Goal: Task Accomplishment & Management: Use online tool/utility

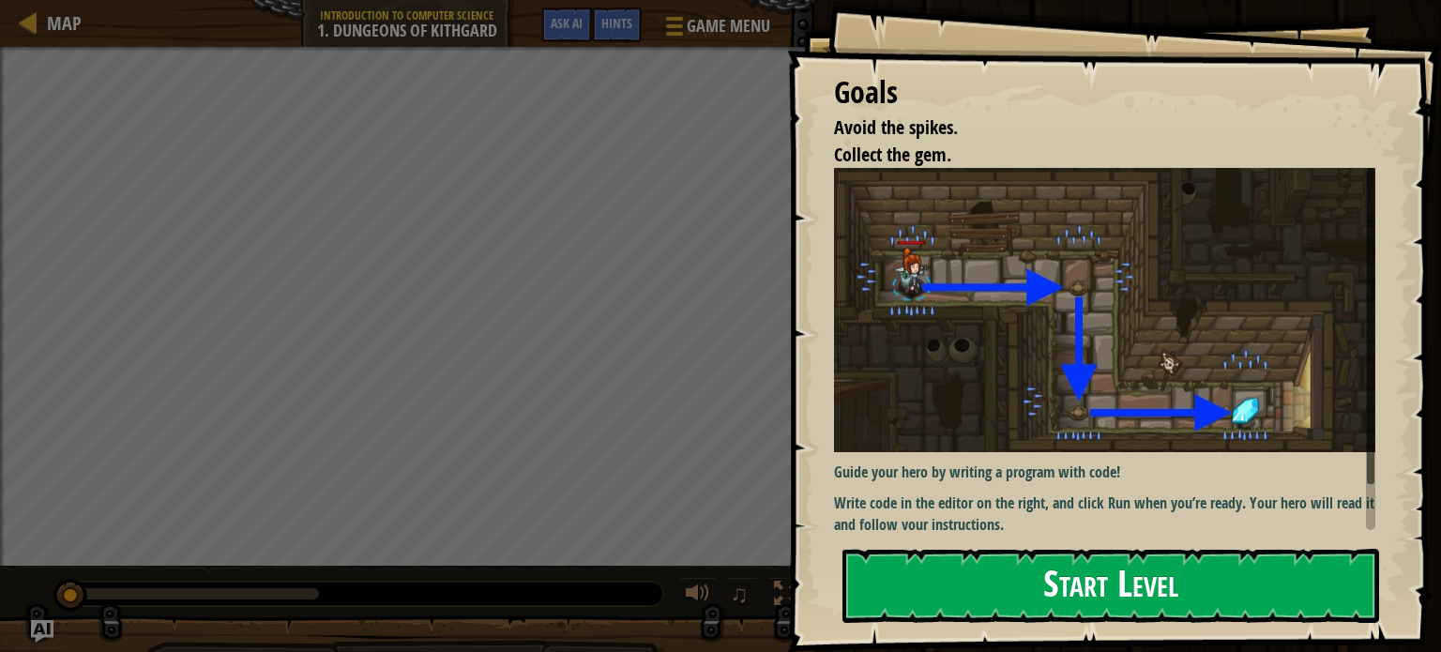
click at [1038, 595] on button "Start Level" at bounding box center [1110, 586] width 537 height 74
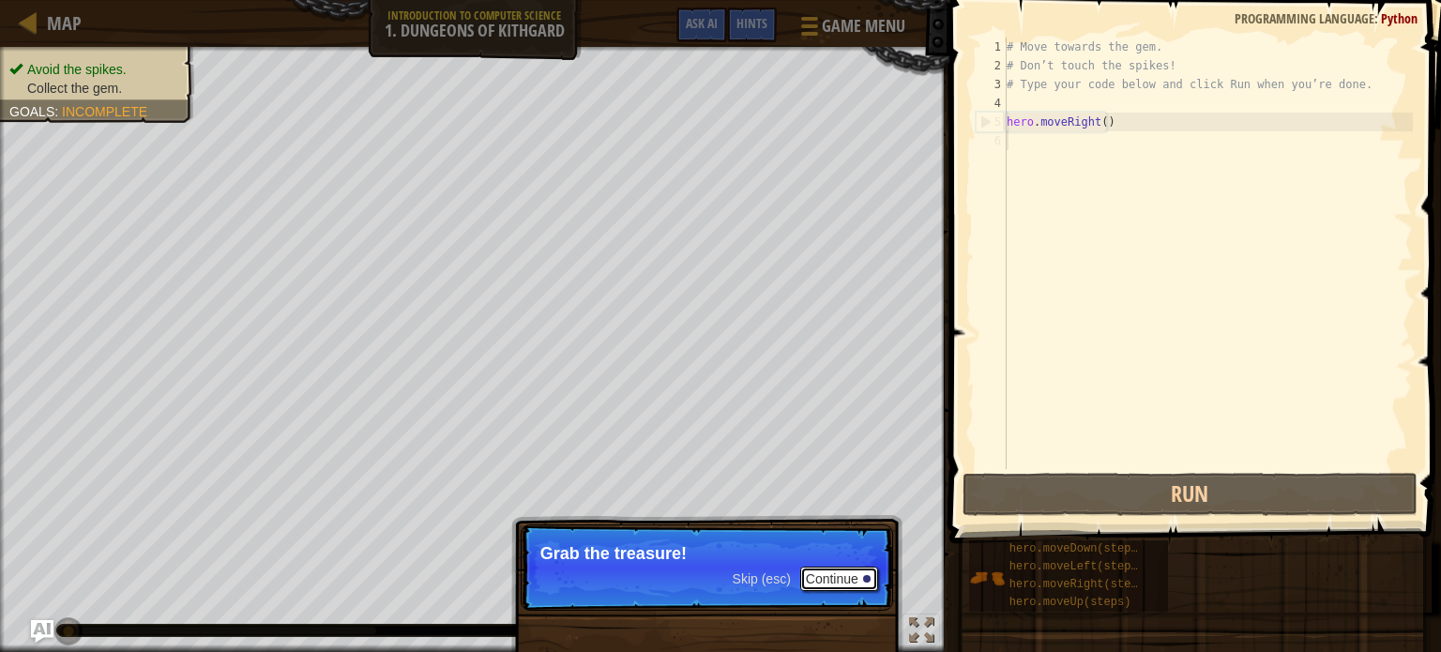
click at [839, 569] on button "Continue" at bounding box center [839, 579] width 78 height 24
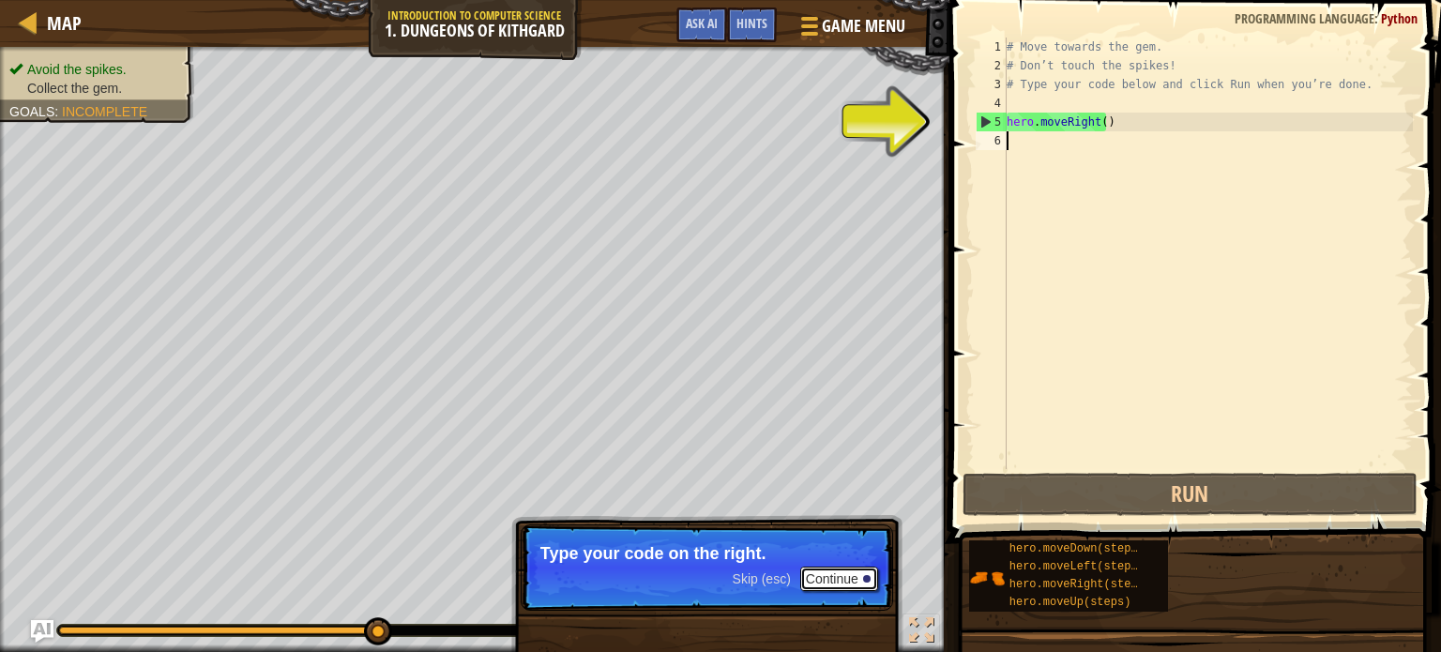
click at [821, 577] on button "Continue" at bounding box center [839, 579] width 78 height 24
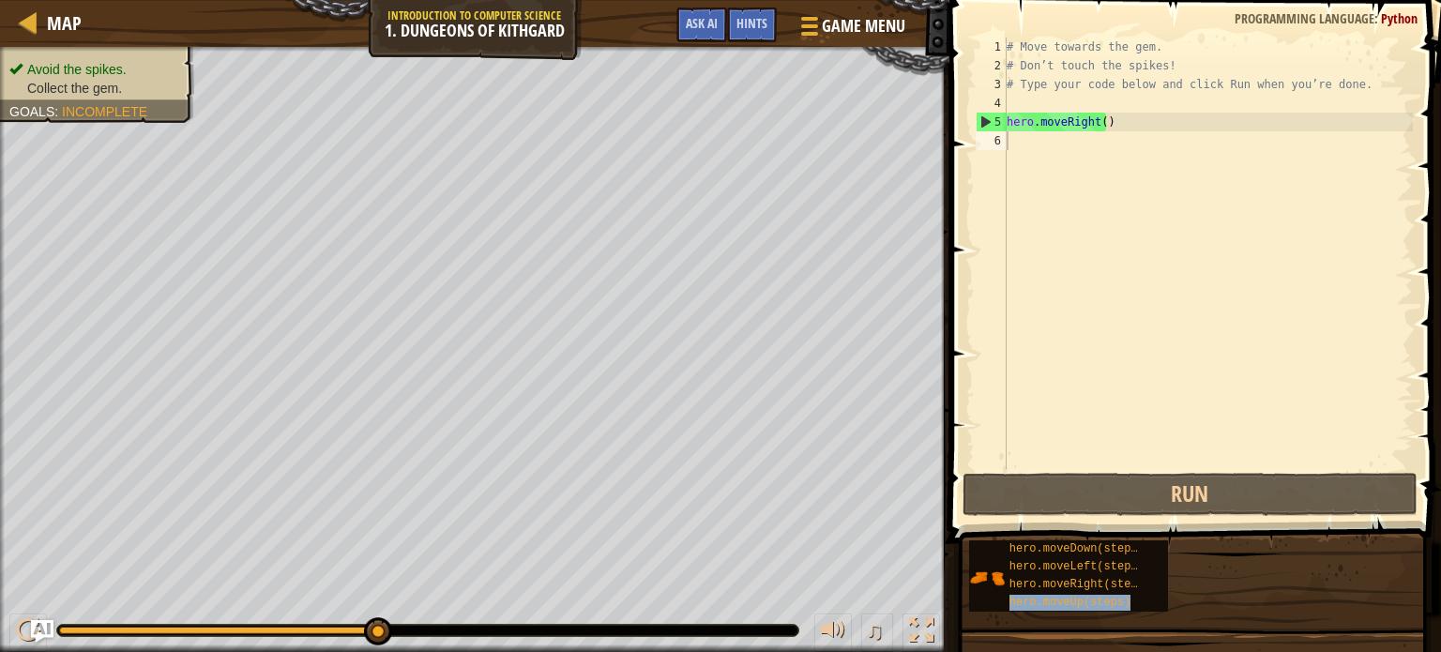
drag, startPoint x: 1081, startPoint y: 600, endPoint x: 1094, endPoint y: 207, distance: 393.2
drag, startPoint x: 1094, startPoint y: 207, endPoint x: 1047, endPoint y: 272, distance: 79.9
click at [1047, 272] on div "# Move towards the gem. # Don’t touch the spikes! # Type your code below and cl…" at bounding box center [1208, 272] width 410 height 469
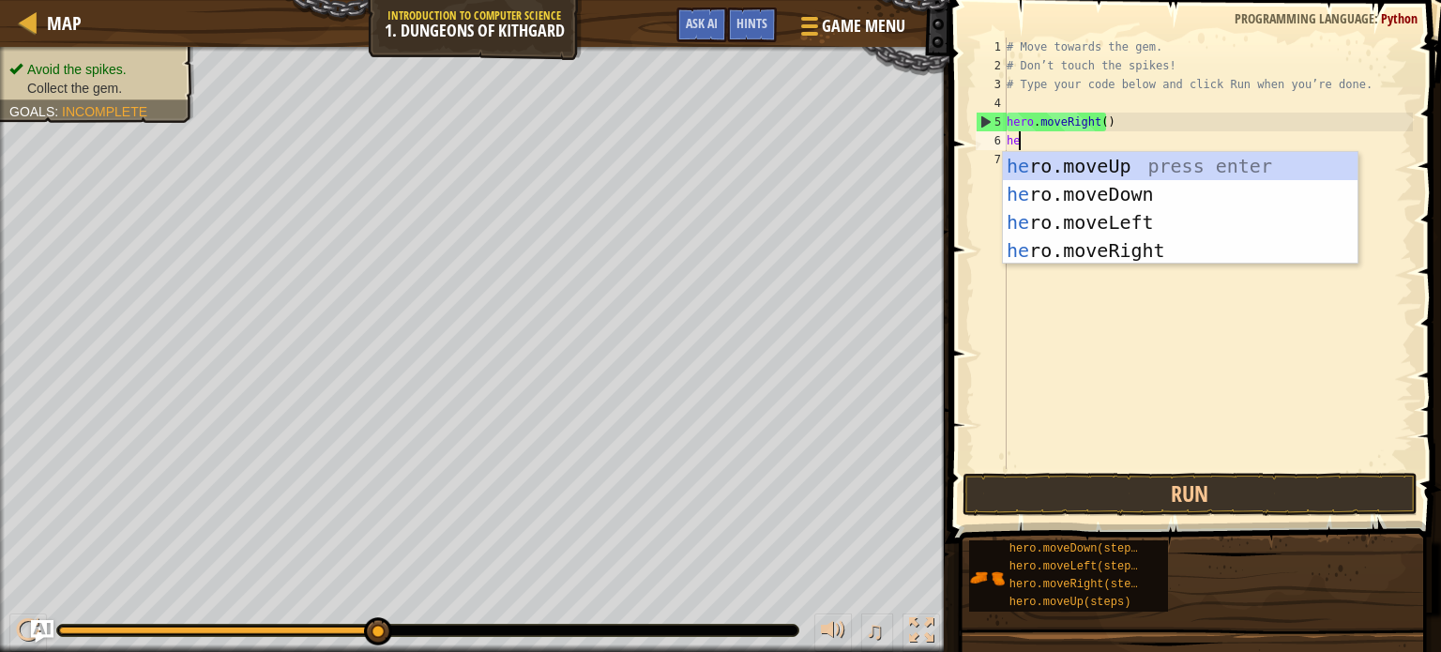
type textarea "her"
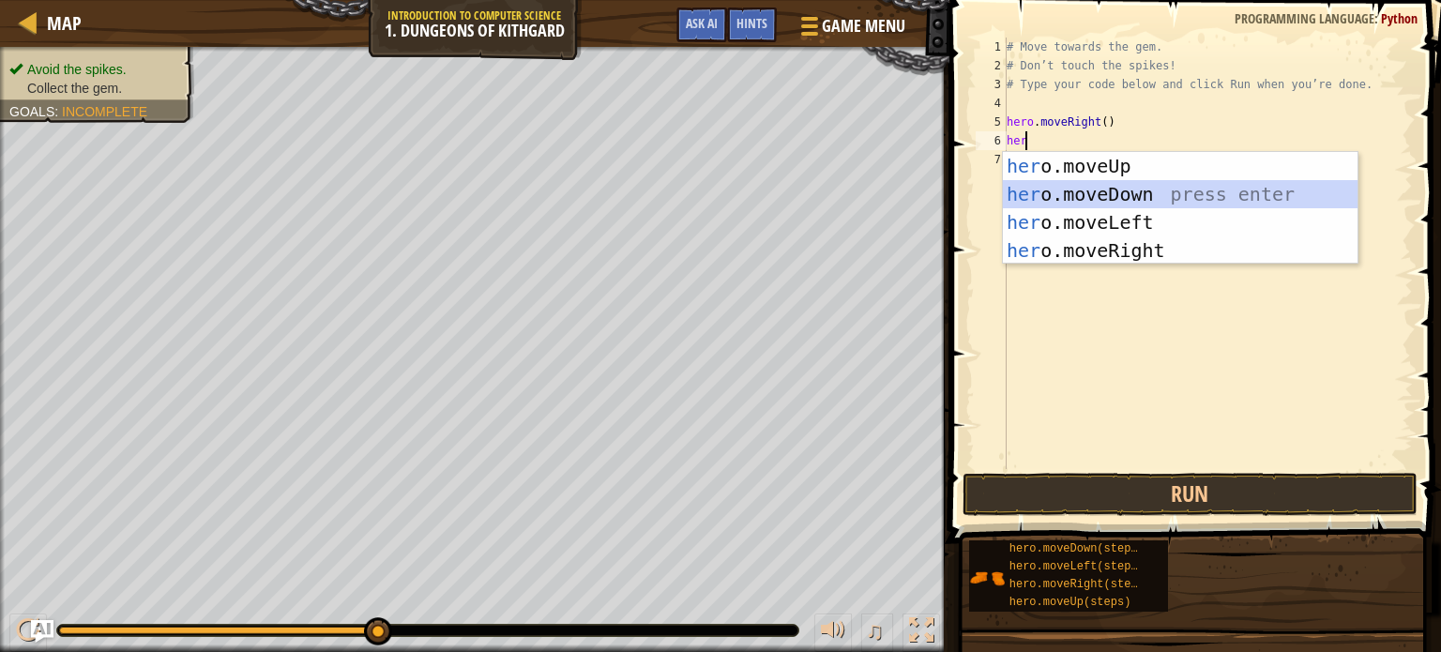
click at [1082, 196] on div "her o.moveUp press enter her o.moveDown press enter her o.moveLeft press enter …" at bounding box center [1180, 236] width 355 height 169
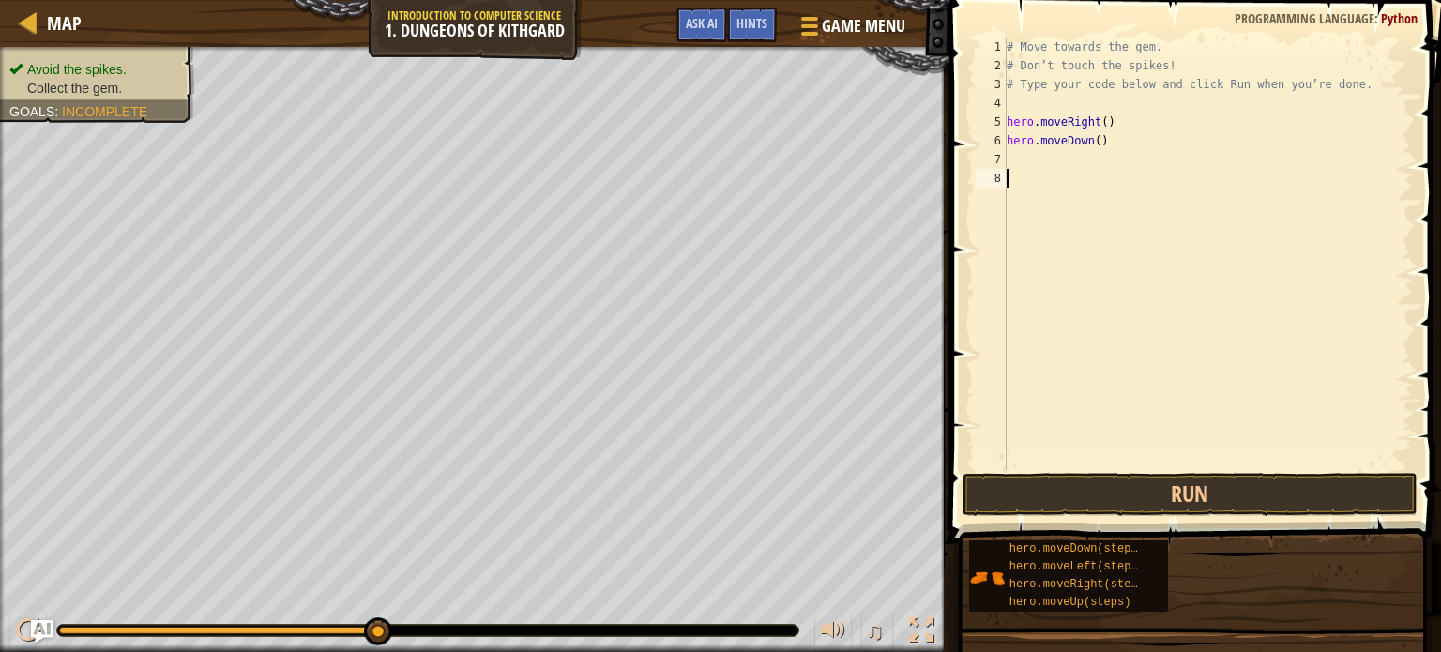
click at [1082, 196] on div "# Move towards the gem. # Don’t touch the spikes! # Type your code below and cl…" at bounding box center [1208, 272] width 410 height 469
click at [1008, 159] on div "# Move towards the gem. # Don’t touch the spikes! # Type your code below and cl…" at bounding box center [1208, 272] width 410 height 469
click at [1096, 145] on div "# Move towards the gem. # Don’t touch the spikes! # Type your code below and cl…" at bounding box center [1208, 272] width 410 height 469
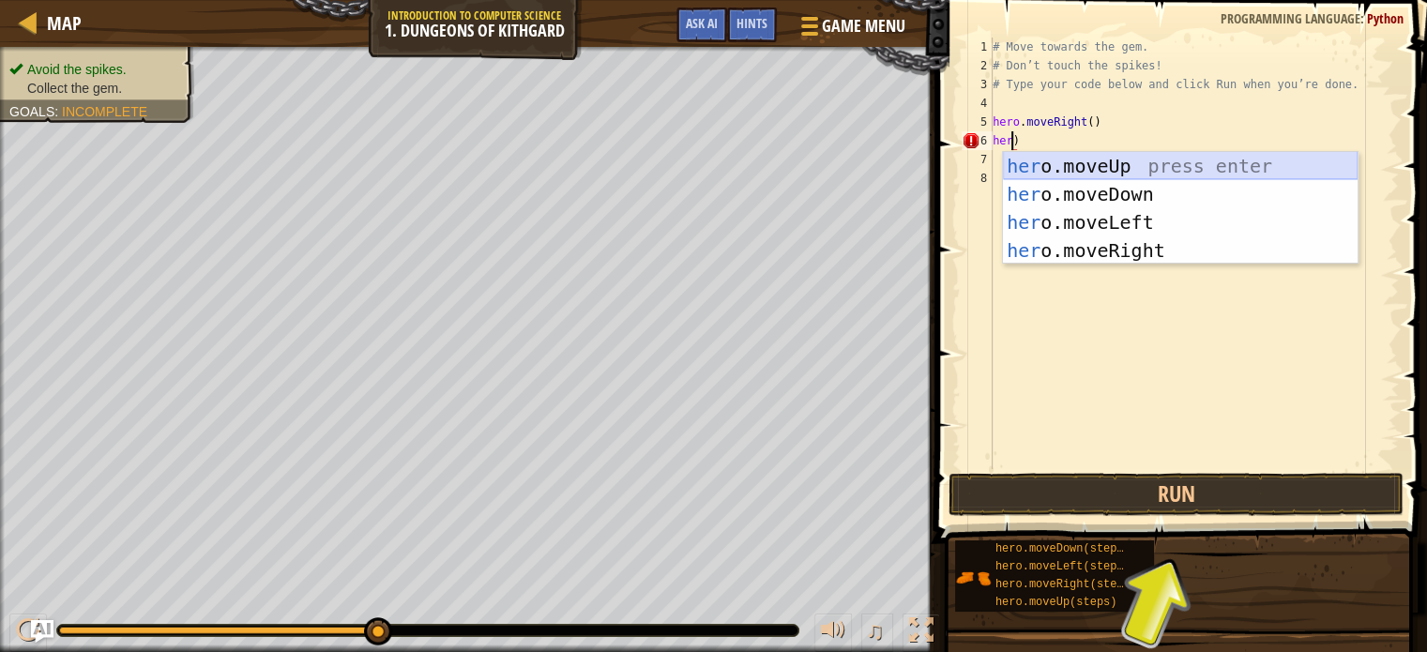
click at [1081, 166] on div "her o.moveUp press enter her o.moveDown press enter her o.moveLeft press enter …" at bounding box center [1180, 236] width 355 height 169
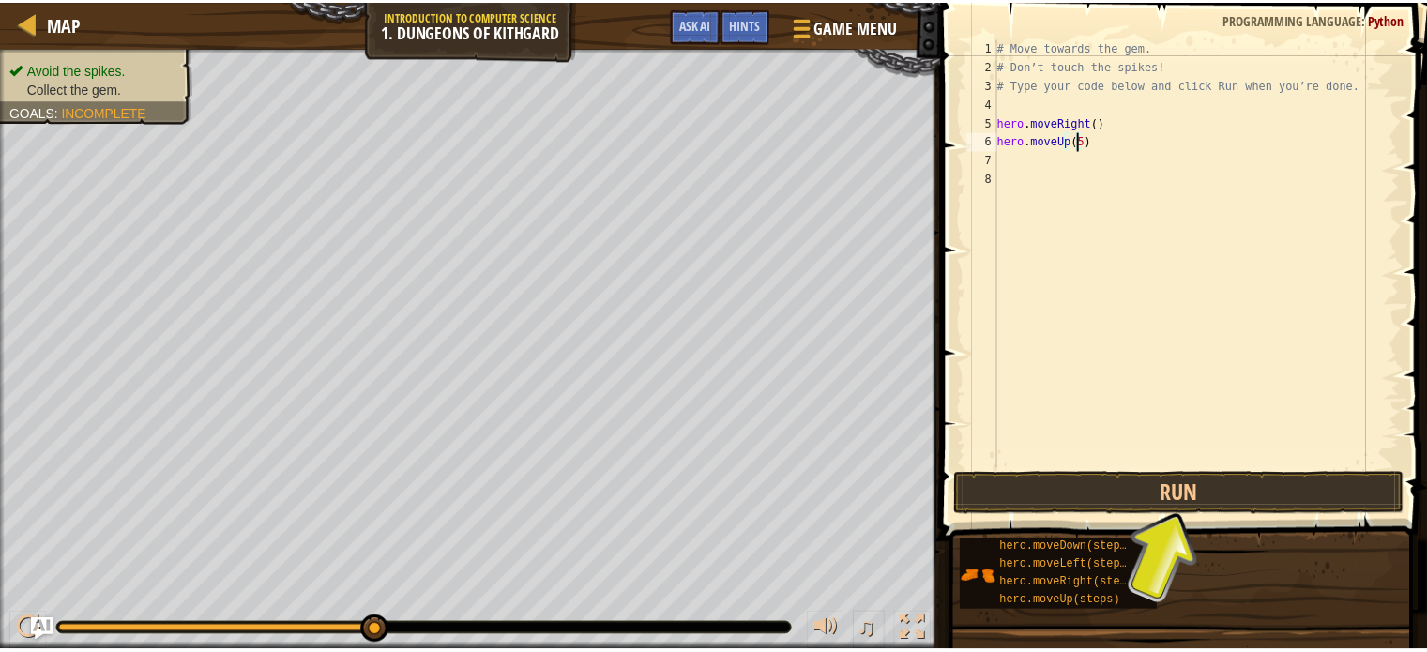
scroll to position [8, 6]
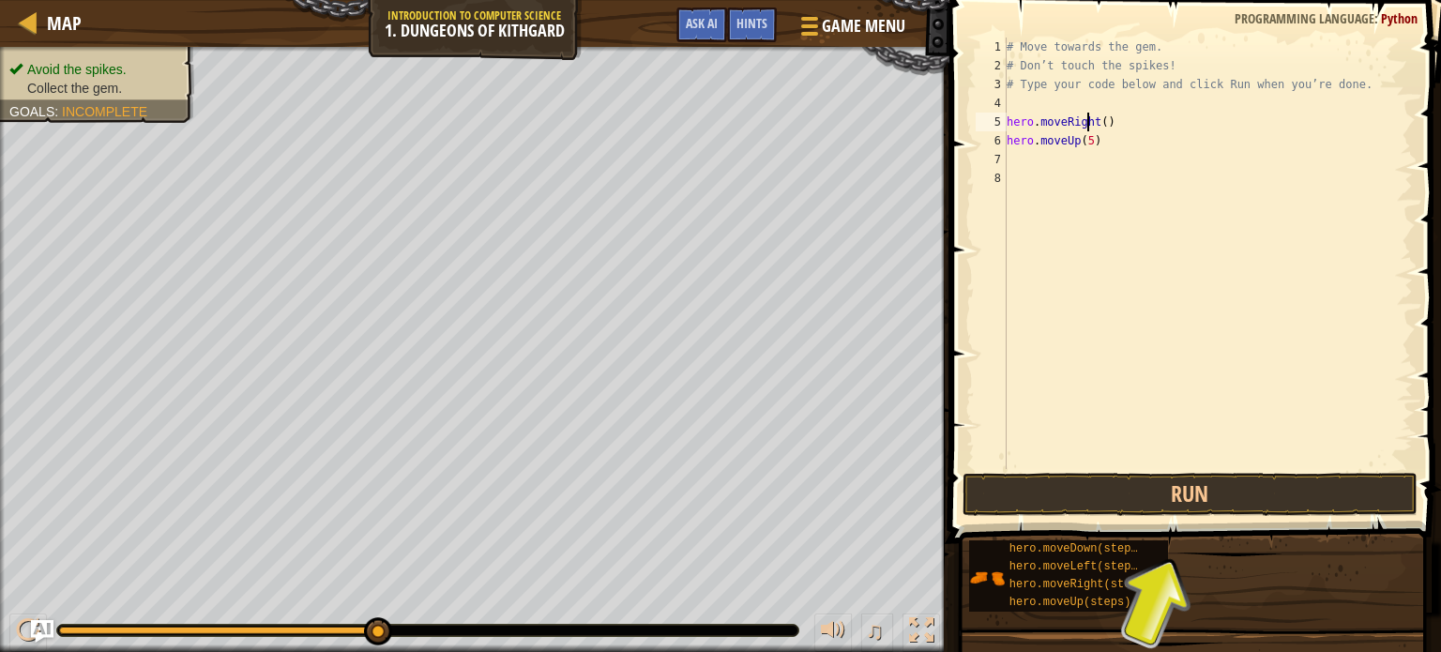
click at [1088, 123] on div "# Move towards the gem. # Don’t touch the spikes! # Type your code below and cl…" at bounding box center [1208, 272] width 410 height 469
click at [1084, 122] on div "# Move towards the gem. # Don’t touch the spikes! # Type your code below and cl…" at bounding box center [1208, 272] width 410 height 469
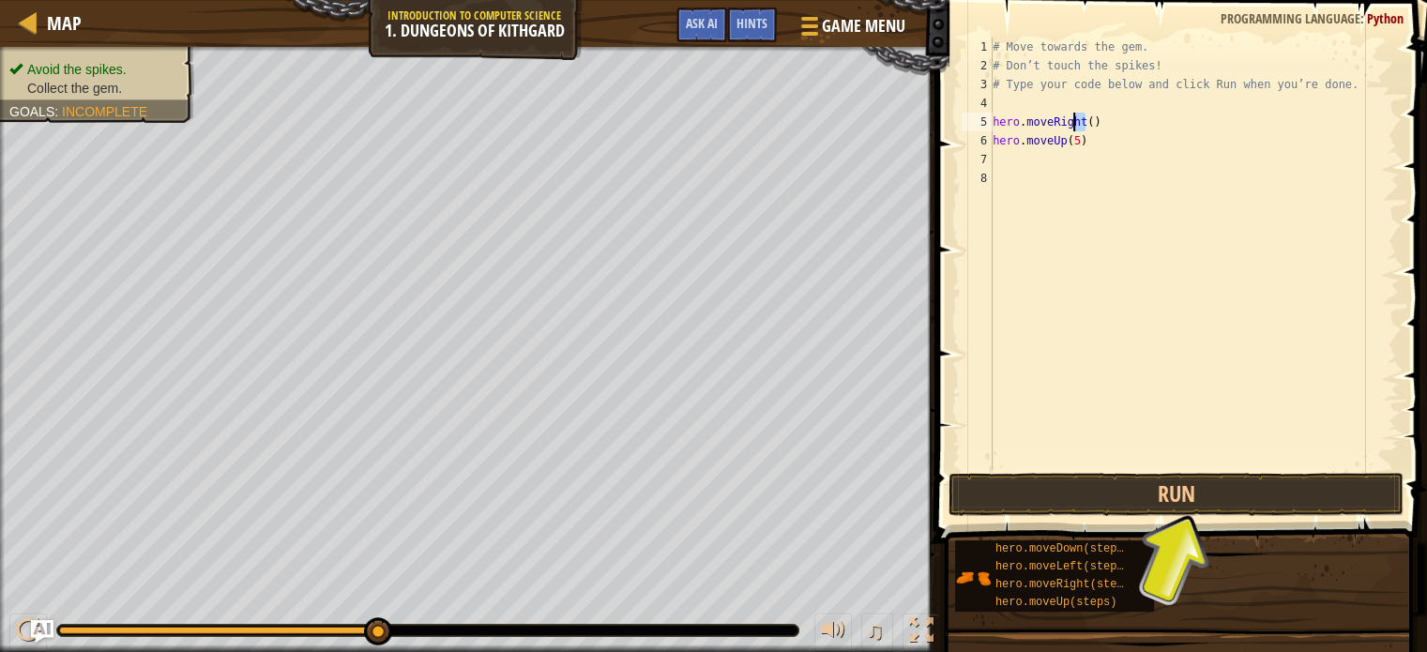
click at [1084, 123] on div "# Move towards the gem. # Don’t touch the spikes! # Type your code below and cl…" at bounding box center [1194, 253] width 410 height 431
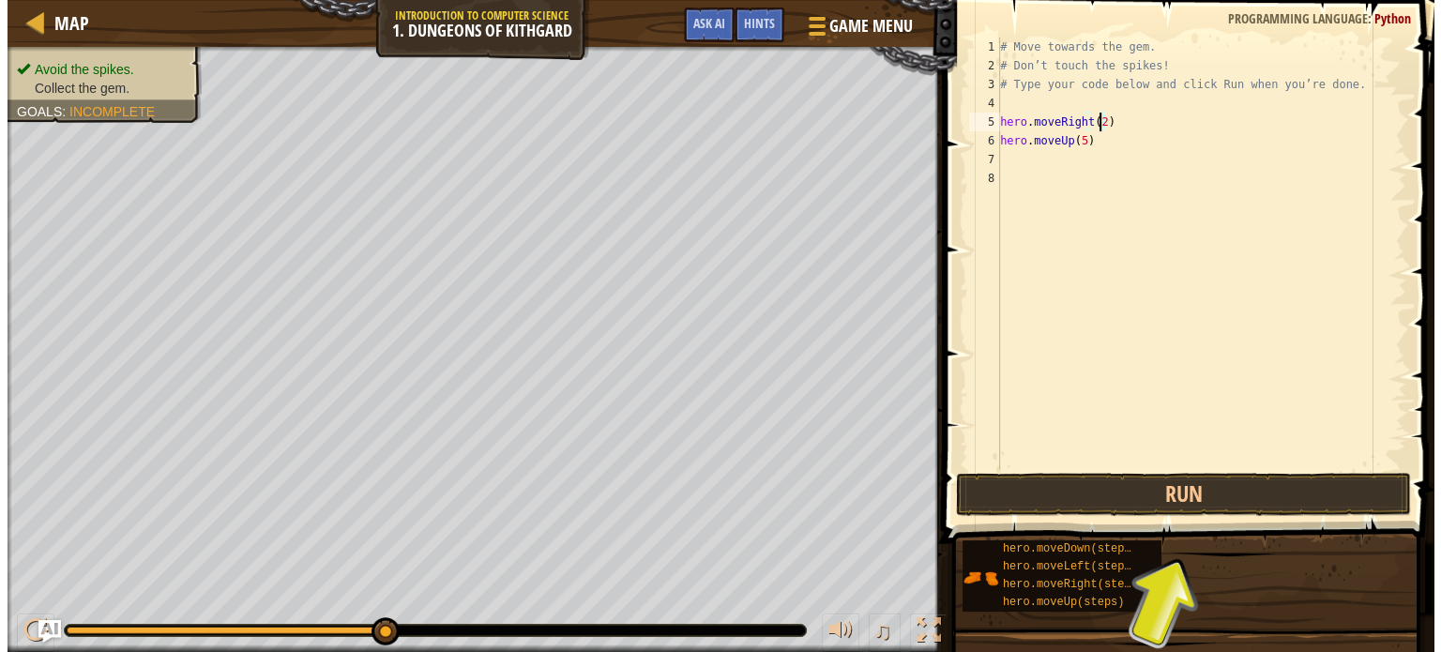
scroll to position [8, 8]
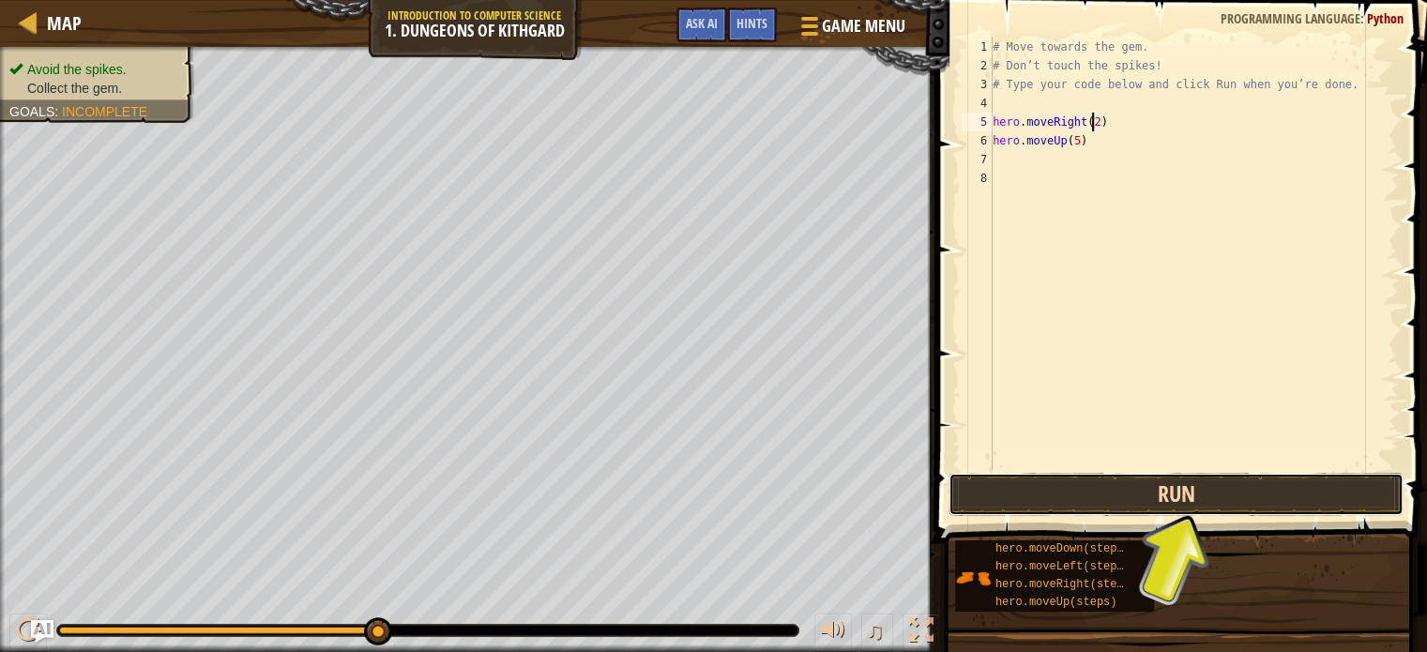
click at [1092, 491] on button "Run" at bounding box center [1175, 494] width 455 height 43
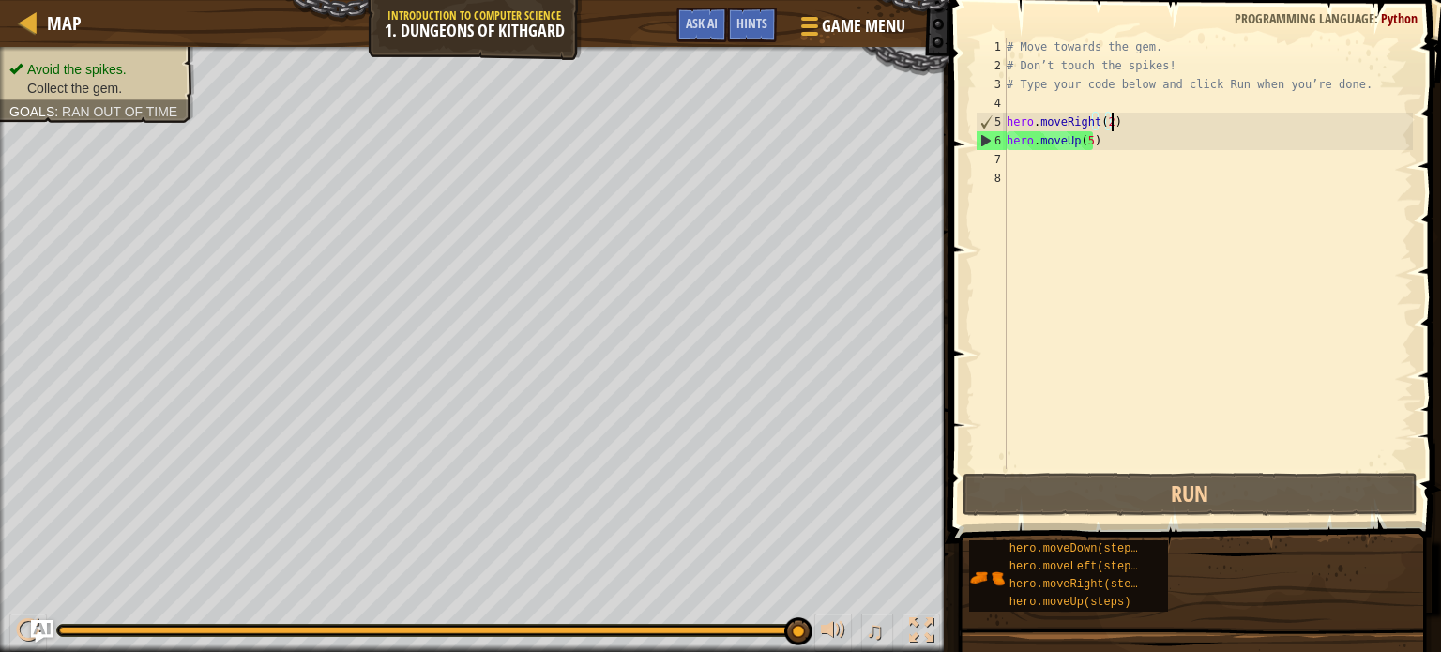
click at [1130, 124] on div "# Move towards the gem. # Don’t touch the spikes! # Type your code below and cl…" at bounding box center [1208, 272] width 410 height 469
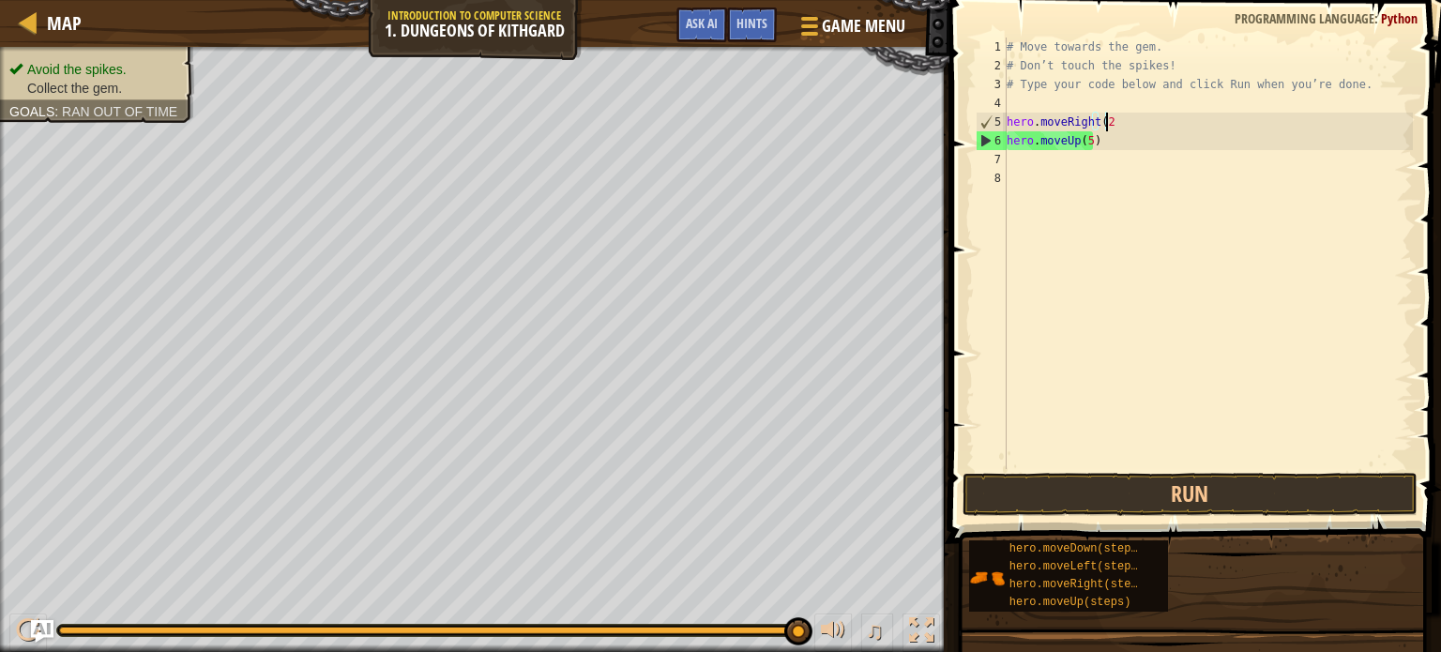
scroll to position [8, 7]
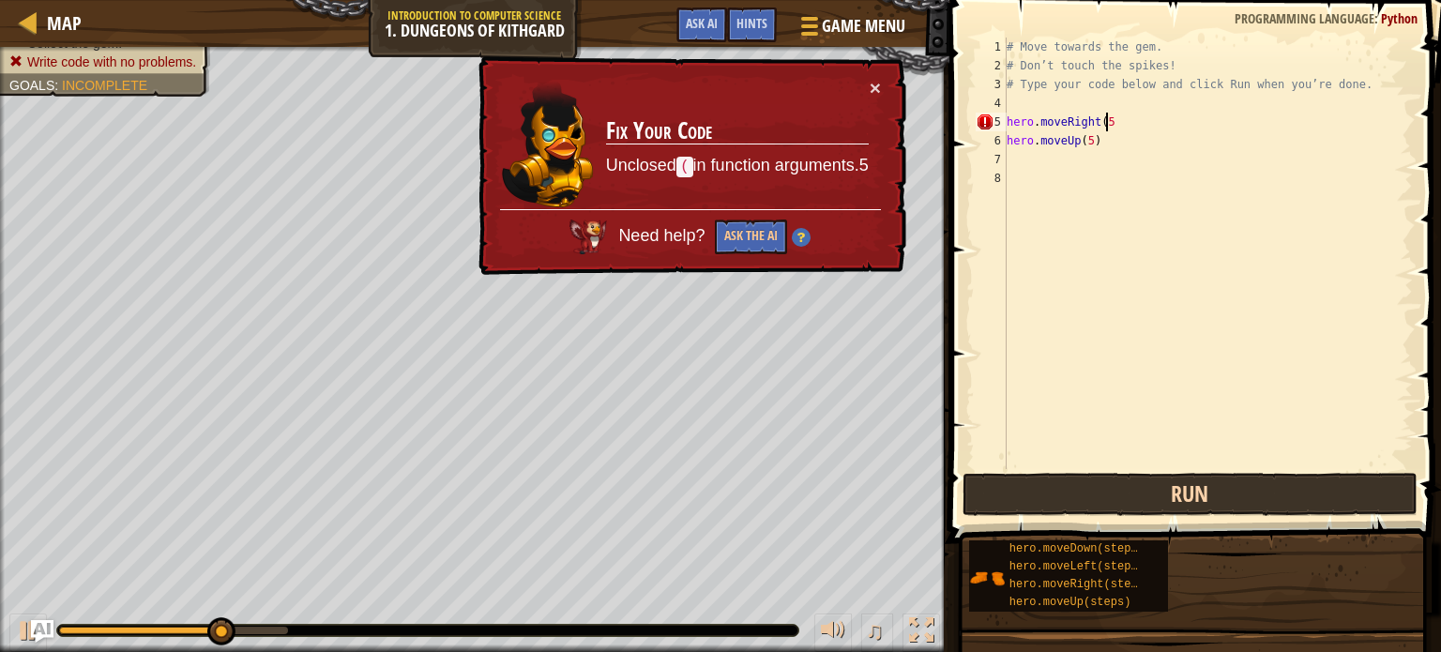
type textarea "hero.moveRight(5"
click at [1182, 484] on button "Run" at bounding box center [1189, 494] width 455 height 43
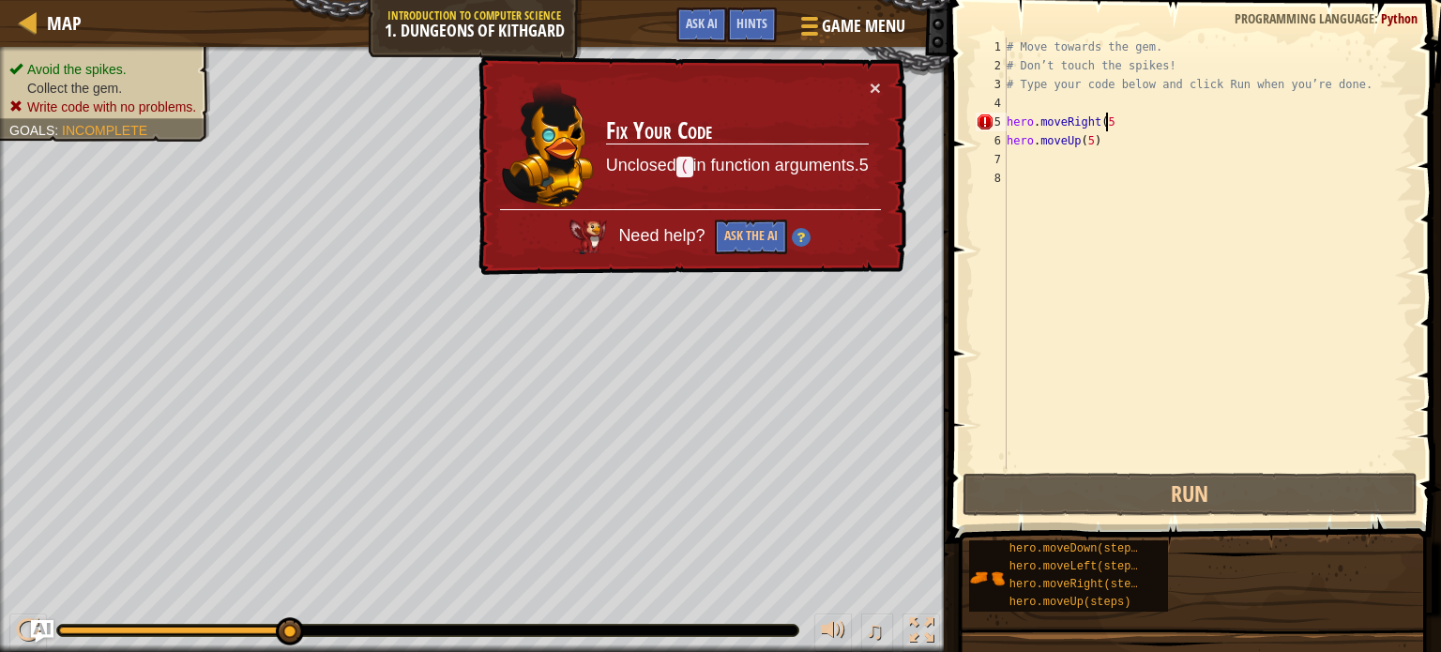
click at [867, 85] on td "Fix Your Code Unclosed ( in function arguments.5" at bounding box center [737, 143] width 265 height 131
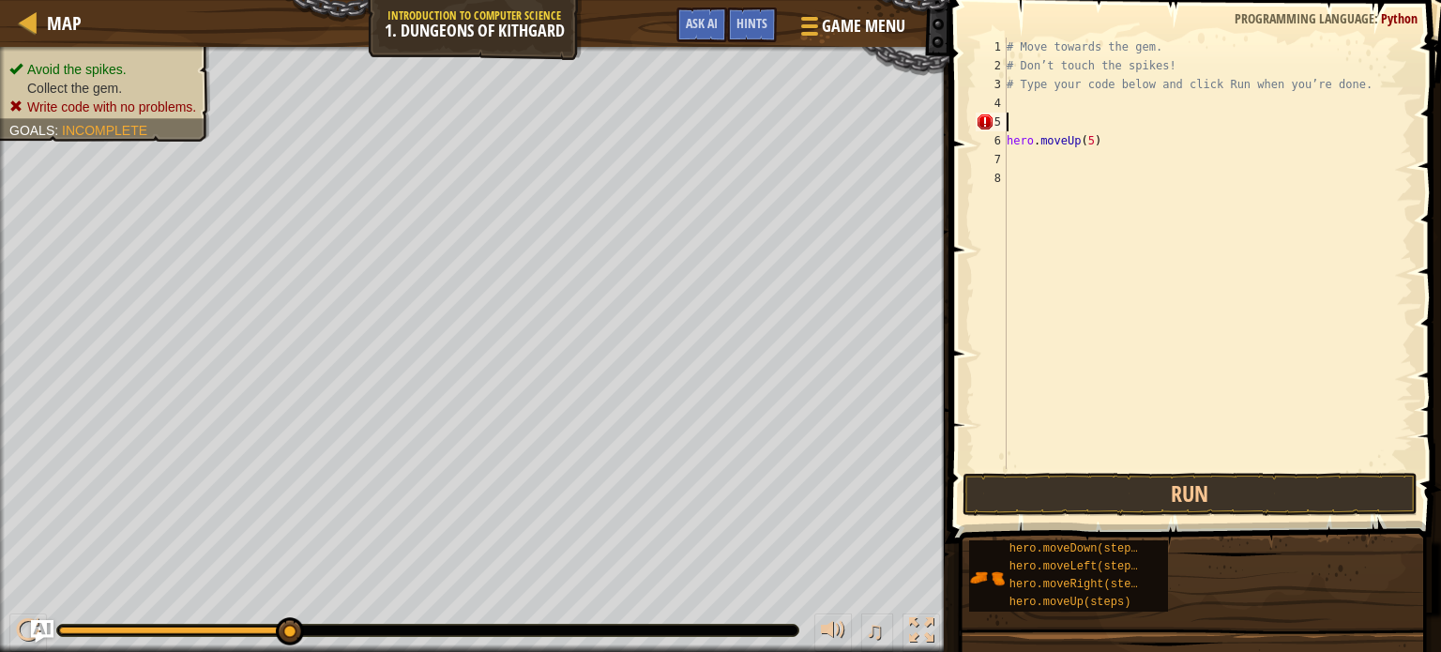
scroll to position [8, 0]
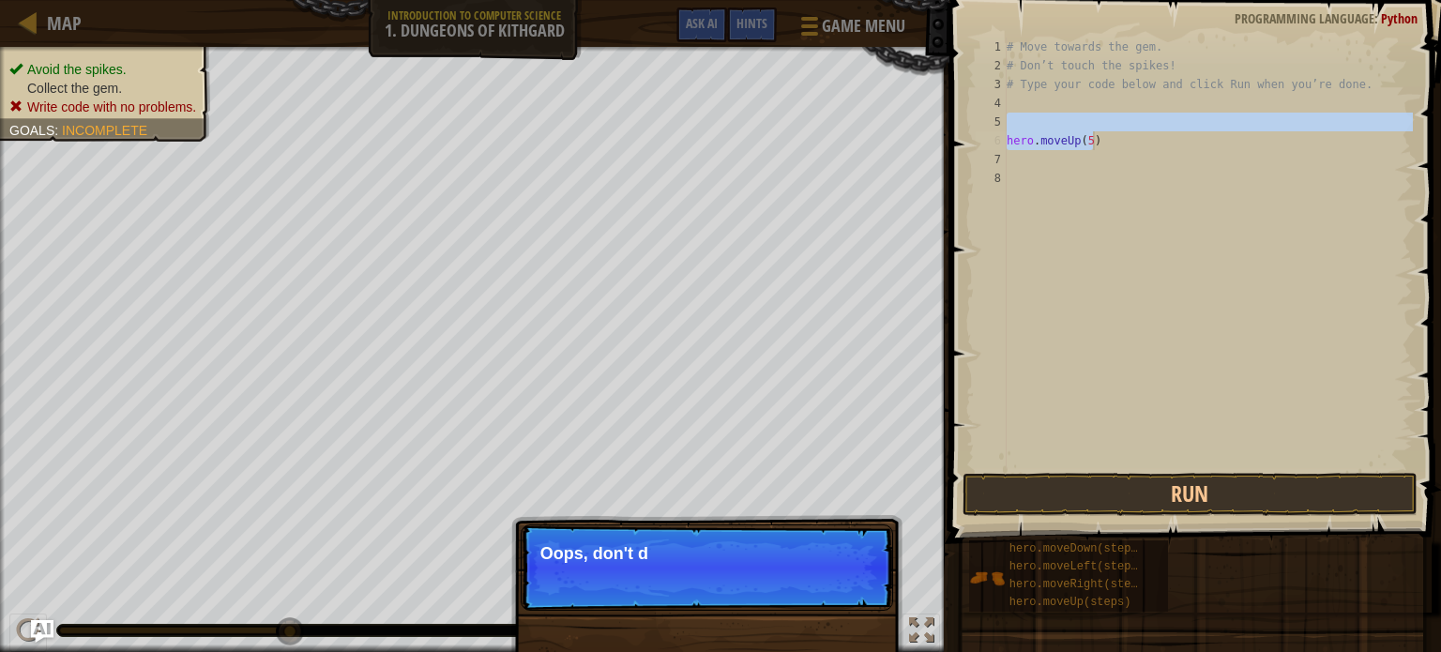
click at [1205, 137] on div "# Move towards the gem. # Don’t touch the spikes! # Type your code below and cl…" at bounding box center [1208, 272] width 410 height 469
type textarea "hero.moveUp(5)"
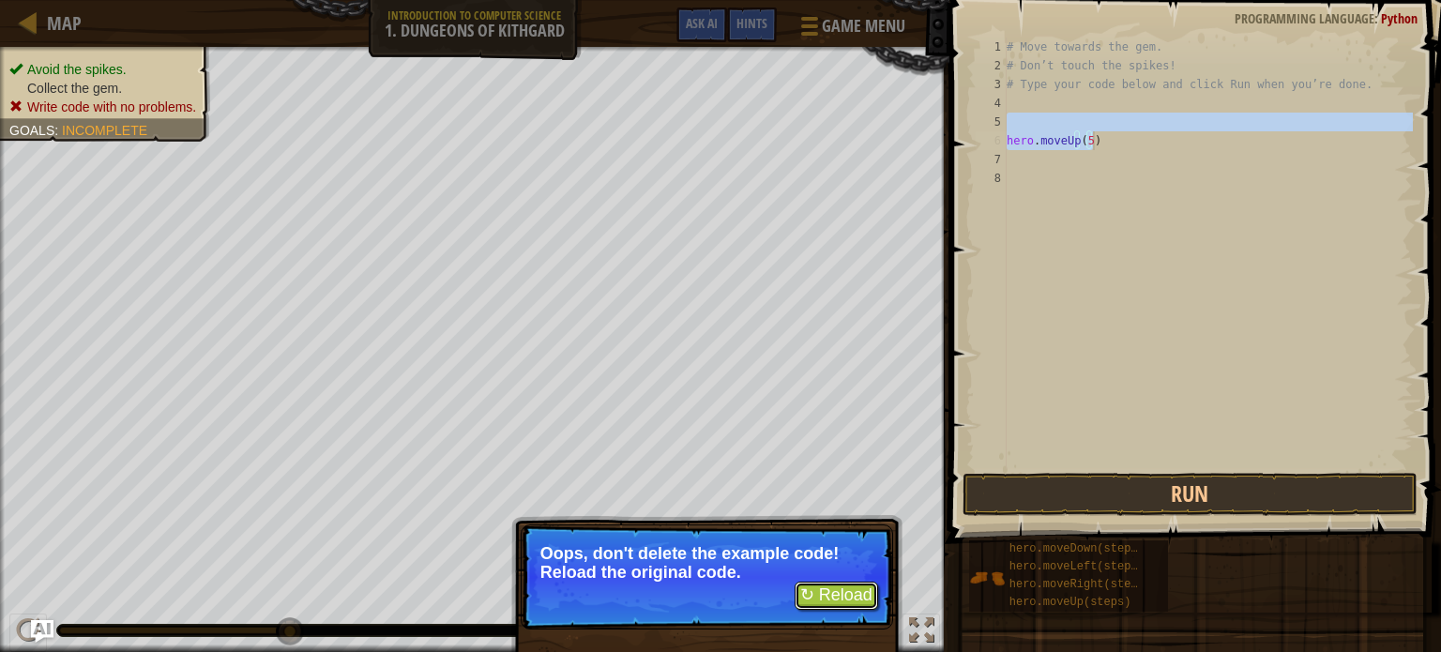
click at [842, 596] on button "↻ Reload" at bounding box center [835, 596] width 83 height 28
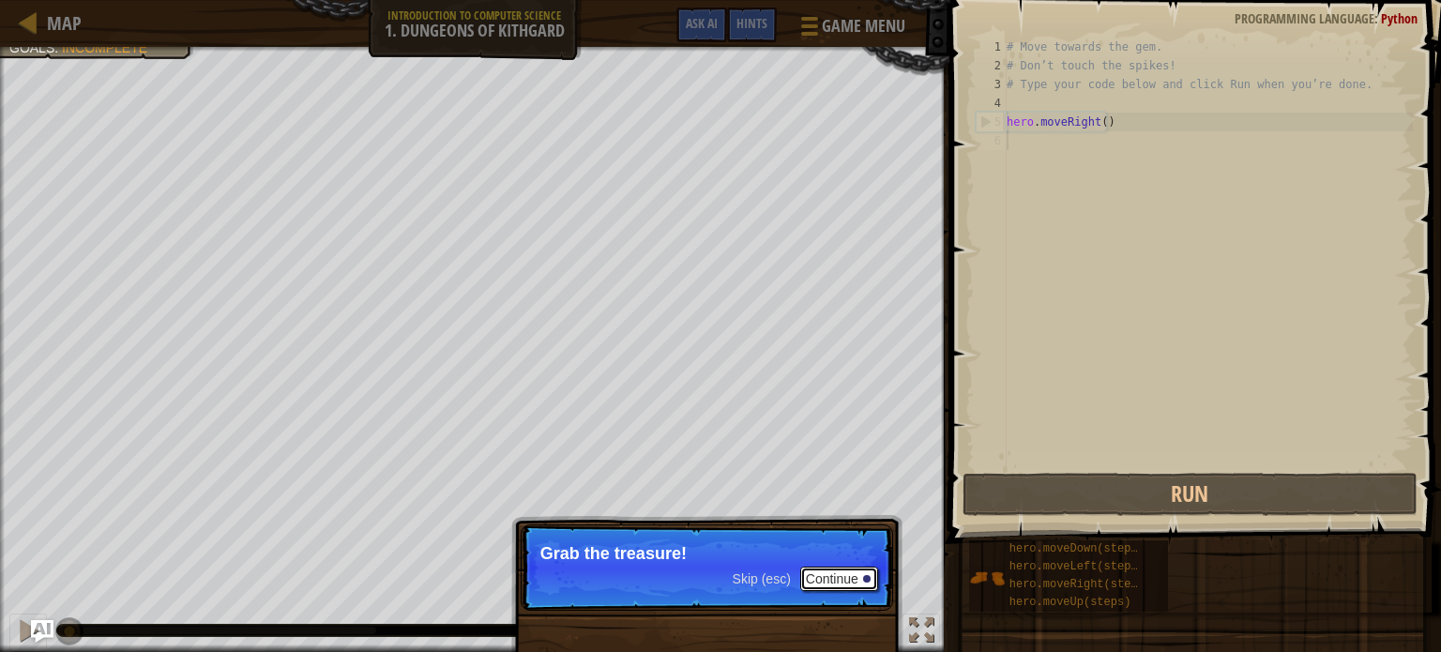
click at [824, 571] on button "Continue" at bounding box center [839, 579] width 78 height 24
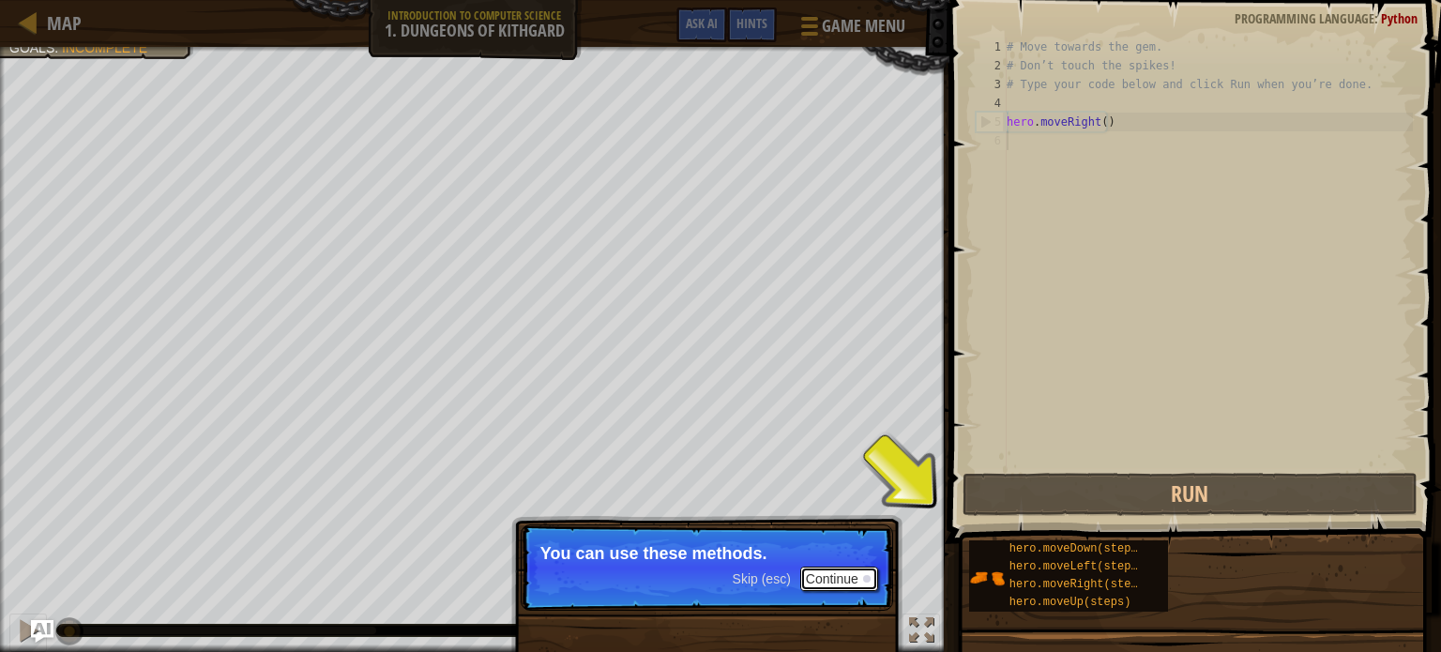
click at [836, 579] on button "Continue" at bounding box center [839, 579] width 78 height 24
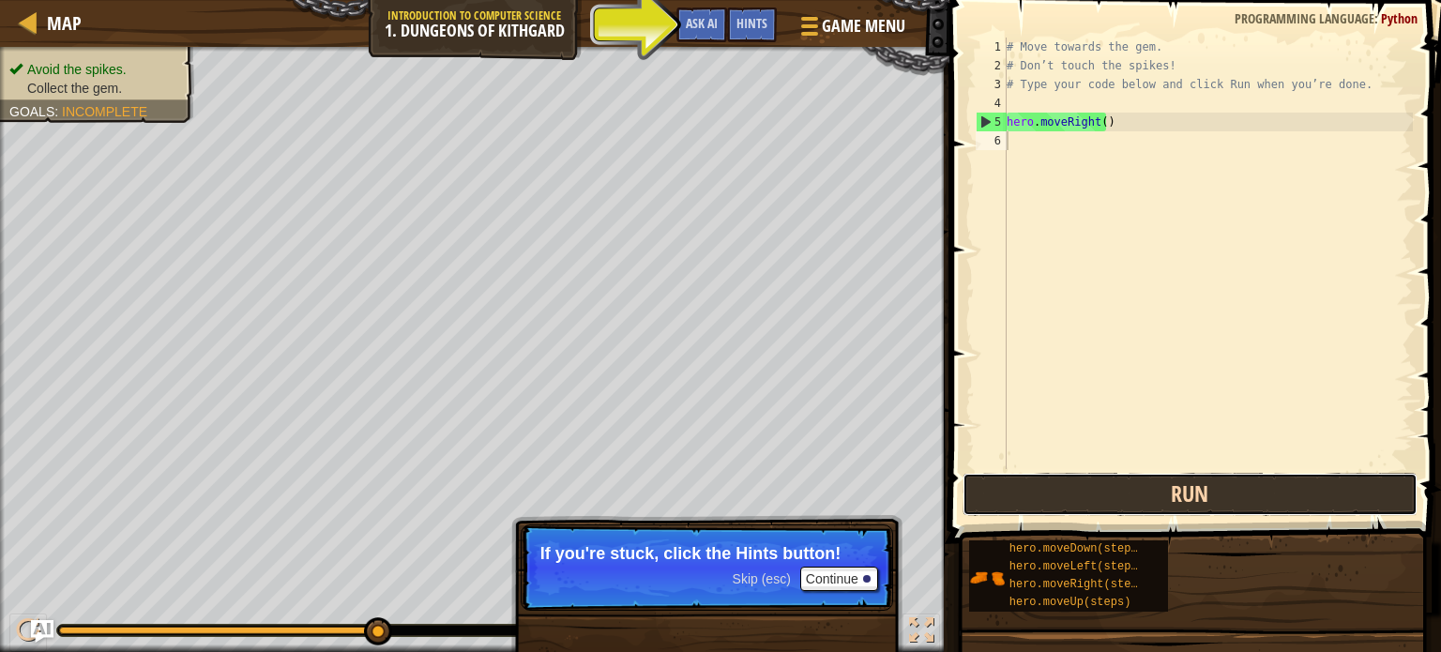
click at [1014, 491] on button "Run" at bounding box center [1189, 494] width 455 height 43
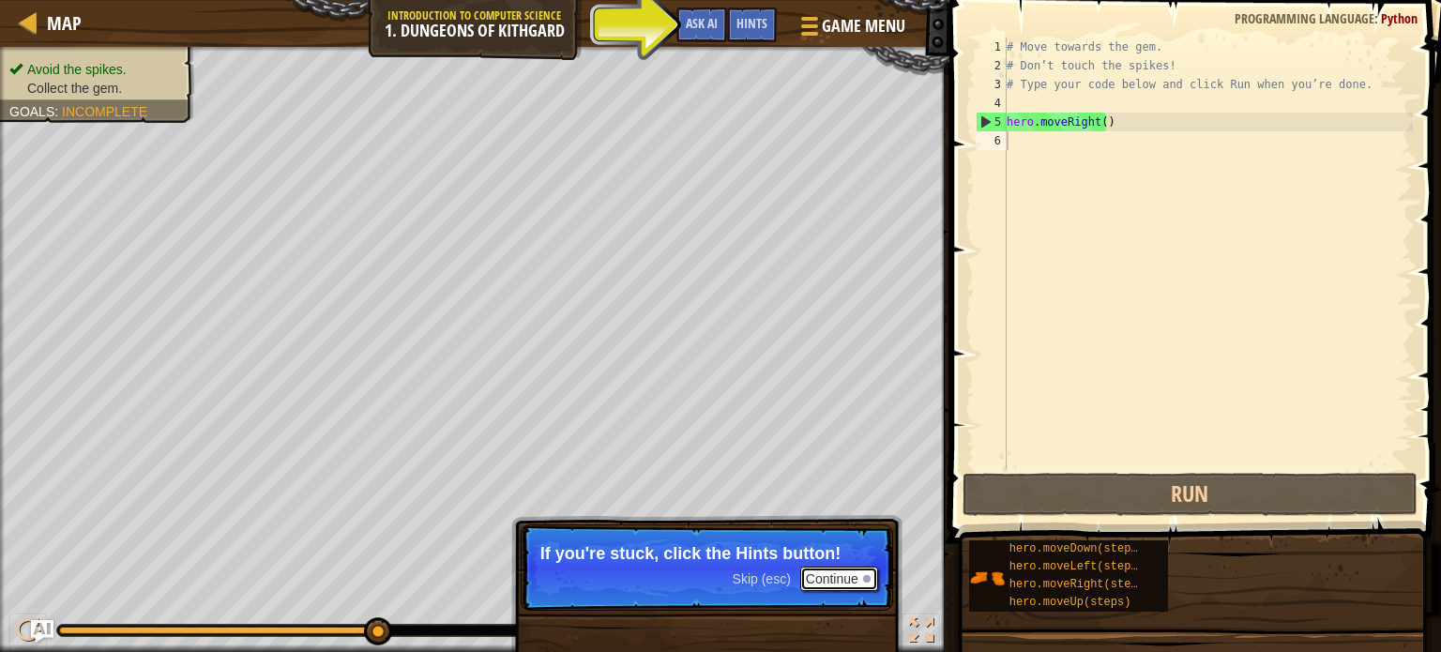
click at [836, 584] on button "Continue" at bounding box center [839, 579] width 78 height 24
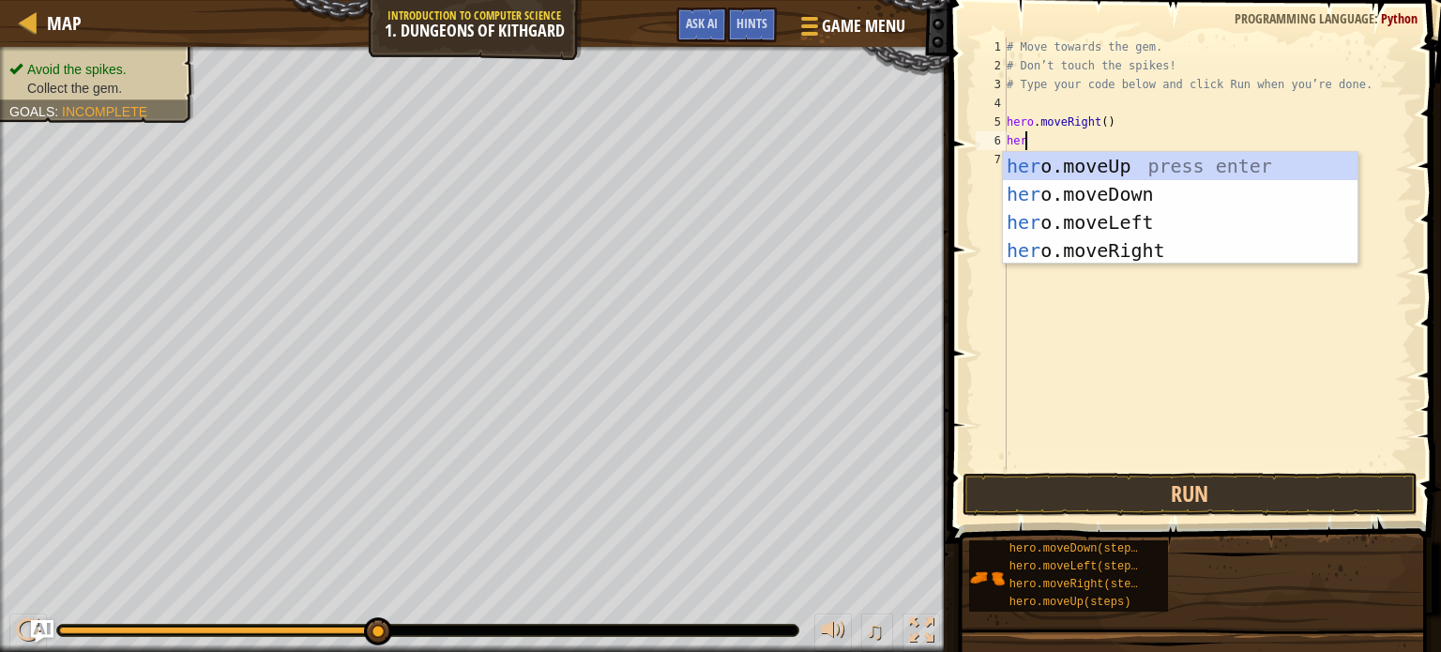
type textarea "hero"
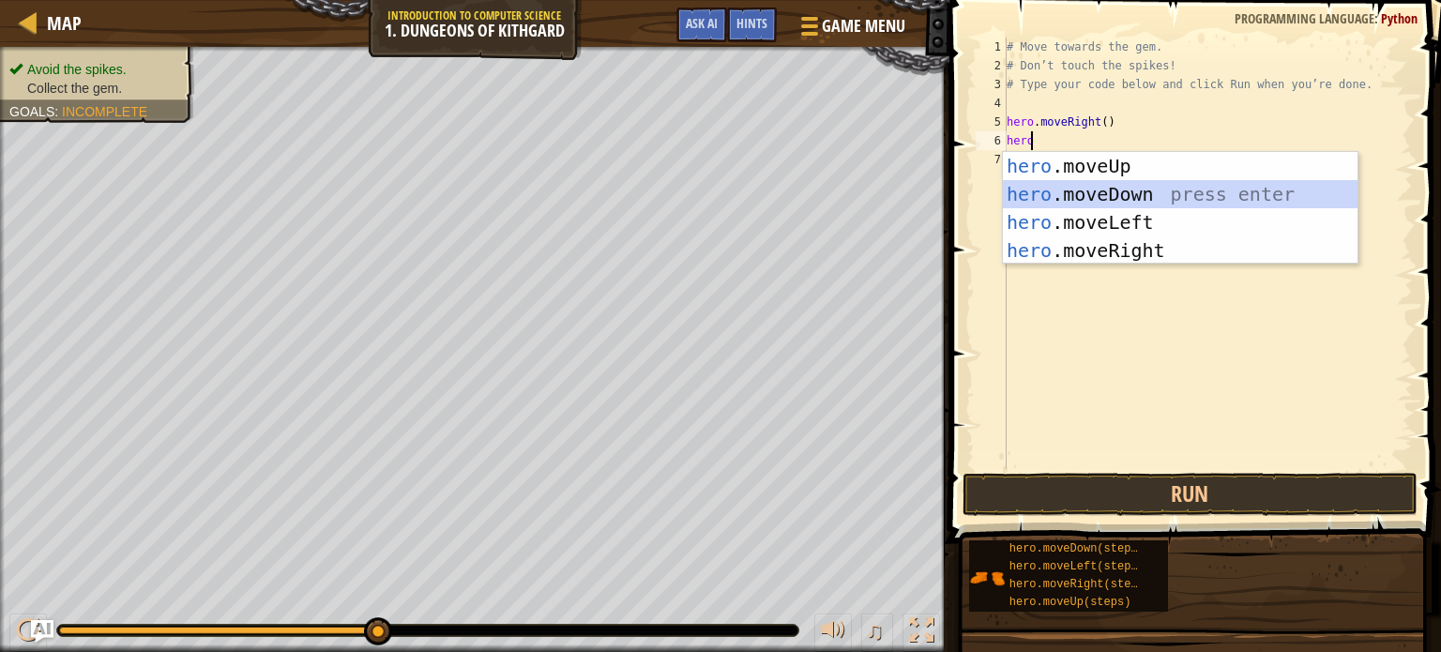
click at [1099, 205] on div "hero .moveUp press enter hero .moveDown press enter hero .moveLeft press enter …" at bounding box center [1180, 236] width 355 height 169
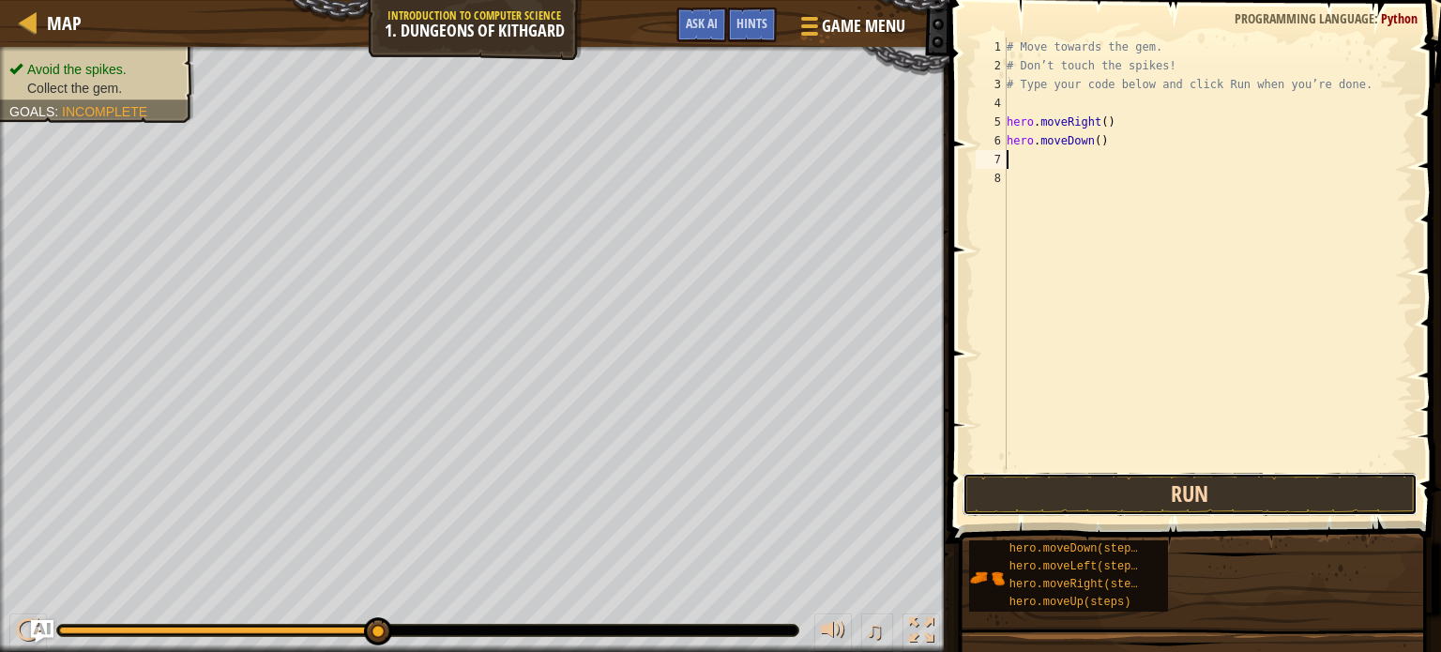
click at [1104, 499] on button "Run" at bounding box center [1189, 494] width 455 height 43
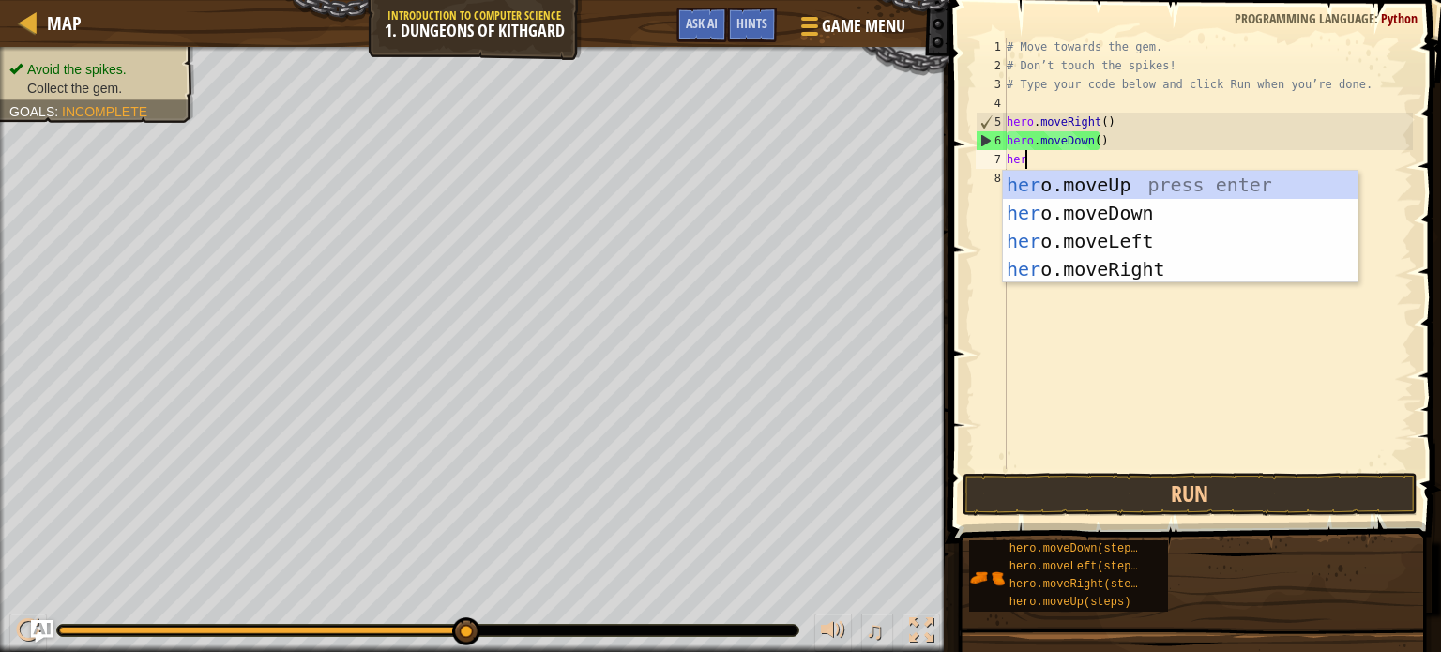
type textarea "hero"
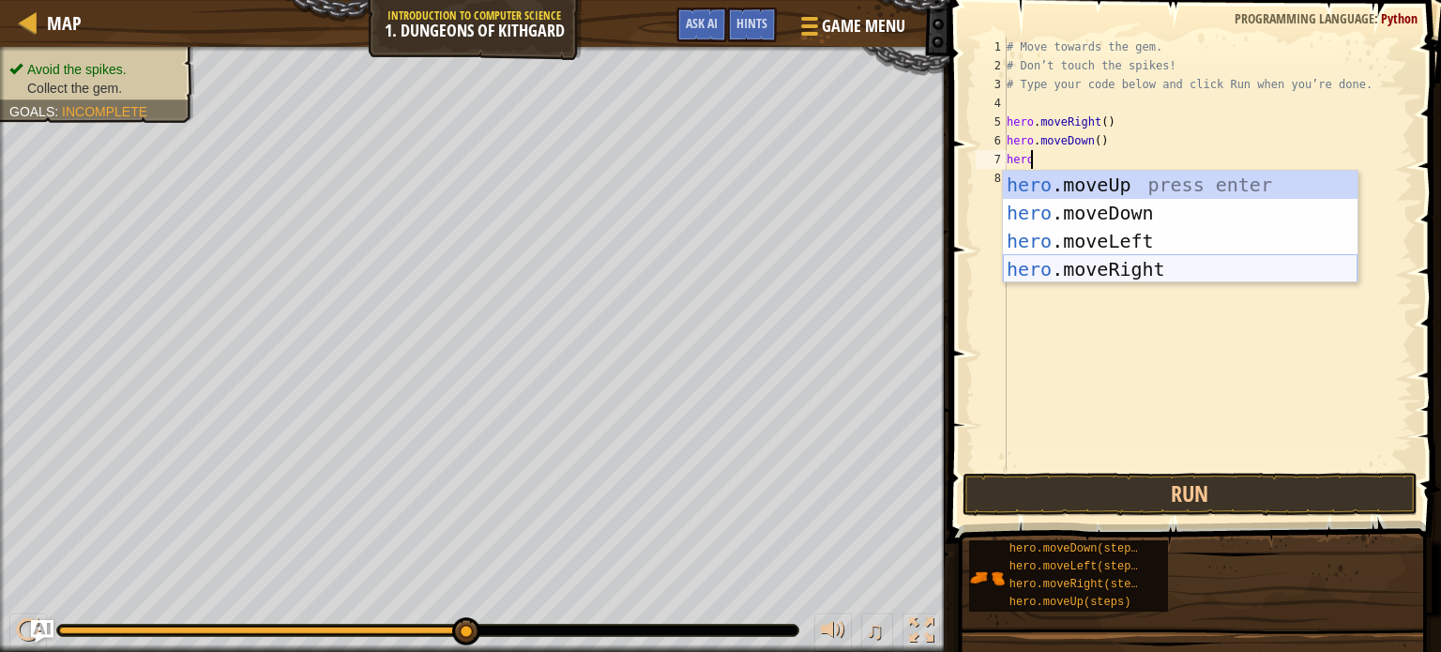
click at [1081, 269] on div "hero .moveUp press enter hero .moveDown press enter hero .moveLeft press enter …" at bounding box center [1180, 255] width 355 height 169
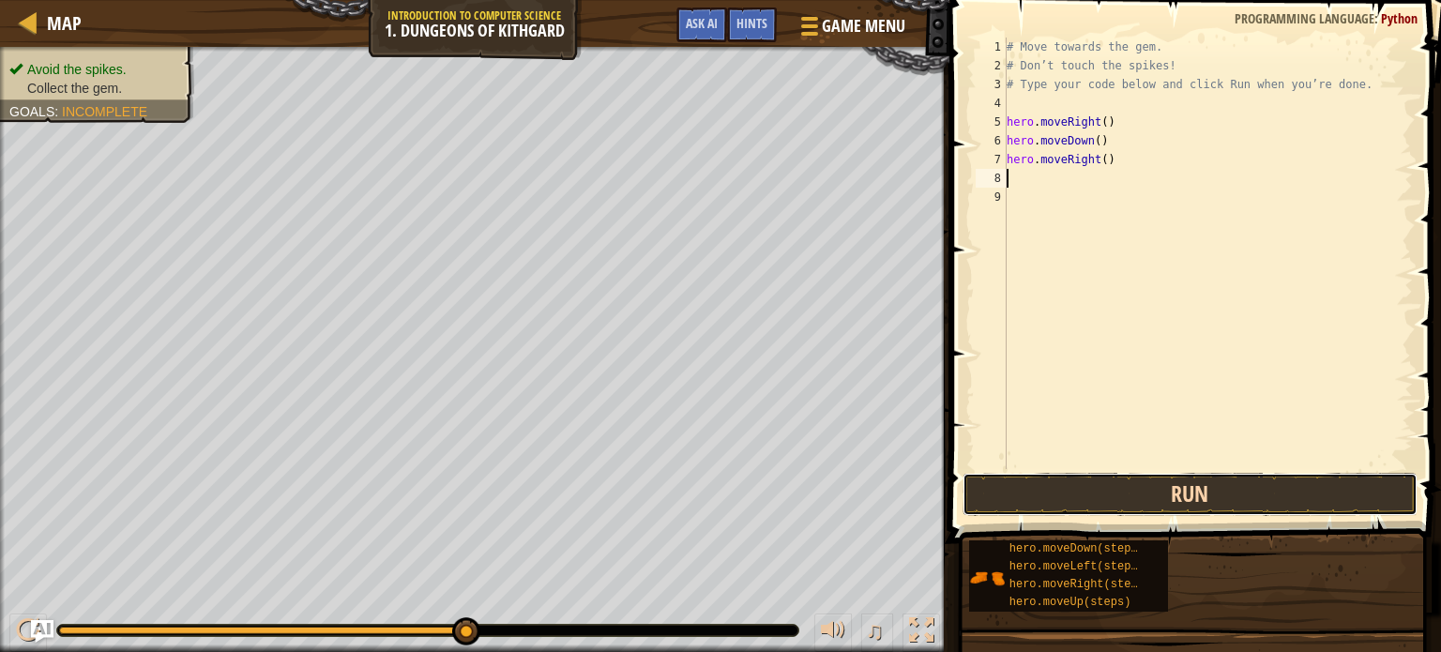
click at [1081, 489] on button "Run" at bounding box center [1189, 494] width 455 height 43
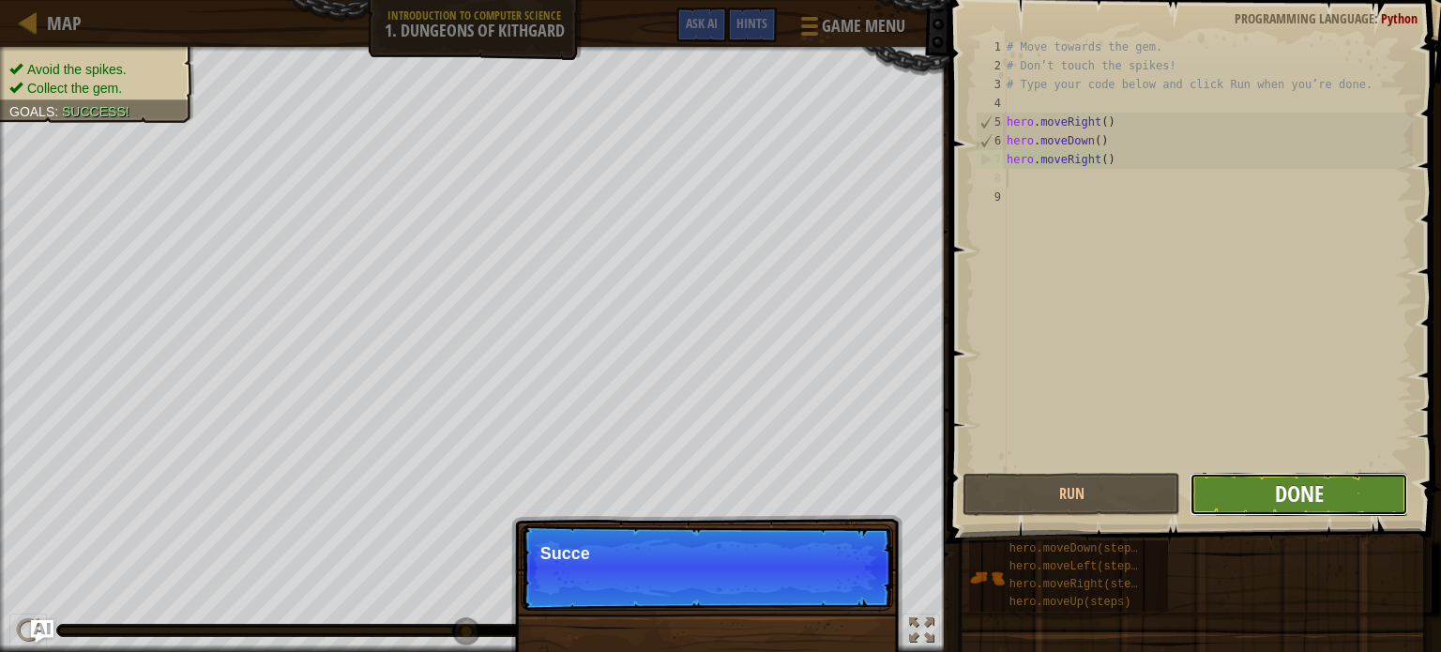
click at [1307, 499] on span "Done" at bounding box center [1299, 493] width 49 height 30
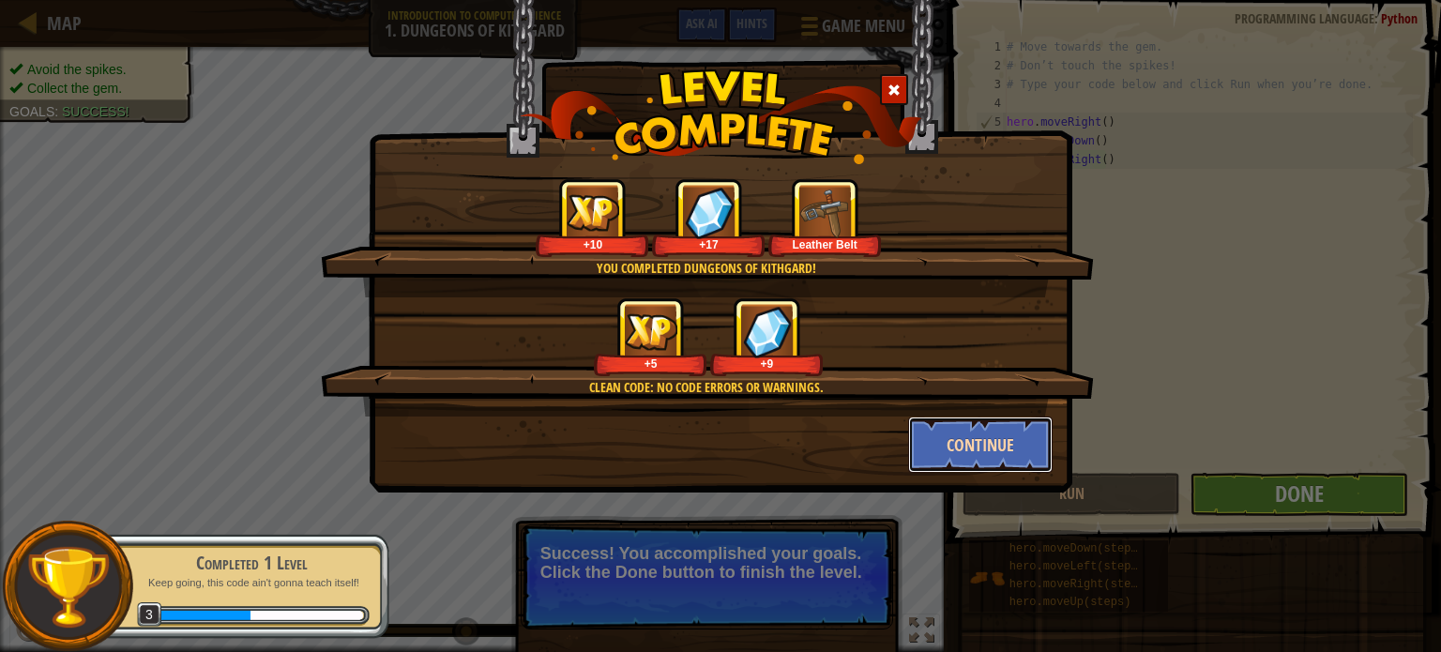
click at [923, 449] on button "Continue" at bounding box center [980, 444] width 145 height 56
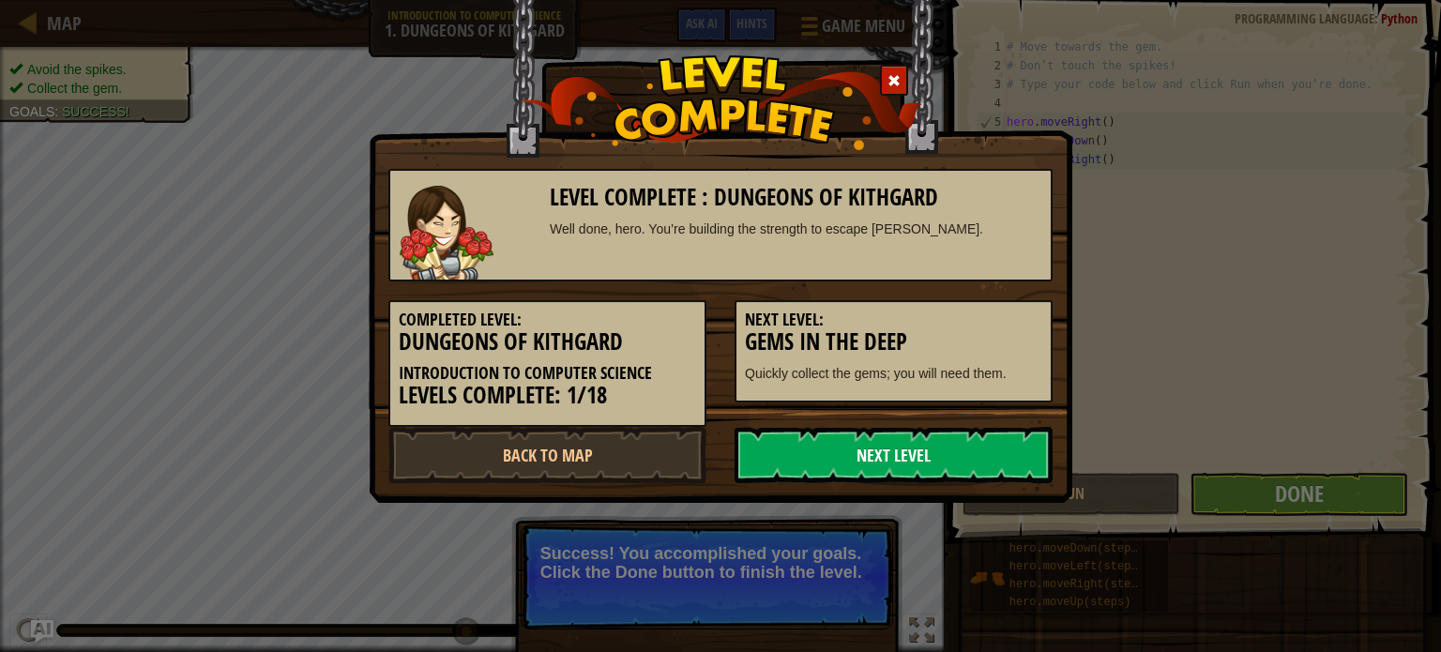
click at [1020, 449] on link "Next Level" at bounding box center [893, 455] width 318 height 56
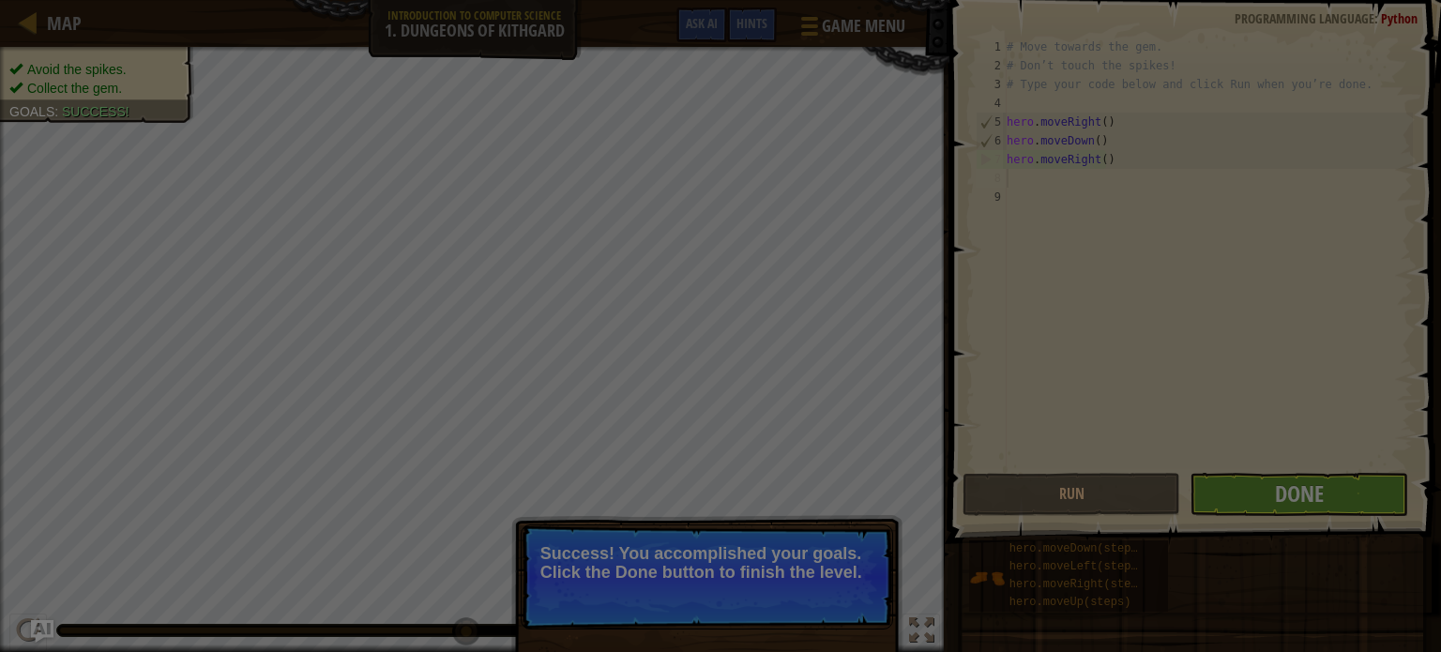
click at [0, 0] on div "Inventory 26 Available (double-click to equip) Locked Equip Unequip Subscribe t…" at bounding box center [0, 0] width 0 height 0
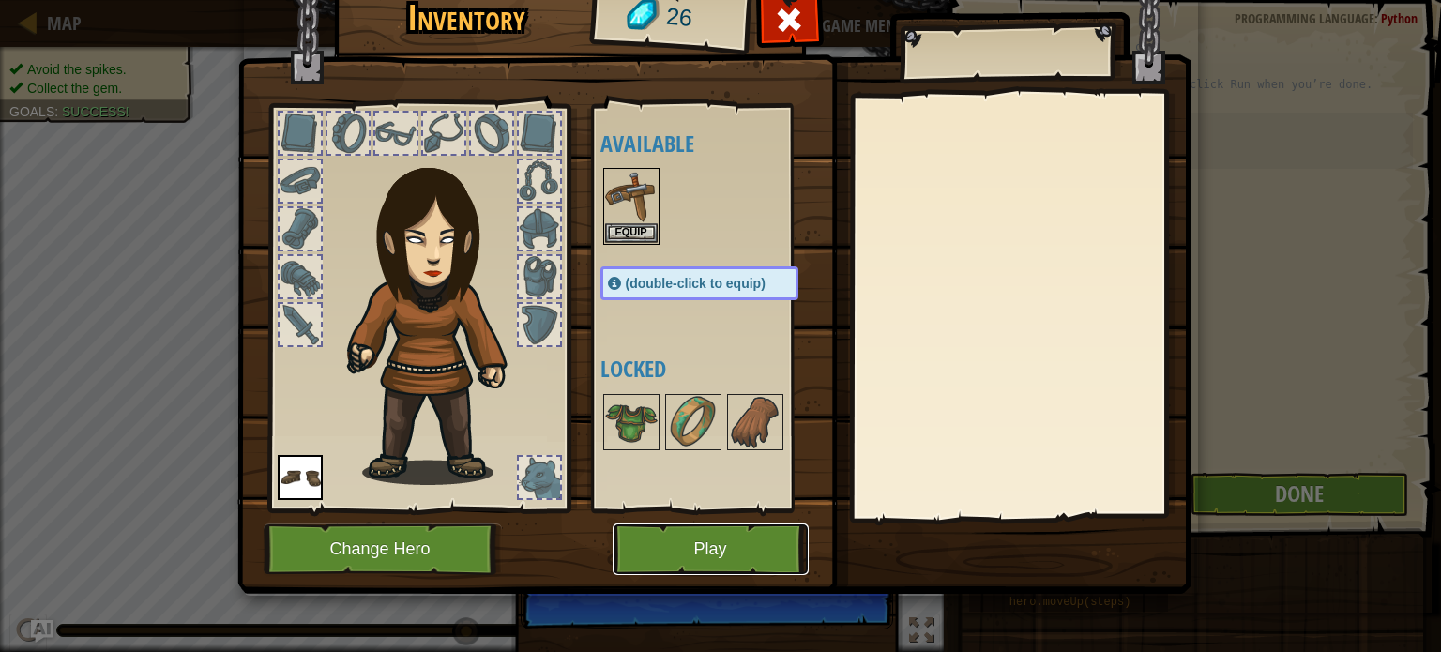
click at [679, 555] on button "Play" at bounding box center [710, 549] width 196 height 52
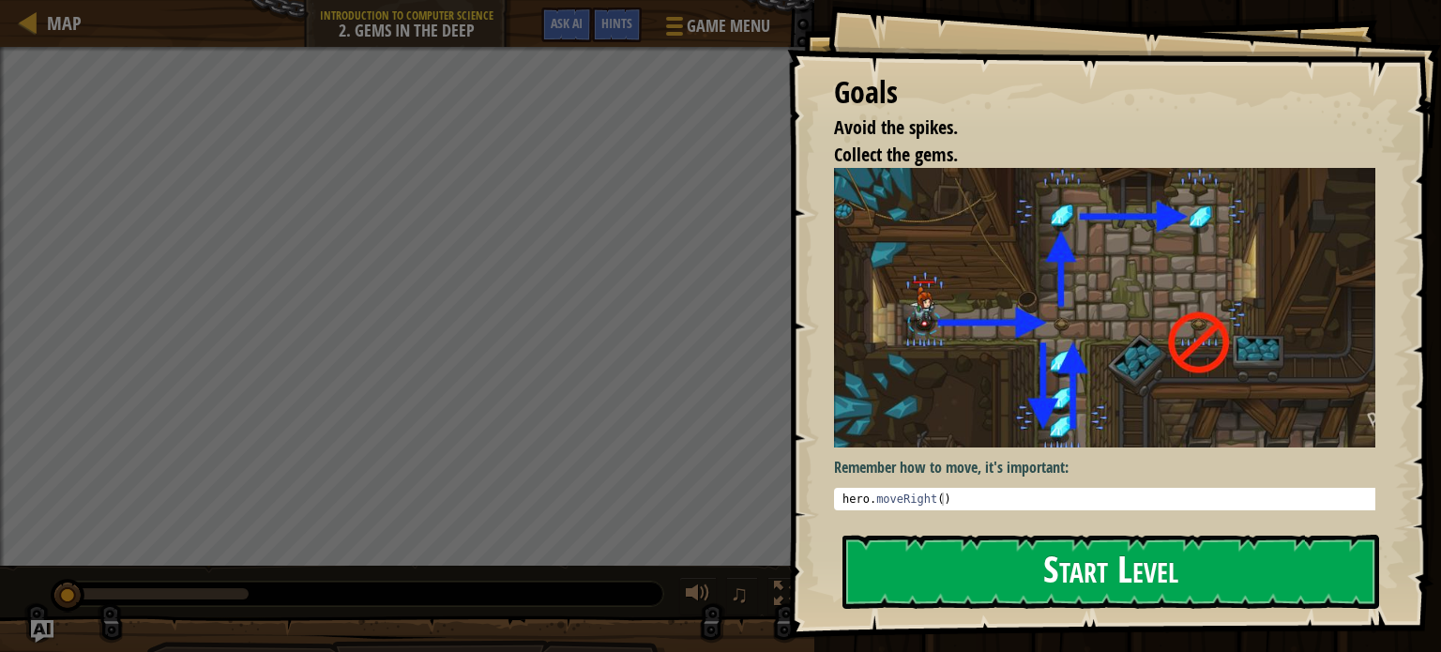
click at [941, 582] on button "Start Level" at bounding box center [1110, 572] width 537 height 74
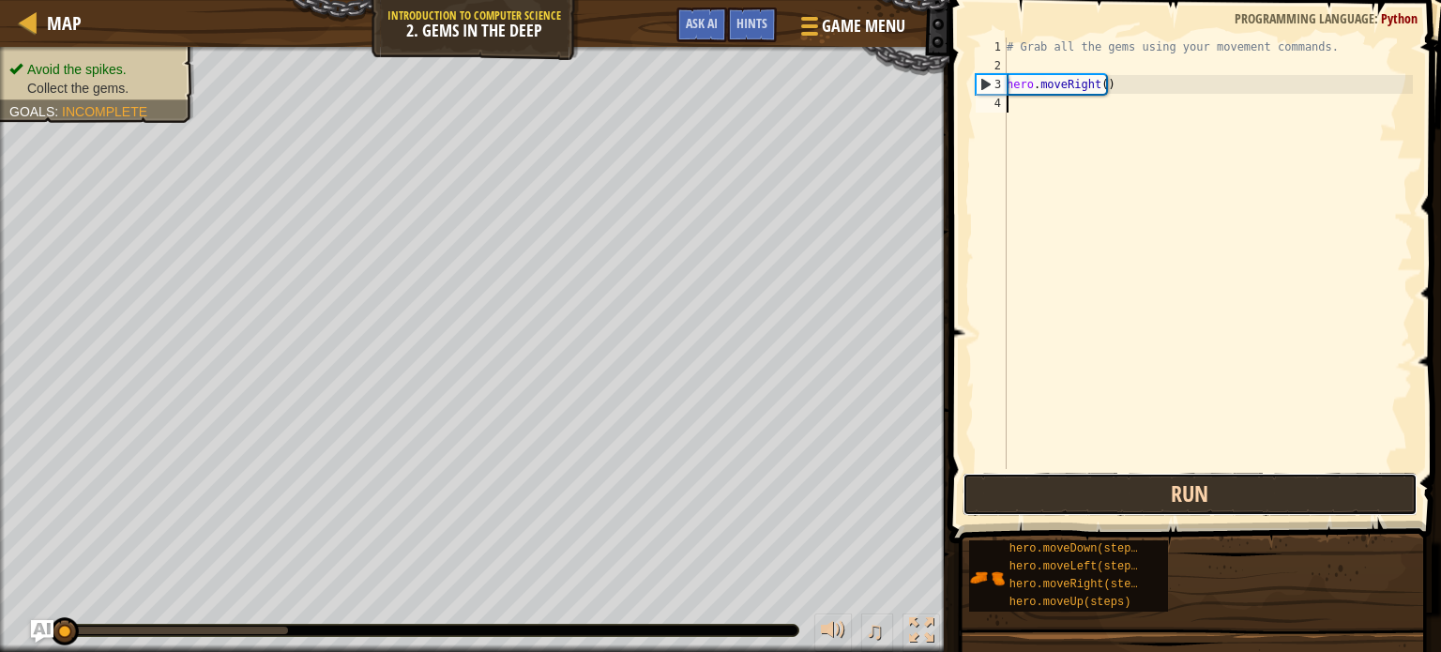
click at [1021, 494] on button "Run" at bounding box center [1189, 494] width 455 height 43
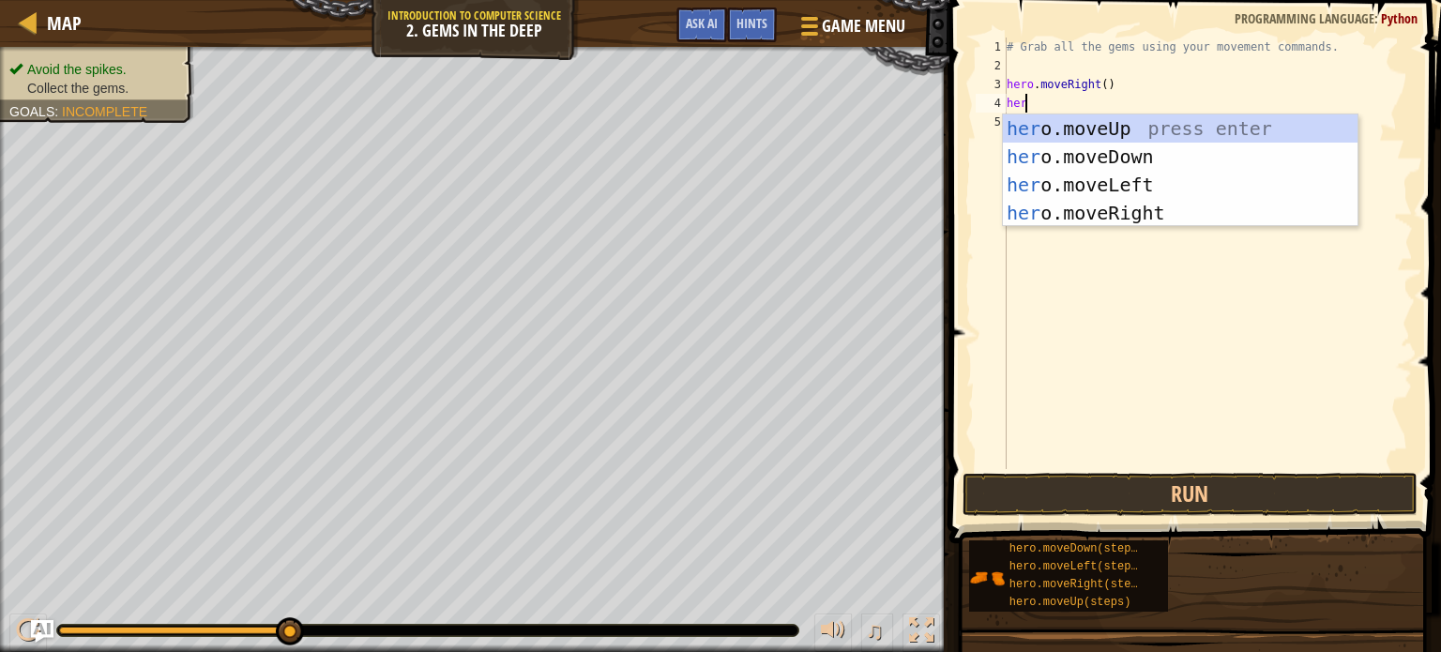
type textarea "hero"
click at [1114, 153] on div "hero .moveUp press enter hero .moveDown press enter hero .moveLeft press enter …" at bounding box center [1180, 198] width 355 height 169
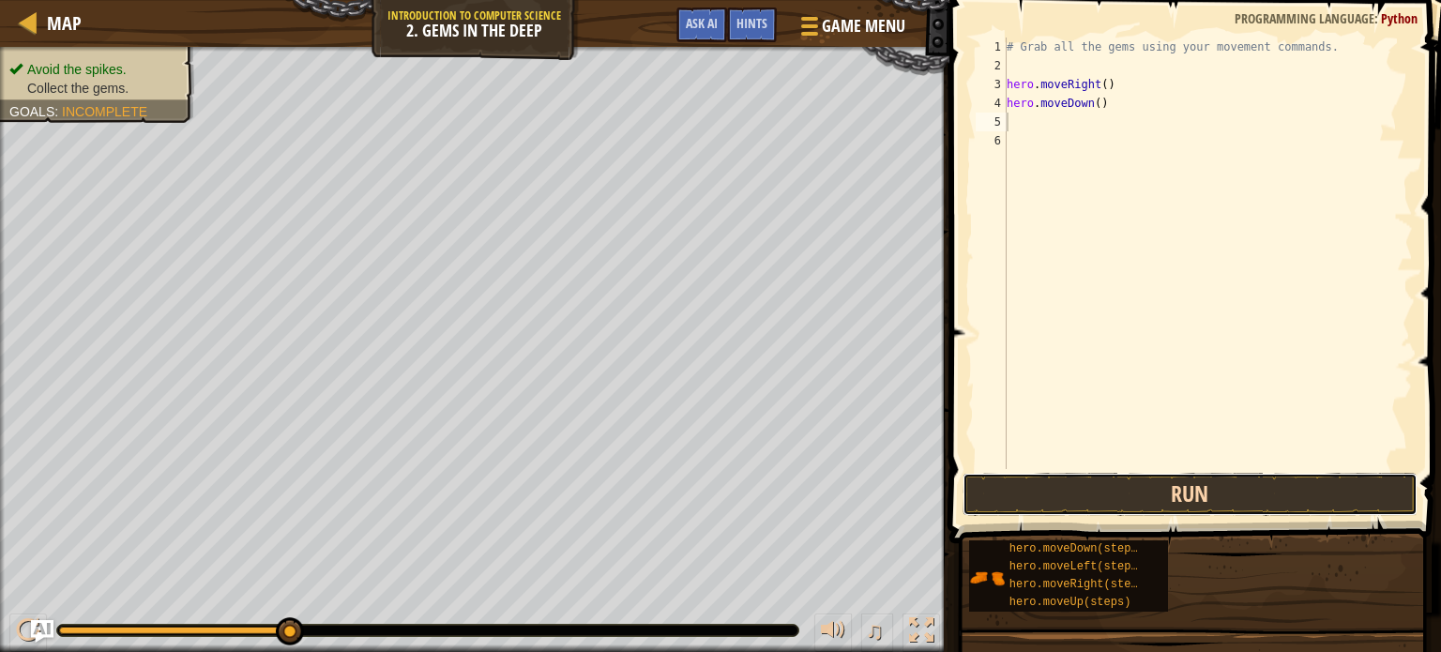
click at [1127, 503] on button "Run" at bounding box center [1189, 494] width 455 height 43
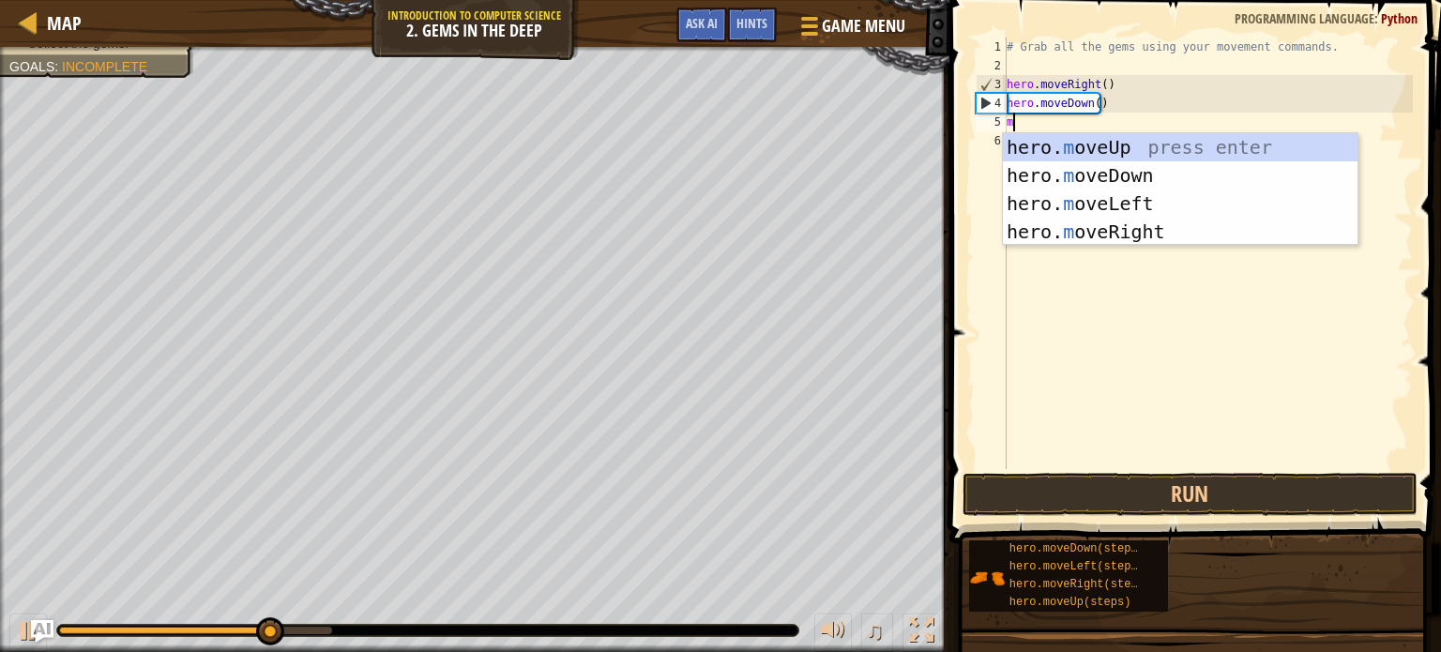
type textarea "mo"
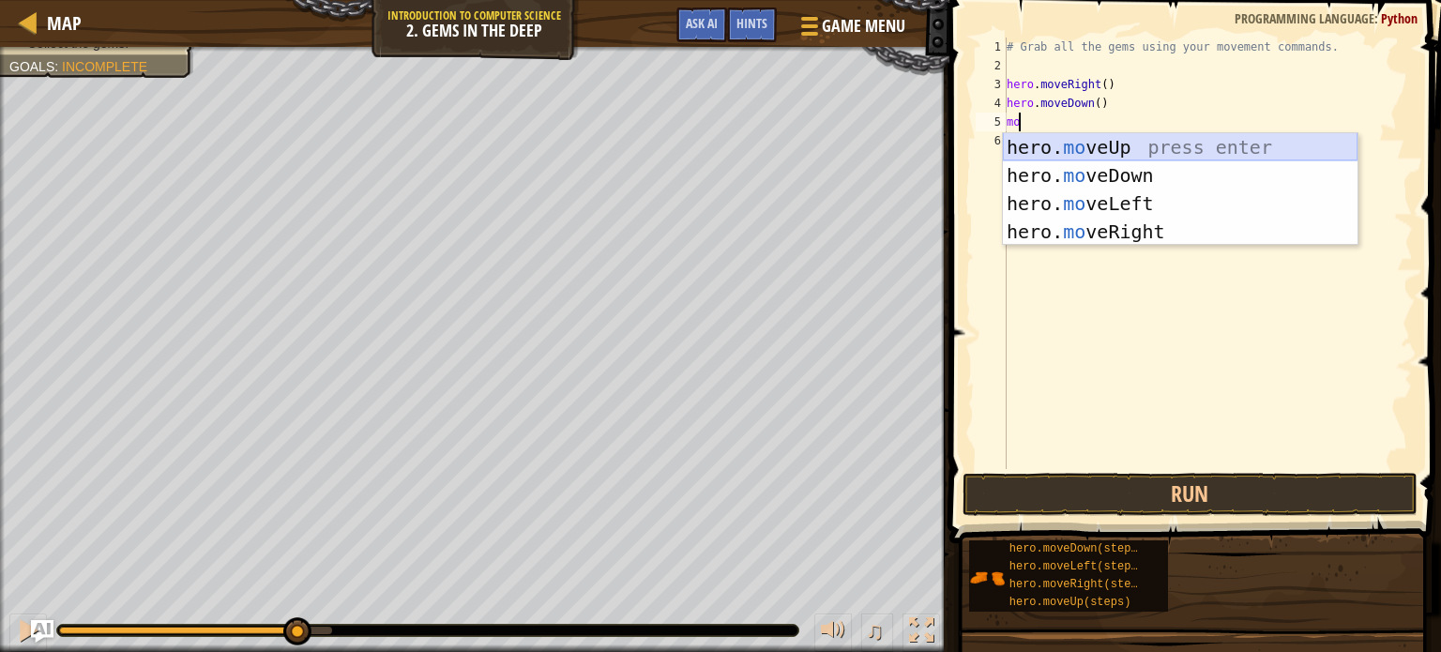
click at [1171, 145] on div "hero. mo veUp press enter hero. mo veDown press enter hero. mo veLeft press ent…" at bounding box center [1180, 217] width 355 height 169
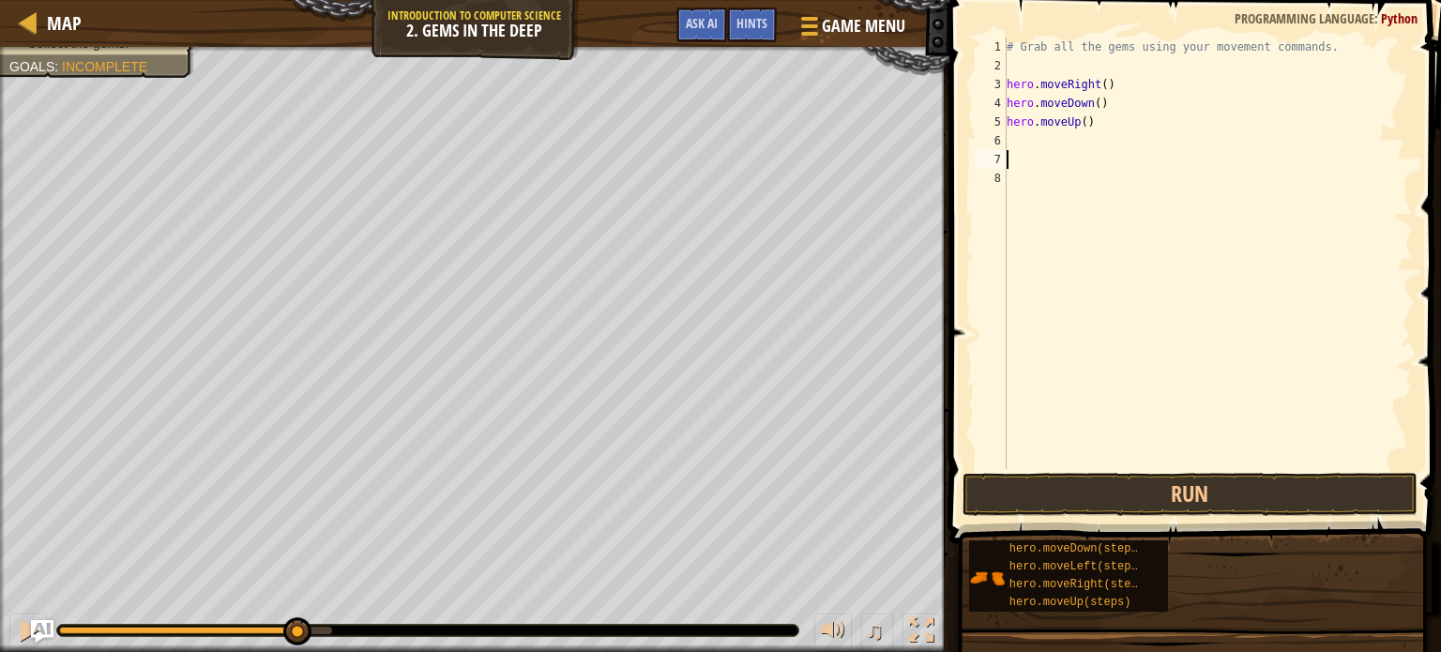
click at [1051, 127] on div "# Grab all the gems using your movement commands. hero . moveRight ( ) hero . m…" at bounding box center [1208, 272] width 410 height 469
click at [1073, 498] on button "Run" at bounding box center [1189, 494] width 455 height 43
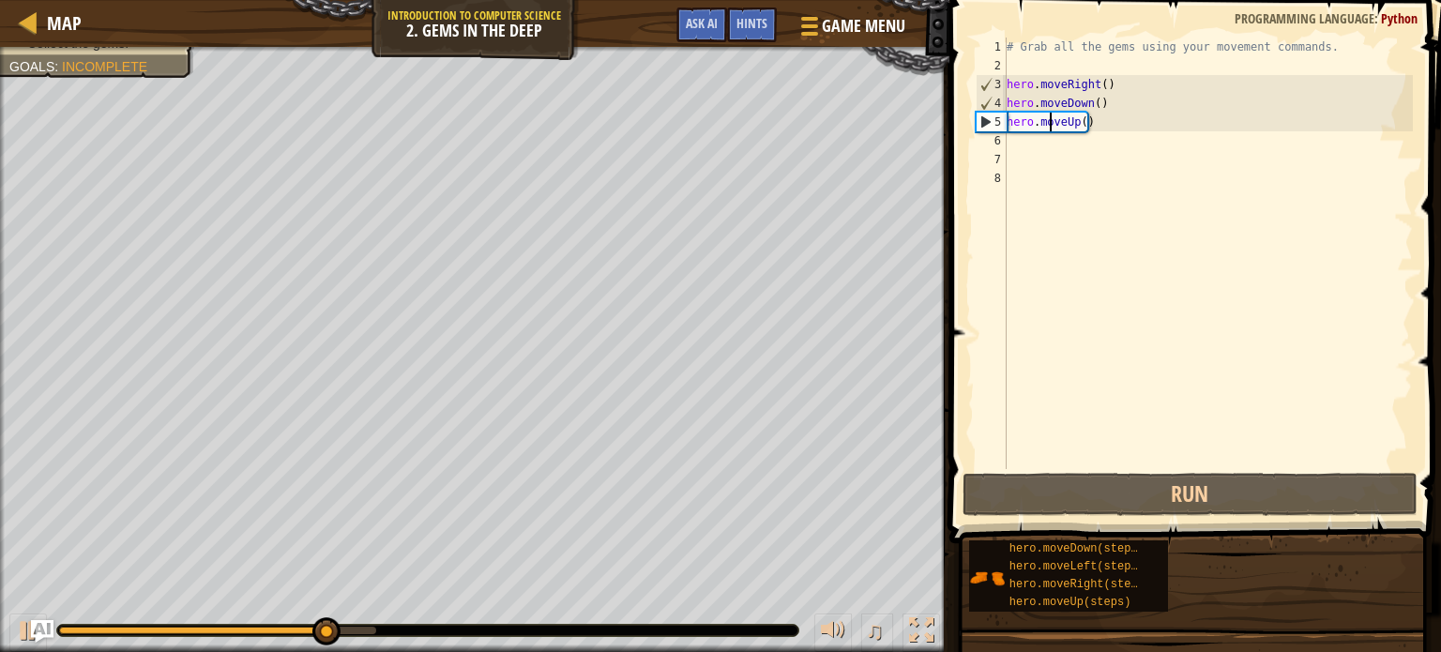
type textarea "veUp()"
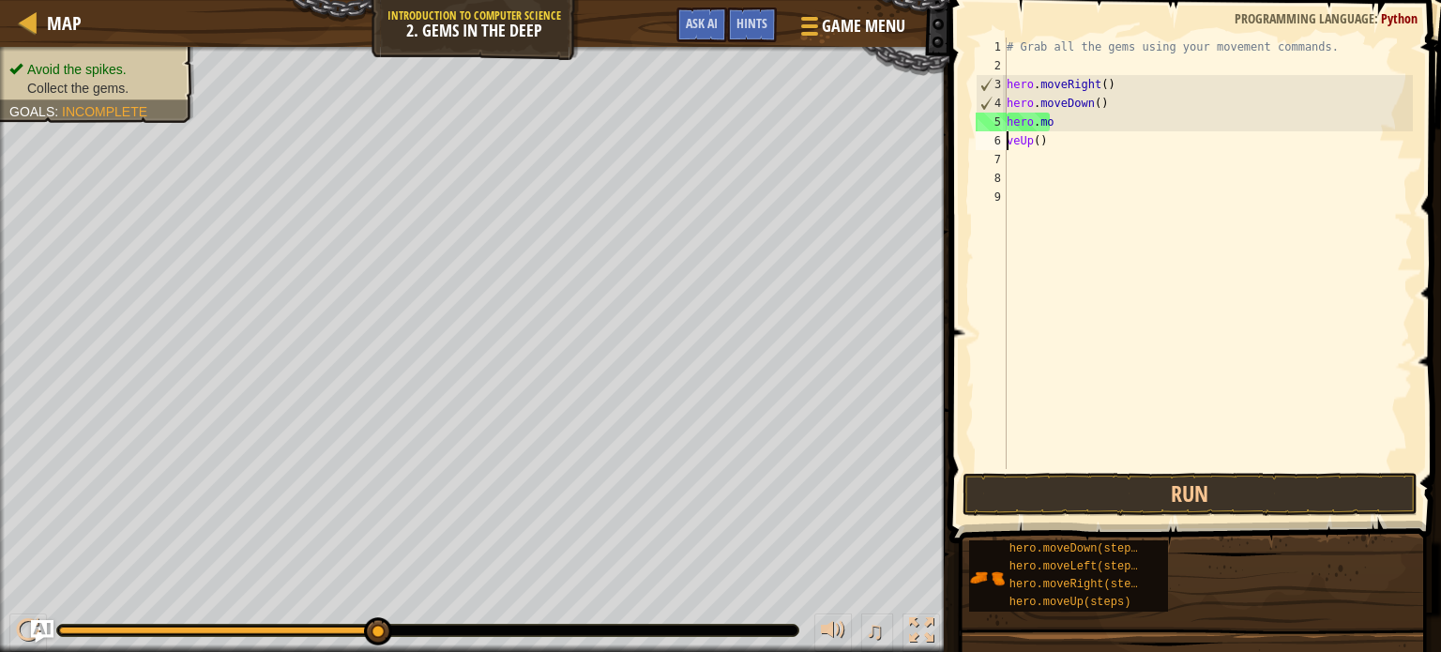
click at [1049, 144] on div "# Grab all the gems using your movement commands. hero . moveRight ( ) hero . m…" at bounding box center [1208, 272] width 410 height 469
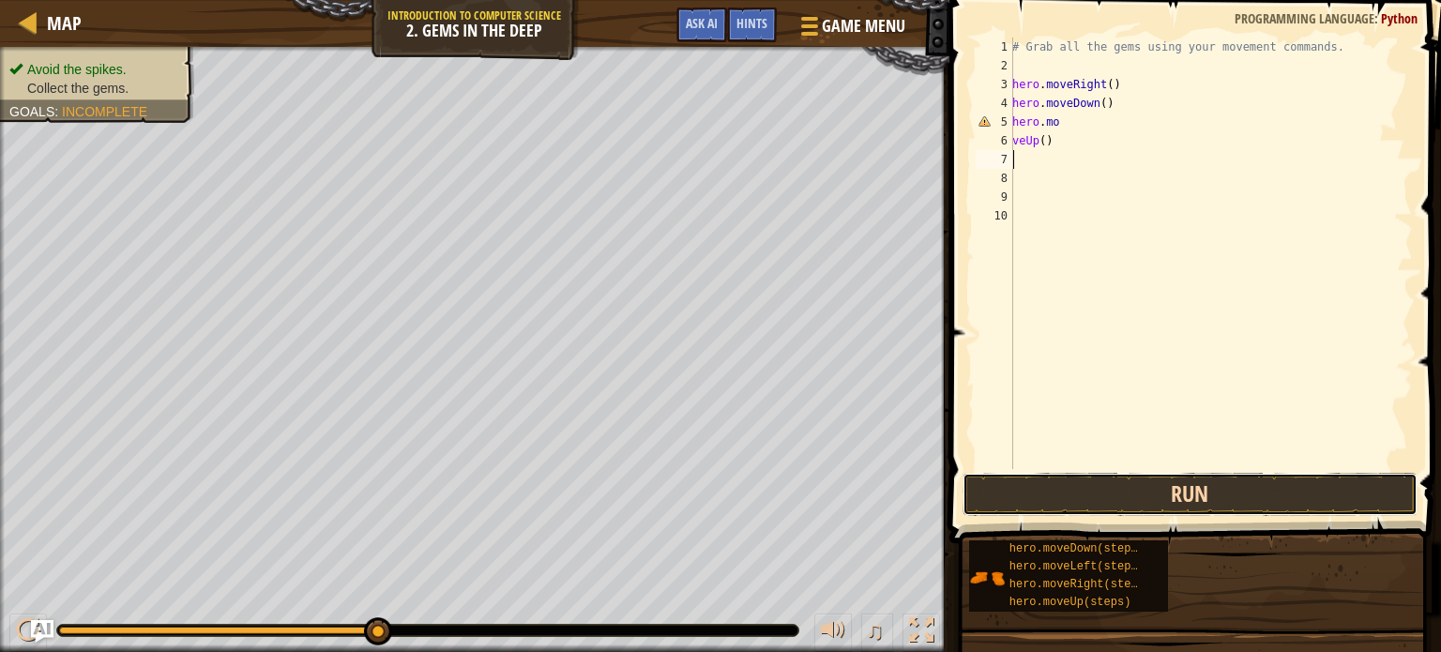
click at [1075, 499] on button "Run" at bounding box center [1189, 494] width 455 height 43
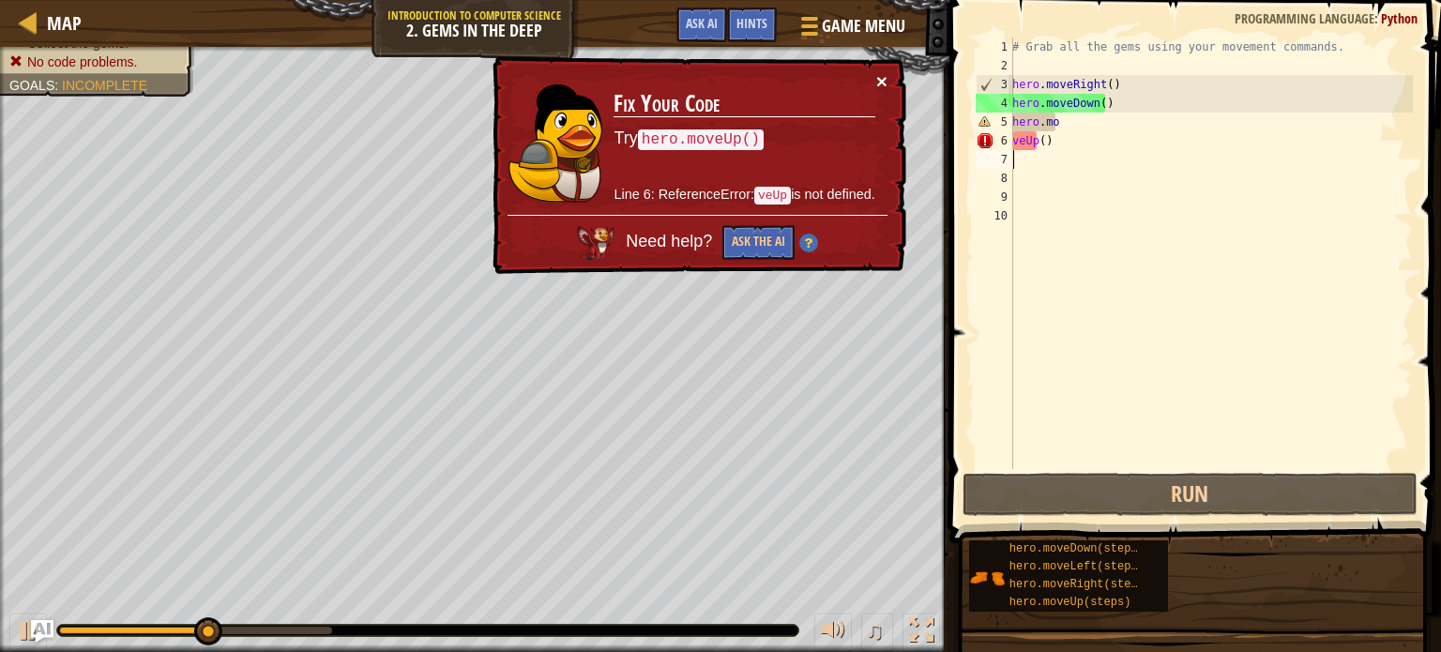
click at [881, 80] on button "×" at bounding box center [881, 81] width 11 height 20
click at [1070, 142] on div "# Grab all the gems using your movement commands. hero . moveRight ( ) hero . m…" at bounding box center [1210, 272] width 404 height 469
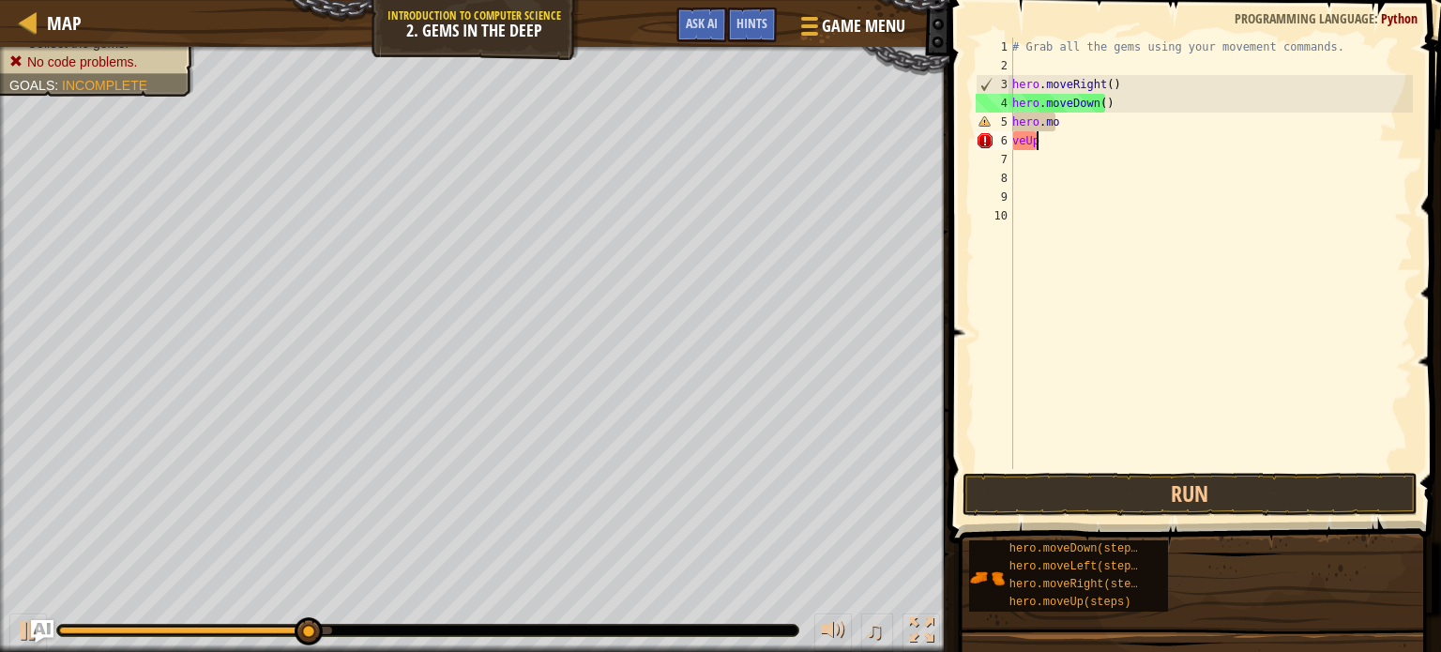
type textarea "v"
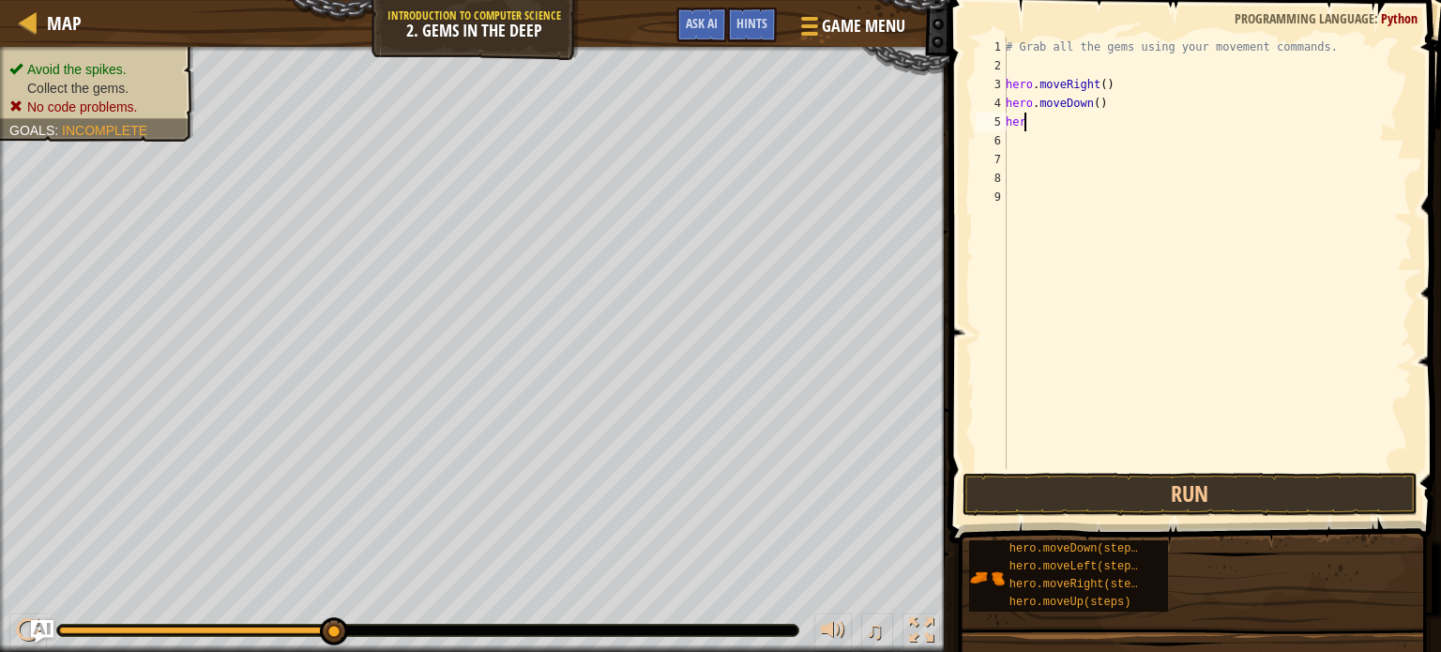
type textarea "h"
click at [1157, 494] on button "Run" at bounding box center [1189, 494] width 455 height 43
click at [1023, 123] on div "# Grab all the gems using your movement commands. hero . moveRight ( ) hero . m…" at bounding box center [1210, 272] width 404 height 469
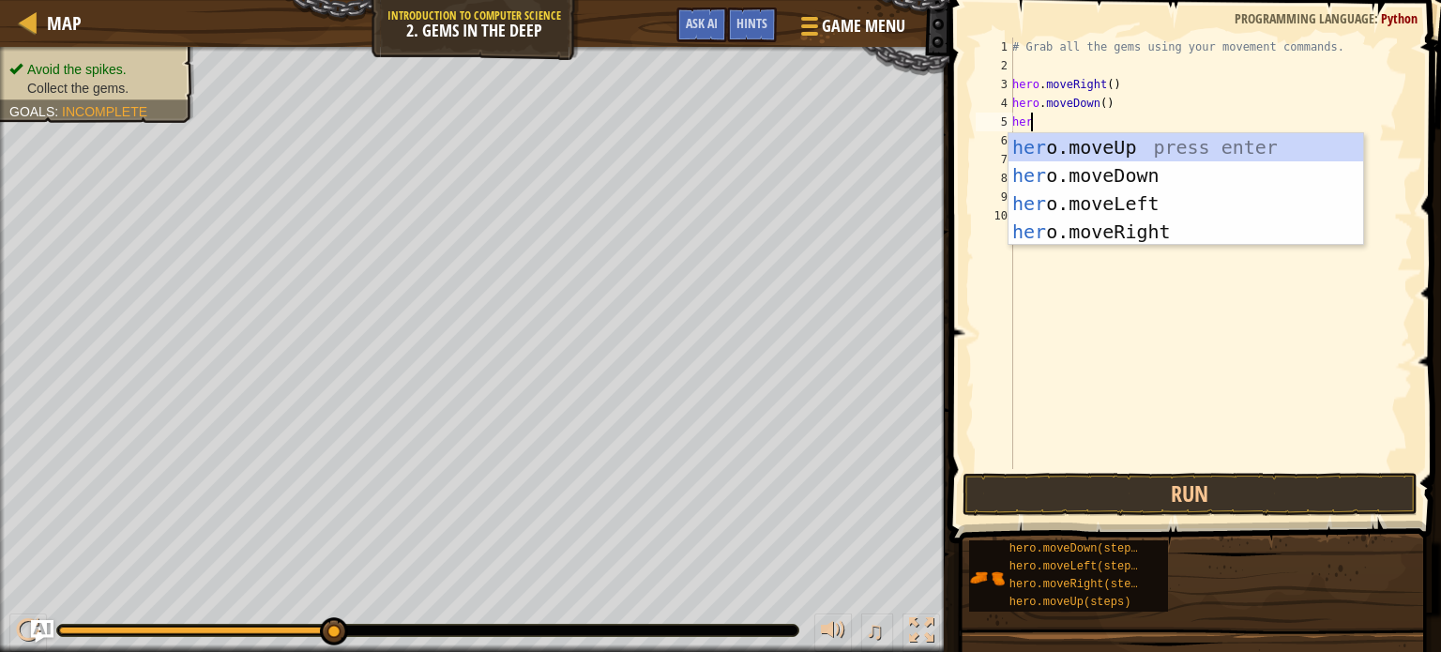
type textarea "hero"
click at [1157, 143] on div "hero .moveUp press enter hero .moveDown press enter hero .moveLeft press enter …" at bounding box center [1185, 217] width 355 height 169
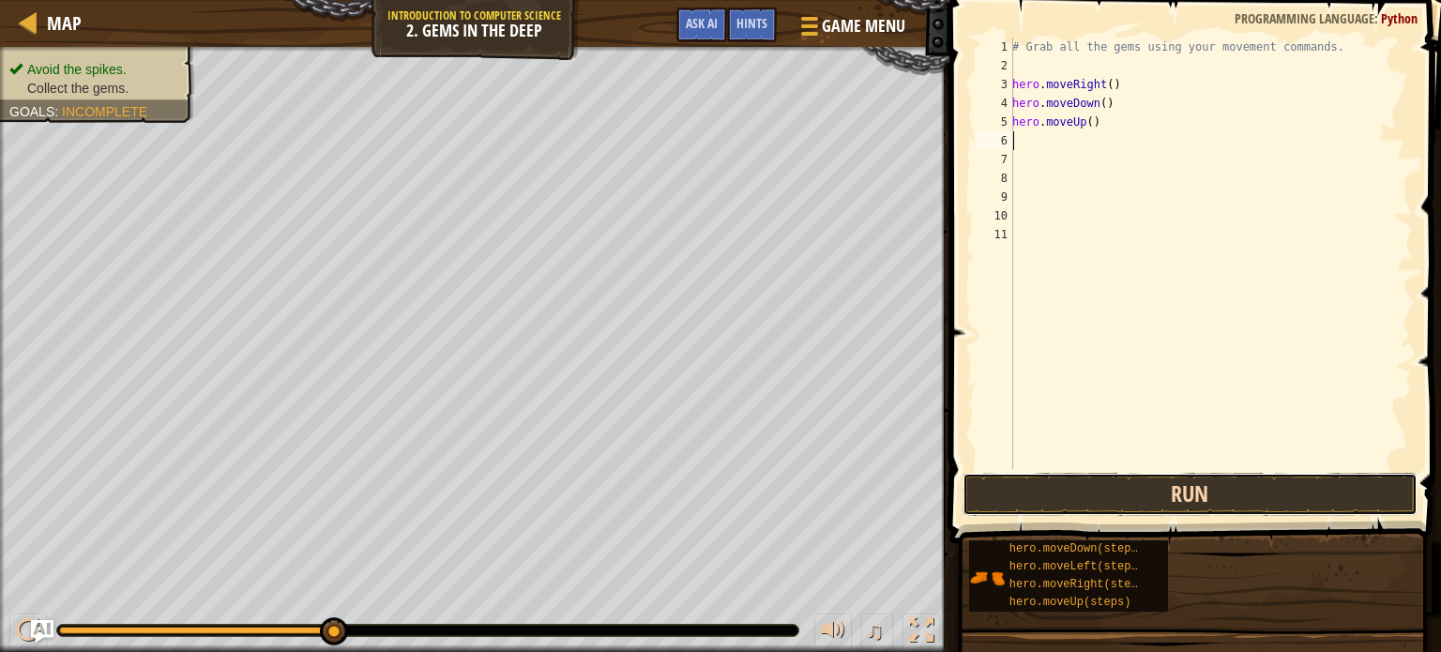
click at [1052, 504] on button "Run" at bounding box center [1189, 494] width 455 height 43
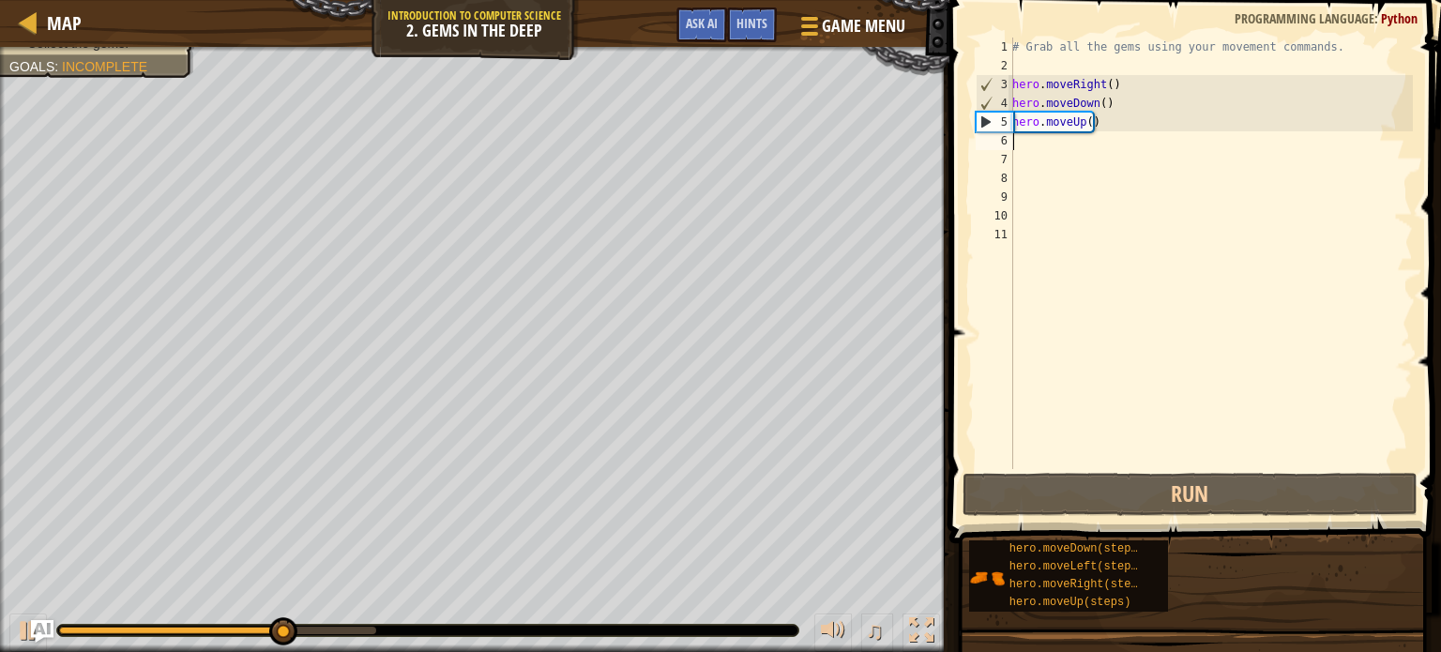
click at [1020, 144] on div "# Grab all the gems using your movement commands. hero . moveRight ( ) hero . m…" at bounding box center [1210, 272] width 404 height 469
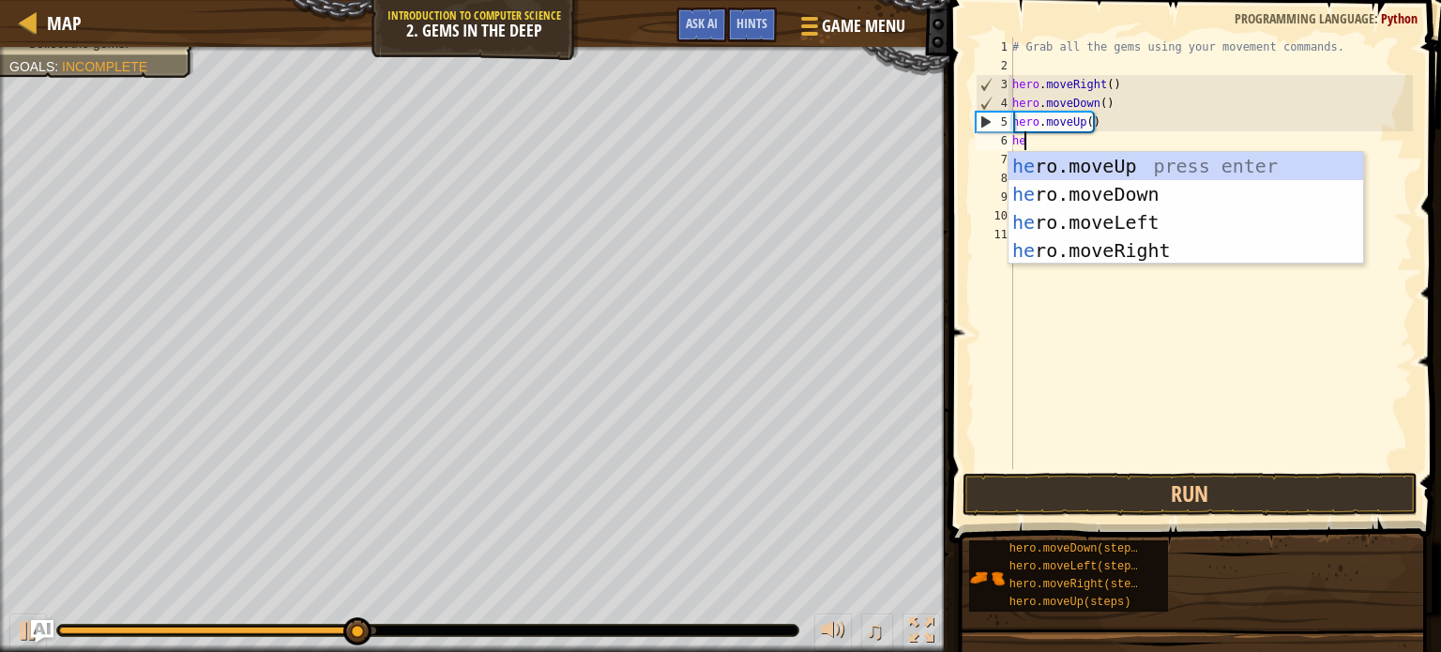
type textarea "hero"
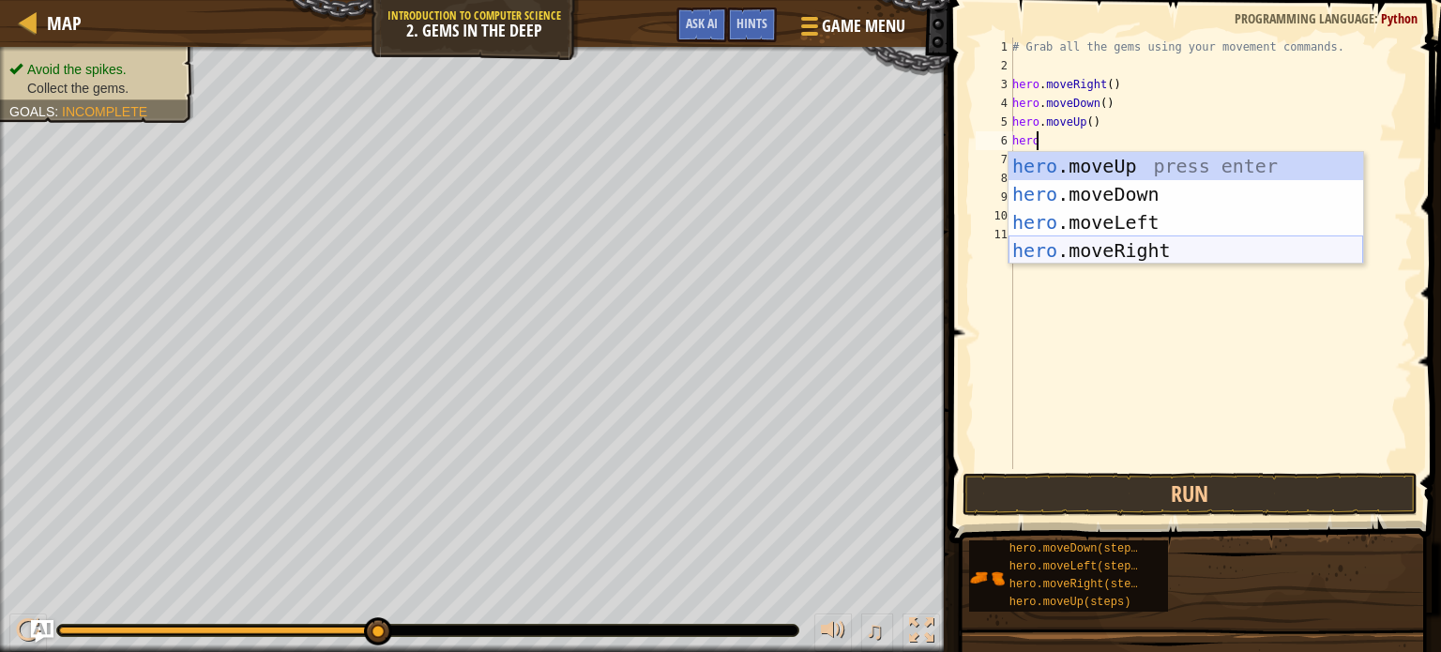
click at [1074, 254] on div "hero .moveUp press enter hero .moveDown press enter hero .moveLeft press enter …" at bounding box center [1185, 236] width 355 height 169
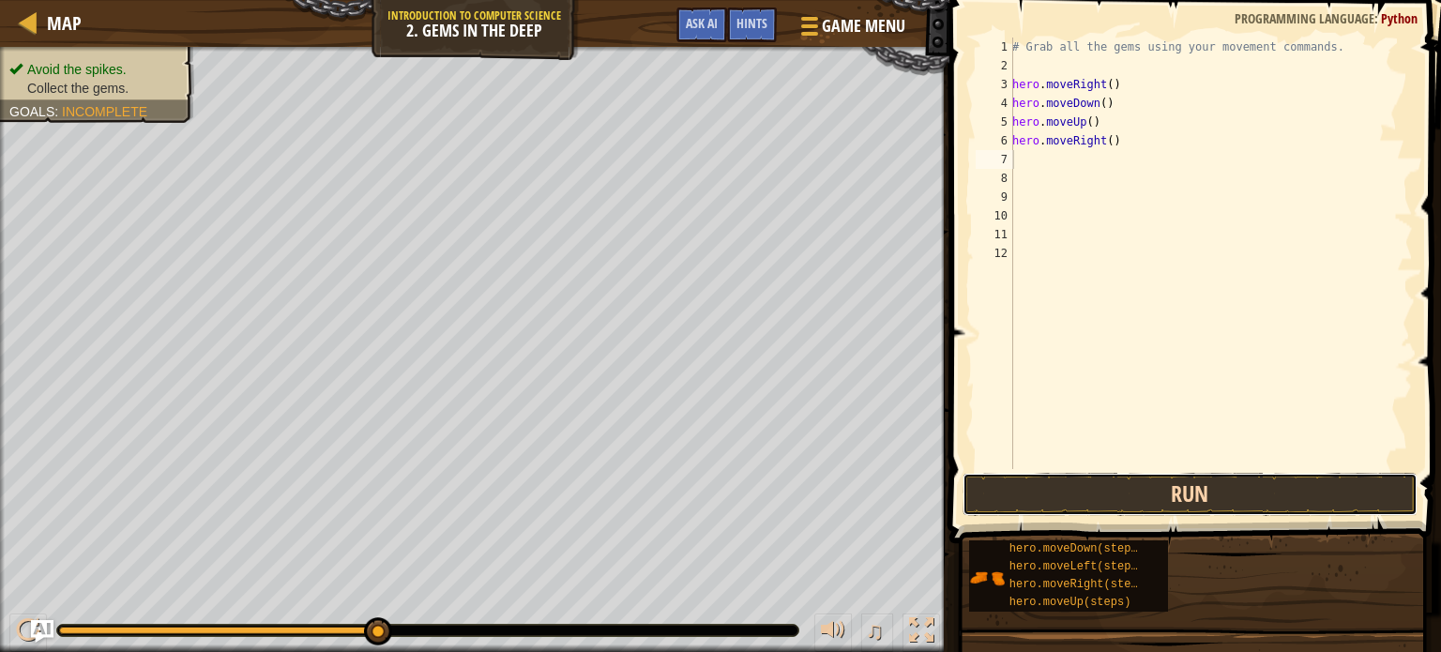
click at [1165, 487] on button "Run" at bounding box center [1189, 494] width 455 height 43
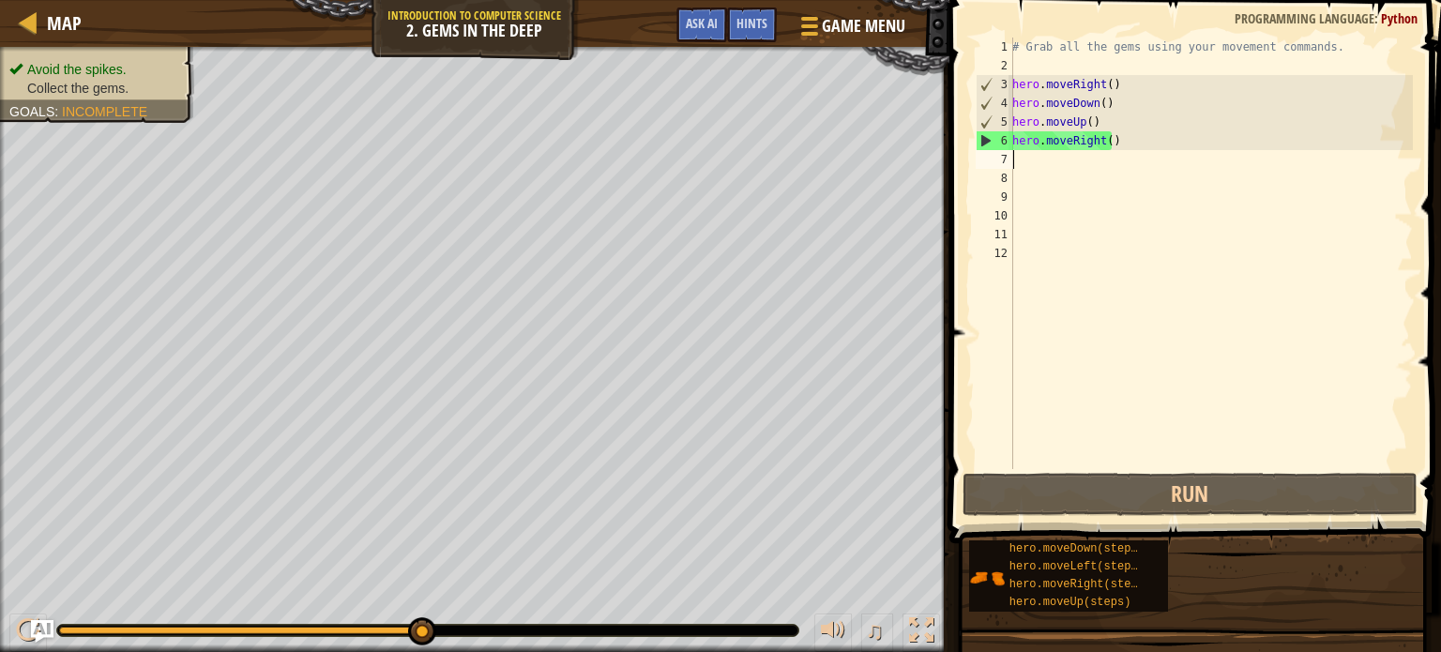
type textarea "m"
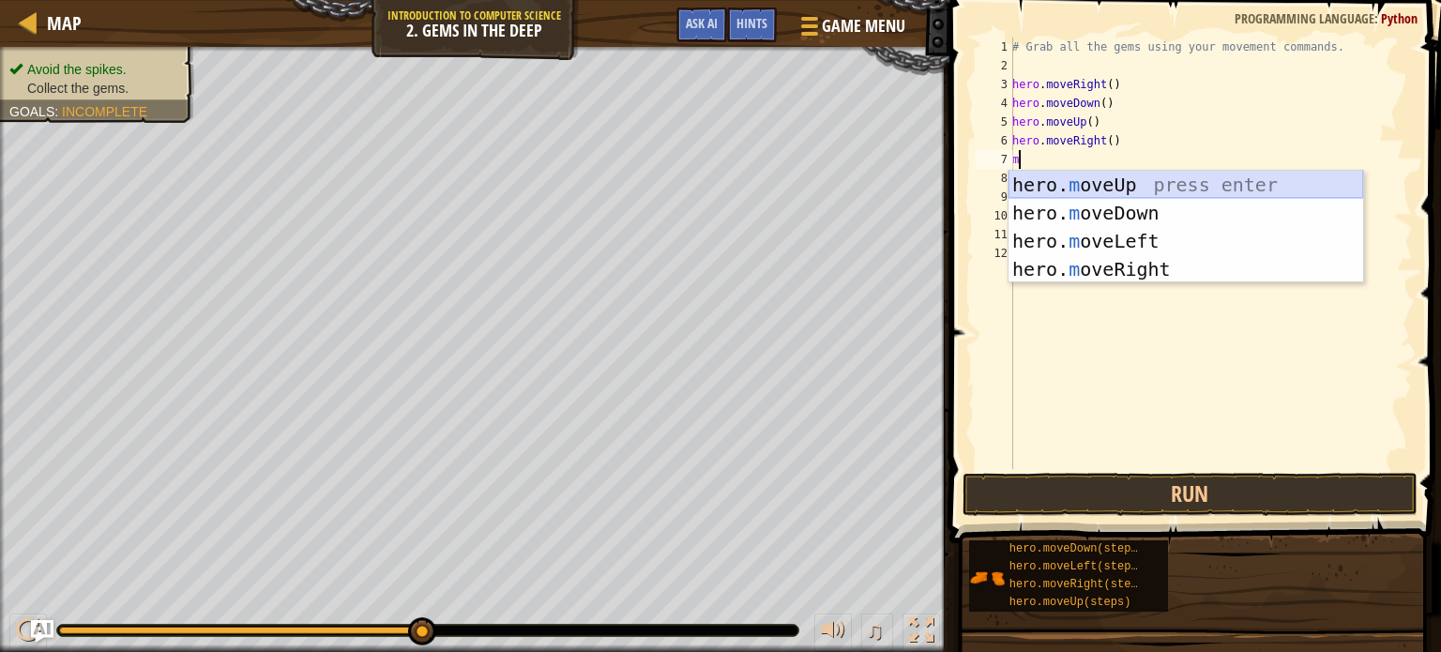
click at [1106, 181] on div "hero. m oveUp press enter hero. m oveDown press enter hero. m oveLeft press ent…" at bounding box center [1185, 255] width 355 height 169
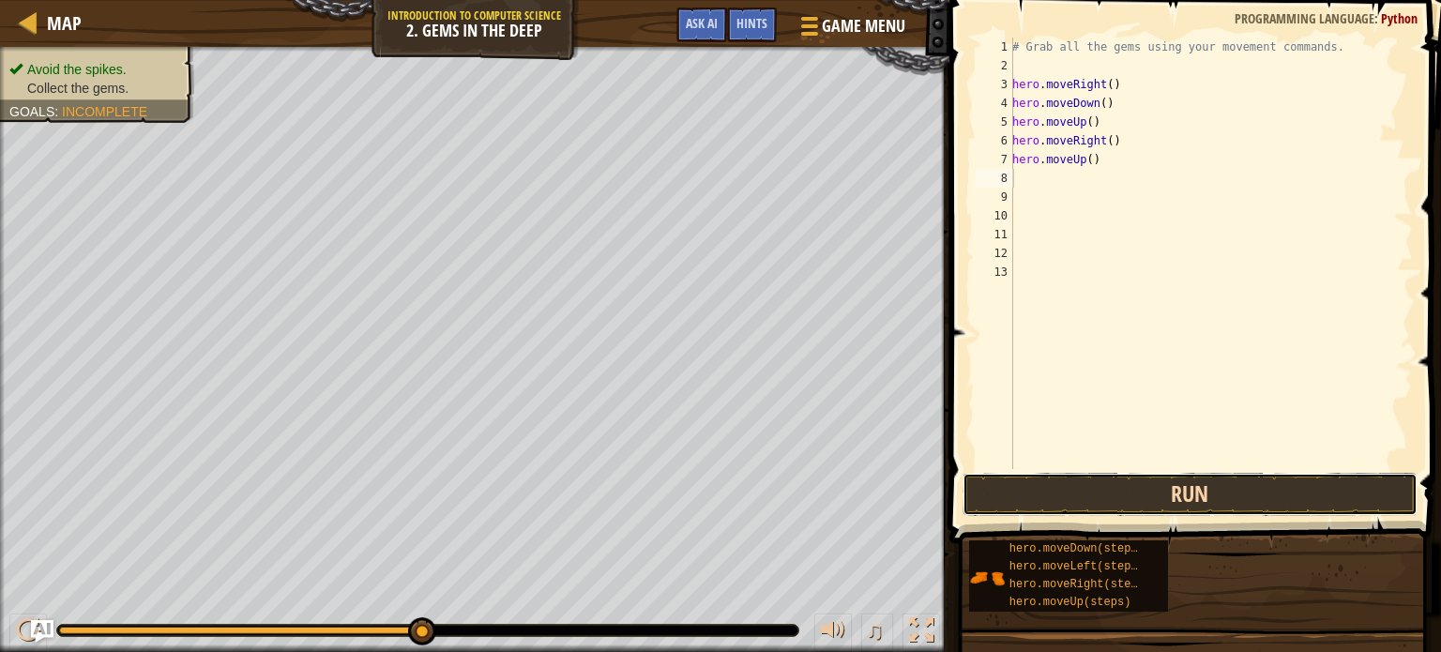
click at [1111, 501] on button "Run" at bounding box center [1189, 494] width 455 height 43
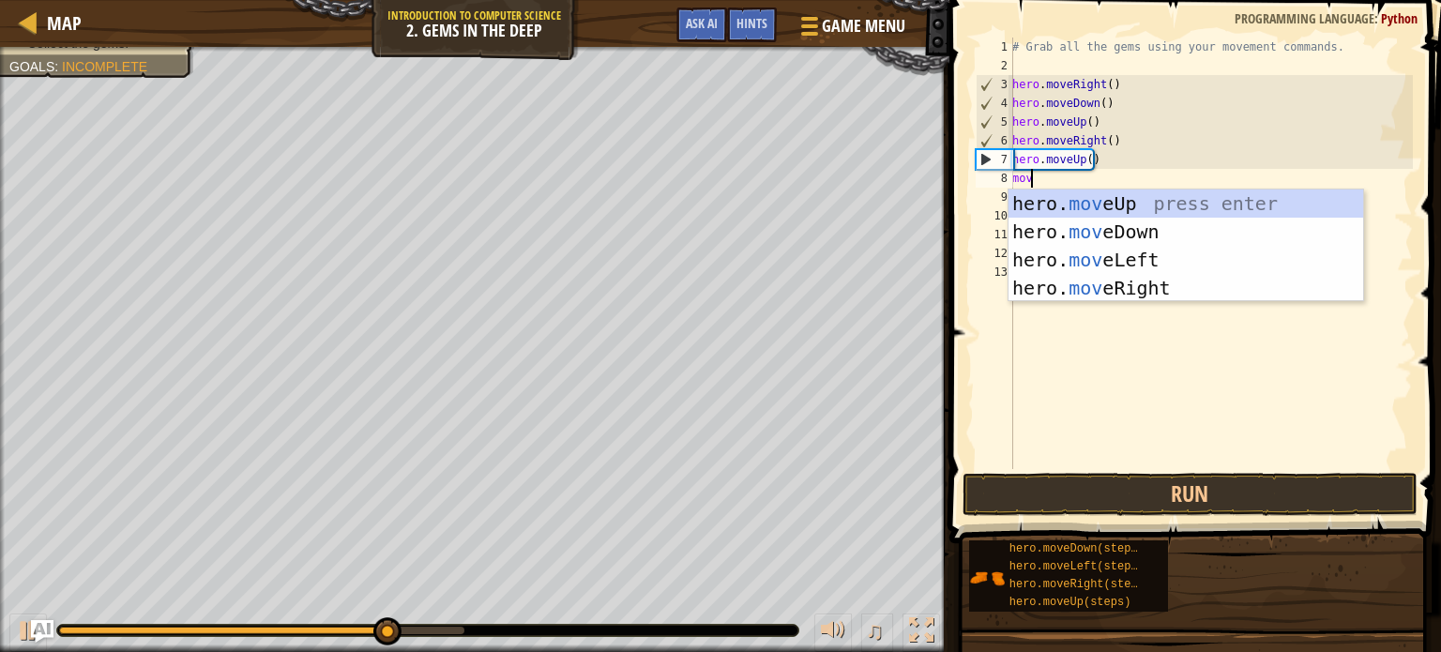
type textarea "move"
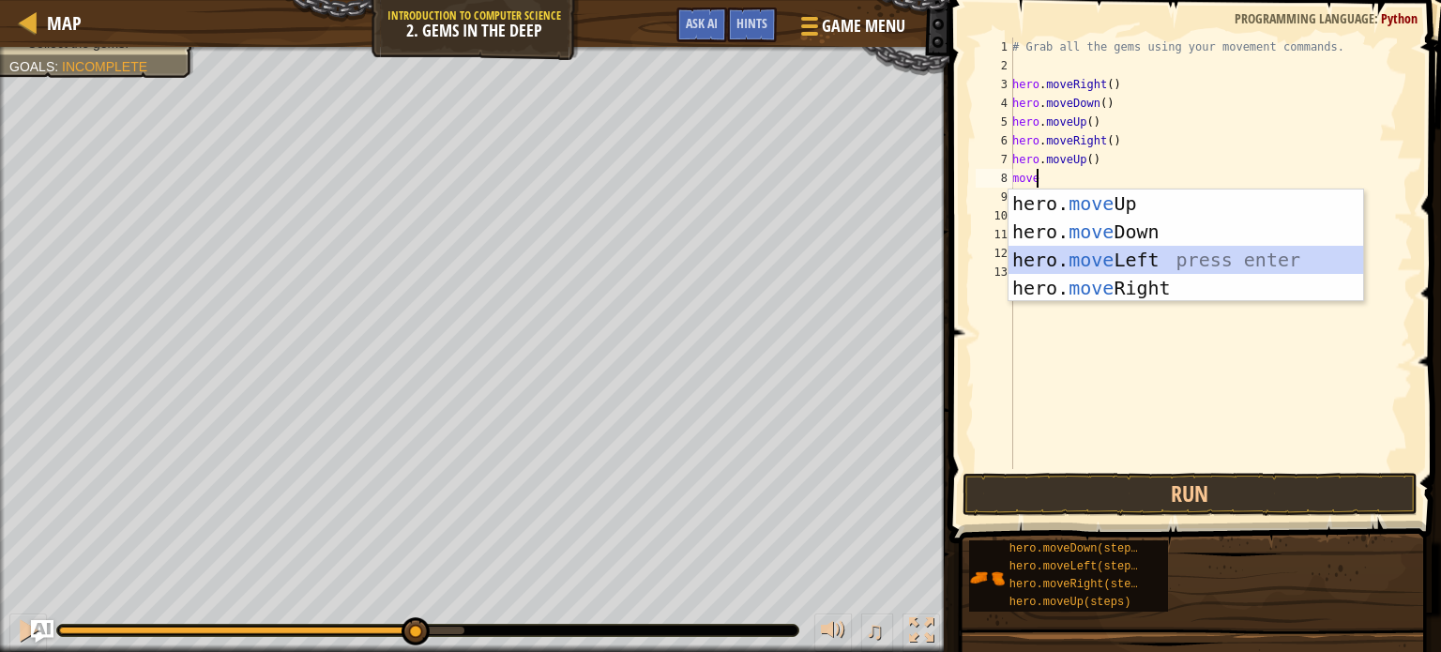
click at [1071, 258] on div "hero. move Up press enter hero. move Down press enter hero. move Left press ent…" at bounding box center [1185, 273] width 355 height 169
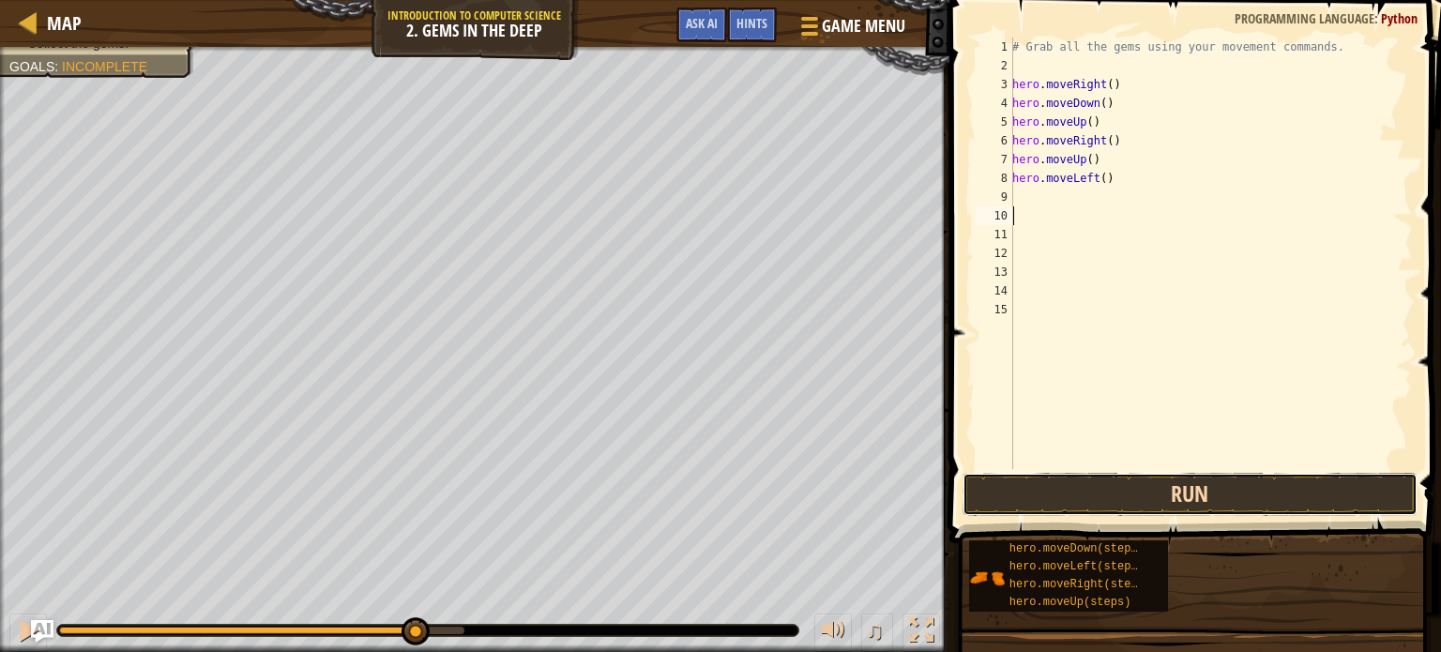
click at [1100, 506] on button "Run" at bounding box center [1189, 494] width 455 height 43
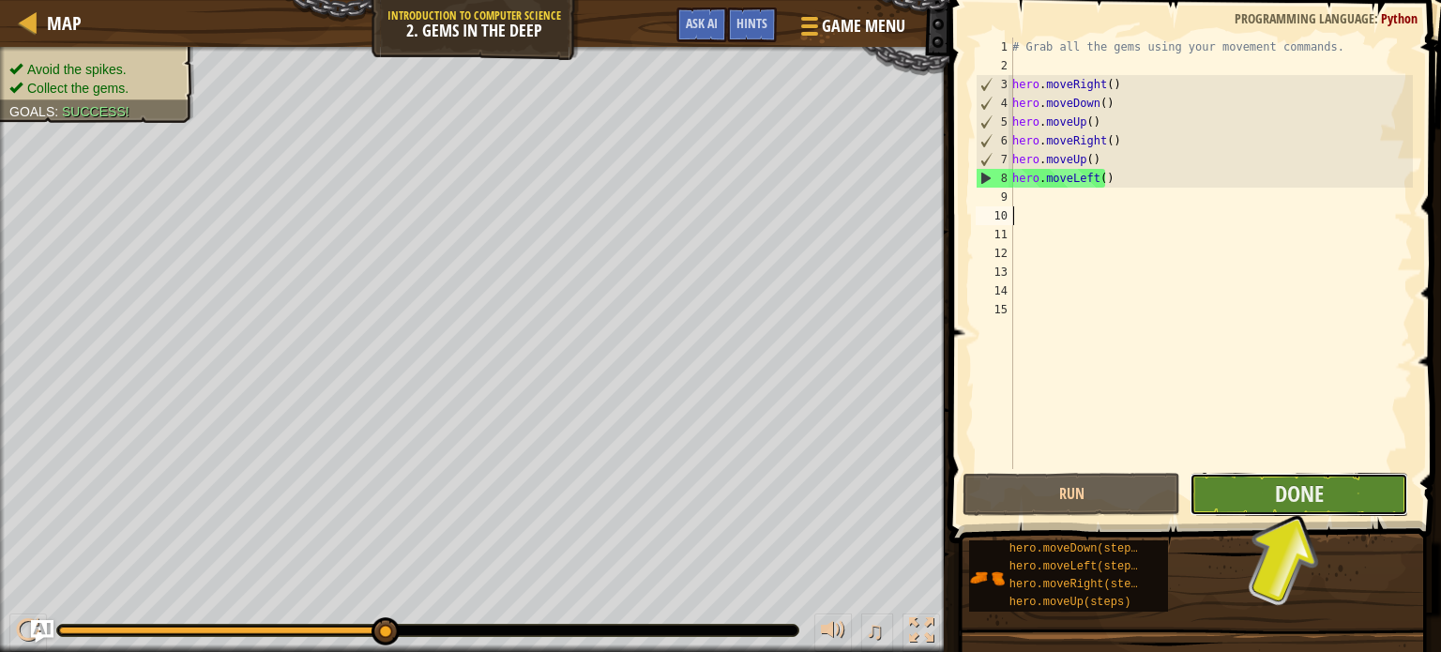
click at [1211, 494] on button "Done" at bounding box center [1298, 494] width 219 height 43
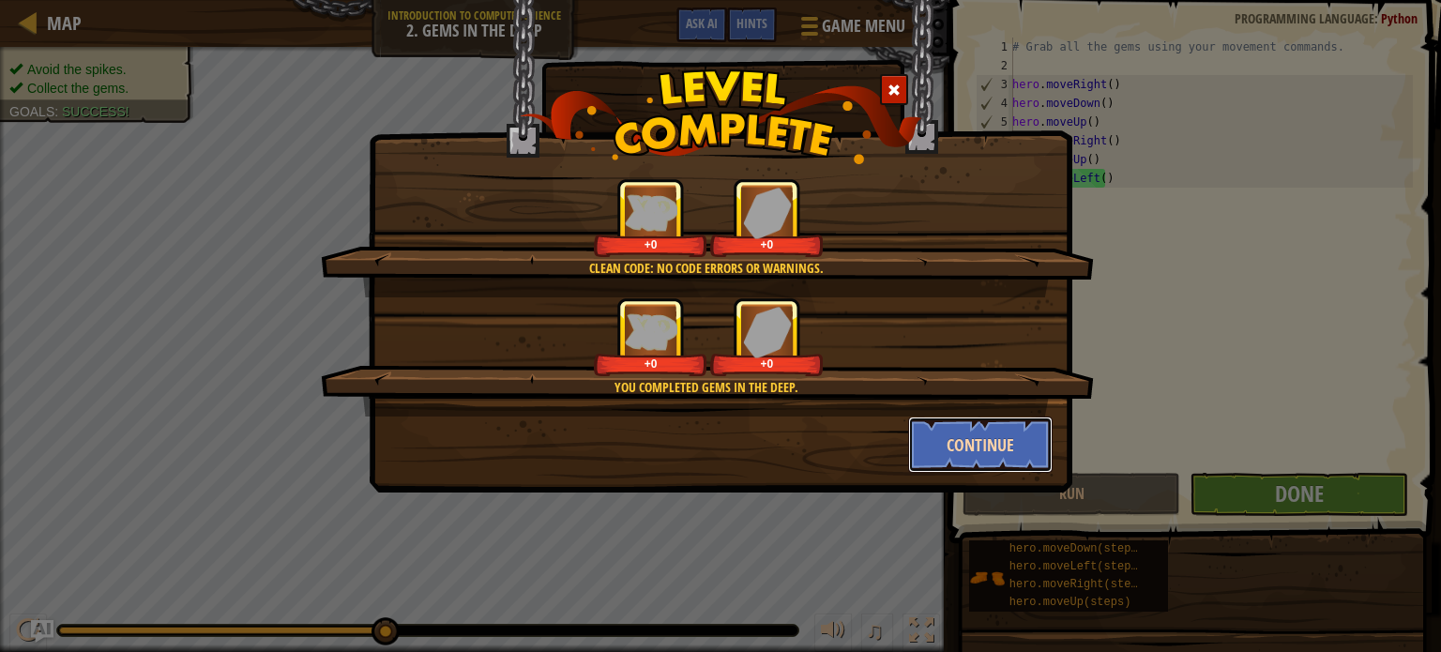
click at [1021, 436] on button "Continue" at bounding box center [980, 444] width 145 height 56
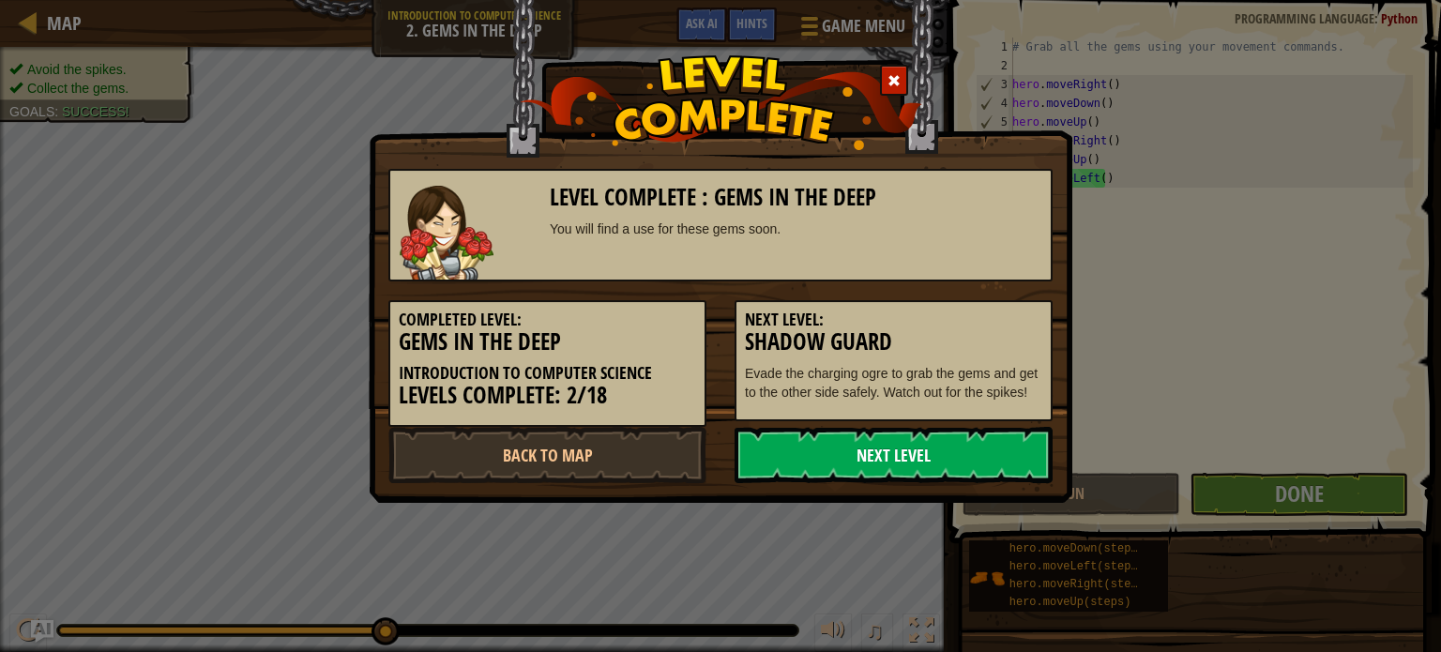
click at [991, 461] on link "Next Level" at bounding box center [893, 455] width 318 height 56
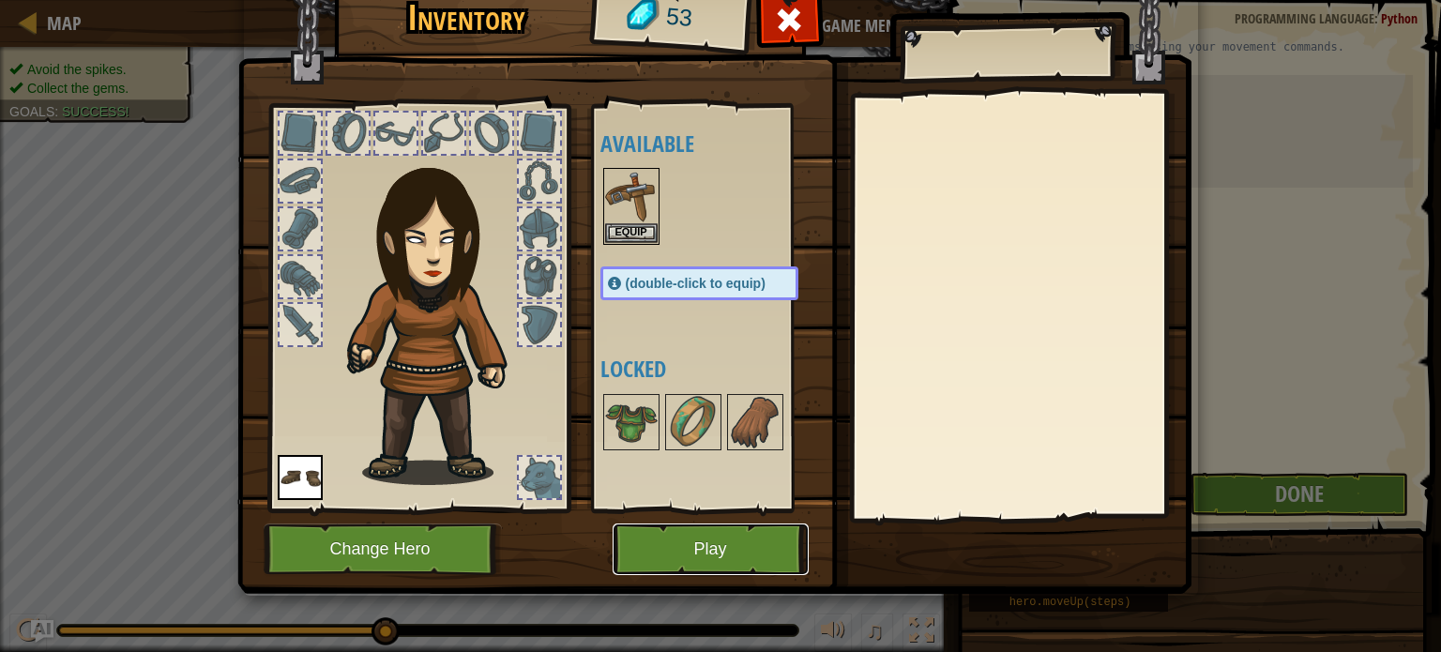
click at [701, 558] on button "Play" at bounding box center [710, 549] width 196 height 52
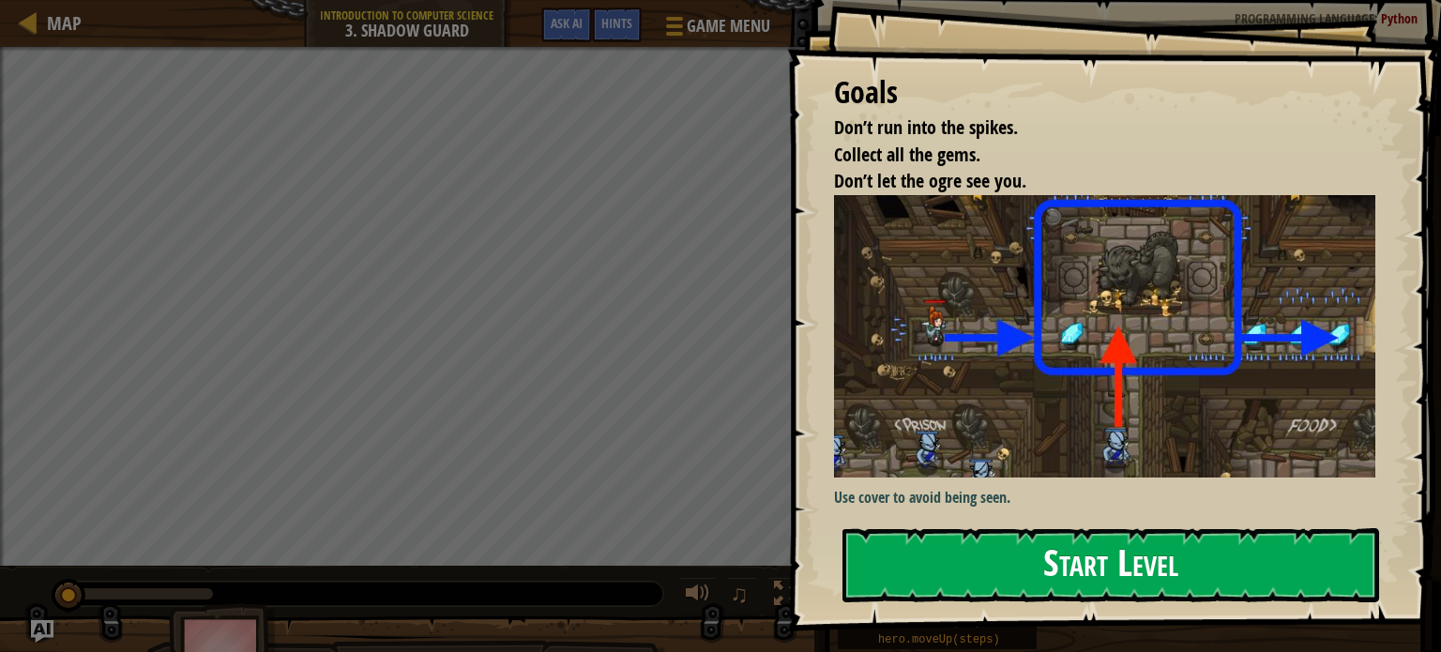
click at [968, 582] on button "Start Level" at bounding box center [1110, 565] width 537 height 74
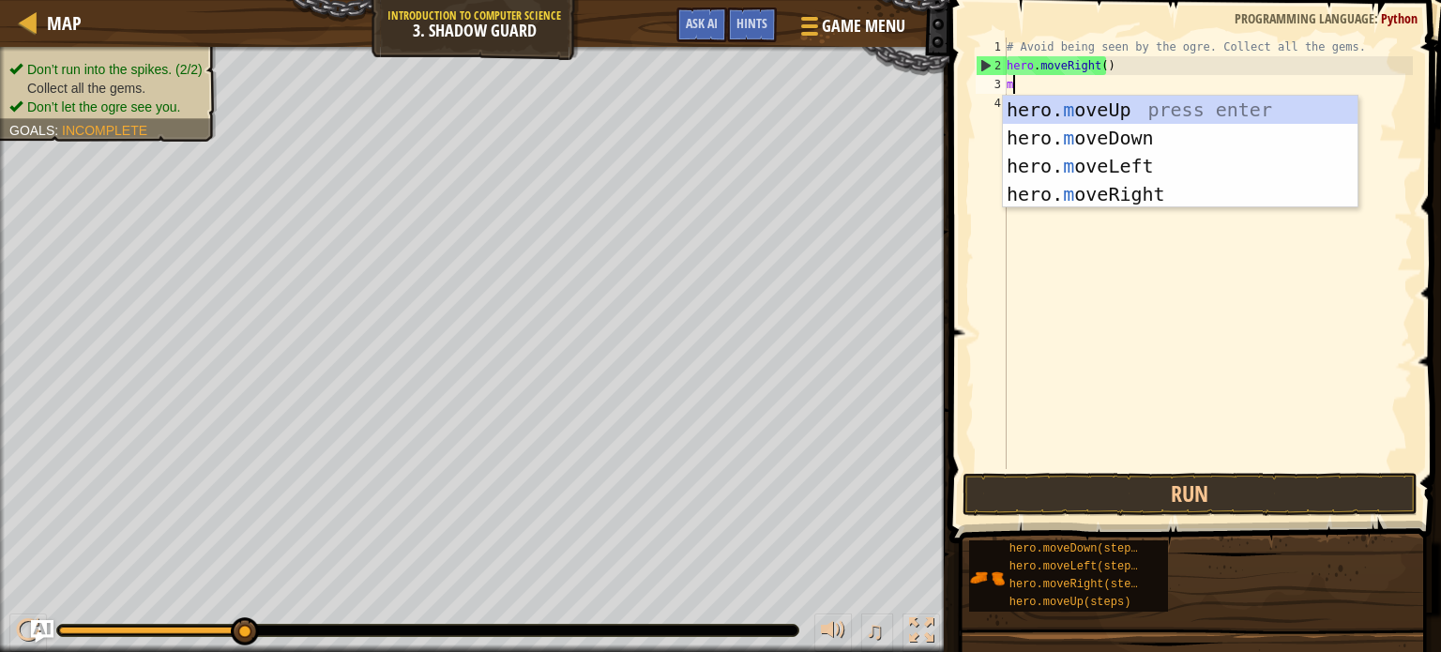
scroll to position [8, 0]
type textarea "mov"
click at [1127, 188] on div "hero. mov eUp press enter hero. mov eDown press enter hero. mov eLeft press ent…" at bounding box center [1180, 180] width 355 height 169
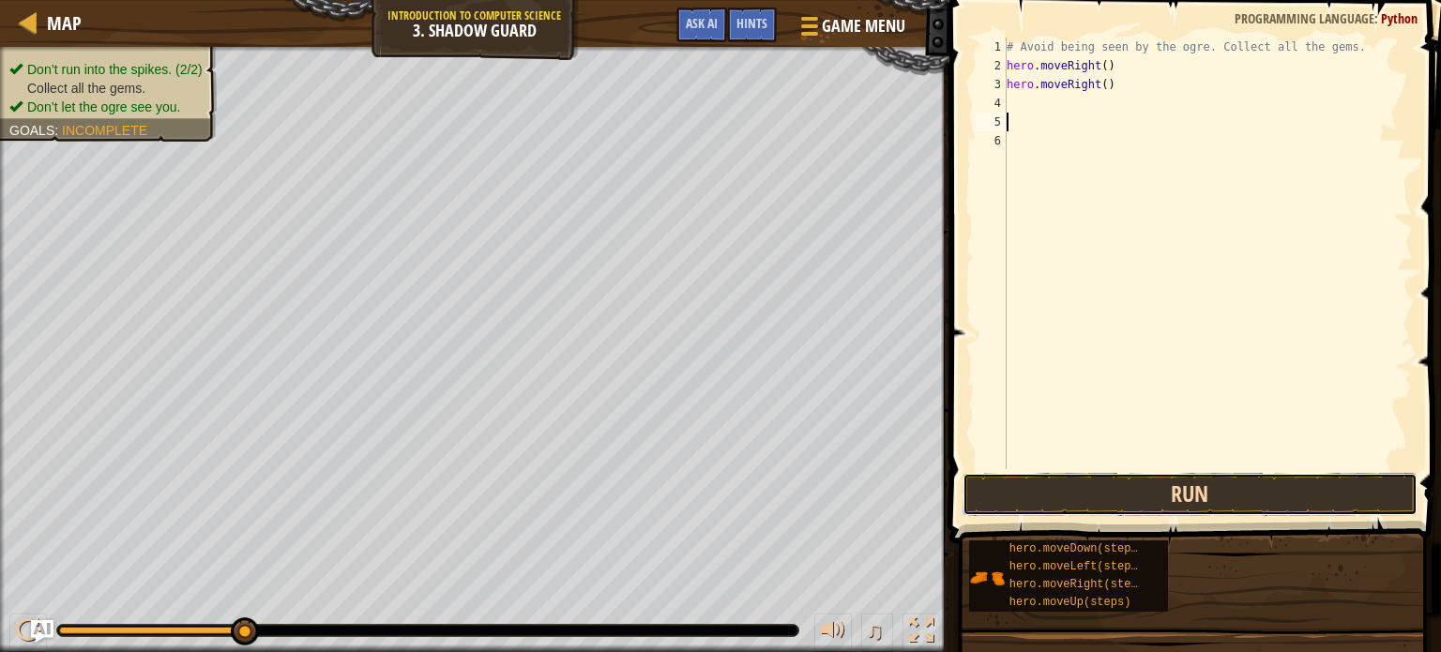
click at [1051, 502] on button "Run" at bounding box center [1189, 494] width 455 height 43
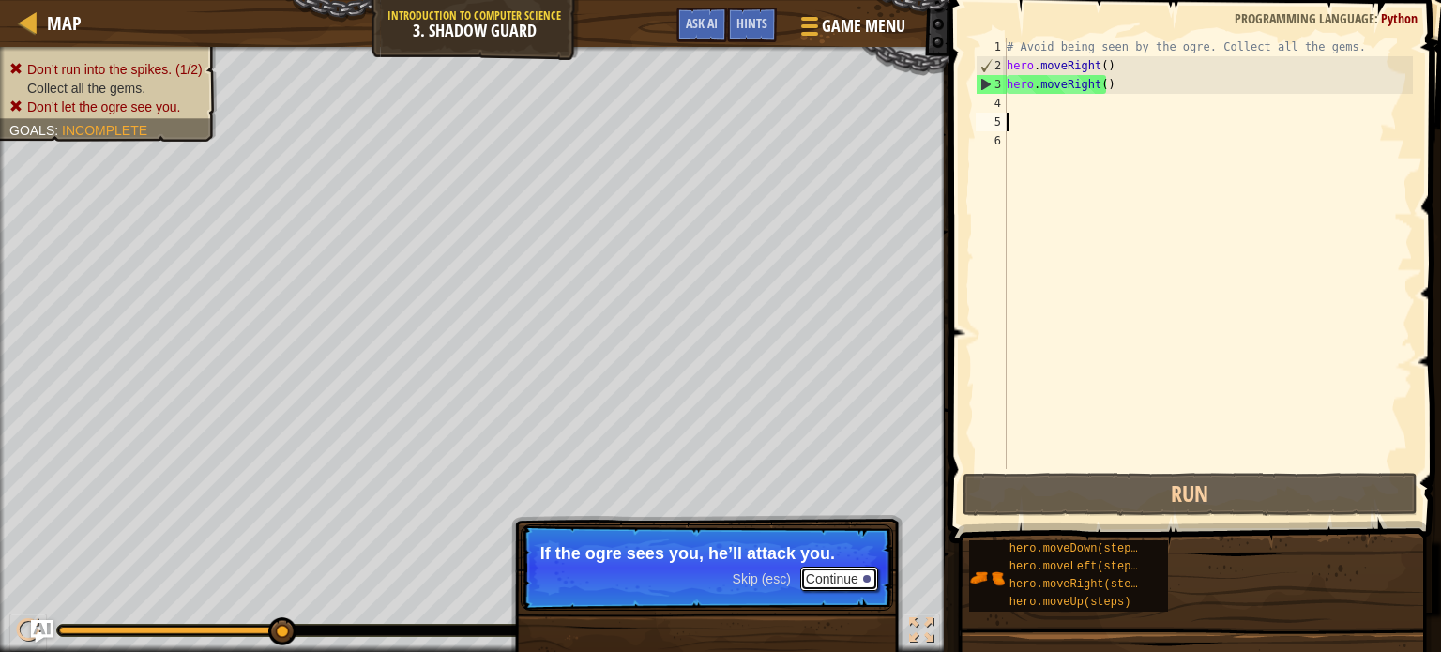
click at [821, 577] on button "Continue" at bounding box center [839, 579] width 78 height 24
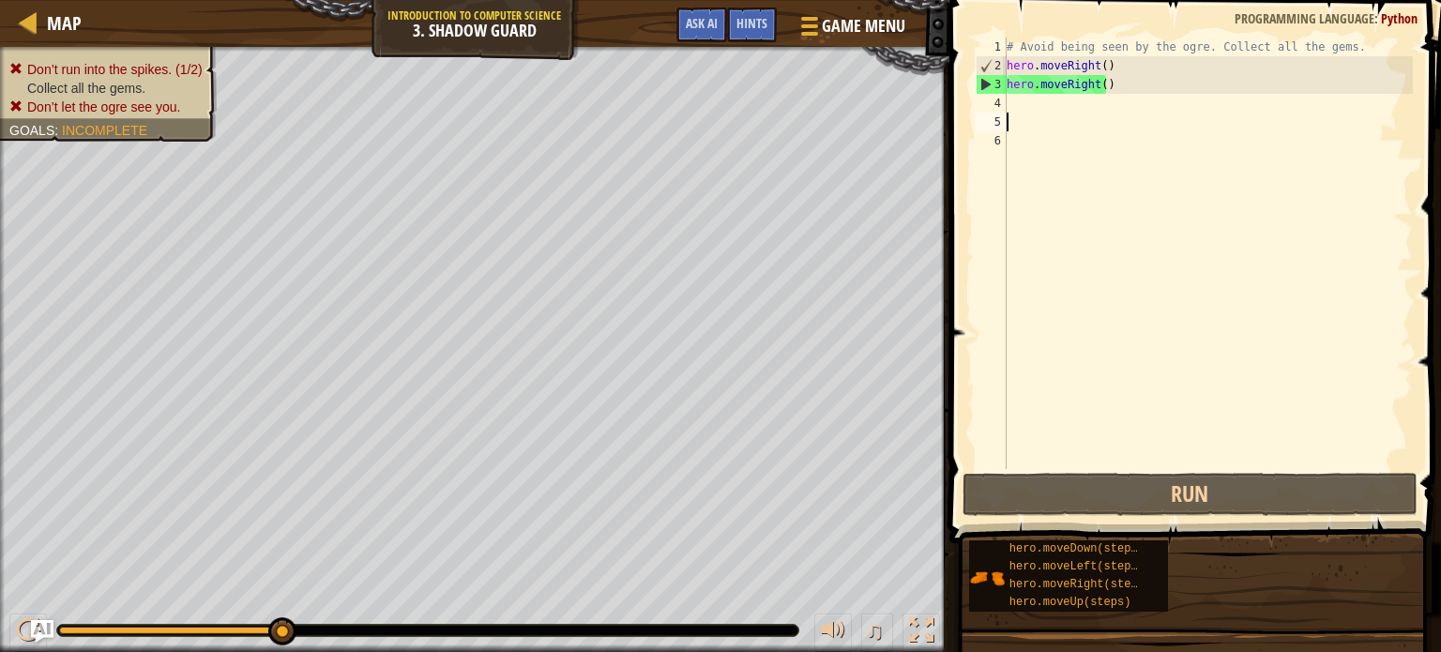
click at [1134, 80] on div "# Avoid being seen by the ogre. Collect all the gems. hero . moveRight ( ) hero…" at bounding box center [1208, 272] width 410 height 469
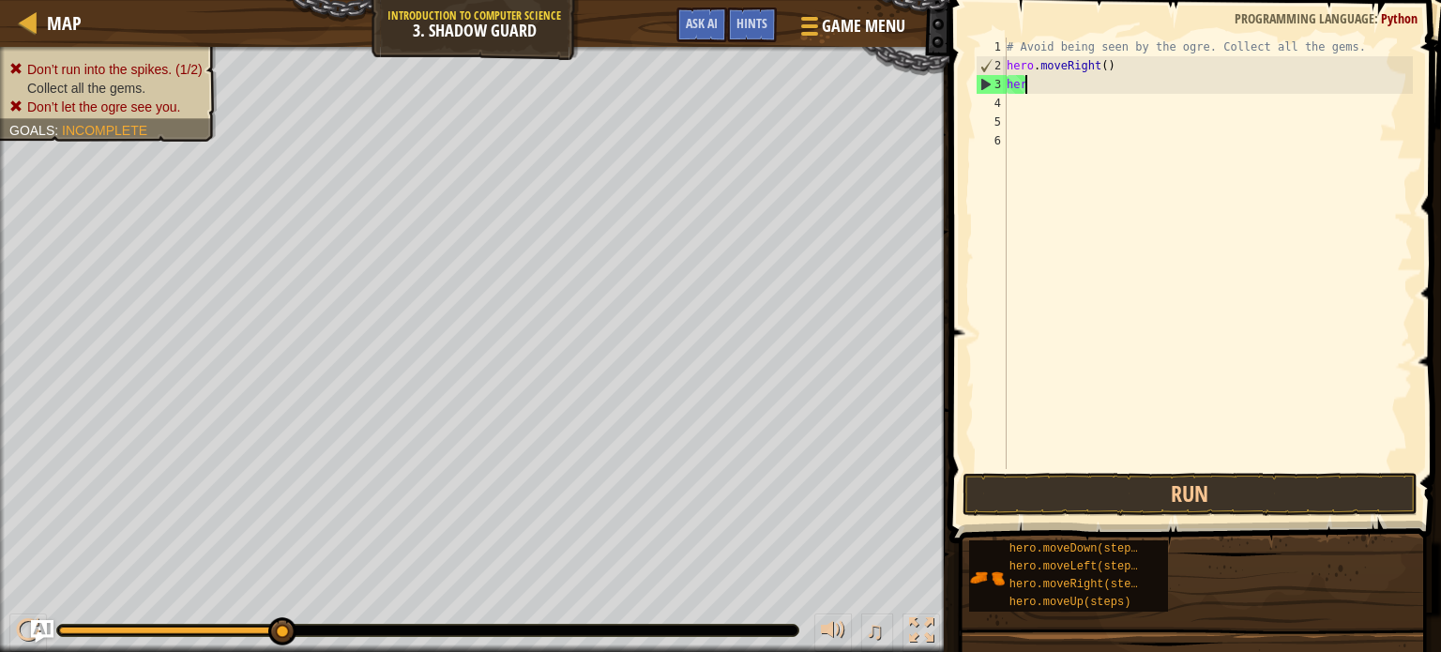
type textarea "h"
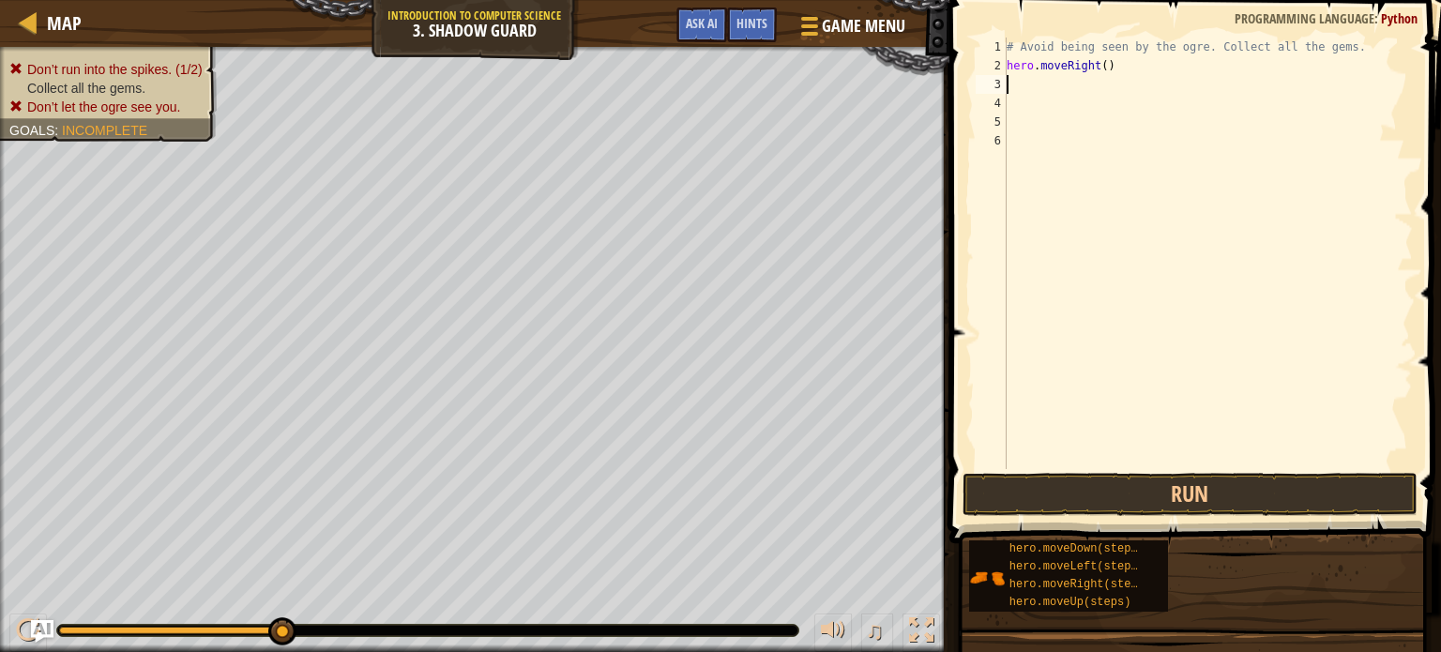
type textarea "h"
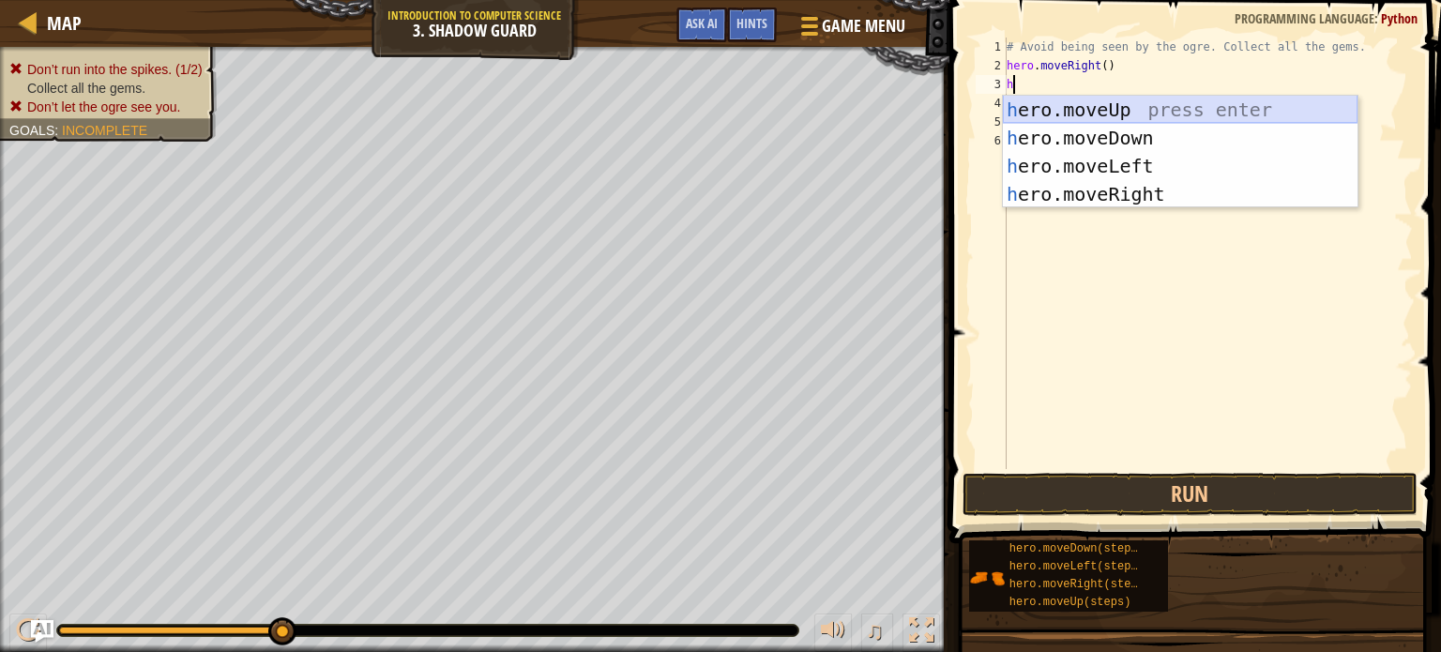
click at [1077, 108] on div "h ero.moveUp press enter h ero.moveDown press enter h ero.moveLeft press enter …" at bounding box center [1180, 180] width 355 height 169
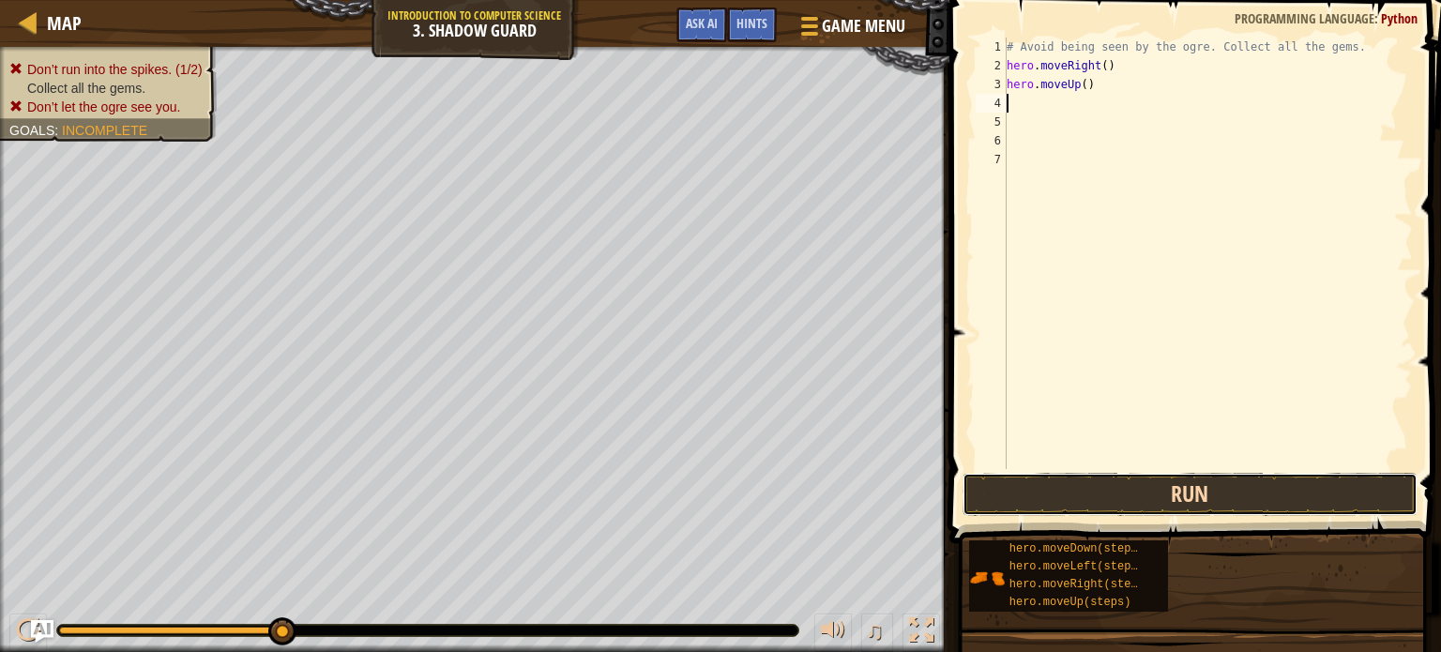
click at [1126, 504] on button "Run" at bounding box center [1189, 494] width 455 height 43
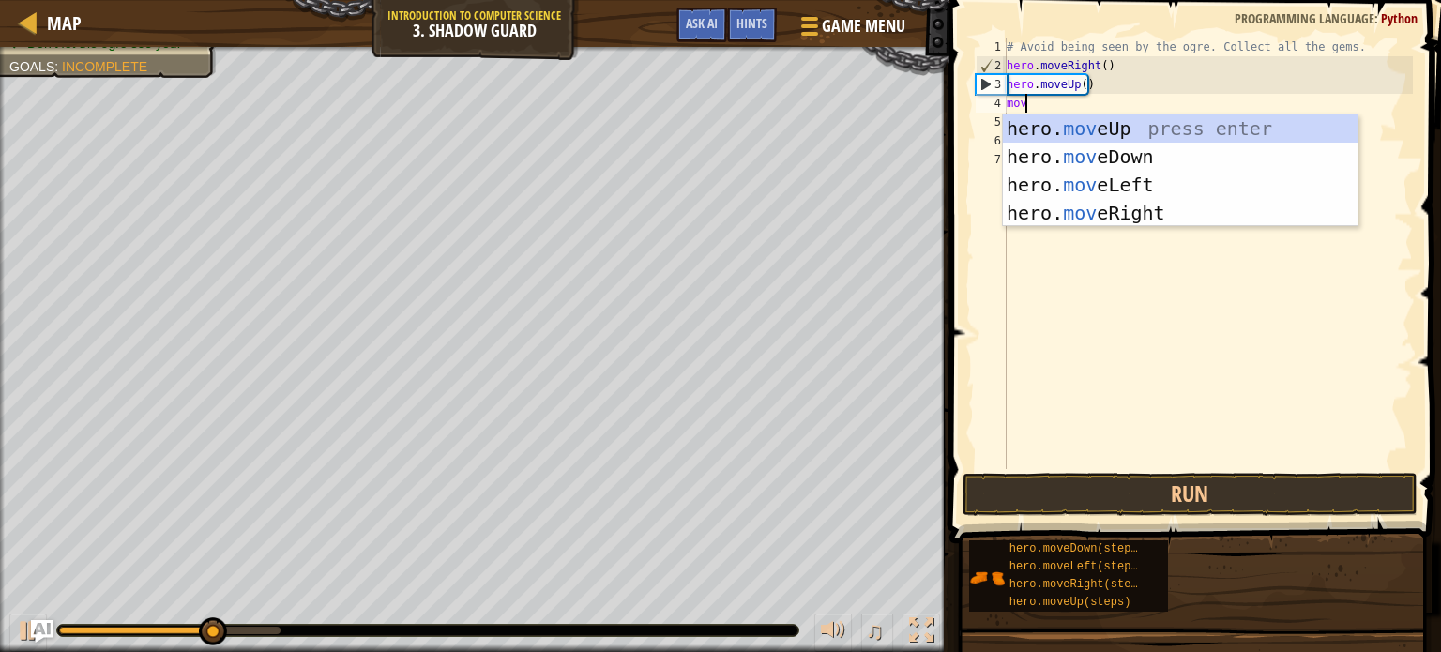
type textarea "move"
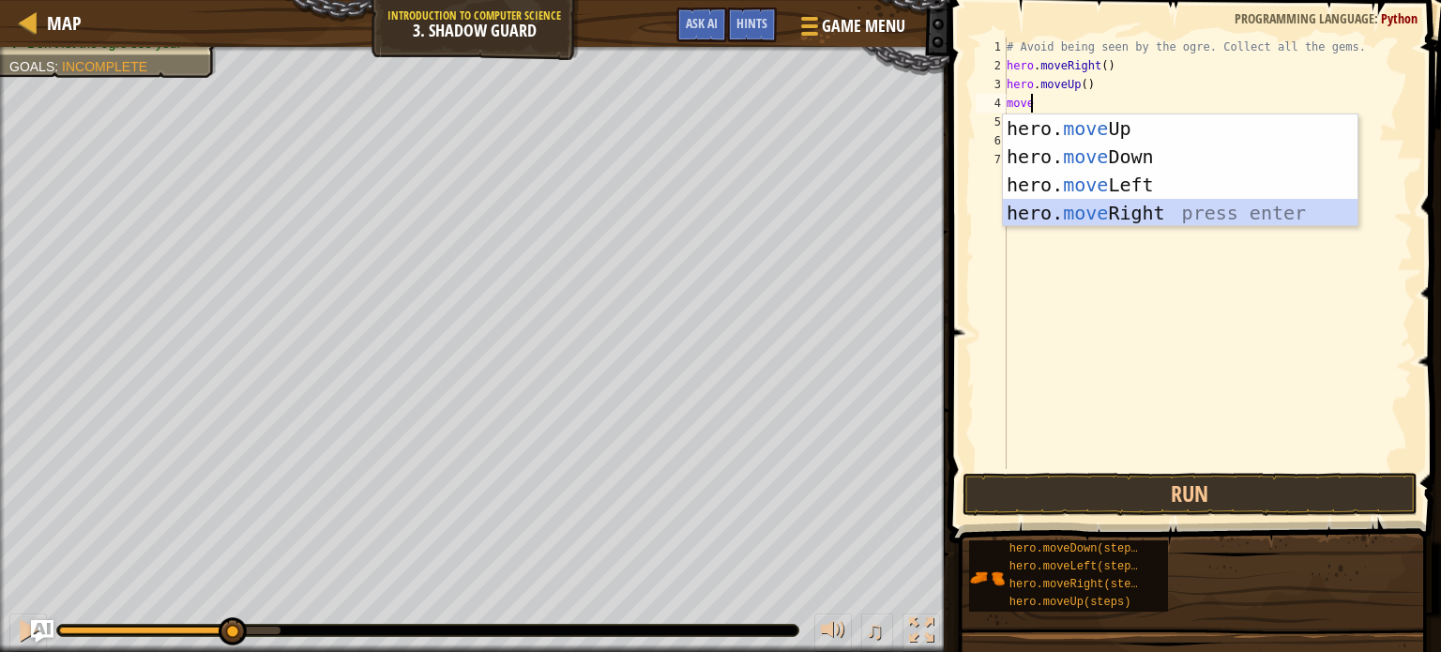
click at [1088, 207] on div "hero. move Up press enter hero. move Down press enter hero. move Left press ent…" at bounding box center [1180, 198] width 355 height 169
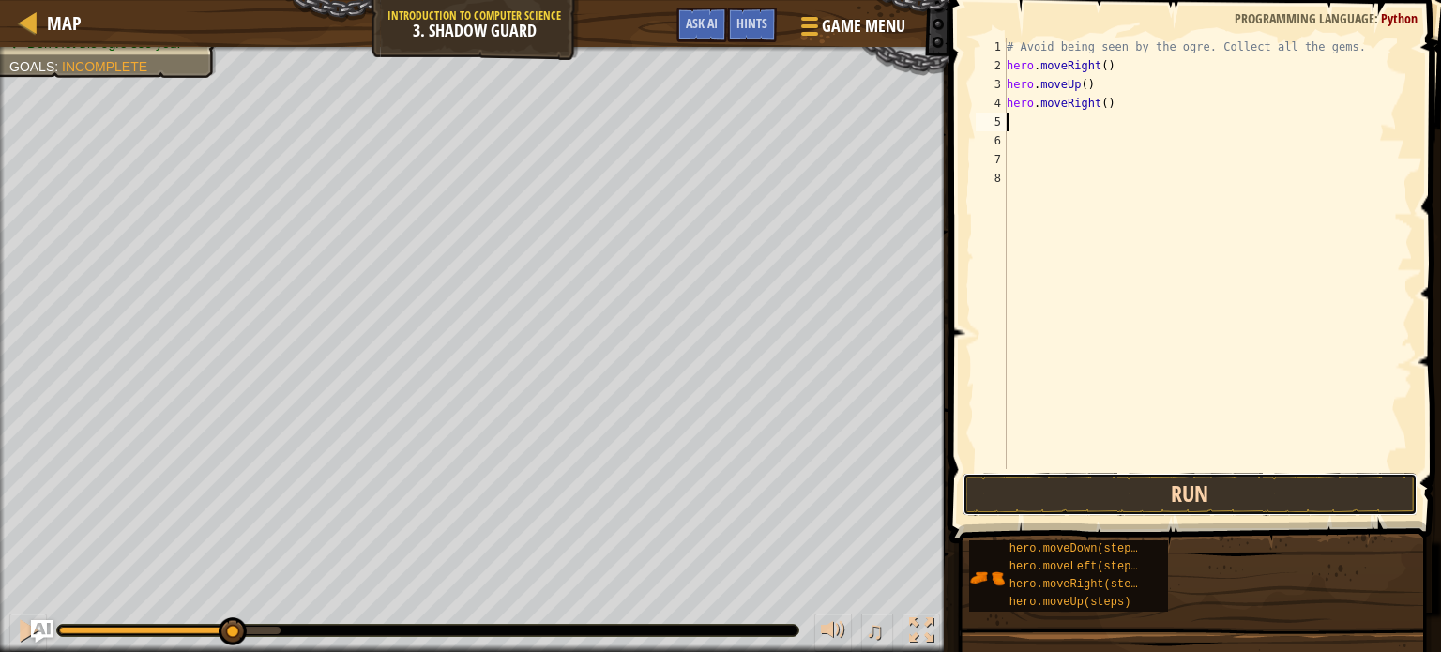
click at [1063, 496] on button "Run" at bounding box center [1189, 494] width 455 height 43
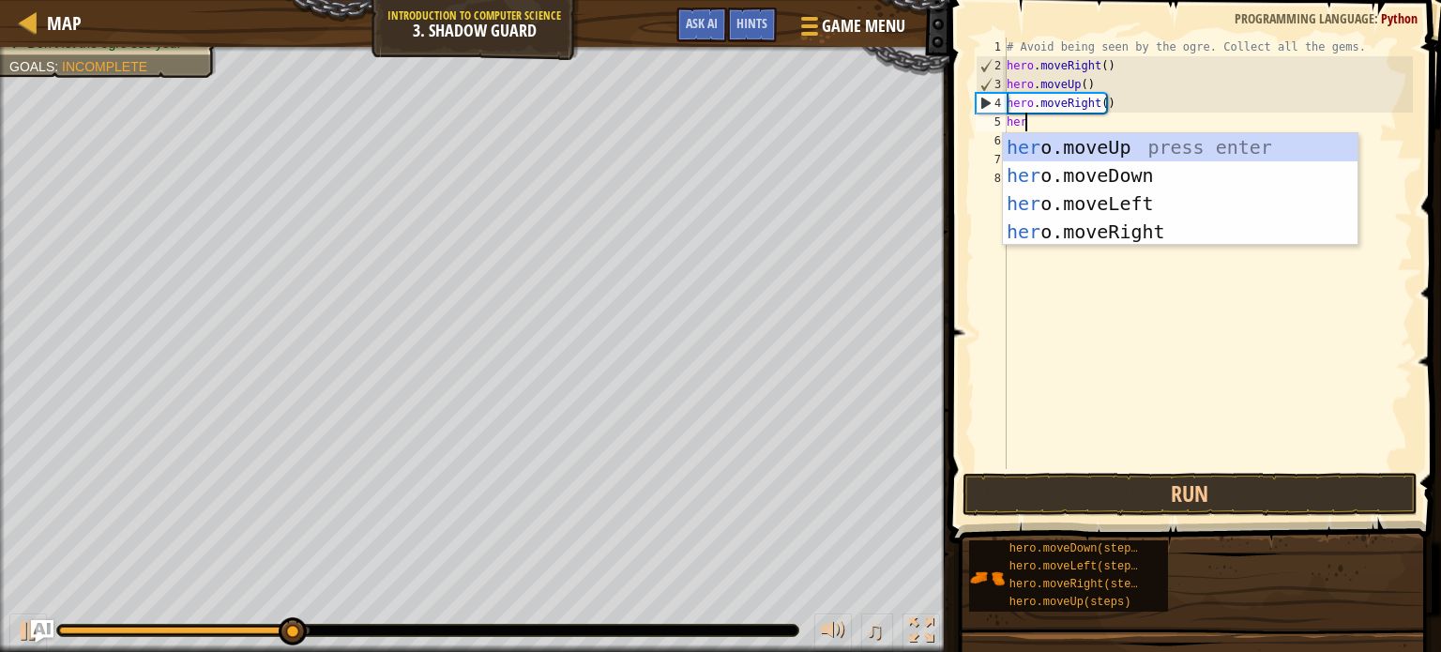
type textarea "hero"
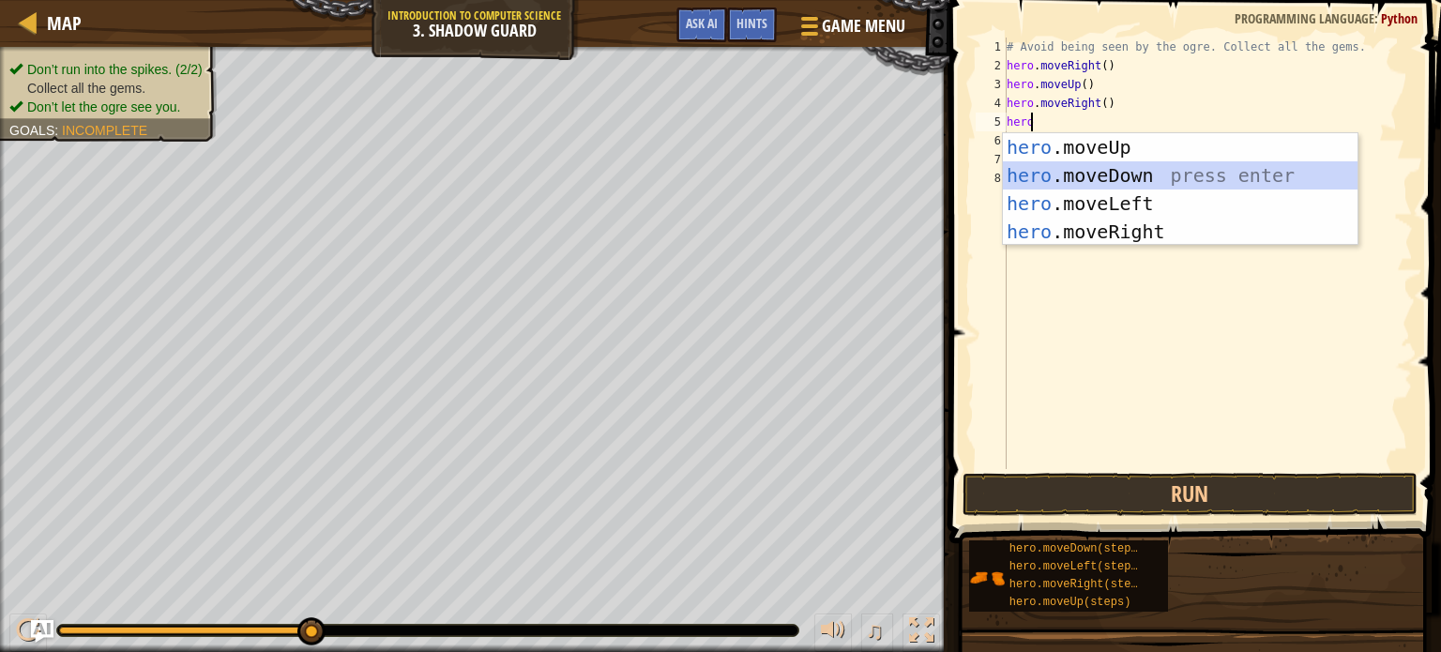
click at [1051, 174] on div "hero .moveUp press enter hero .moveDown press enter hero .moveLeft press enter …" at bounding box center [1180, 217] width 355 height 169
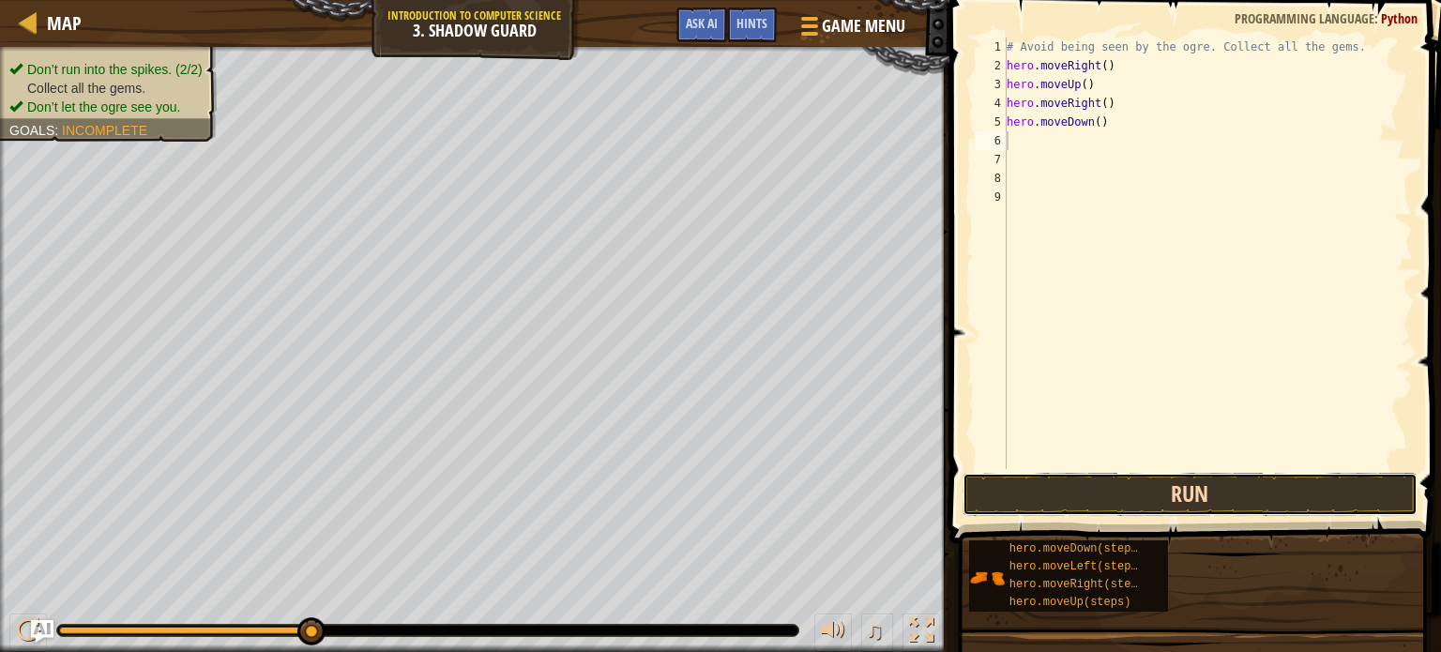
click at [1099, 501] on button "Run" at bounding box center [1189, 494] width 455 height 43
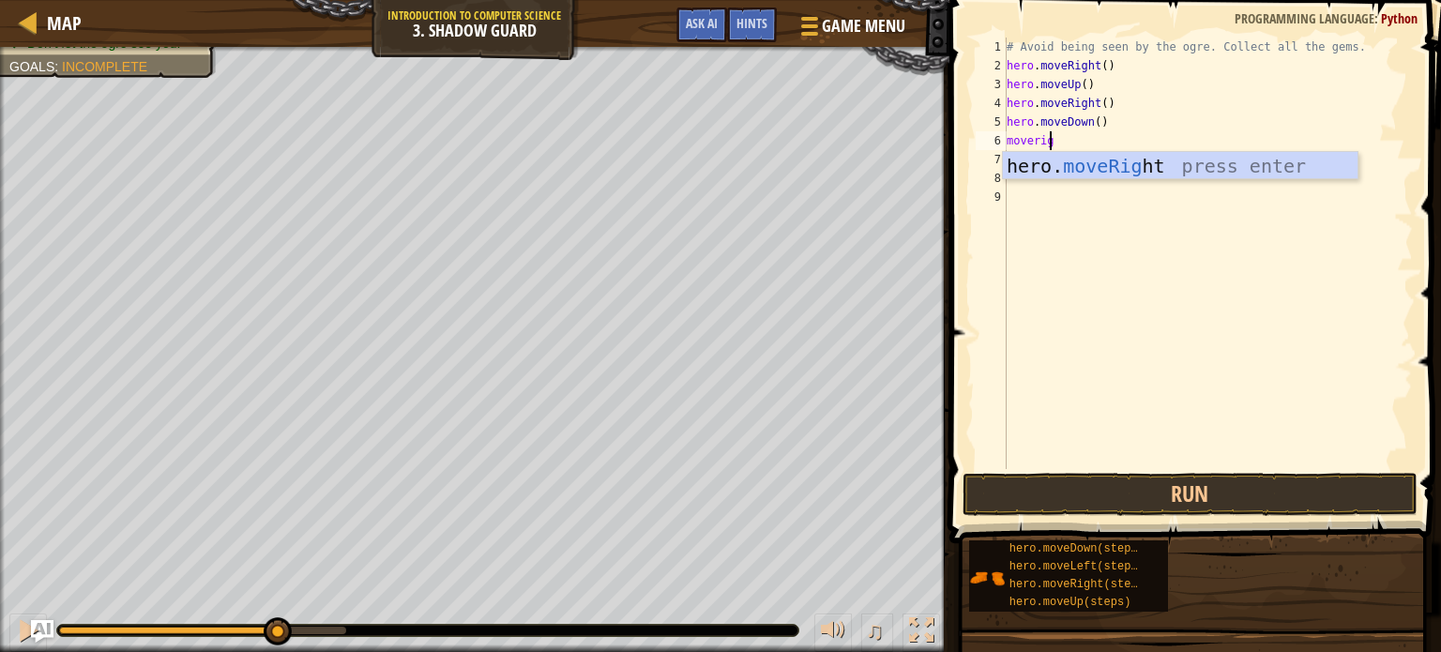
scroll to position [8, 3]
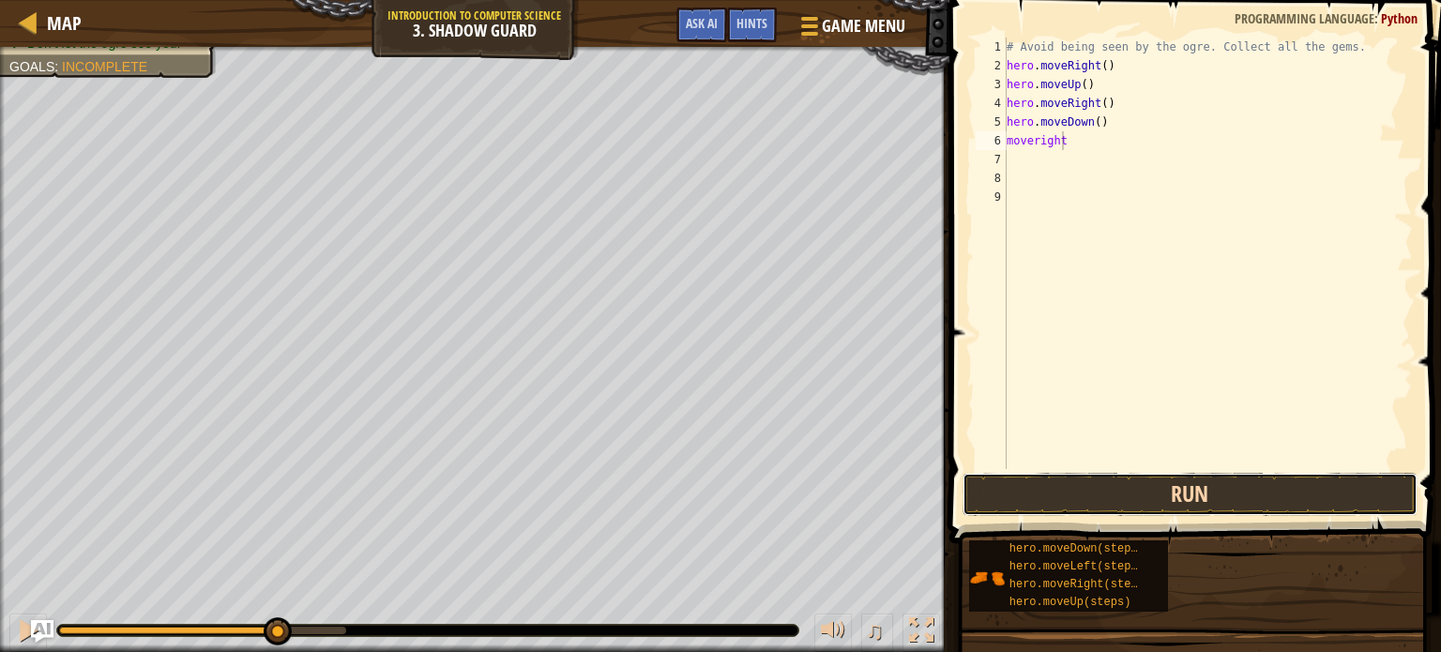
click at [1229, 487] on button "Run" at bounding box center [1189, 494] width 455 height 43
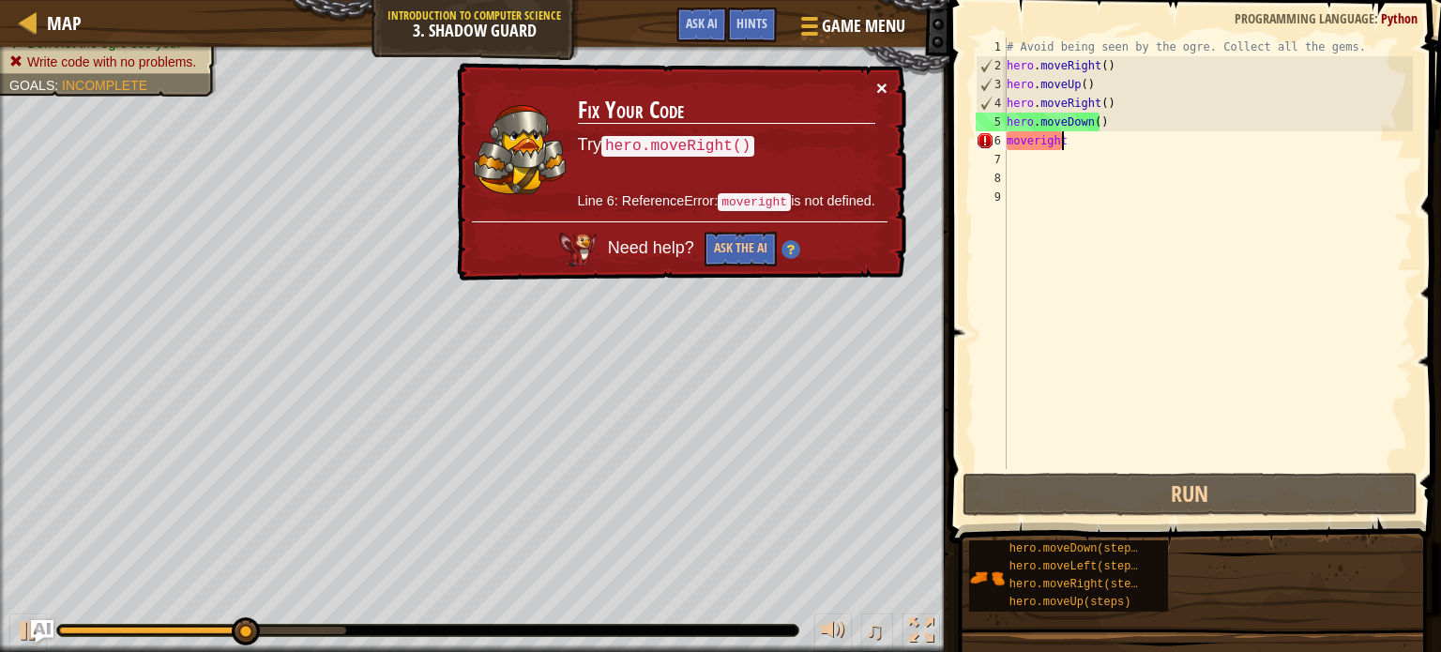
click at [879, 86] on button "×" at bounding box center [881, 88] width 11 height 20
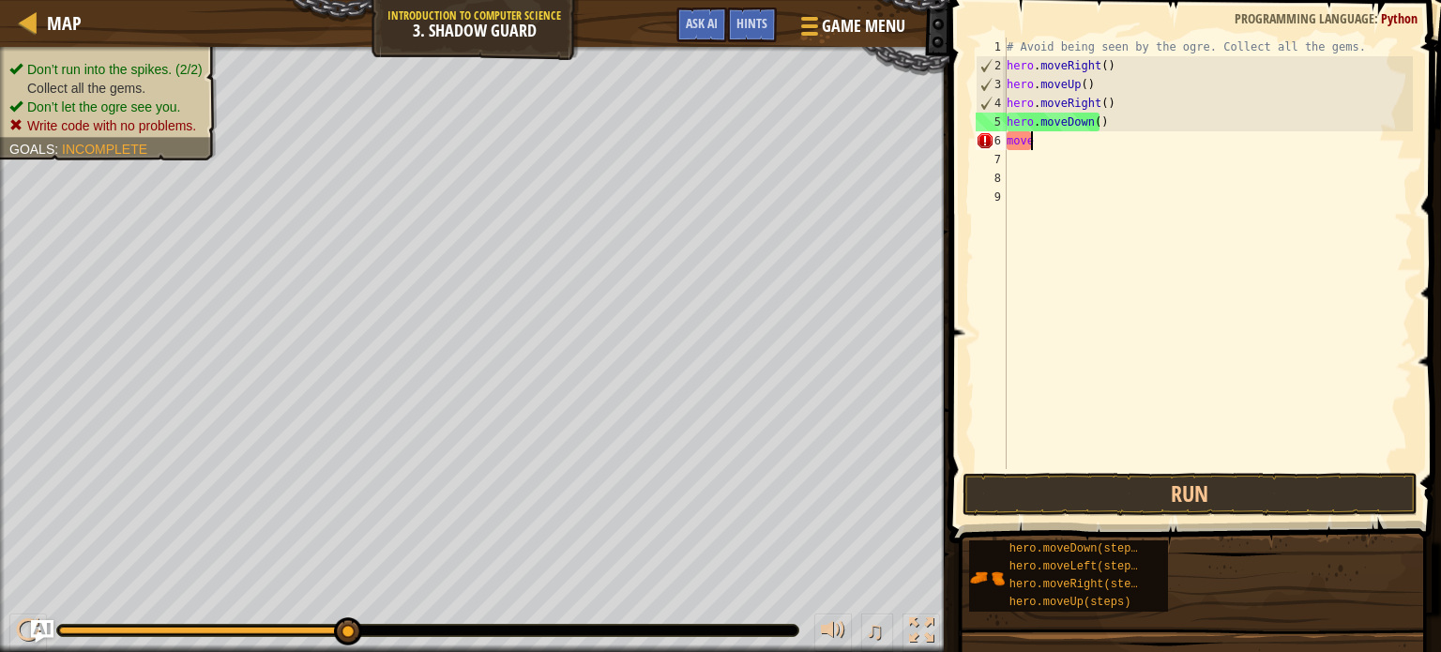
scroll to position [8, 0]
type textarea "m"
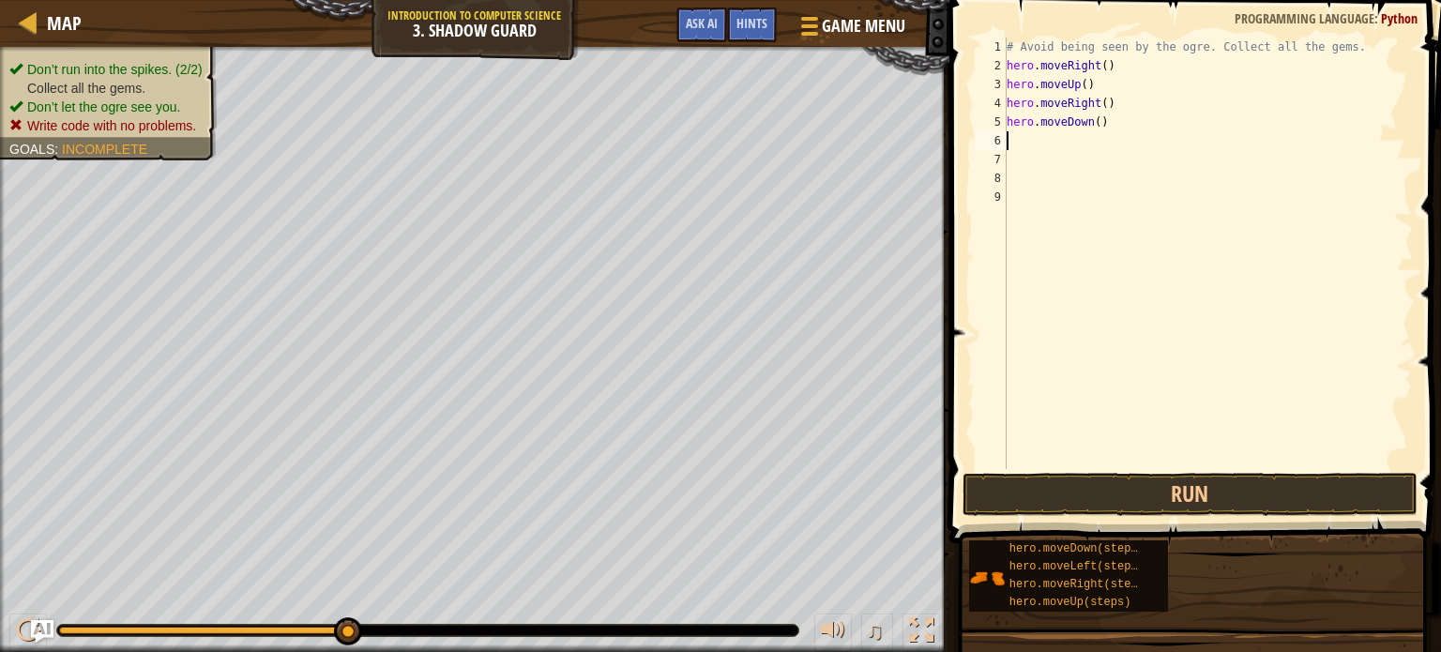
type textarea "h"
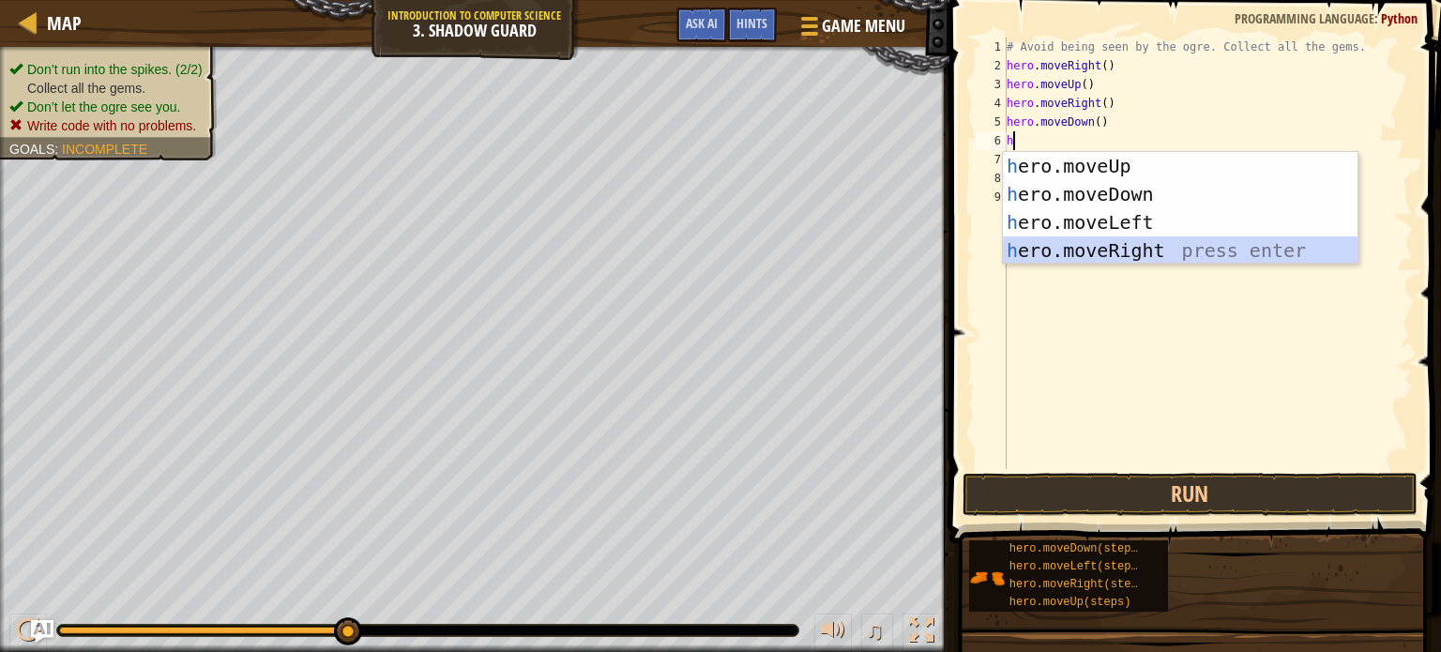
click at [1110, 242] on div "h ero.moveUp press enter h ero.moveDown press enter h ero.moveLeft press enter …" at bounding box center [1180, 236] width 355 height 169
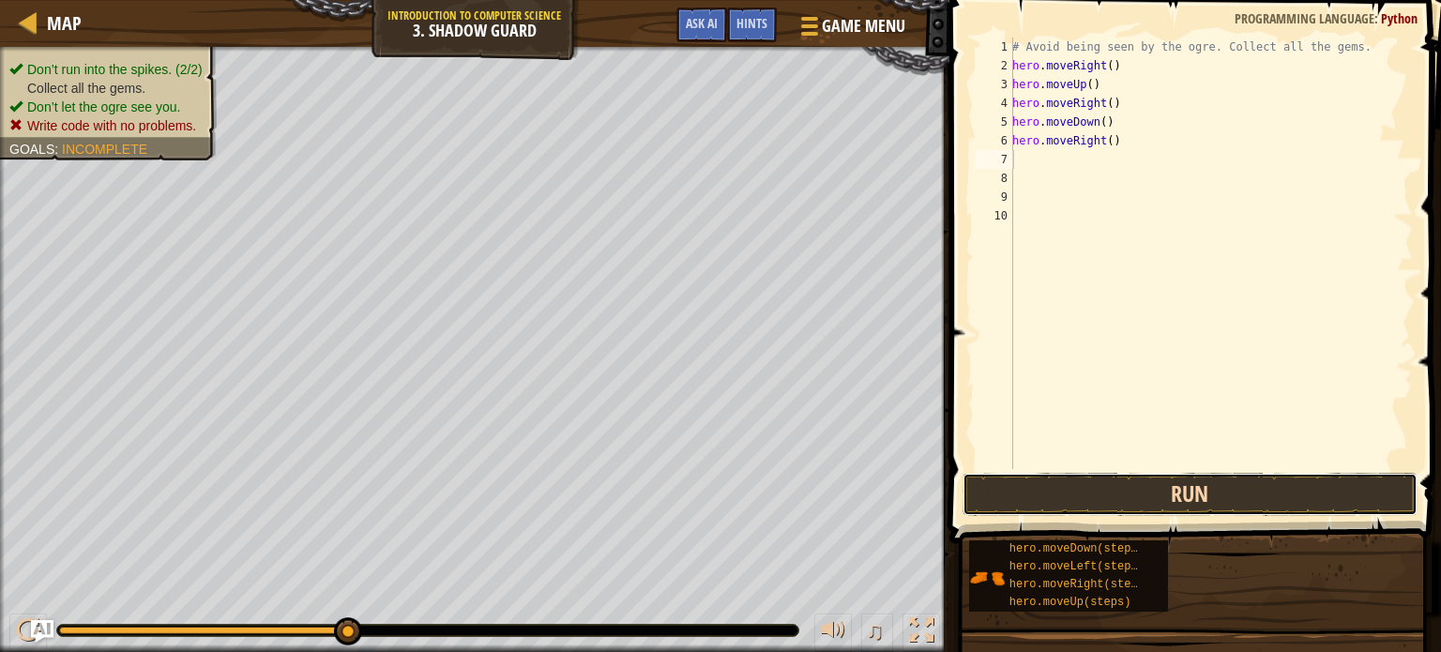
click at [1082, 494] on button "Run" at bounding box center [1189, 494] width 455 height 43
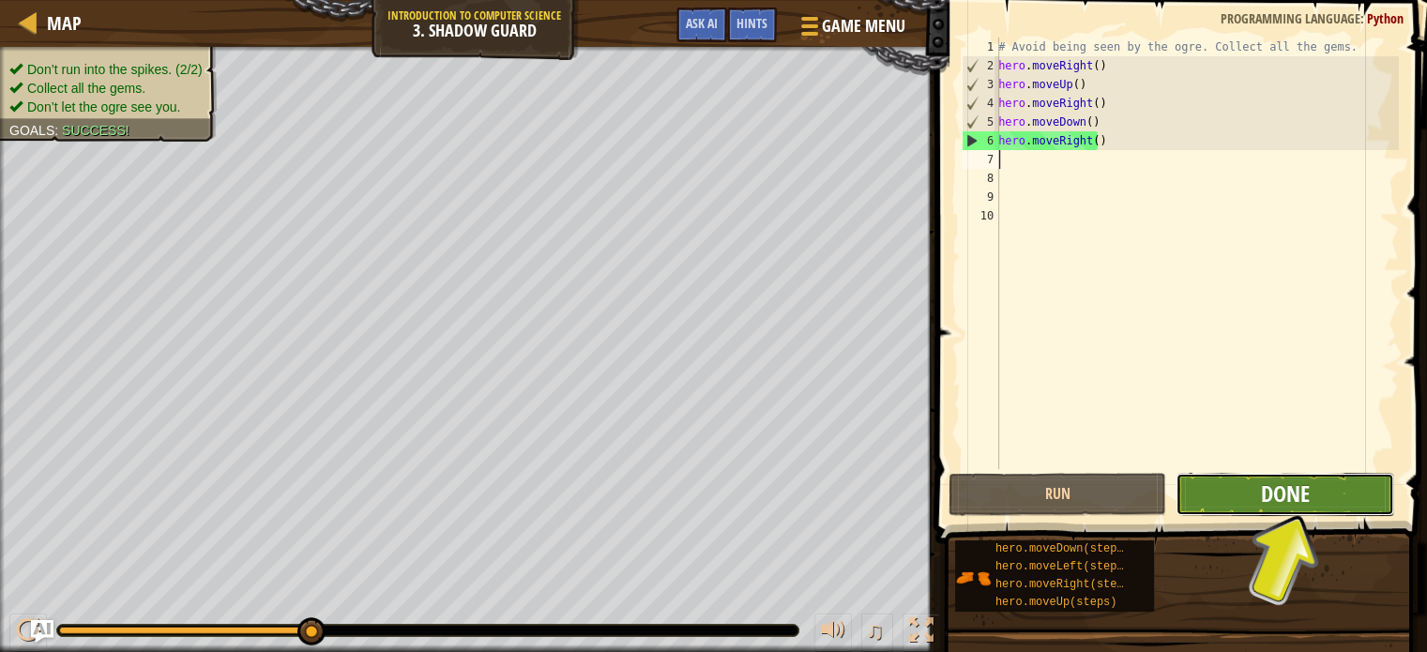
click at [1302, 490] on span "Done" at bounding box center [1285, 493] width 49 height 30
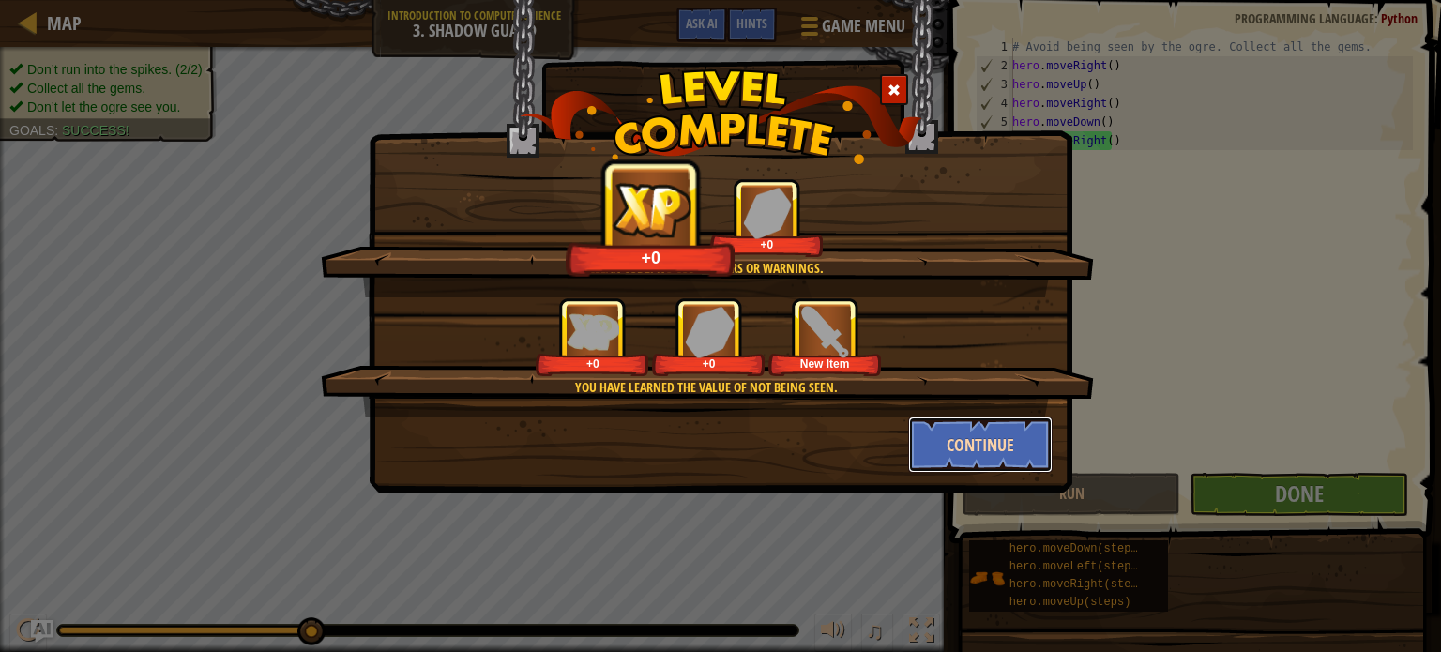
click at [994, 456] on button "Continue" at bounding box center [980, 444] width 145 height 56
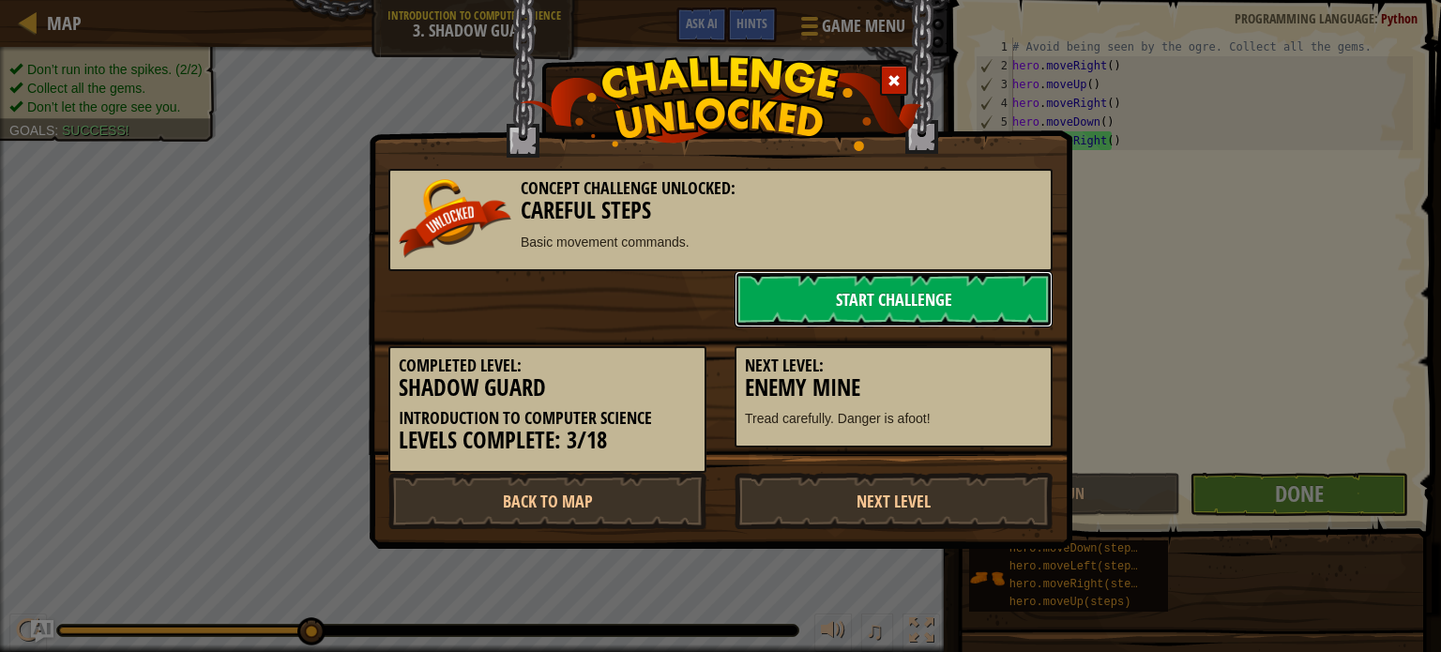
click at [895, 280] on link "Start Challenge" at bounding box center [893, 299] width 318 height 56
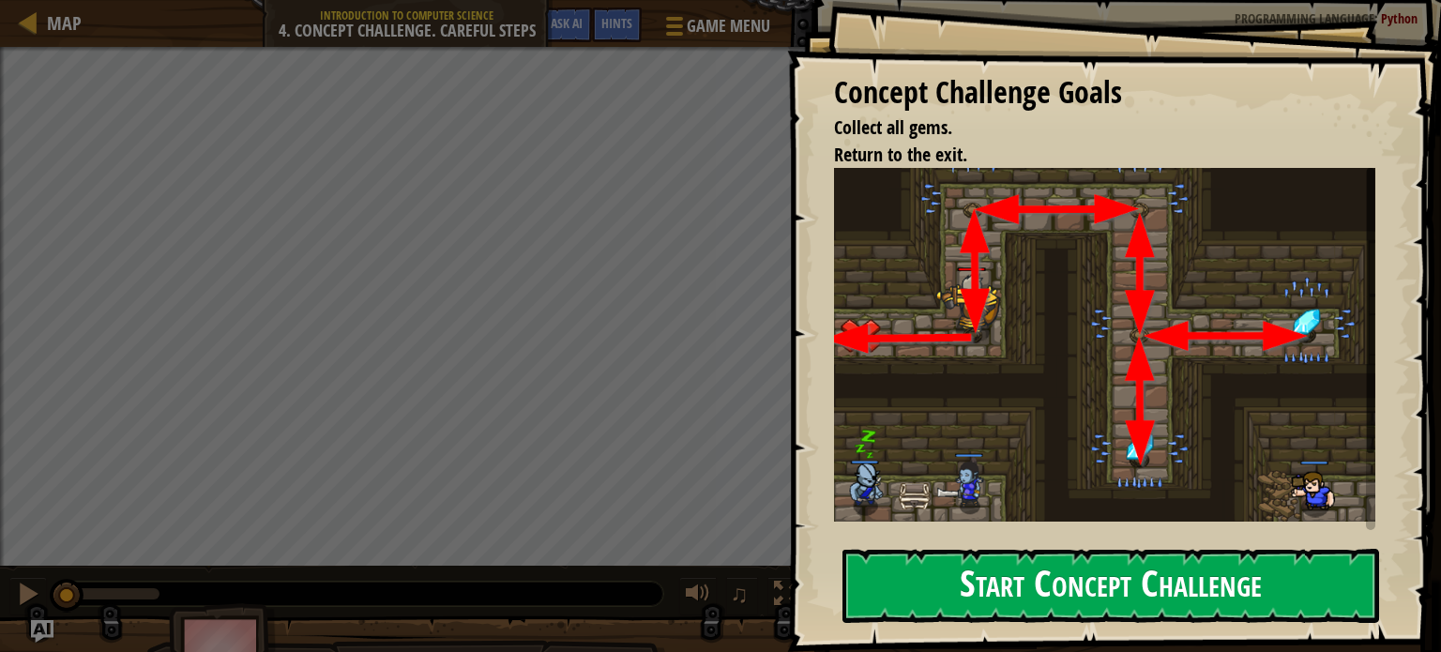
click at [1021, 585] on button "Start Concept Challenge" at bounding box center [1110, 586] width 537 height 74
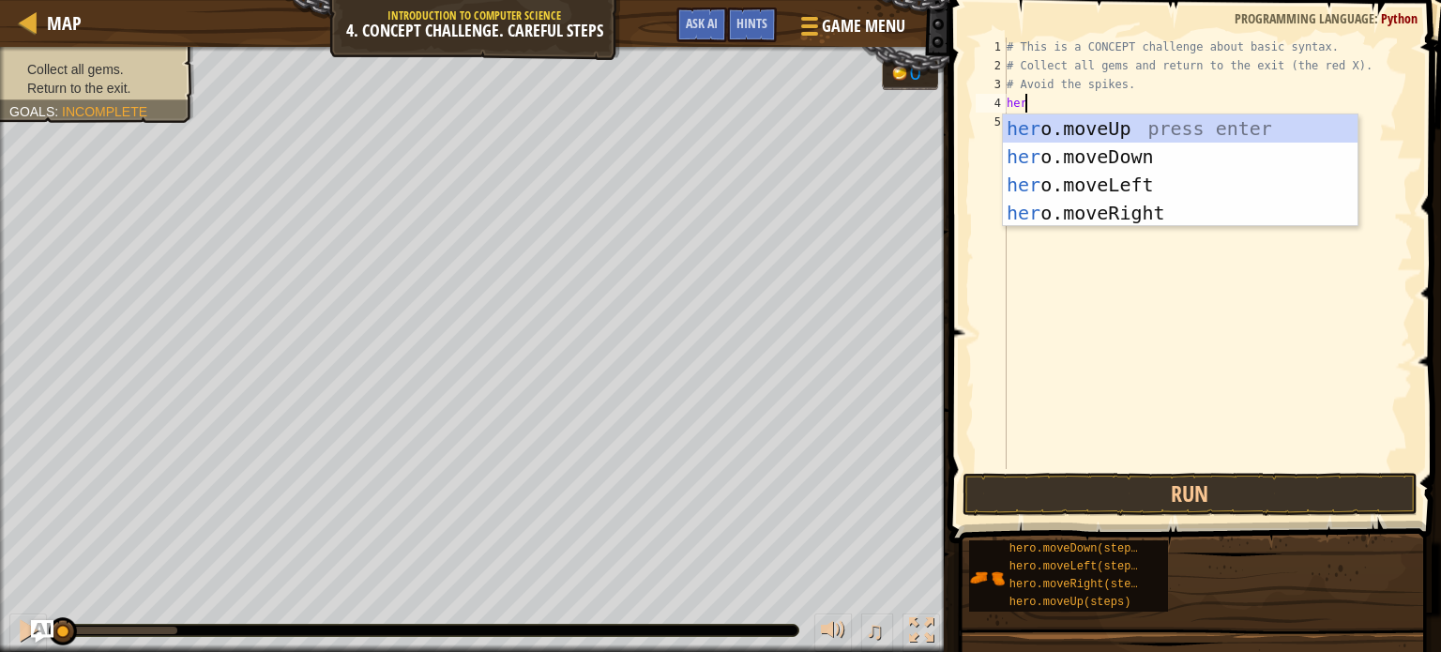
type textarea "hero"
click at [1080, 129] on div "hero .moveUp press enter hero .moveDown press enter hero .moveLeft press enter …" at bounding box center [1180, 198] width 355 height 169
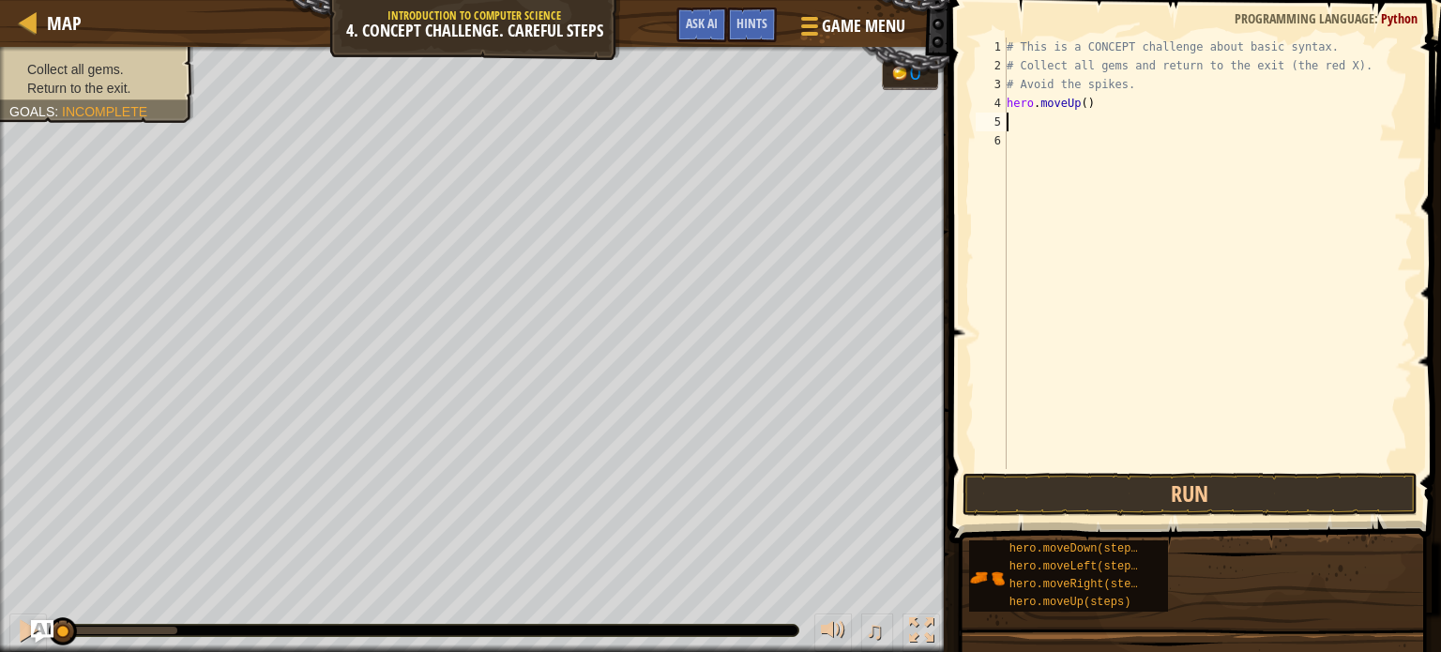
type textarea "h"
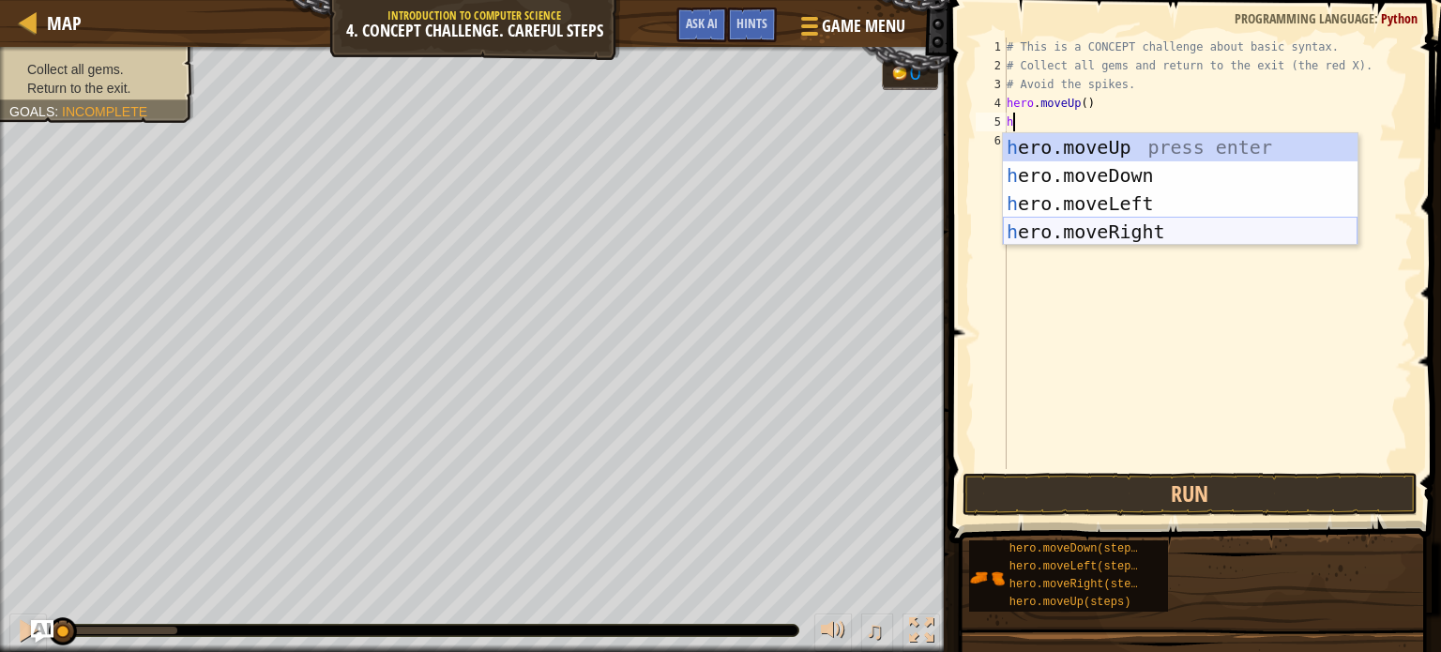
click at [1098, 230] on div "h ero.moveUp press enter h ero.moveDown press enter h ero.moveLeft press enter …" at bounding box center [1180, 217] width 355 height 169
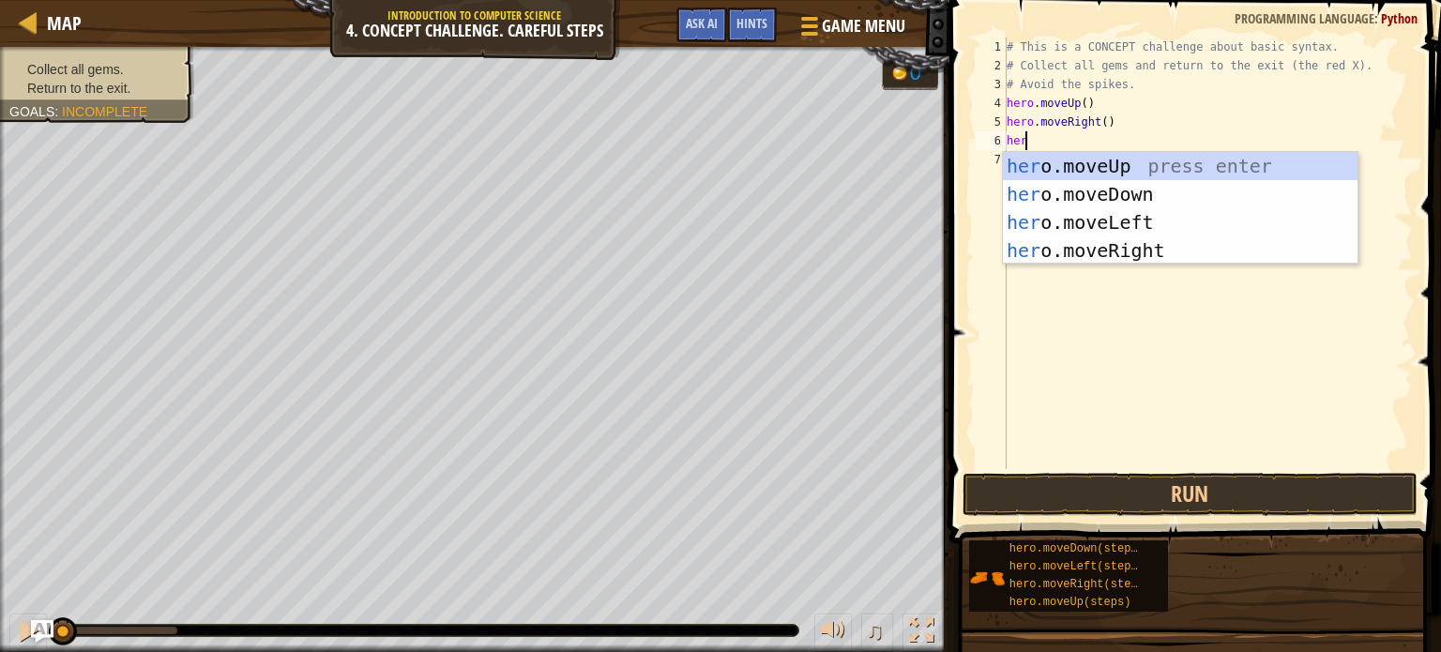
type textarea "hero"
click at [1053, 194] on div "hero .moveUp press enter hero .moveDown press enter hero .moveLeft press enter …" at bounding box center [1180, 236] width 355 height 169
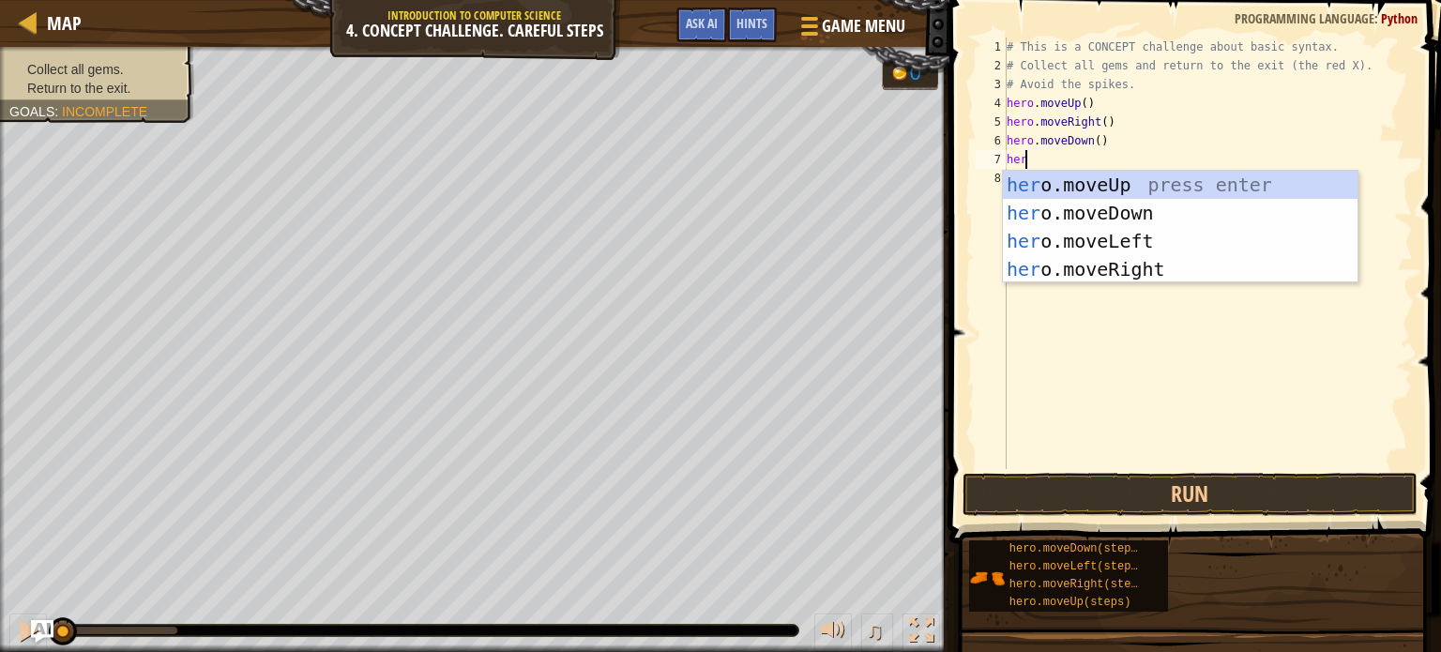
type textarea "hero"
click at [1089, 184] on div "hero .moveUp press enter hero .moveDown press enter hero .moveLeft press enter …" at bounding box center [1180, 255] width 355 height 169
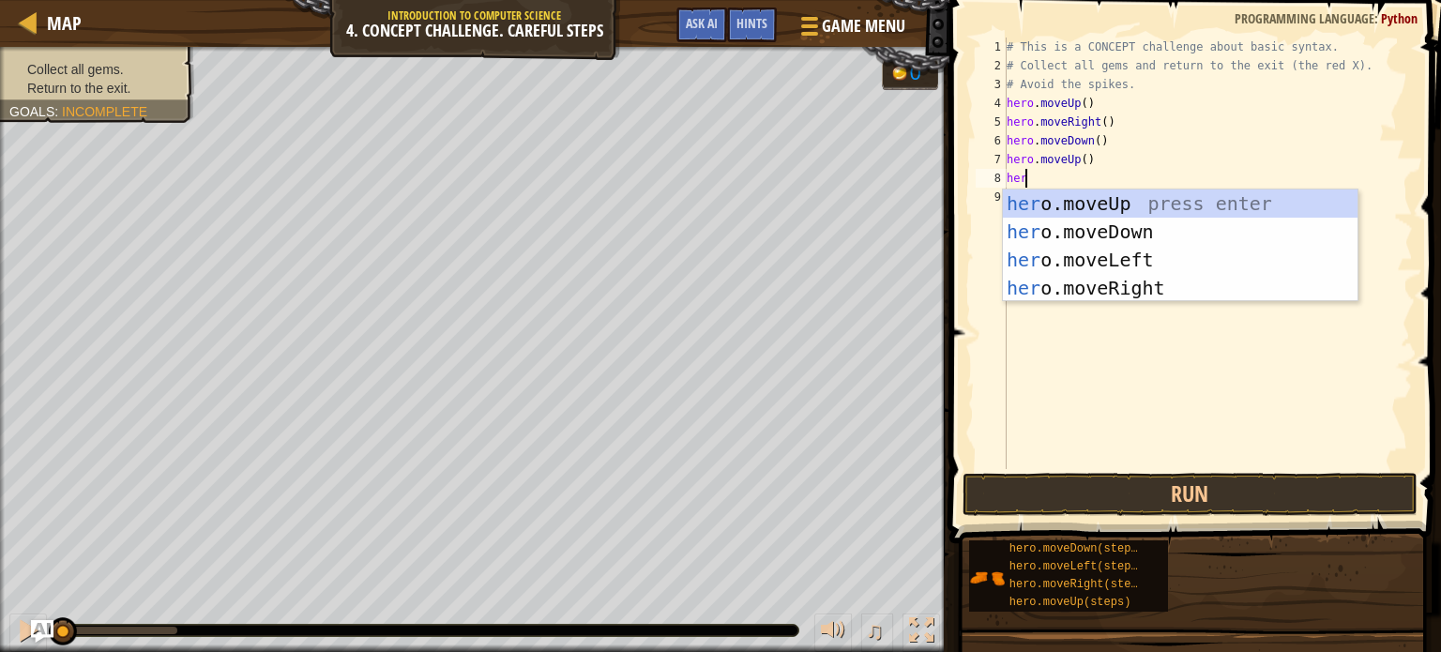
type textarea "hero"
click at [1070, 283] on div "hero .moveUp press enter hero .moveDown press enter hero .moveLeft press enter …" at bounding box center [1180, 273] width 355 height 169
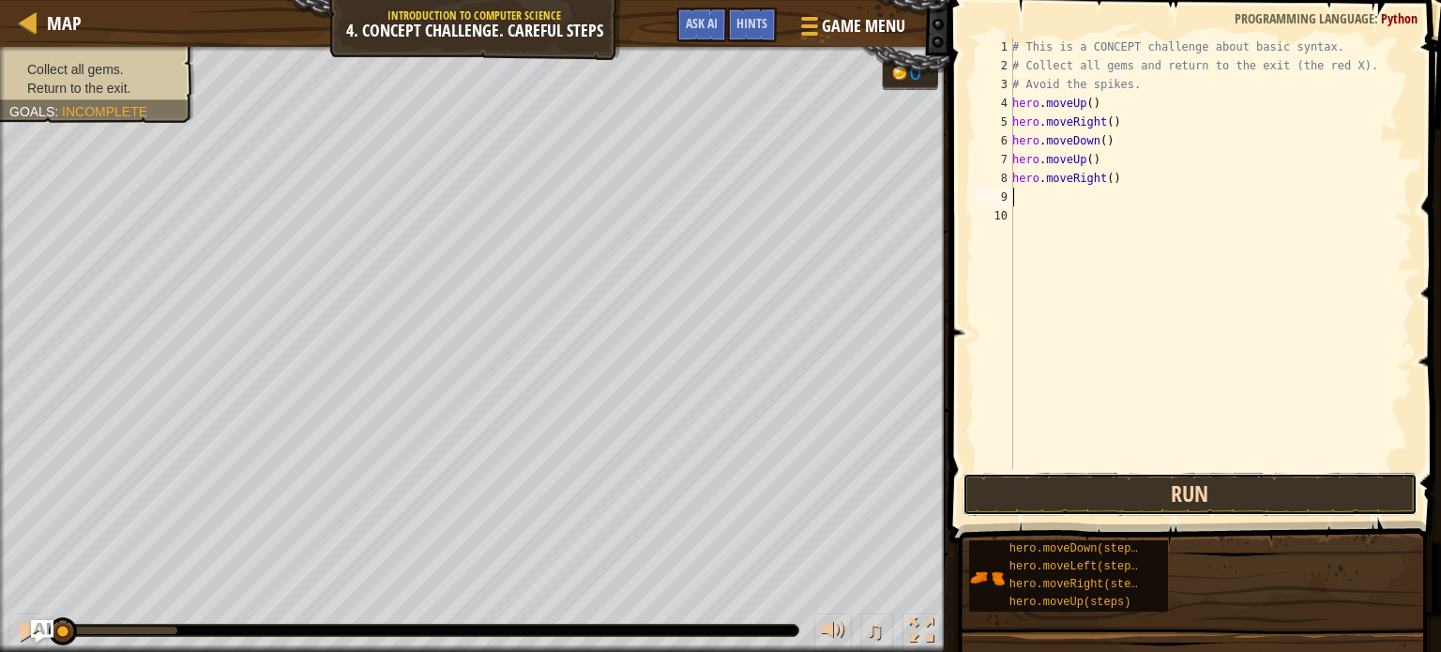
click at [1073, 499] on button "Run" at bounding box center [1189, 494] width 455 height 43
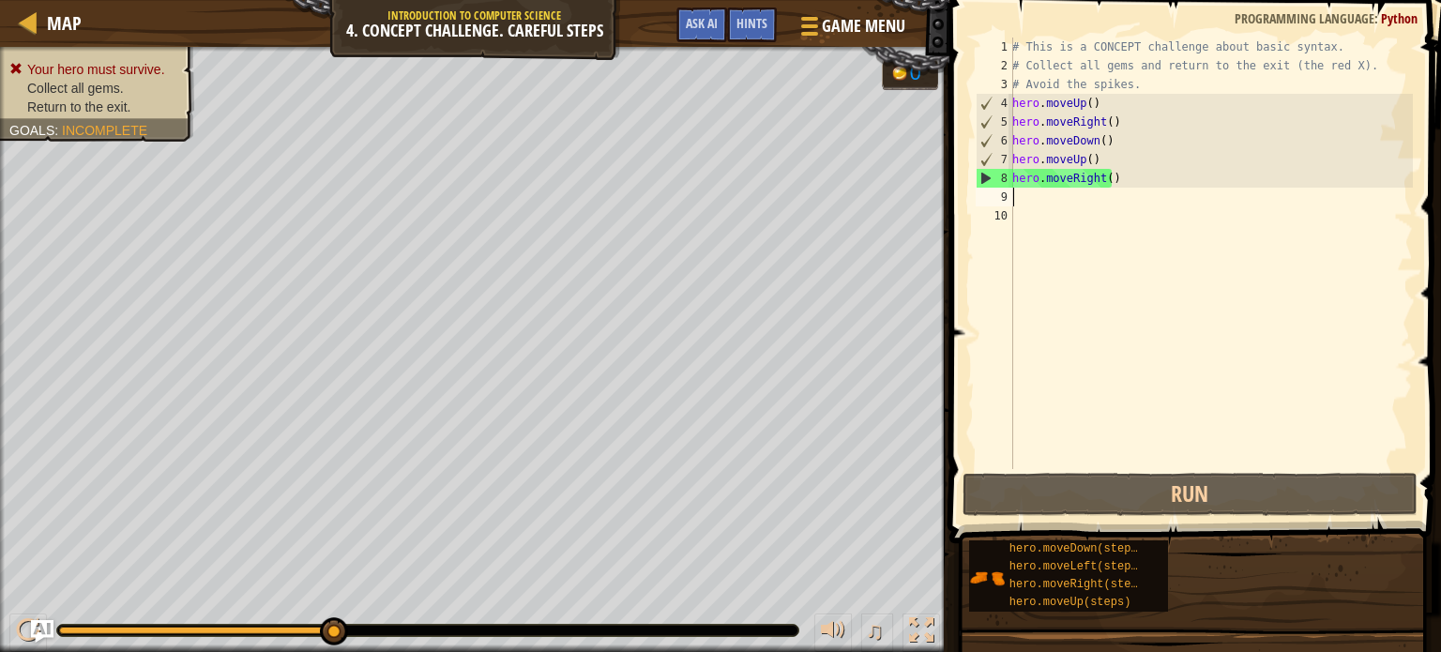
click at [1126, 187] on div "# This is a CONCEPT challenge about basic syntax. # Collect all gems and return…" at bounding box center [1210, 272] width 404 height 469
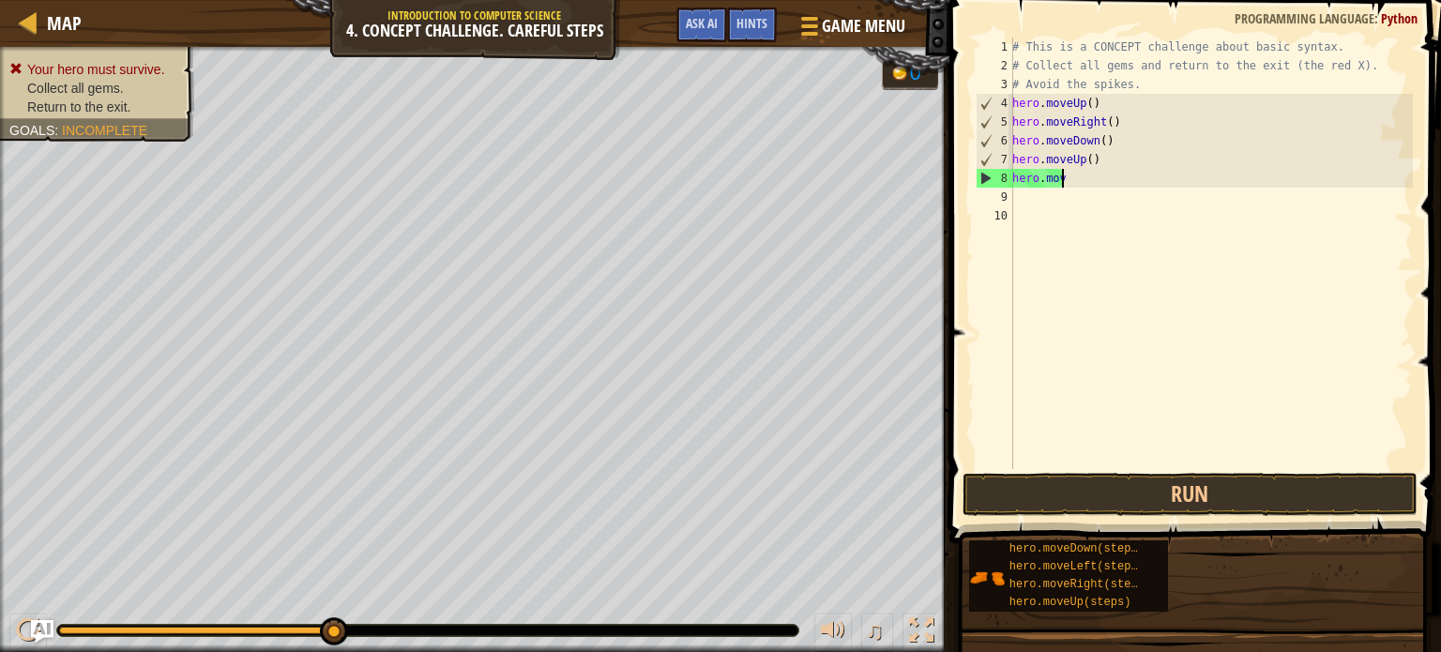
type textarea "h"
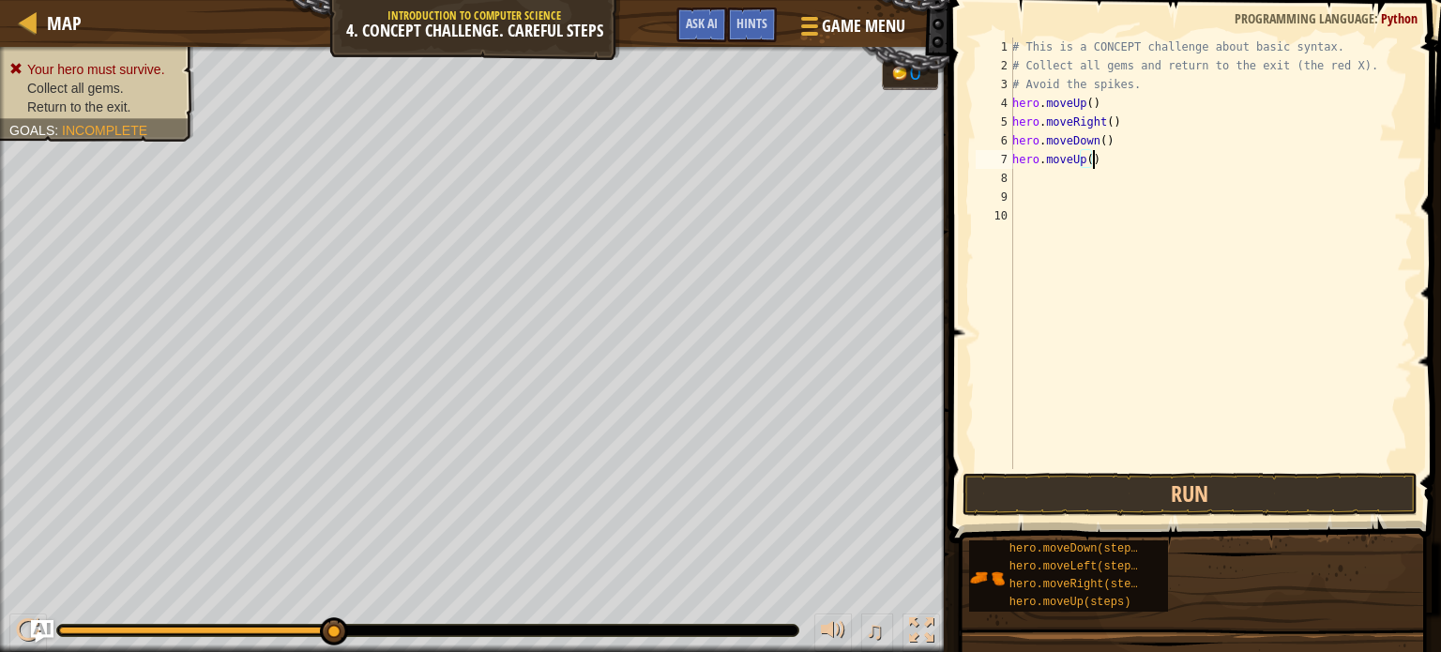
click at [1123, 160] on div "# This is a CONCEPT challenge about basic syntax. # Collect all gems and return…" at bounding box center [1210, 272] width 404 height 469
type textarea "h"
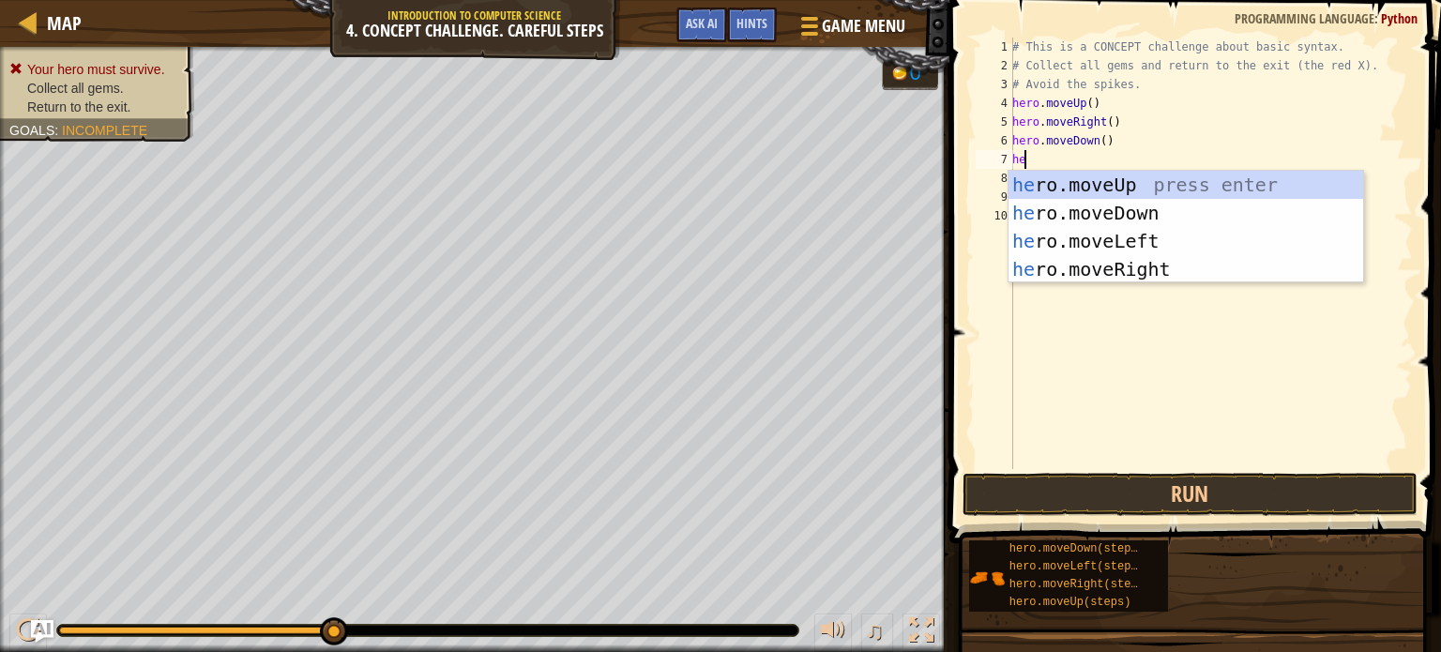
type textarea "her"
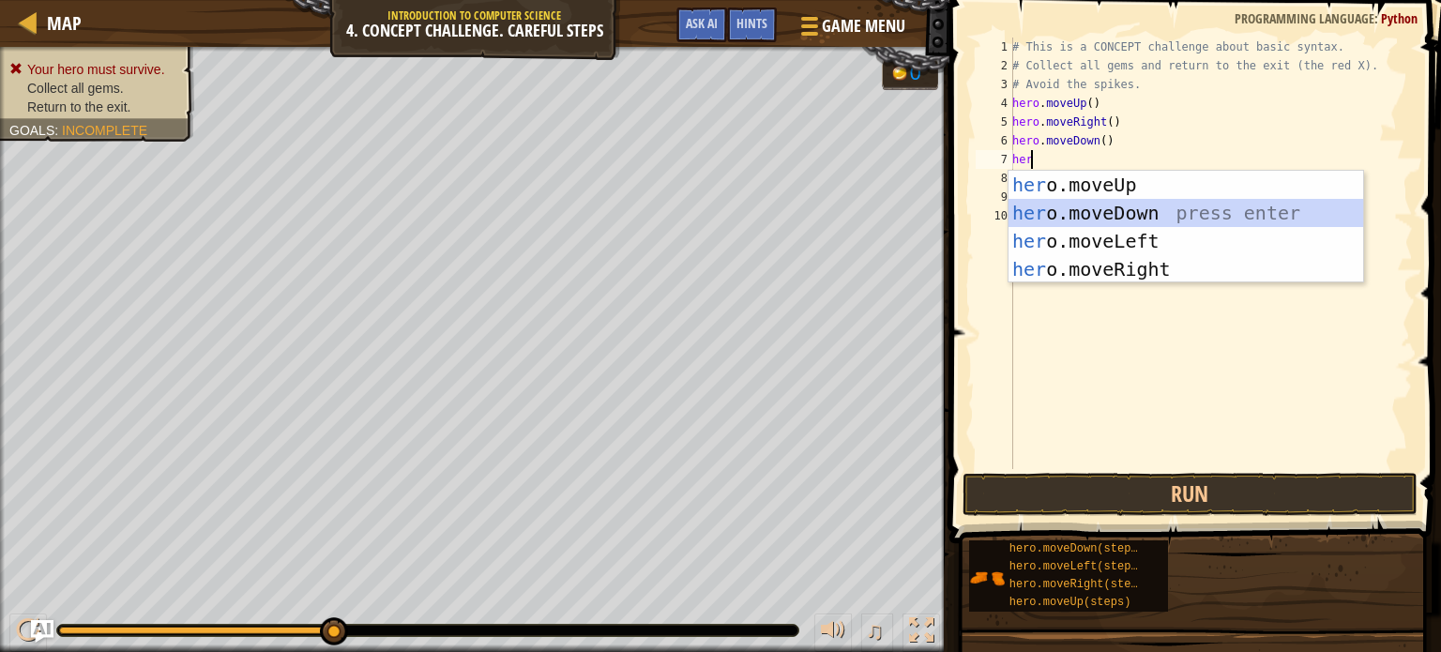
click at [1105, 205] on div "her o.moveUp press enter her o.moveDown press enter her o.moveLeft press enter …" at bounding box center [1185, 255] width 355 height 169
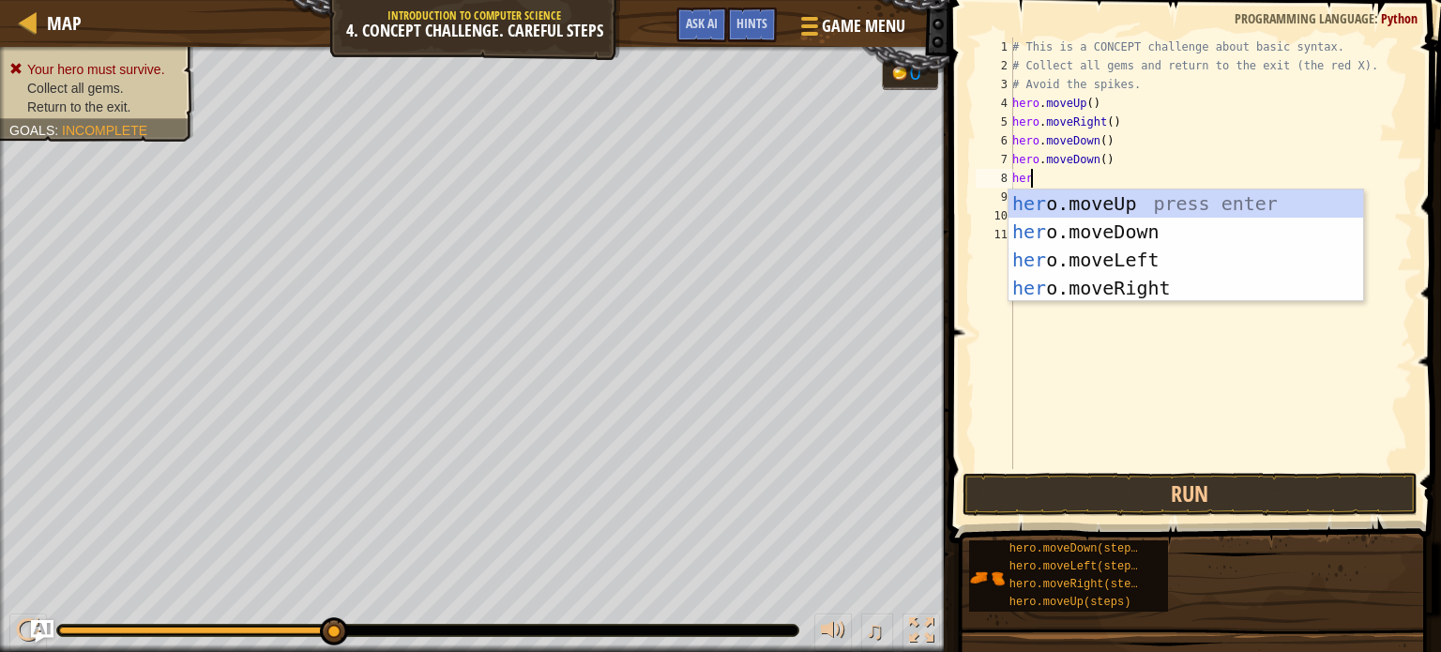
type textarea "hero"
click at [1050, 201] on div "hero .moveUp press enter hero .moveDown press enter hero .moveLeft press enter …" at bounding box center [1185, 273] width 355 height 169
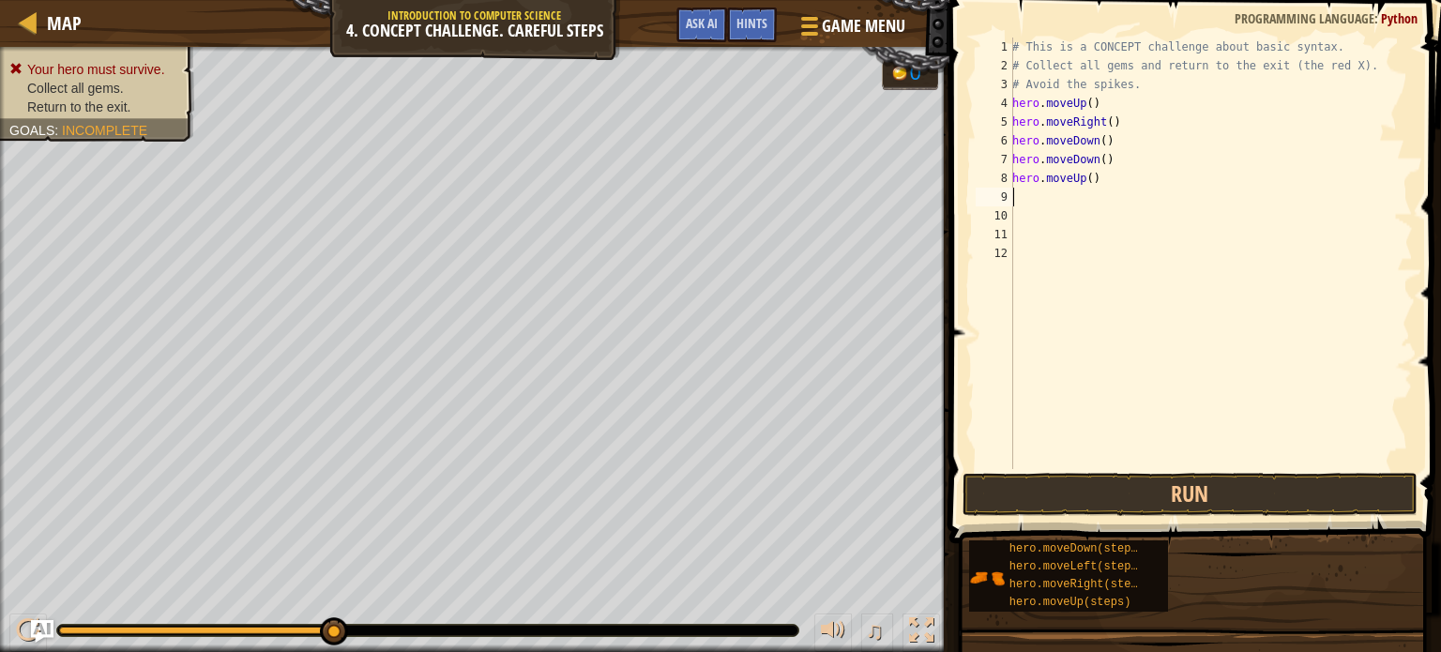
type textarea "h"
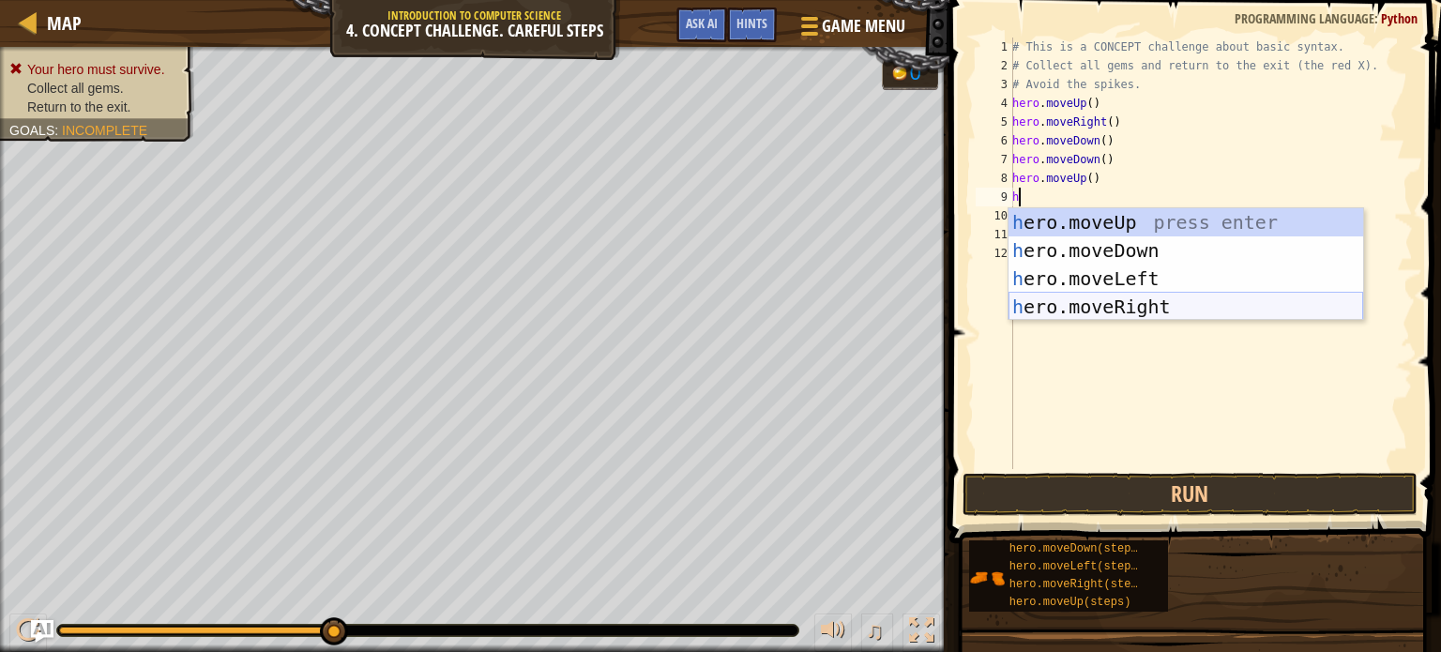
click at [1084, 307] on div "h ero.moveUp press enter h ero.moveDown press enter h ero.moveLeft press enter …" at bounding box center [1185, 292] width 355 height 169
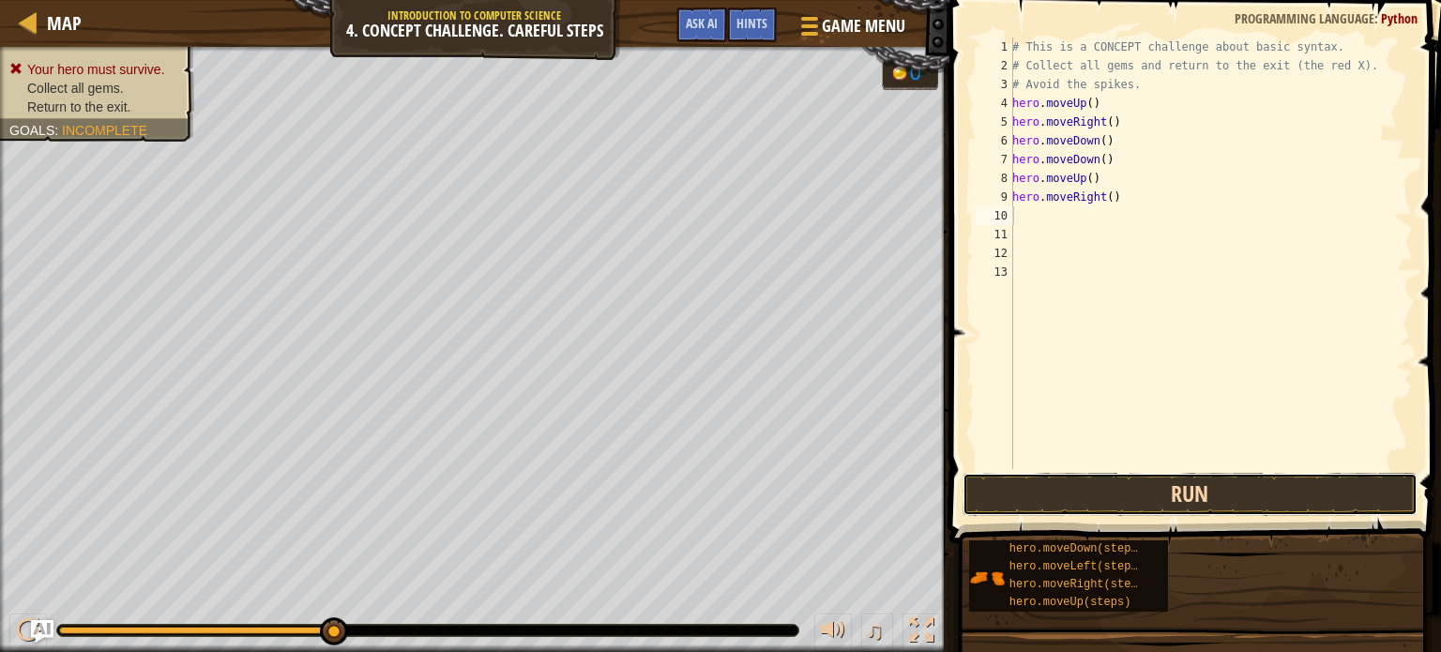
click at [1087, 492] on button "Run" at bounding box center [1189, 494] width 455 height 43
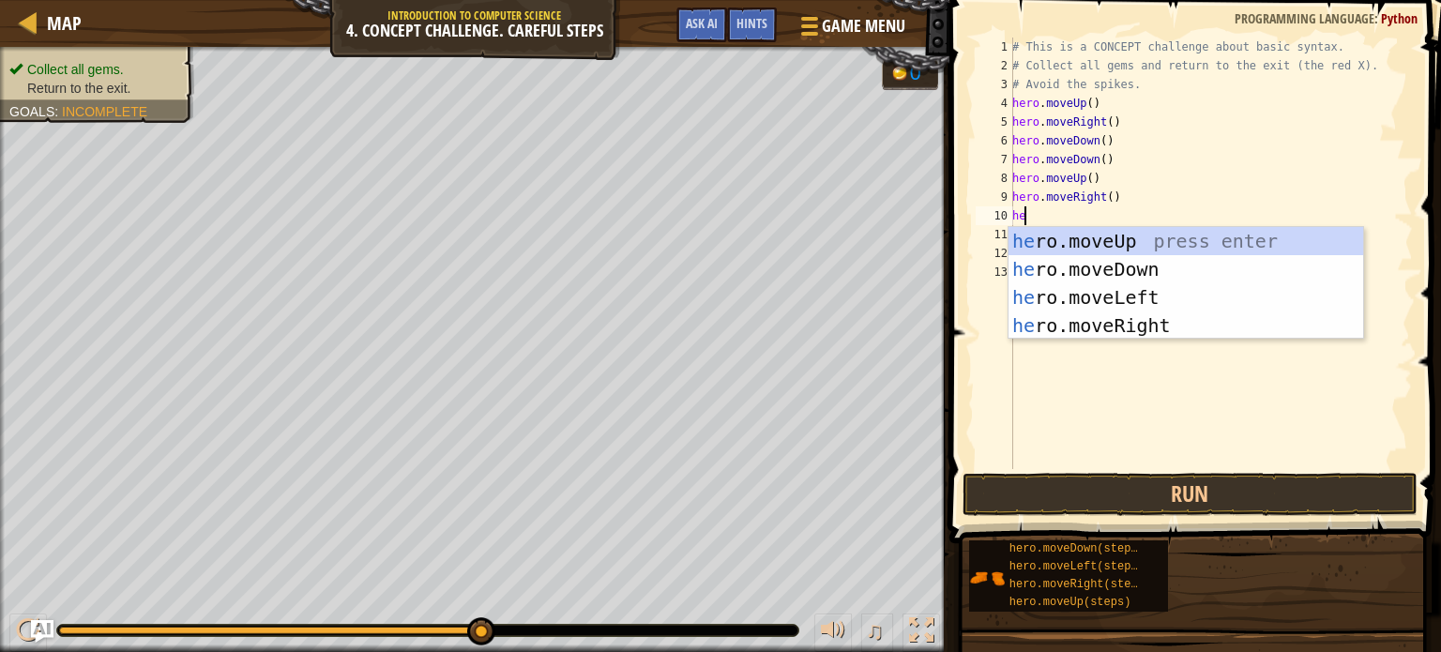
type textarea "hero"
click at [1112, 299] on div "hero .moveUp press enter hero .moveDown press enter hero .moveLeft press enter …" at bounding box center [1185, 311] width 355 height 169
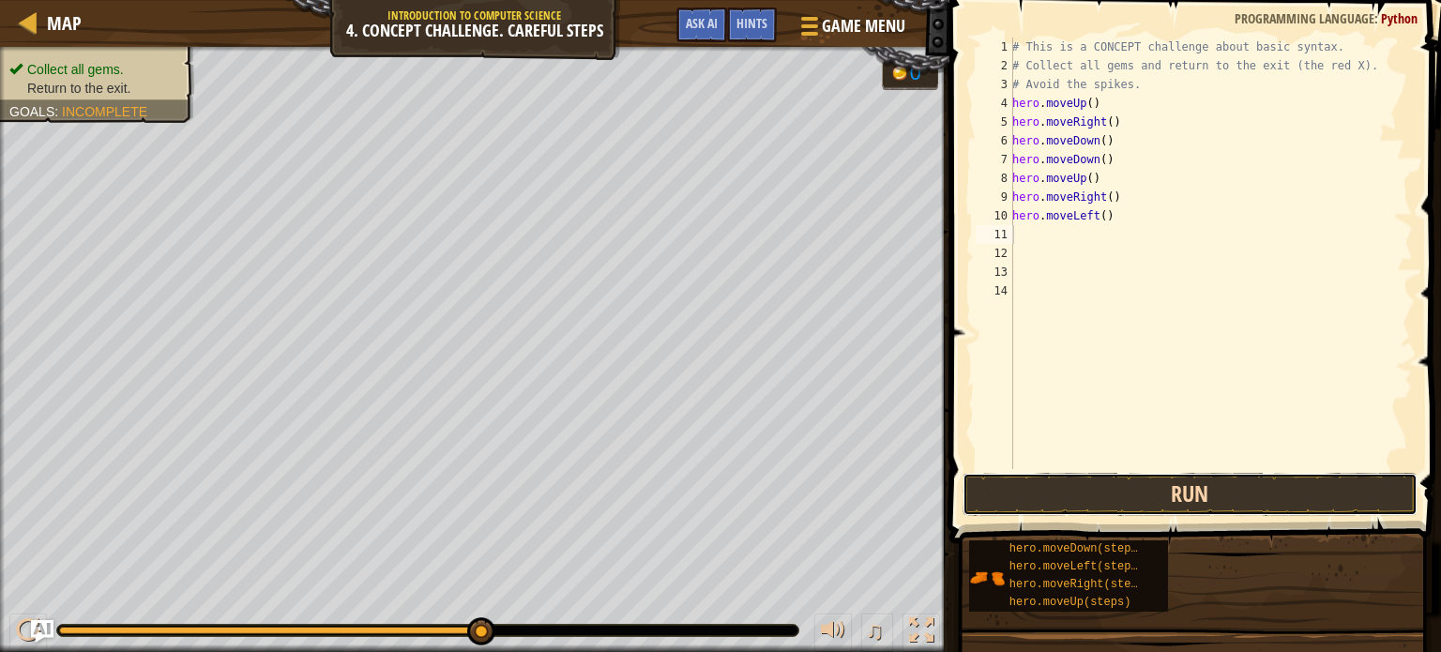
click at [1101, 513] on button "Run" at bounding box center [1189, 494] width 455 height 43
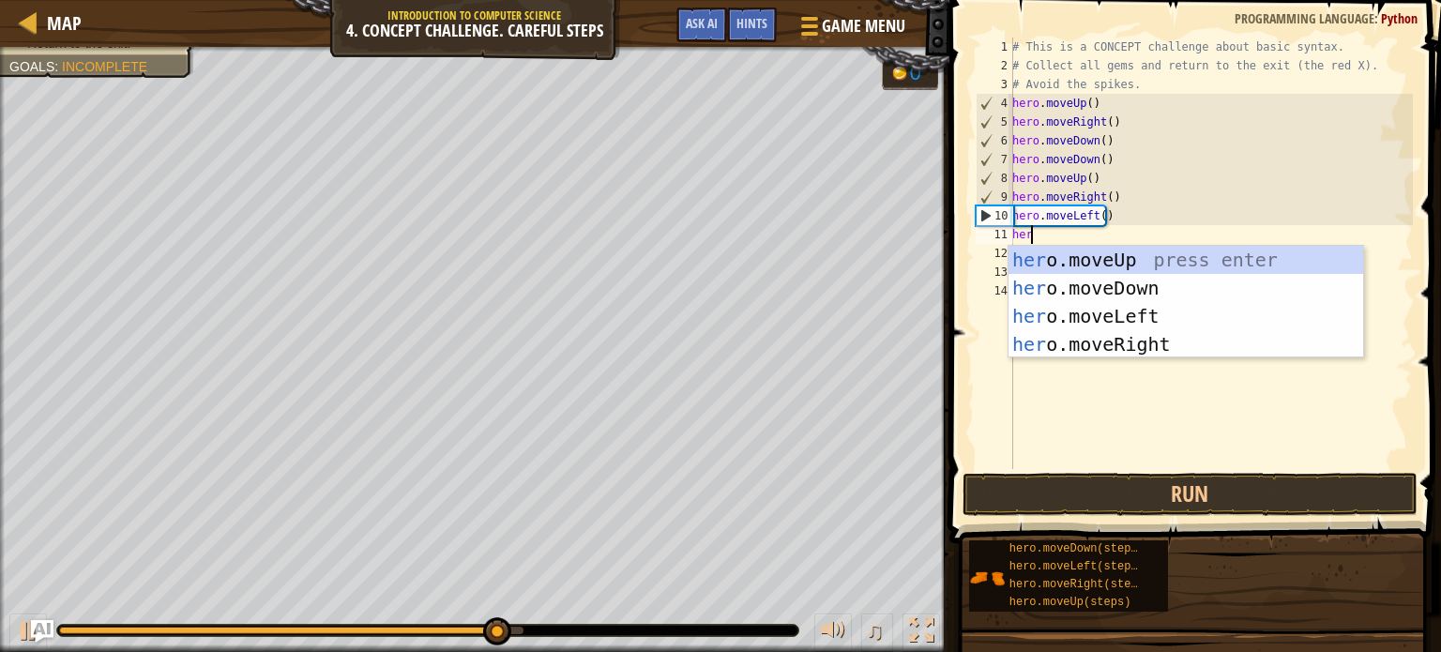
type textarea "hero"
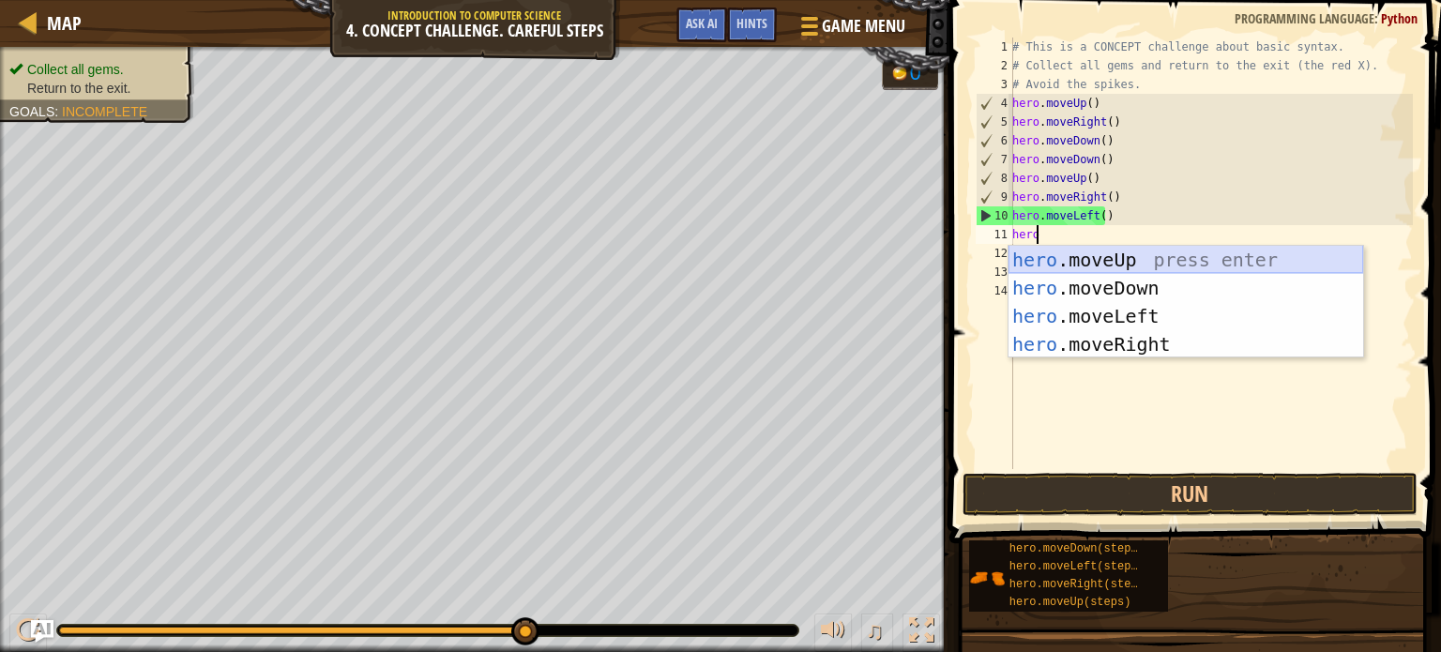
click at [1098, 255] on div "hero .moveUp press enter hero .moveDown press enter hero .moveLeft press enter …" at bounding box center [1185, 330] width 355 height 169
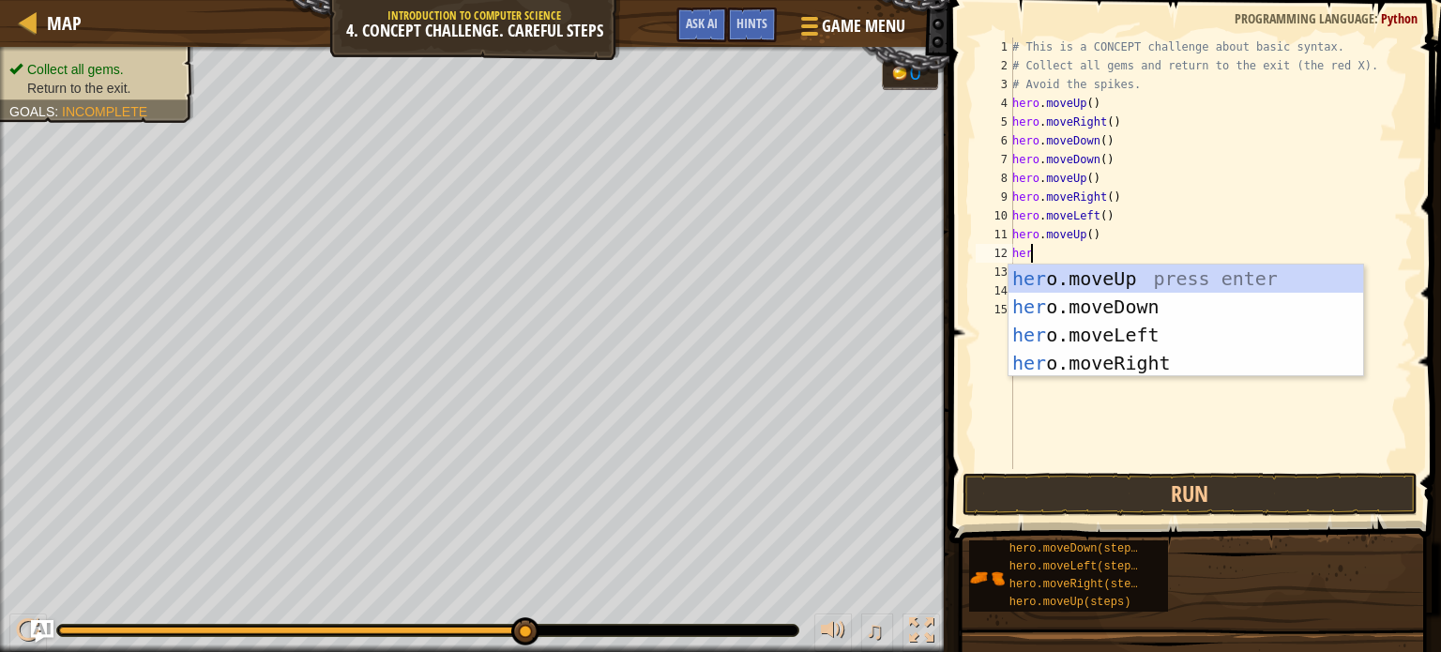
type textarea "hero"
click at [1077, 332] on div "hero .moveUp press enter hero .moveDown press enter hero .moveLeft press enter …" at bounding box center [1185, 349] width 355 height 169
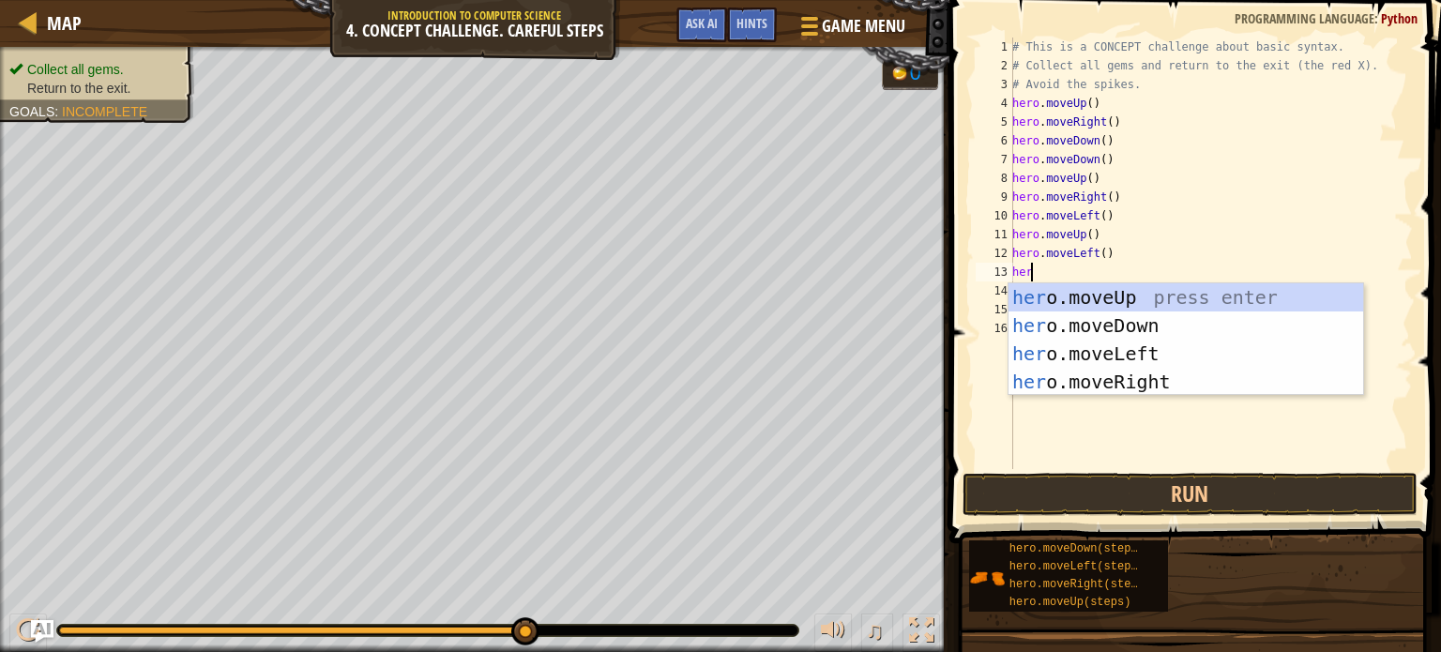
type textarea "hero"
click at [1079, 325] on div "hero .moveUp press enter hero .moveDown press enter hero .moveLeft press enter …" at bounding box center [1185, 367] width 355 height 169
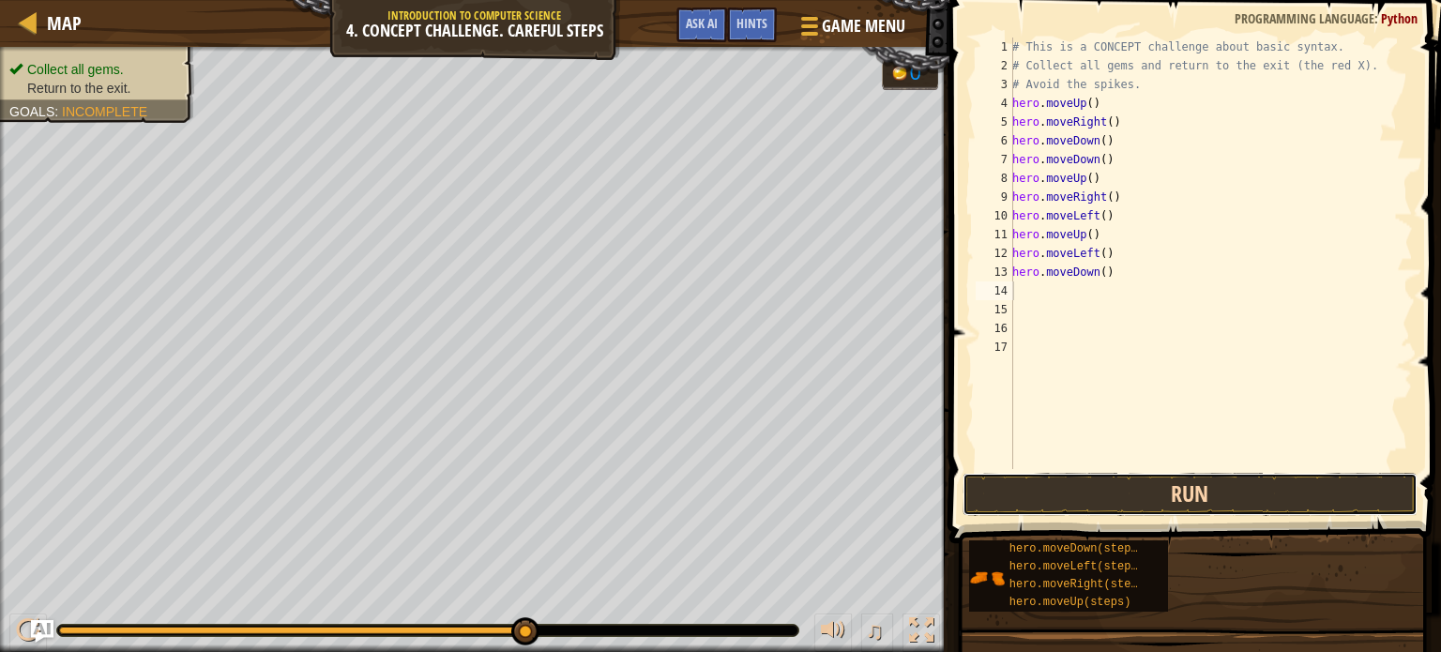
click at [1083, 496] on button "Run" at bounding box center [1189, 494] width 455 height 43
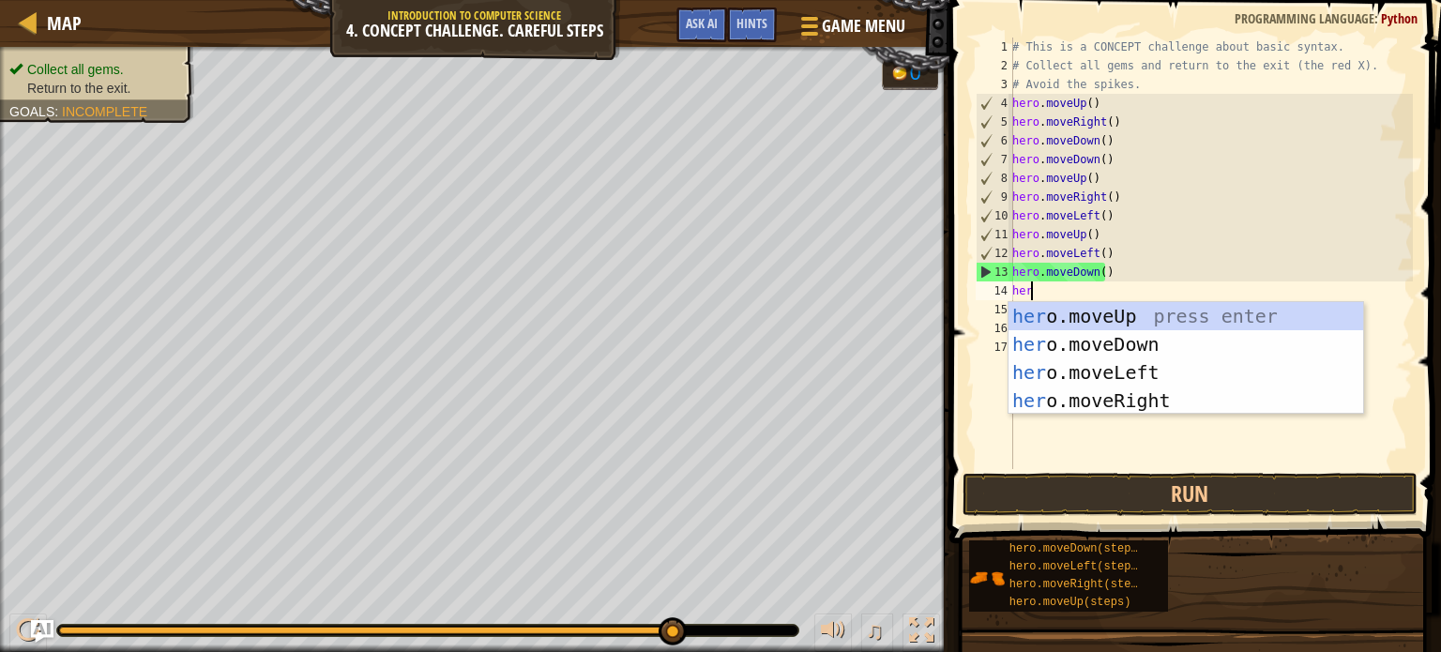
type textarea "her"
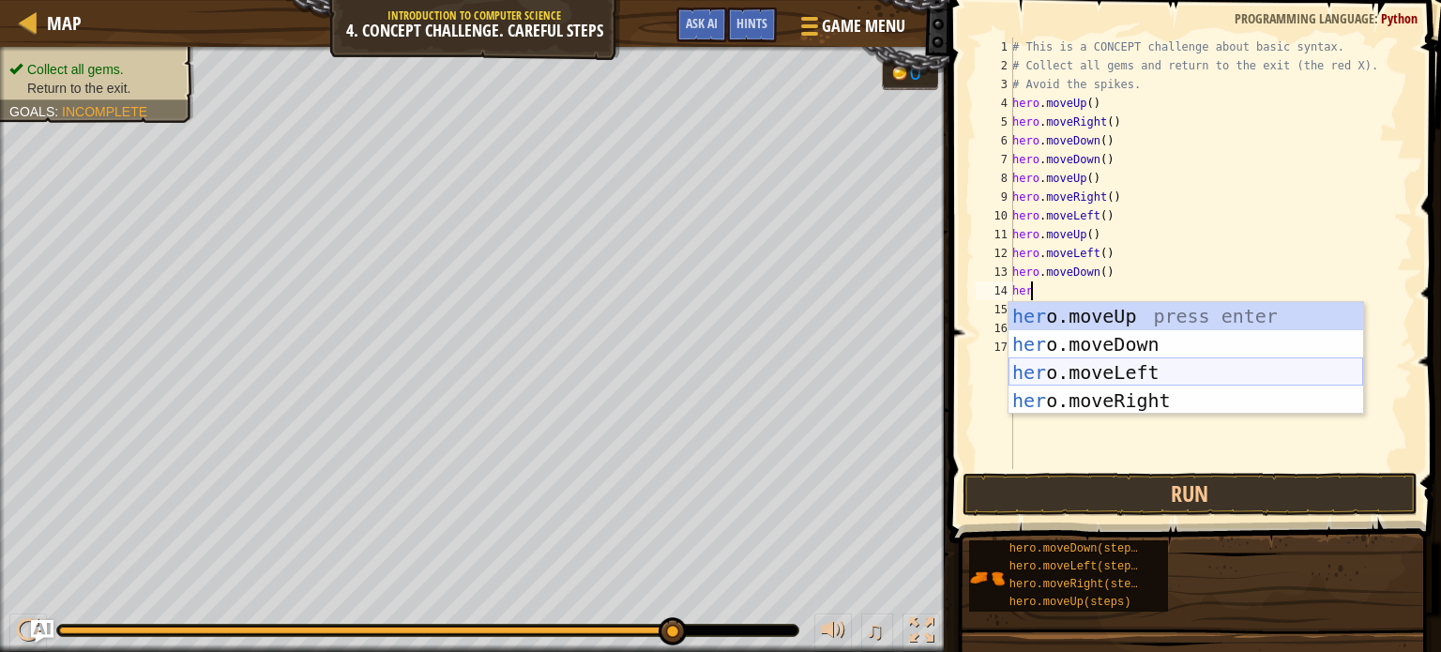
click at [1126, 370] on div "her o.moveUp press enter her o.moveDown press enter her o.moveLeft press enter …" at bounding box center [1185, 386] width 355 height 169
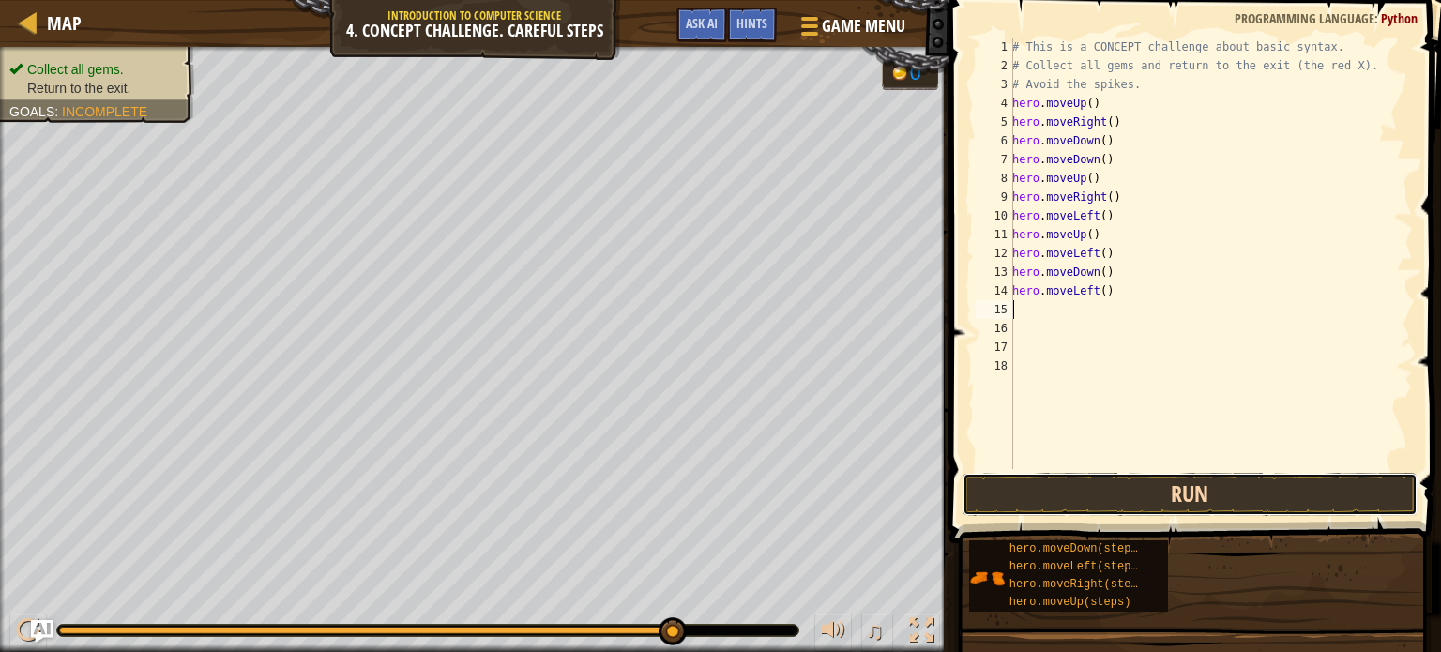
click at [1133, 494] on button "Run" at bounding box center [1189, 494] width 455 height 43
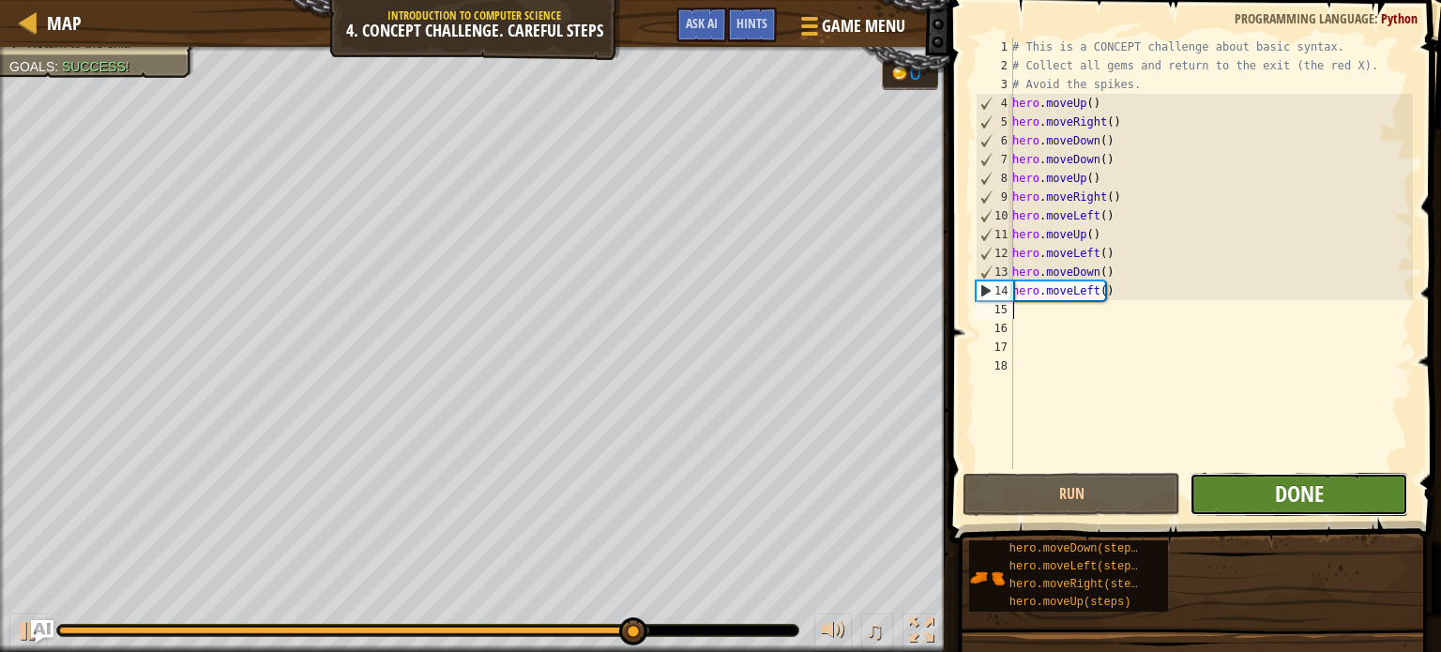
click at [1279, 504] on span "Done" at bounding box center [1299, 493] width 49 height 30
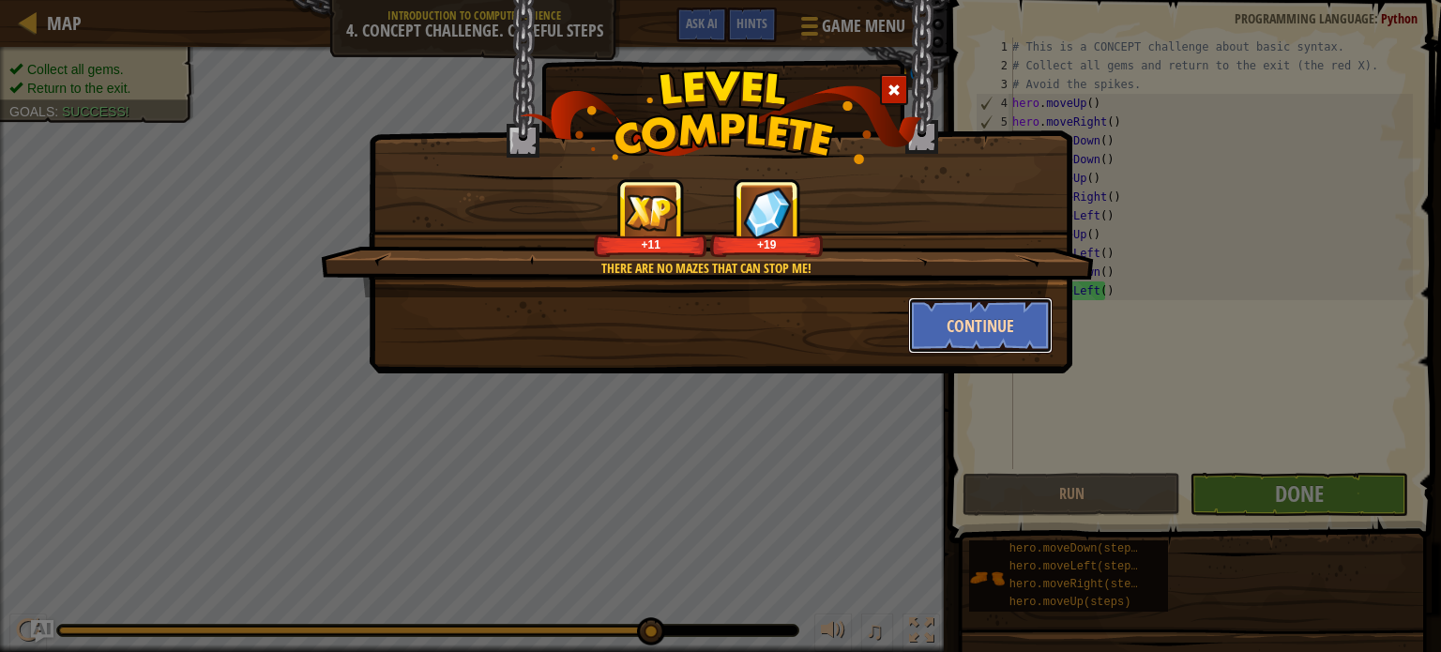
click at [1011, 340] on button "Continue" at bounding box center [980, 325] width 145 height 56
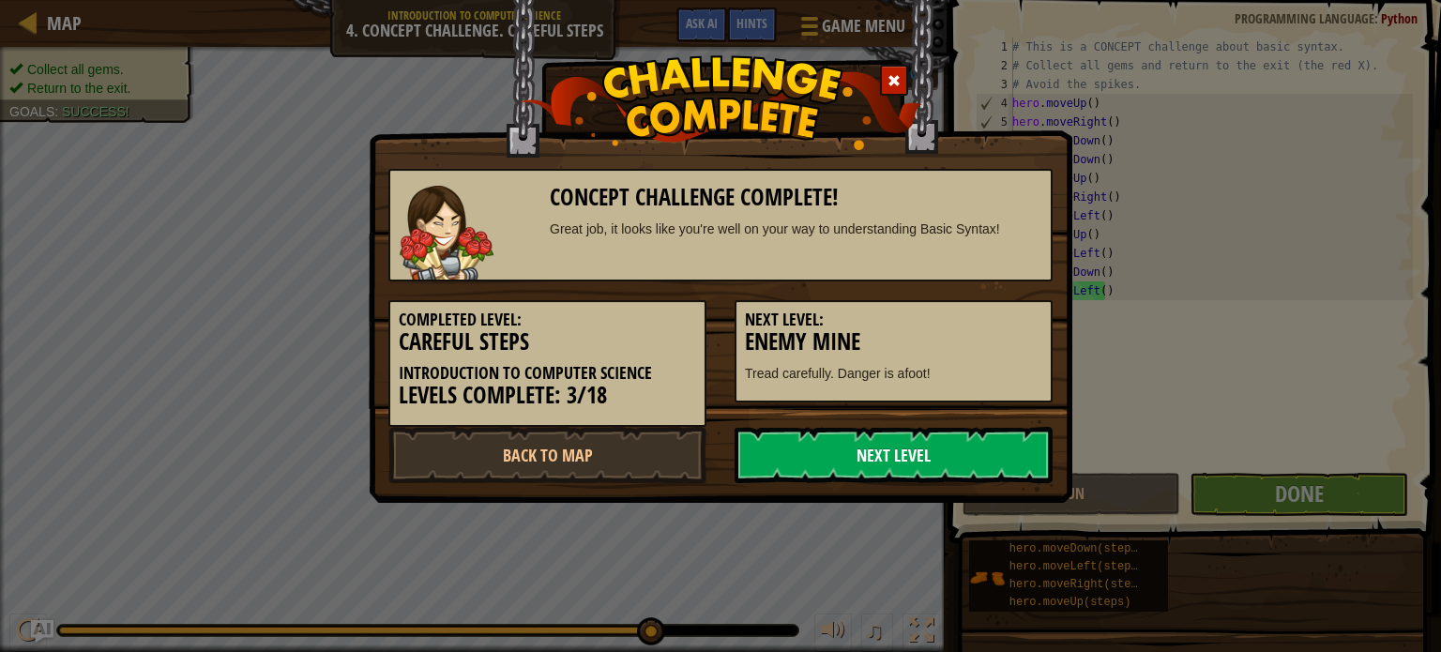
click at [919, 447] on link "Next Level" at bounding box center [893, 455] width 318 height 56
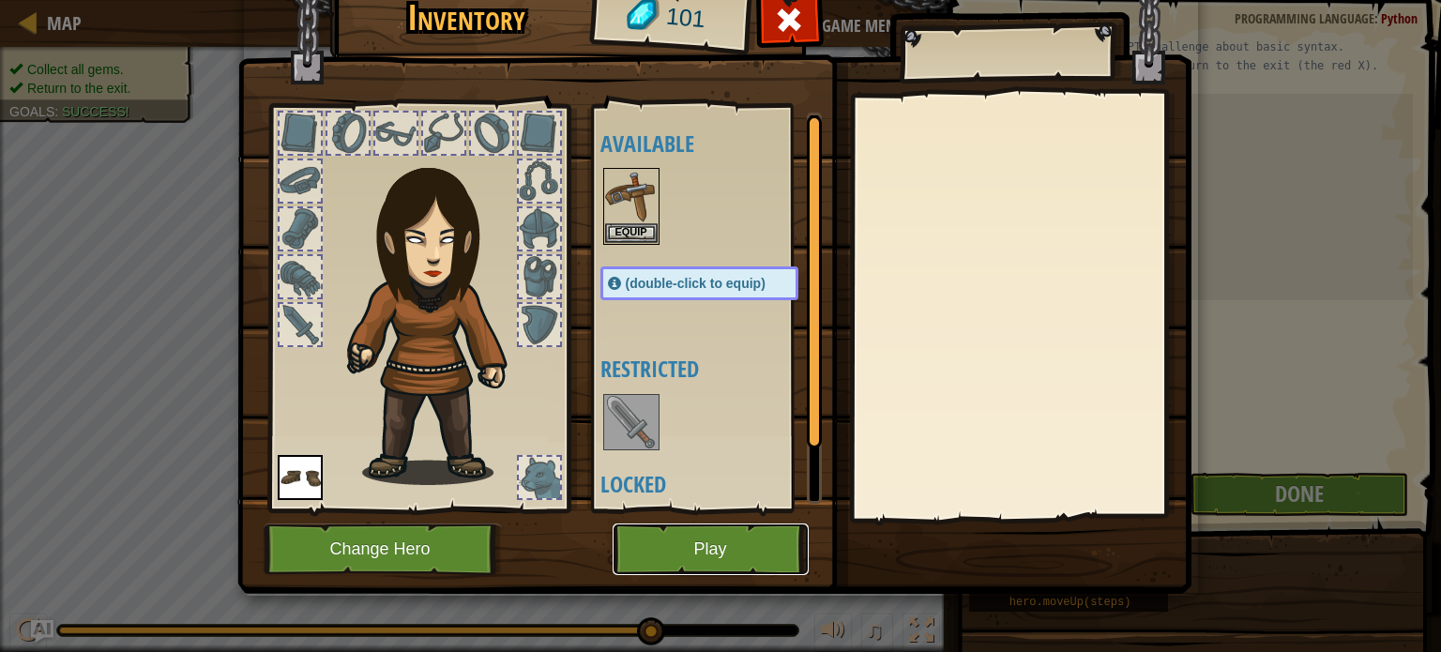
click at [694, 540] on button "Play" at bounding box center [710, 549] width 196 height 52
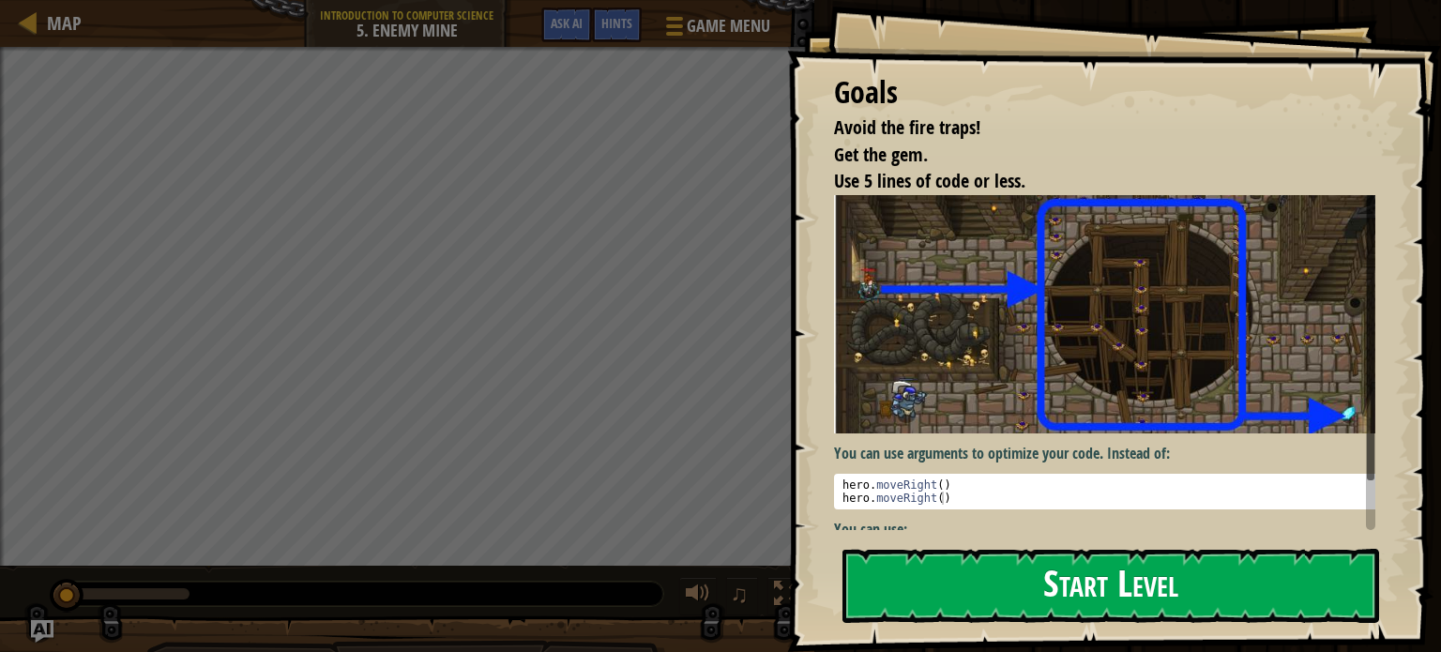
click at [1008, 583] on button "Start Level" at bounding box center [1110, 586] width 537 height 74
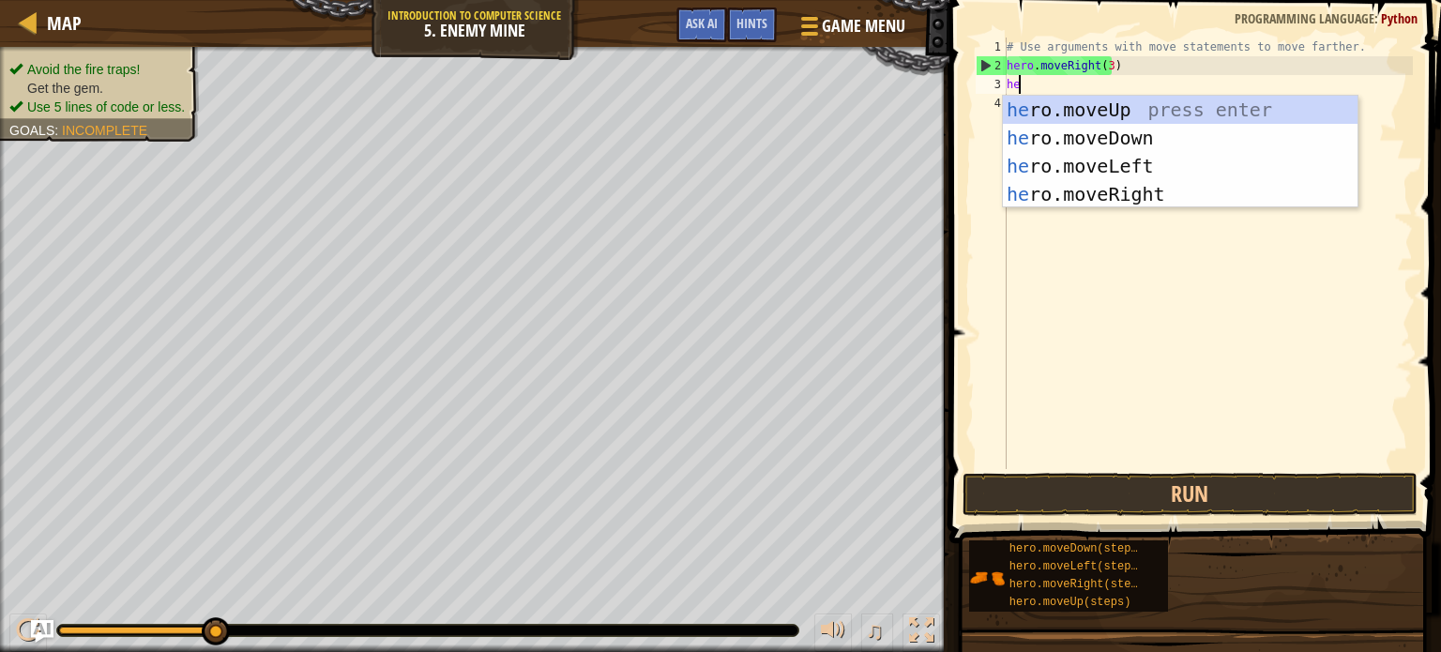
type textarea "hero"
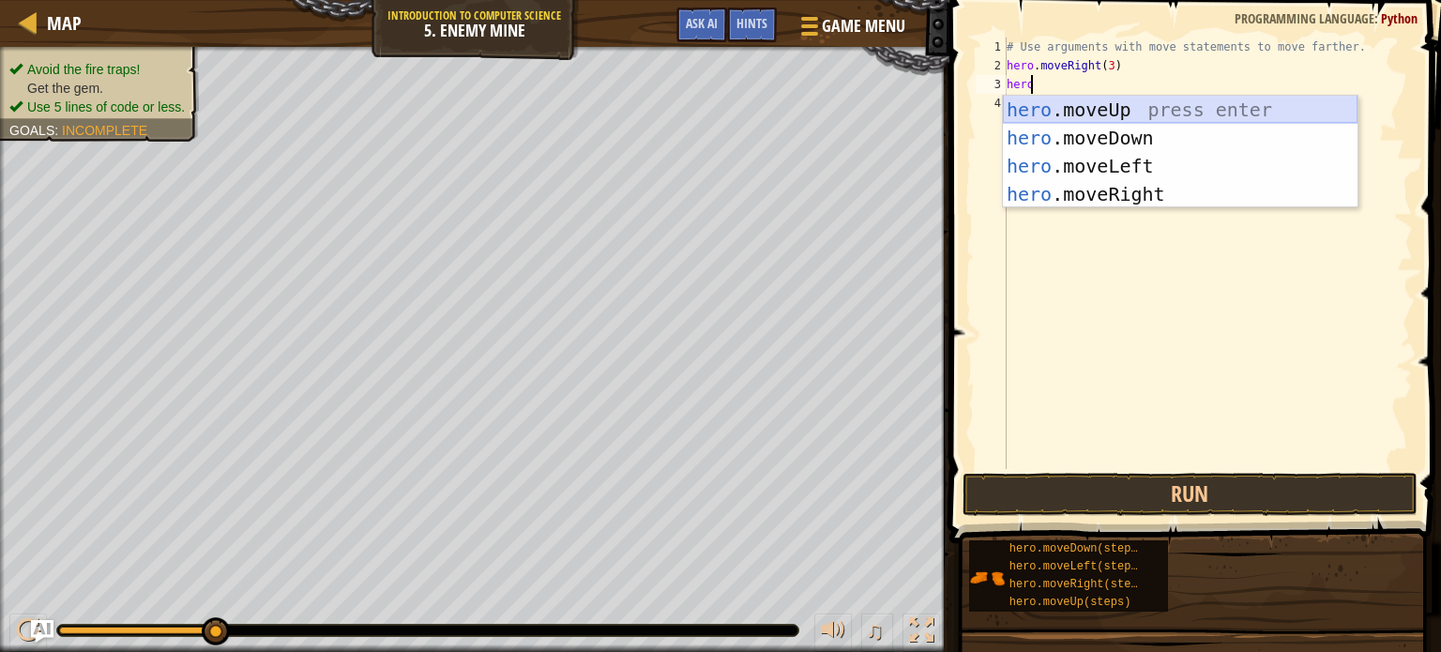
click at [1094, 112] on div "hero .moveUp press enter hero .moveDown press enter hero .moveLeft press enter …" at bounding box center [1180, 180] width 355 height 169
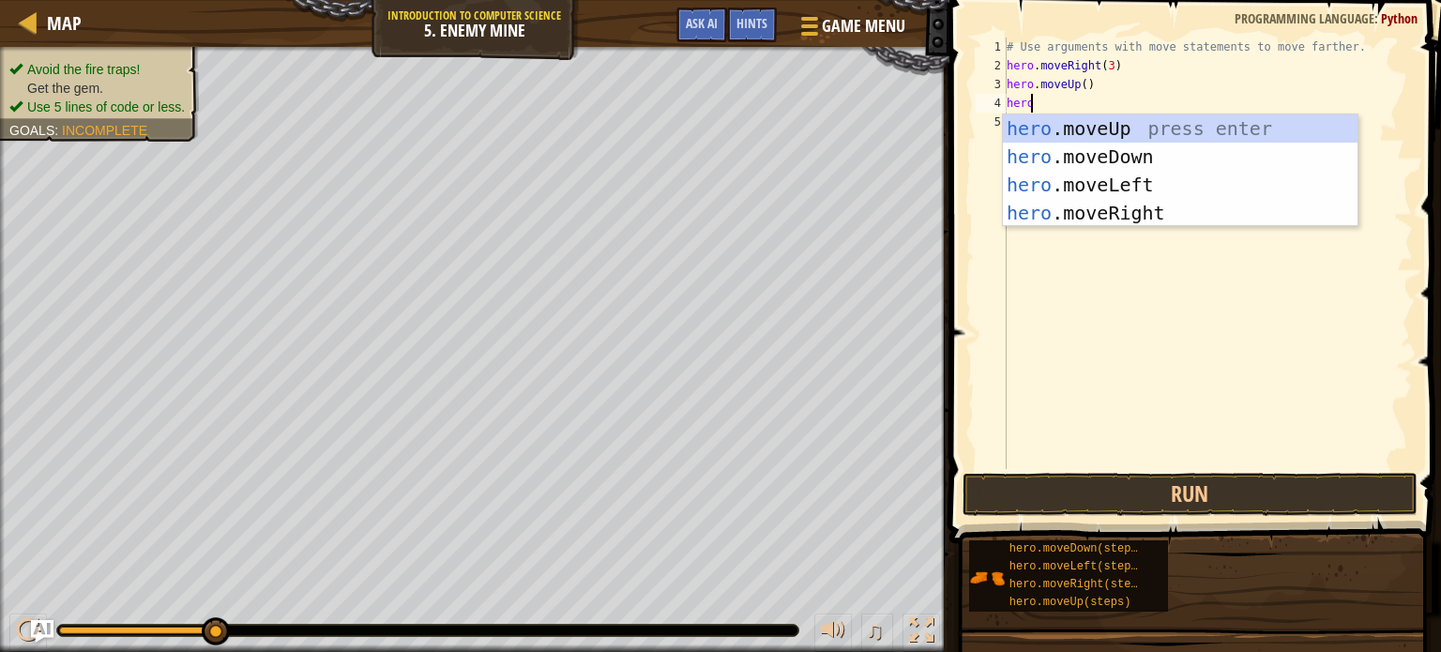
type textarea "herom"
click at [1103, 209] on div "hero . m oveUp press enter hero . m oveDown press enter hero . m oveLeft press …" at bounding box center [1180, 198] width 355 height 169
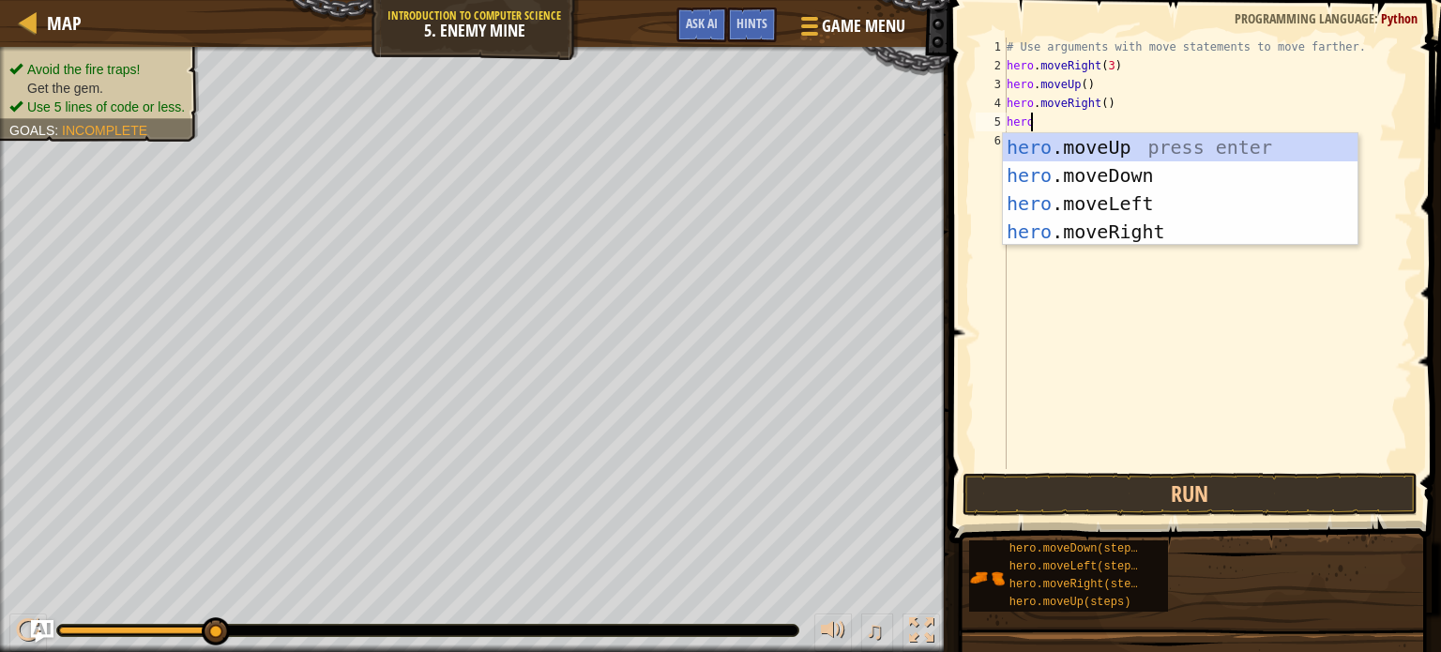
scroll to position [8, 0]
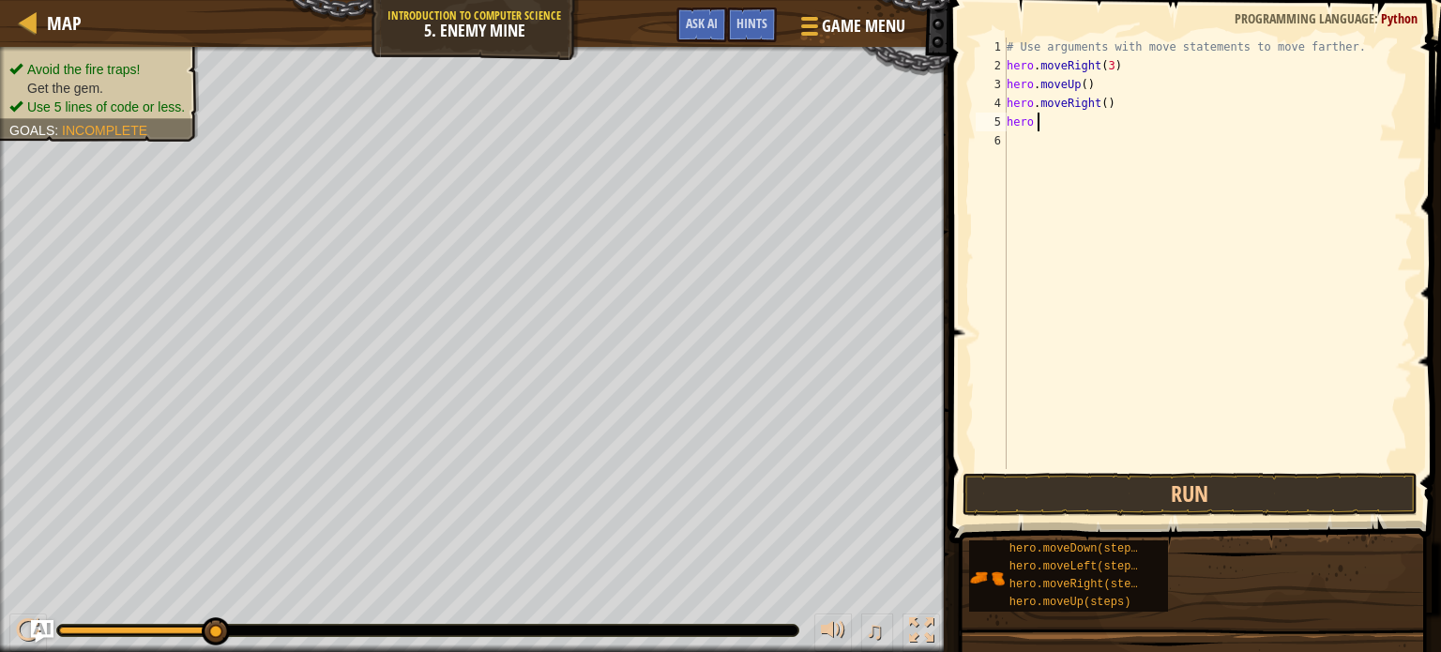
type textarea "hero m"
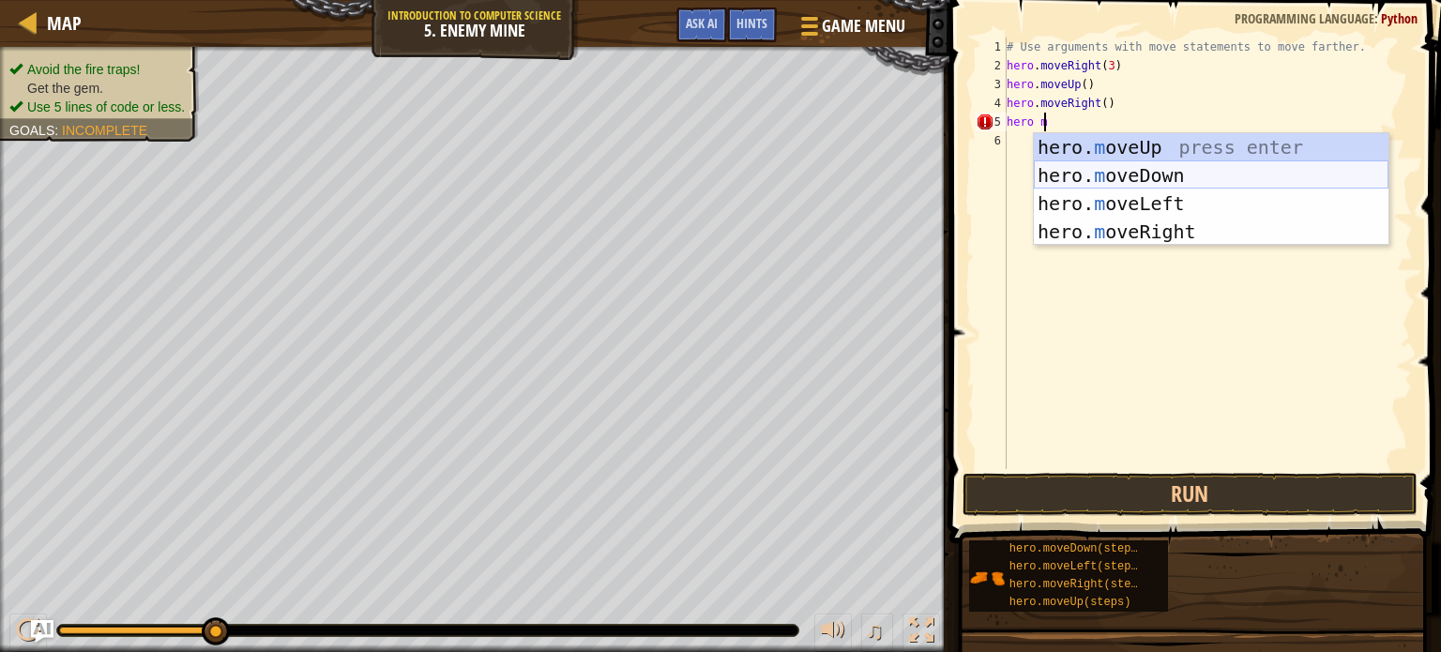
click at [1128, 170] on div "hero. m oveUp press enter hero. m oveDown press enter hero. m oveLeft press ent…" at bounding box center [1211, 217] width 355 height 169
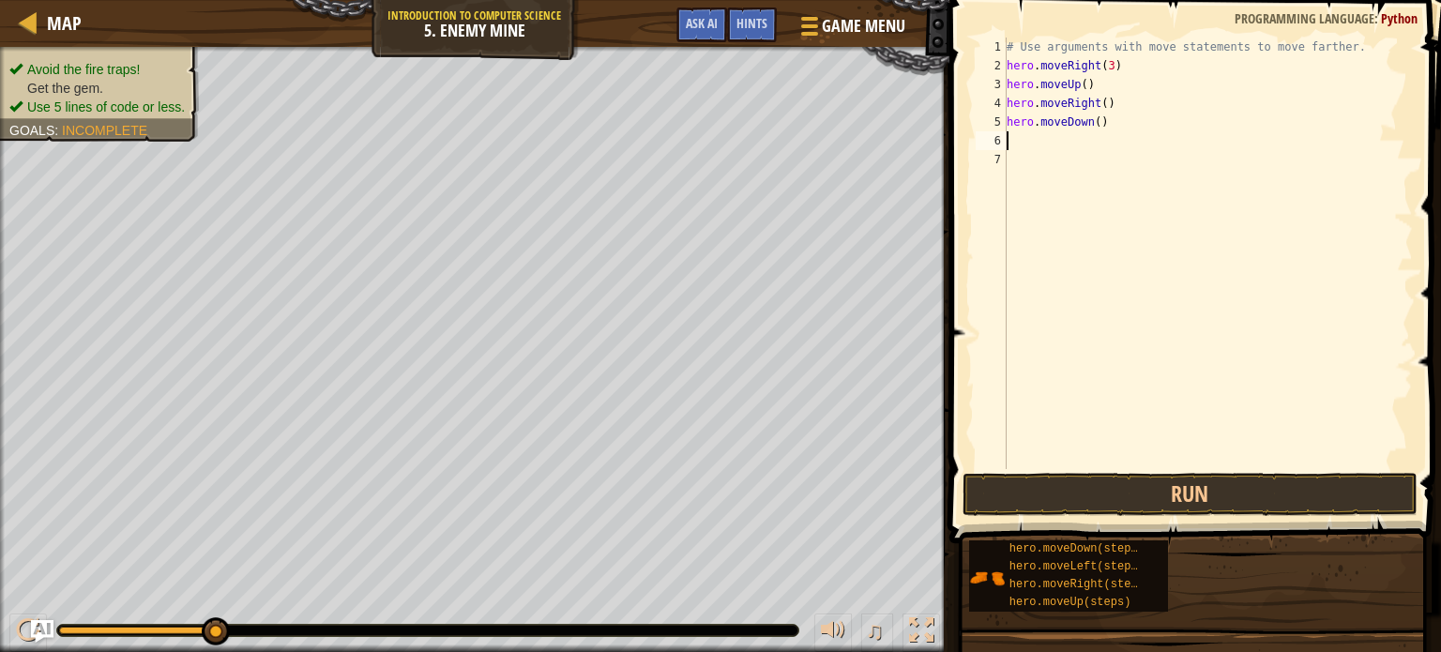
scroll to position [8, 0]
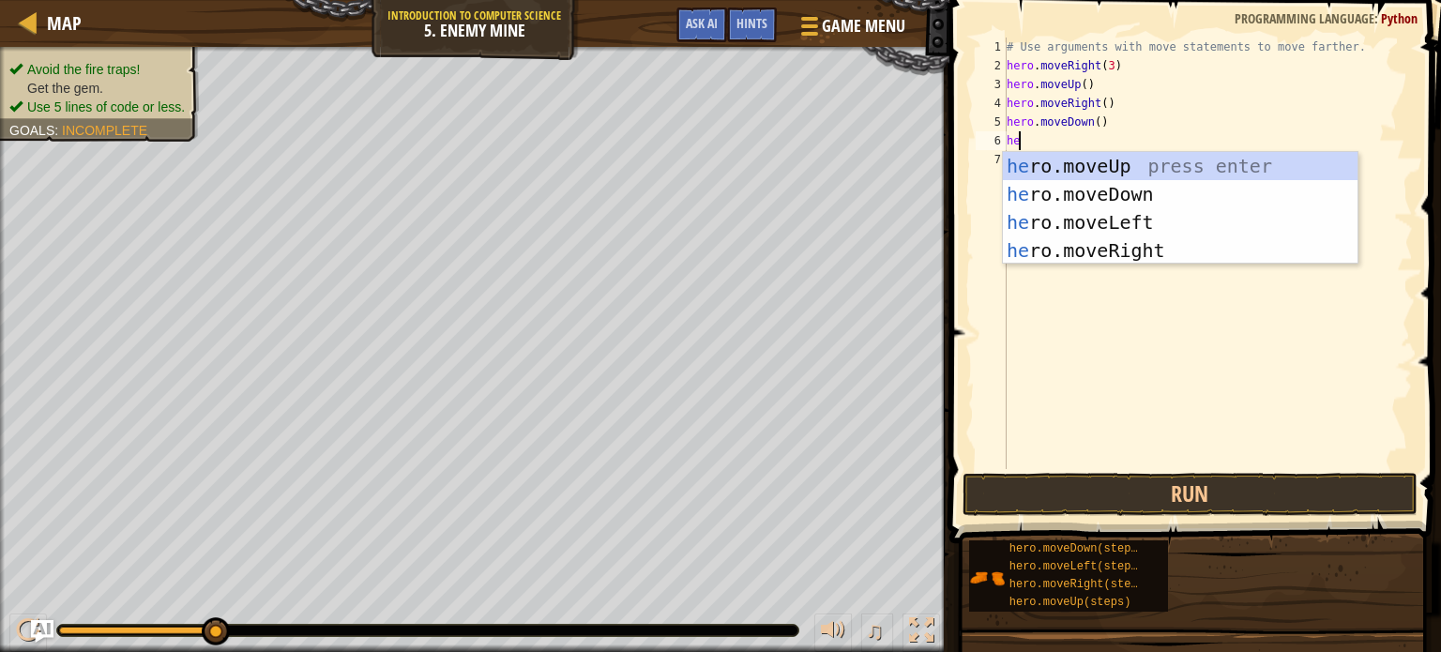
type textarea "hero"
drag, startPoint x: 1103, startPoint y: 166, endPoint x: 1116, endPoint y: 197, distance: 33.6
click at [1116, 197] on div "hero .moveUp press enter hero .moveDown press enter hero .moveLeft press enter …" at bounding box center [1180, 236] width 355 height 169
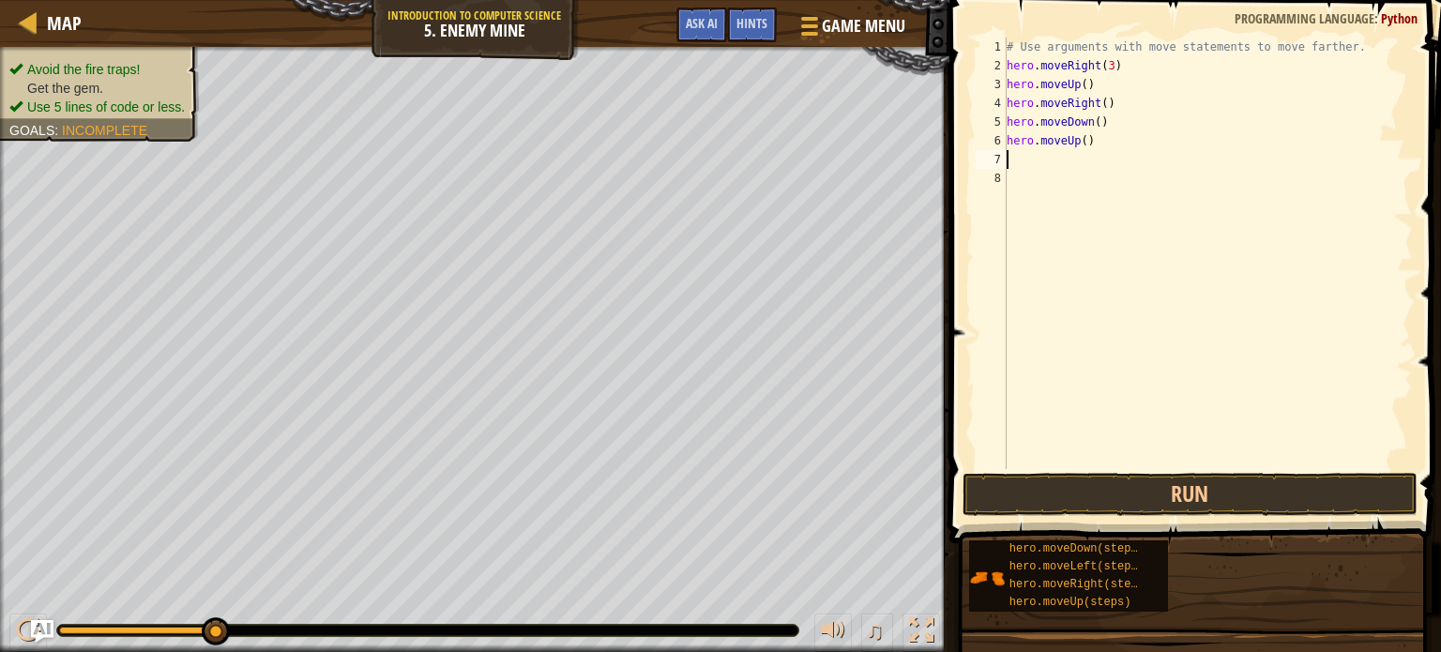
click at [1116, 197] on div "# Use arguments with move statements to move farther. hero . moveRight ( 3 ) he…" at bounding box center [1208, 272] width 410 height 469
click at [1081, 143] on div "# Use arguments with move statements to move farther. hero . moveRight ( 3 ) he…" at bounding box center [1208, 272] width 410 height 469
click at [1079, 171] on div "hero.moveDown press enter" at bounding box center [1180, 194] width 355 height 84
type textarea "hero.moveDown()"
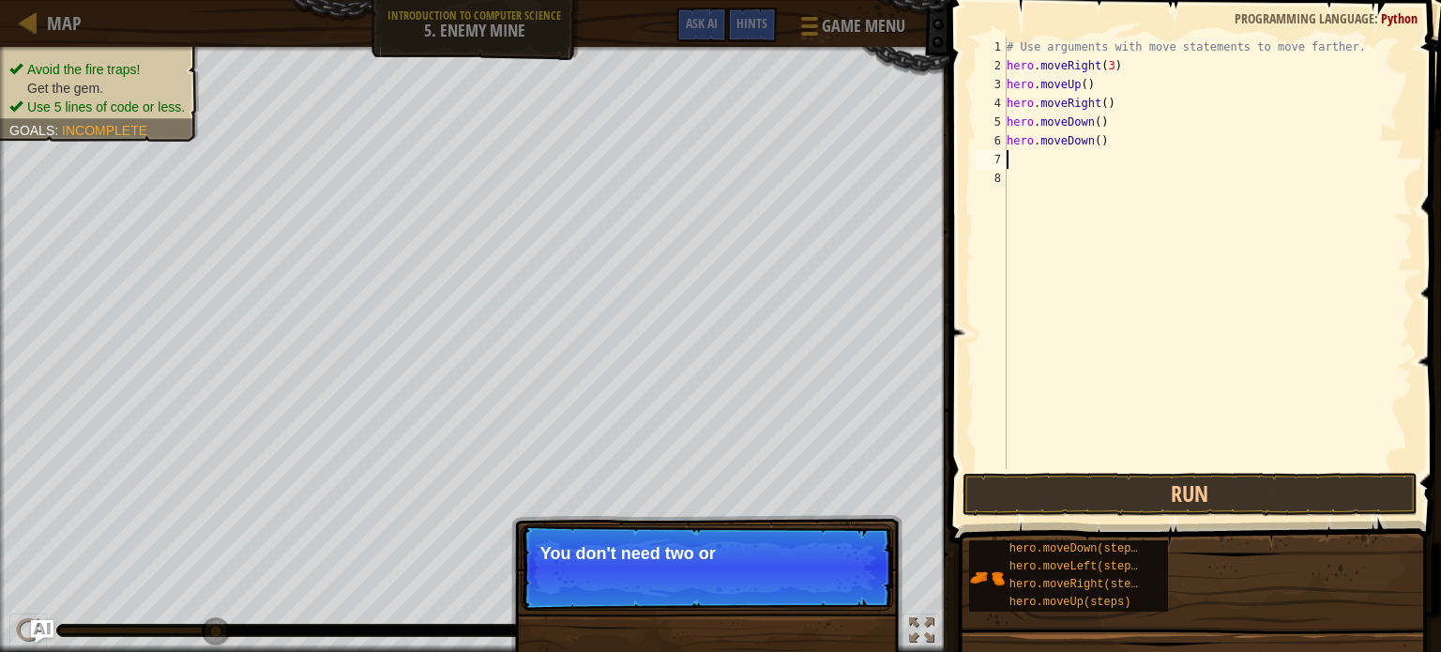
click at [1010, 165] on div "# Use arguments with move statements to move farther. hero . moveRight ( 3 ) he…" at bounding box center [1208, 272] width 410 height 469
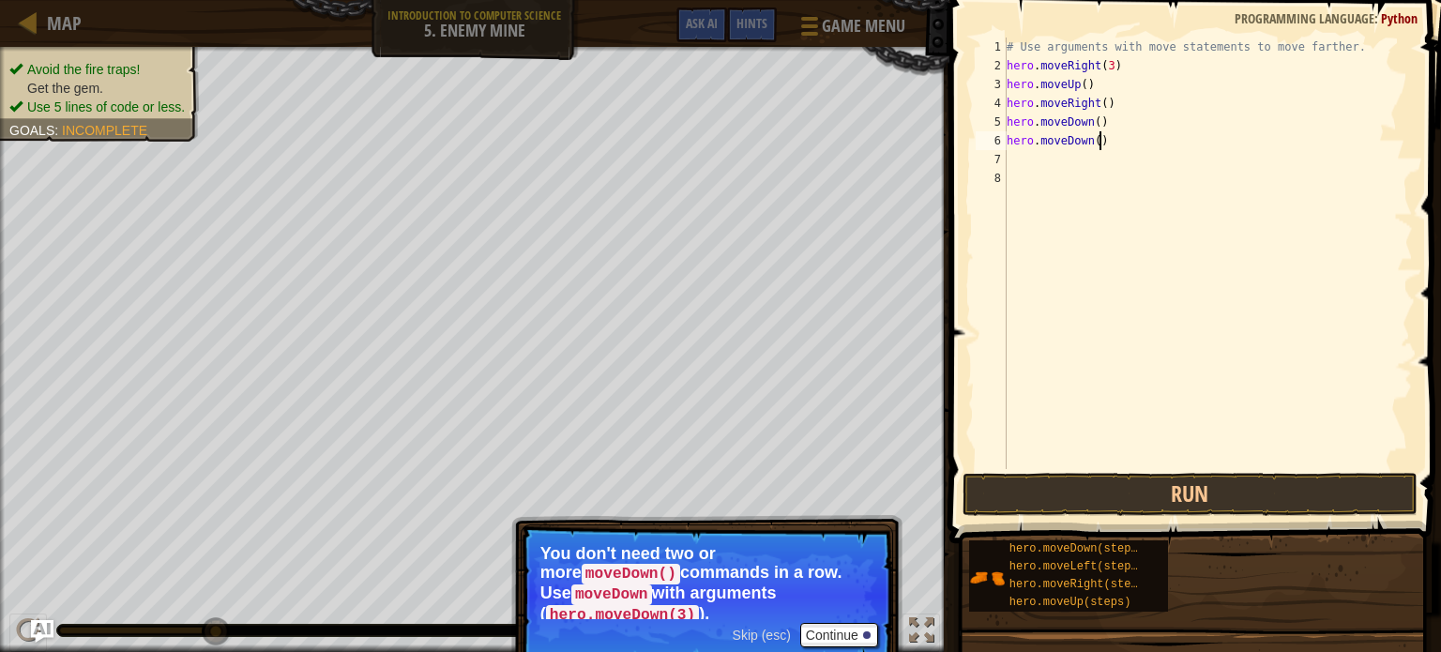
click at [1096, 142] on div "# Use arguments with move statements to move farther. hero . moveRight ( 3 ) he…" at bounding box center [1208, 272] width 410 height 469
type textarea "h"
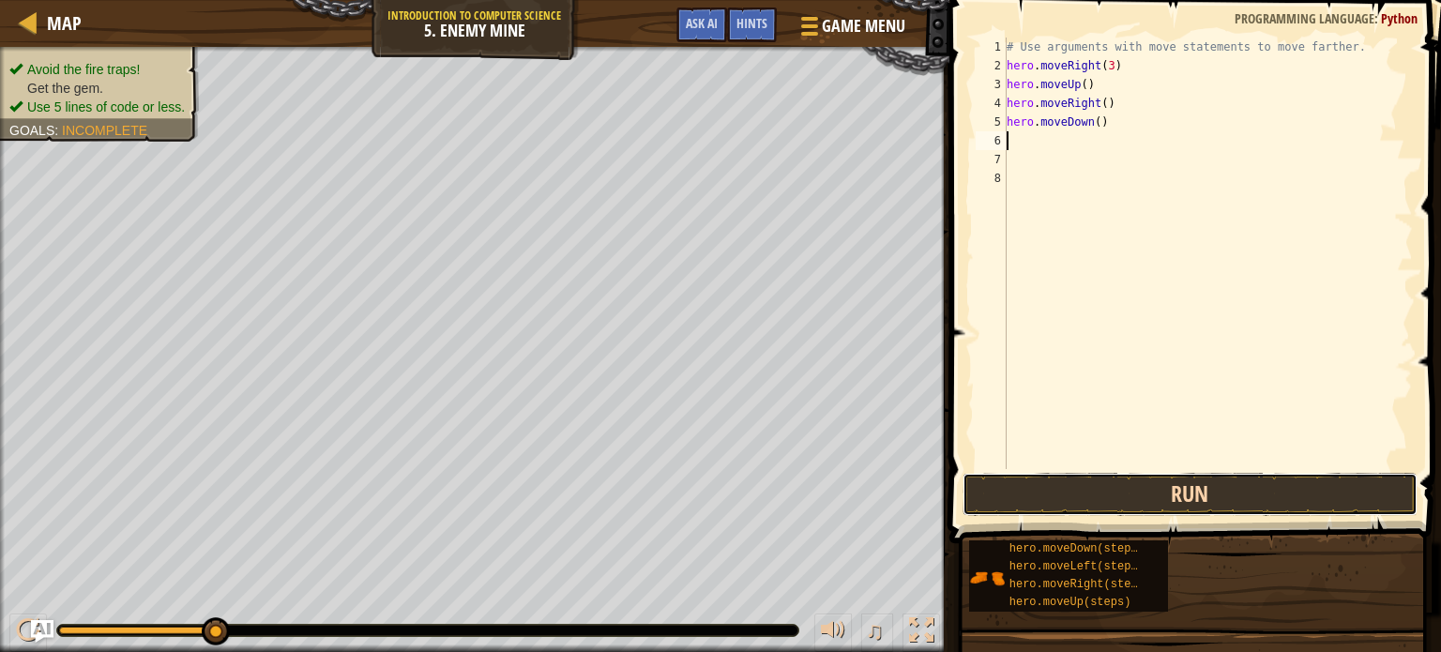
click at [1052, 491] on button "Run" at bounding box center [1189, 494] width 455 height 43
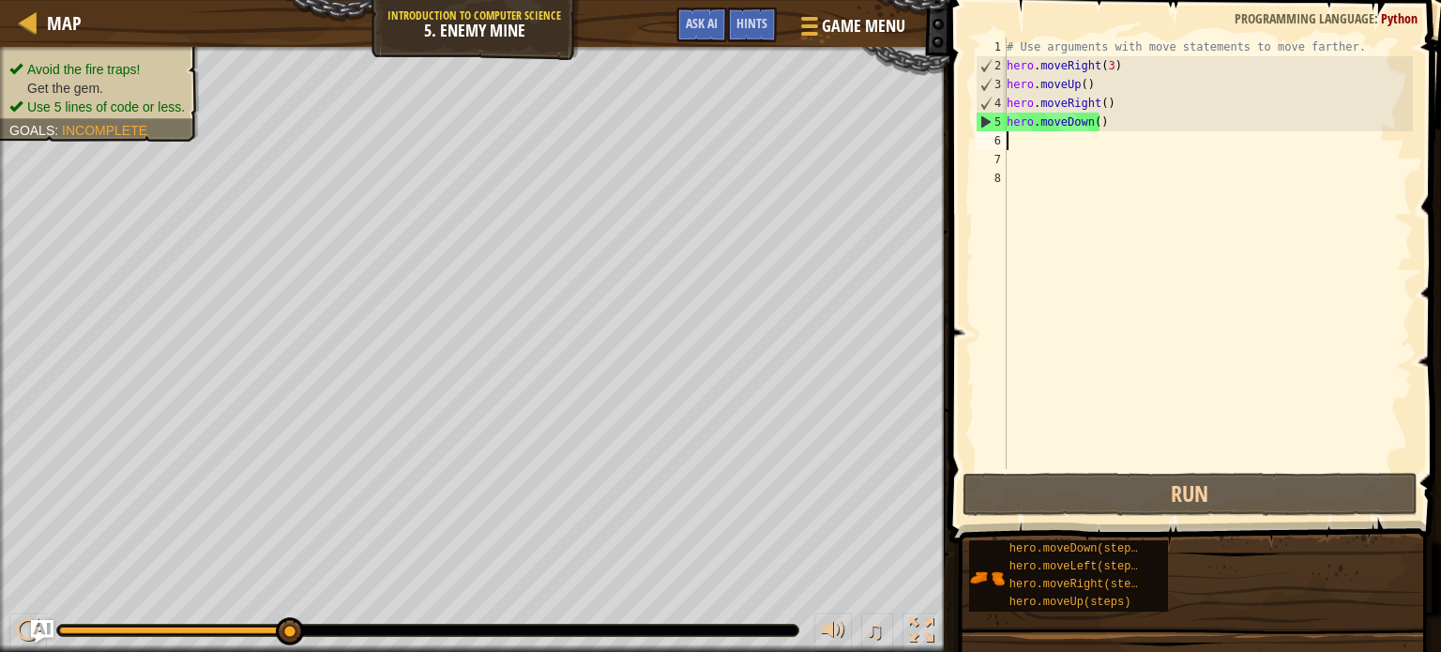
click at [1105, 120] on div "# Use arguments with move statements to move farther. hero . moveRight ( 3 ) he…" at bounding box center [1208, 272] width 410 height 469
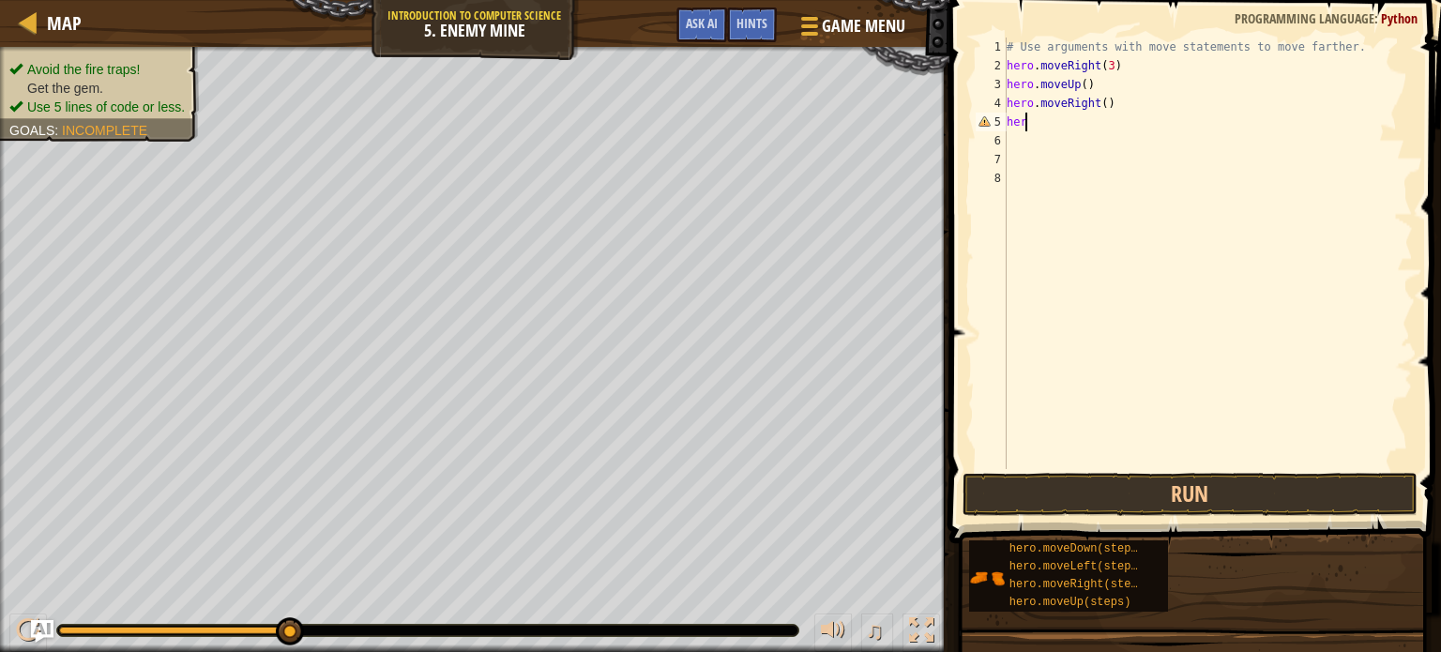
type textarea "h"
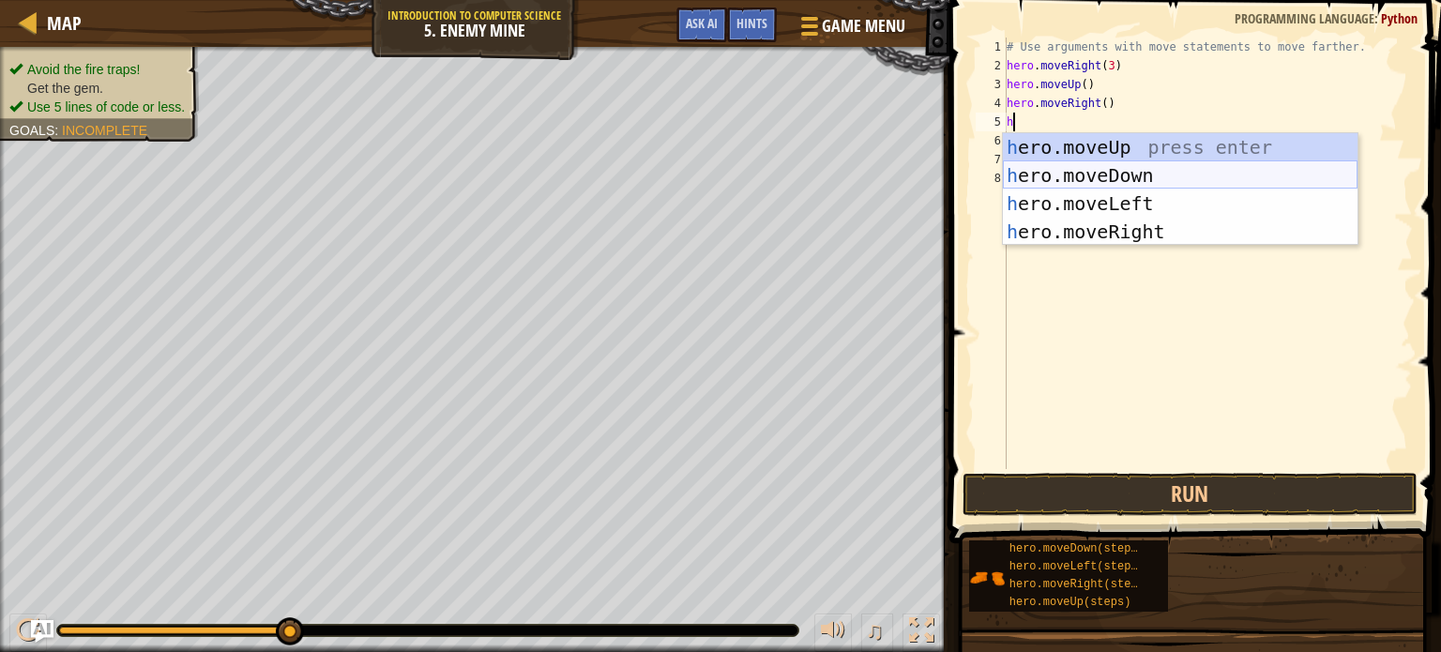
click at [1085, 175] on div "h ero.moveUp press enter h ero.moveDown press enter h ero.moveLeft press enter …" at bounding box center [1180, 217] width 355 height 169
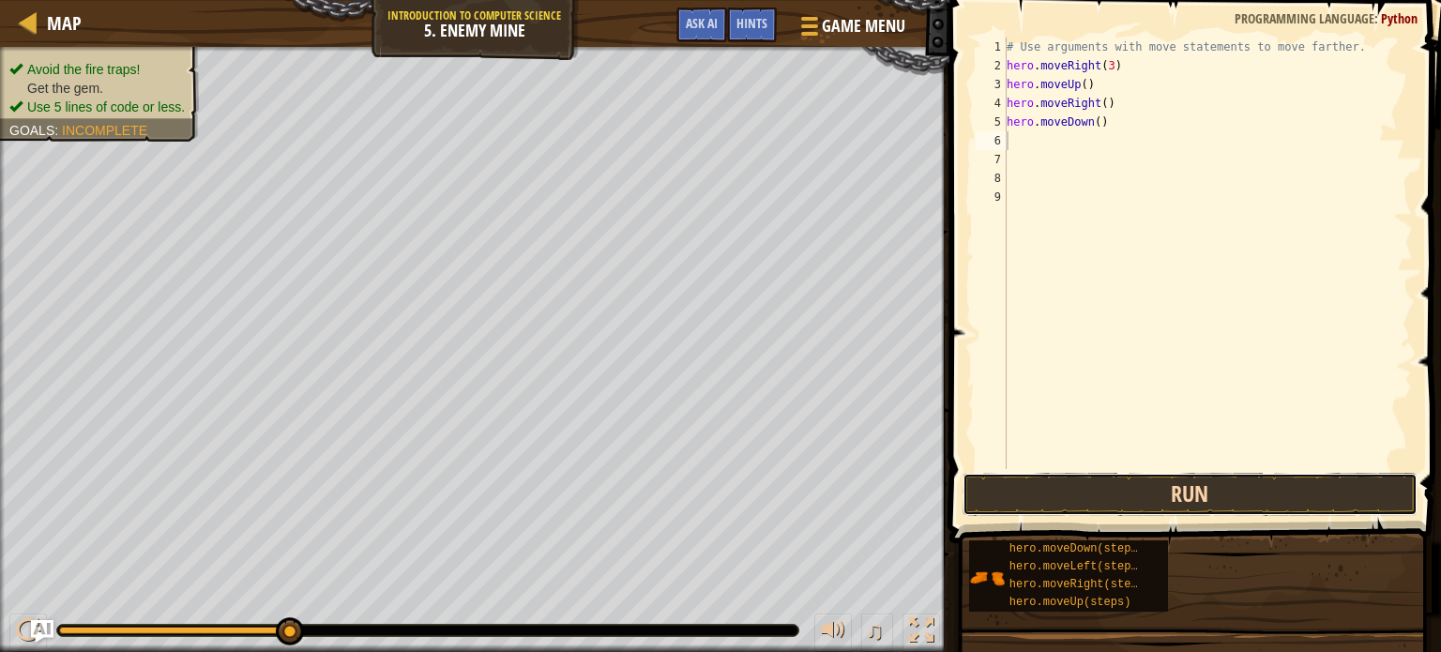
click at [1081, 496] on button "Run" at bounding box center [1189, 494] width 455 height 43
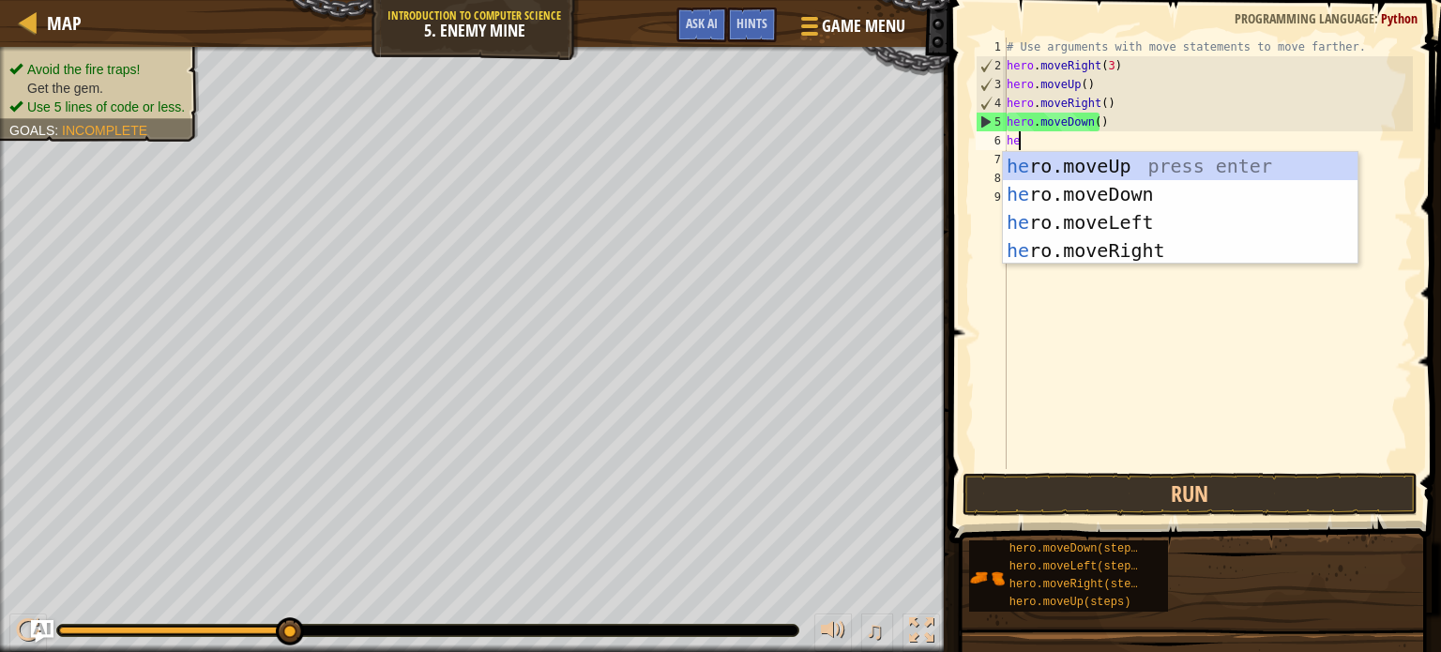
type textarea "her"
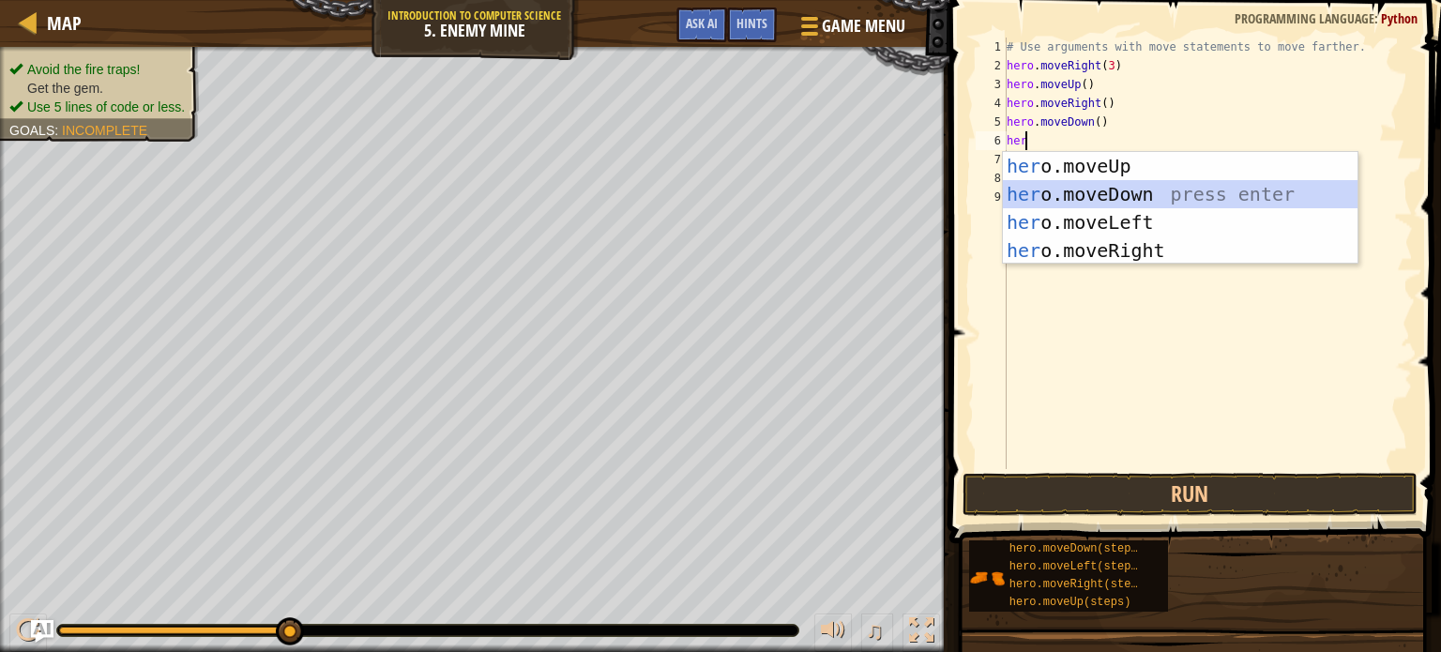
click at [1126, 198] on div "her o.moveUp press enter her o.moveDown press enter her o.moveLeft press enter …" at bounding box center [1180, 236] width 355 height 169
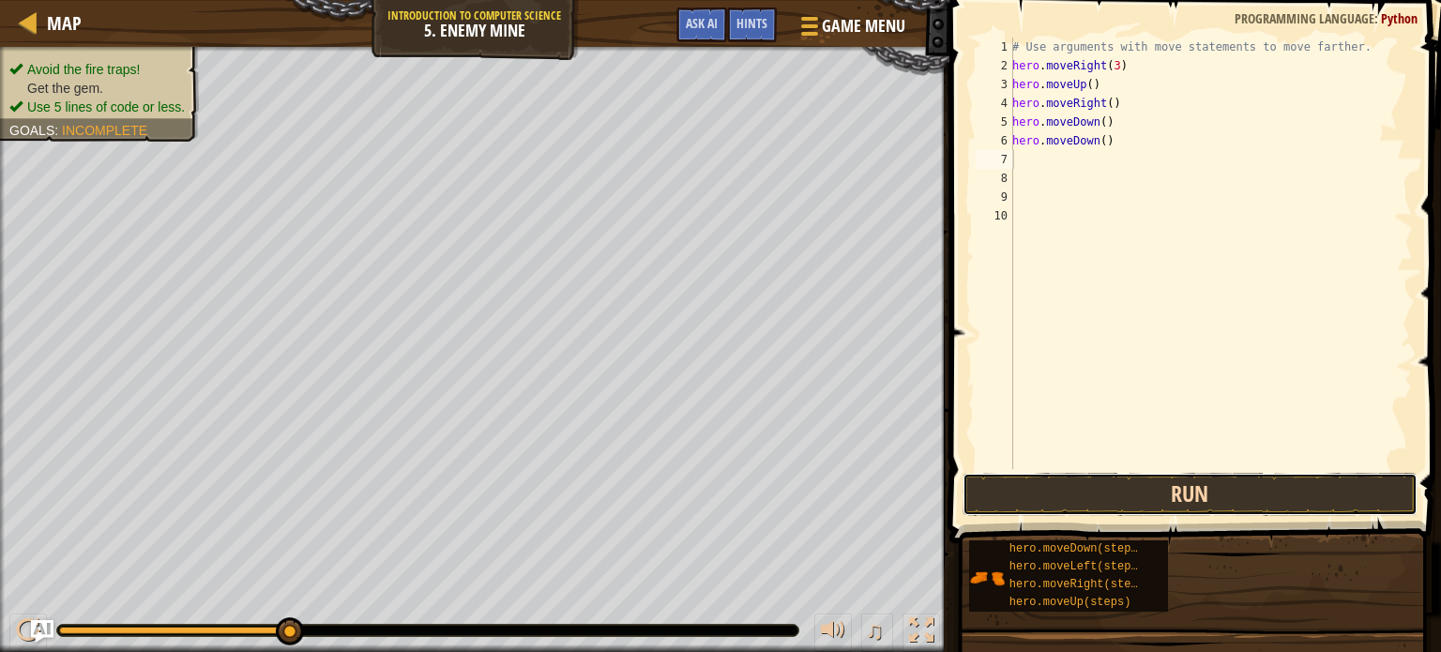
click at [1120, 485] on button "Run" at bounding box center [1189, 494] width 455 height 43
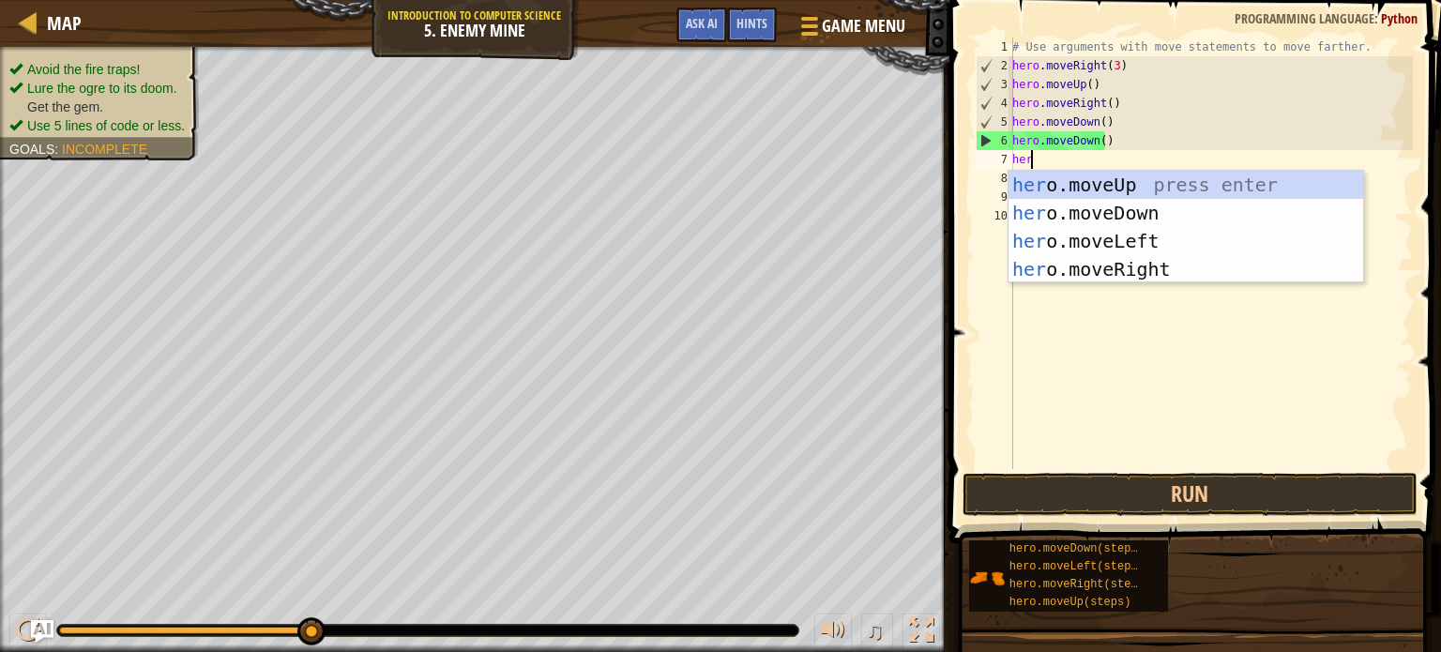
type textarea "hero"
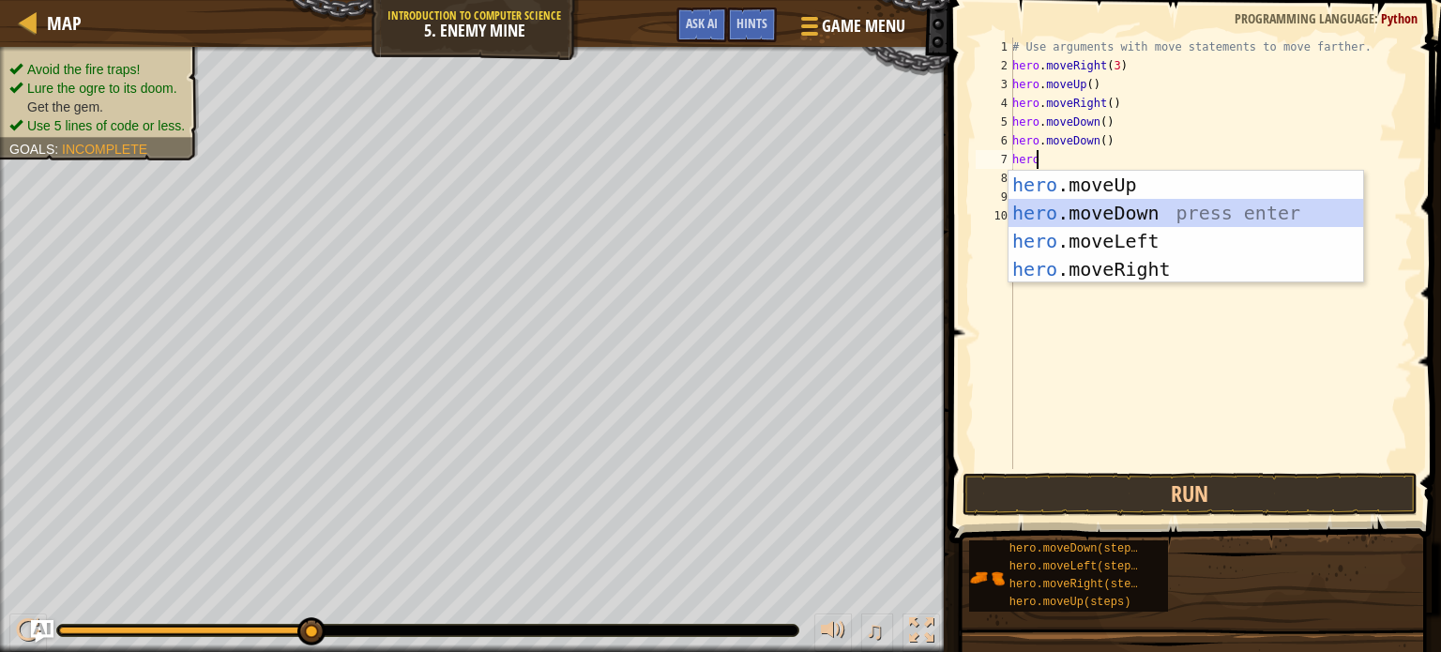
click at [1127, 213] on div "hero .moveUp press enter hero .moveDown press enter hero .moveLeft press enter …" at bounding box center [1185, 255] width 355 height 169
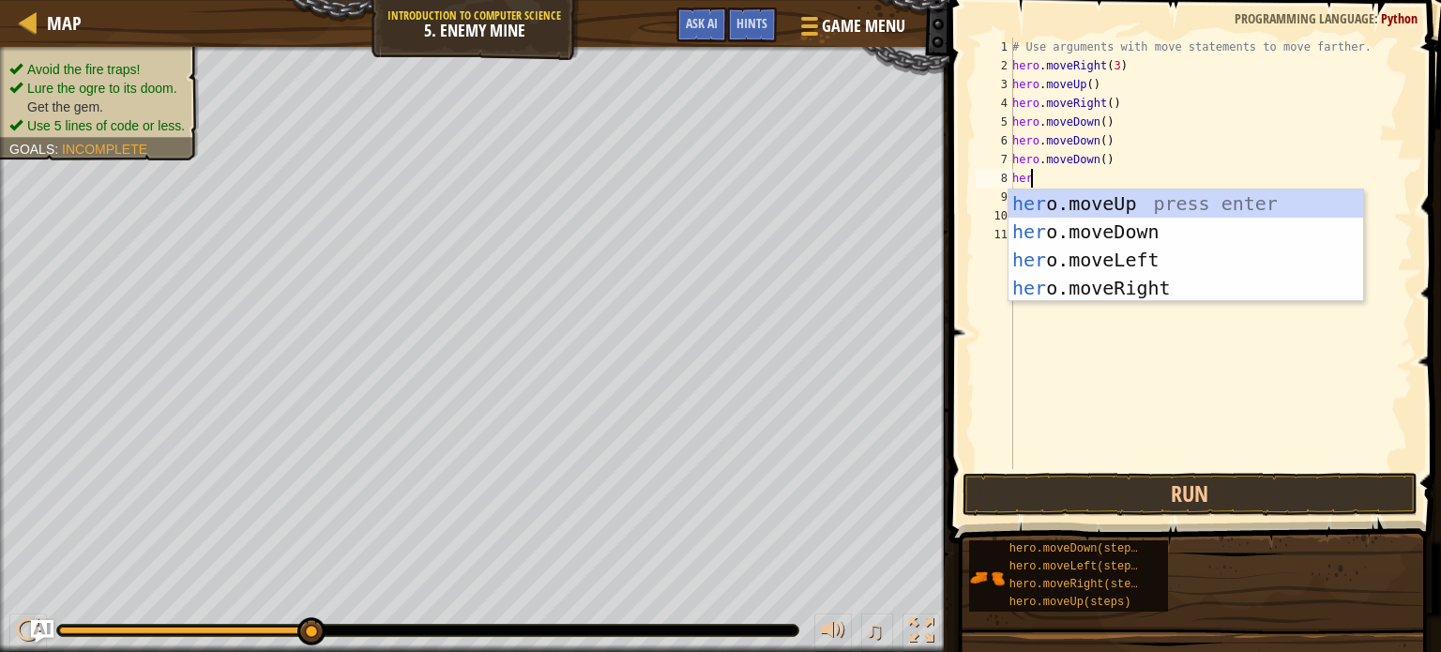
type textarea "hero"
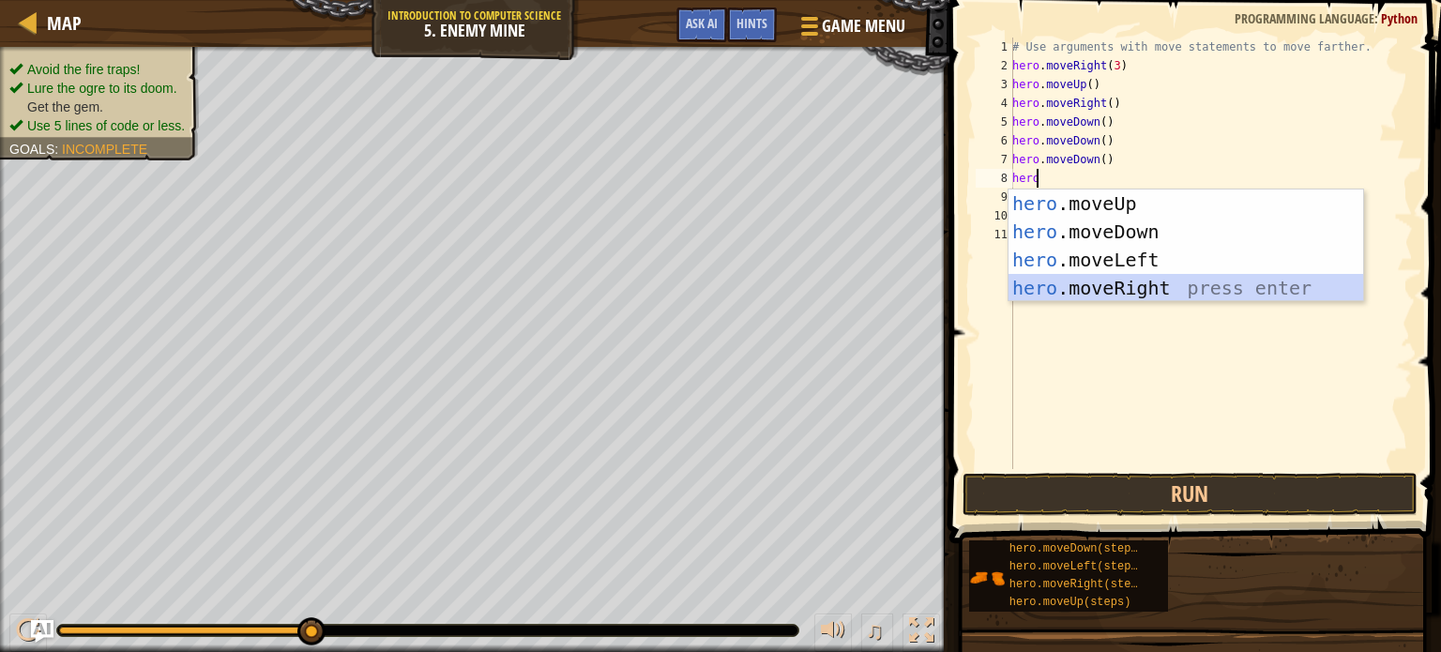
click at [1080, 285] on div "hero .moveUp press enter hero .moveDown press enter hero .moveLeft press enter …" at bounding box center [1185, 273] width 355 height 169
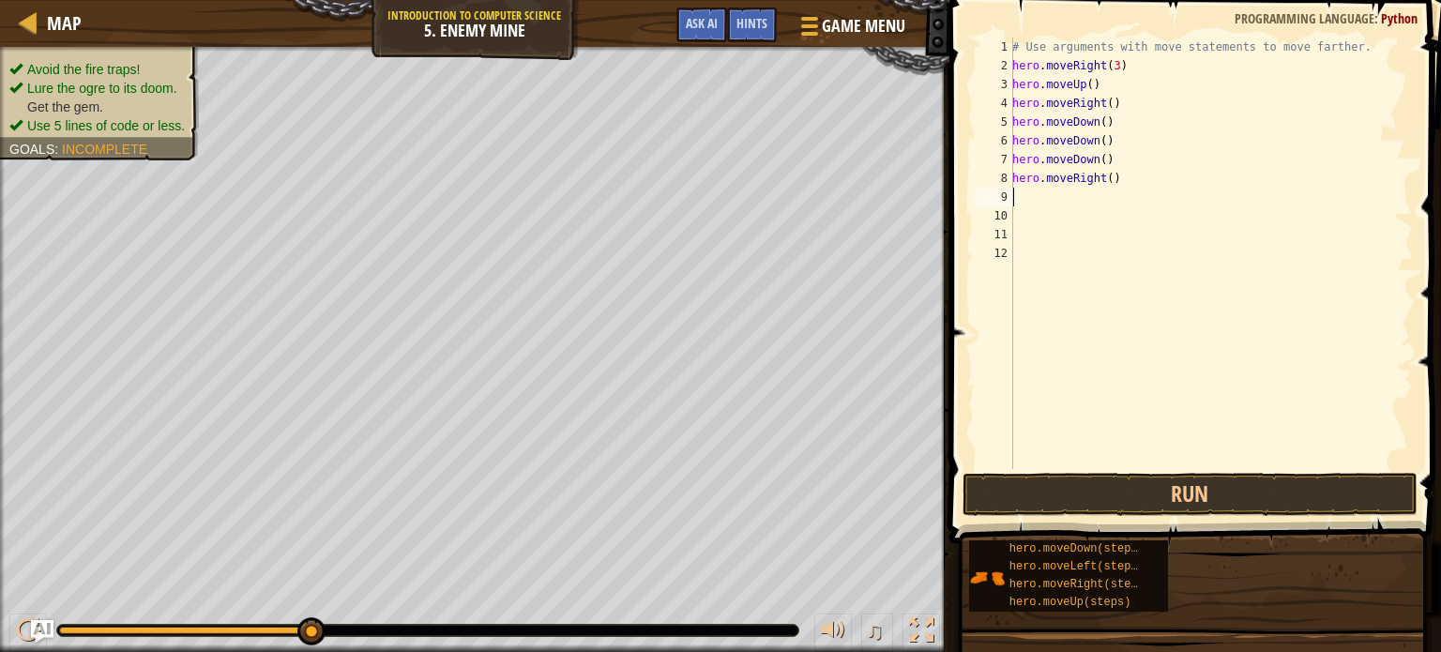
type textarea "h"
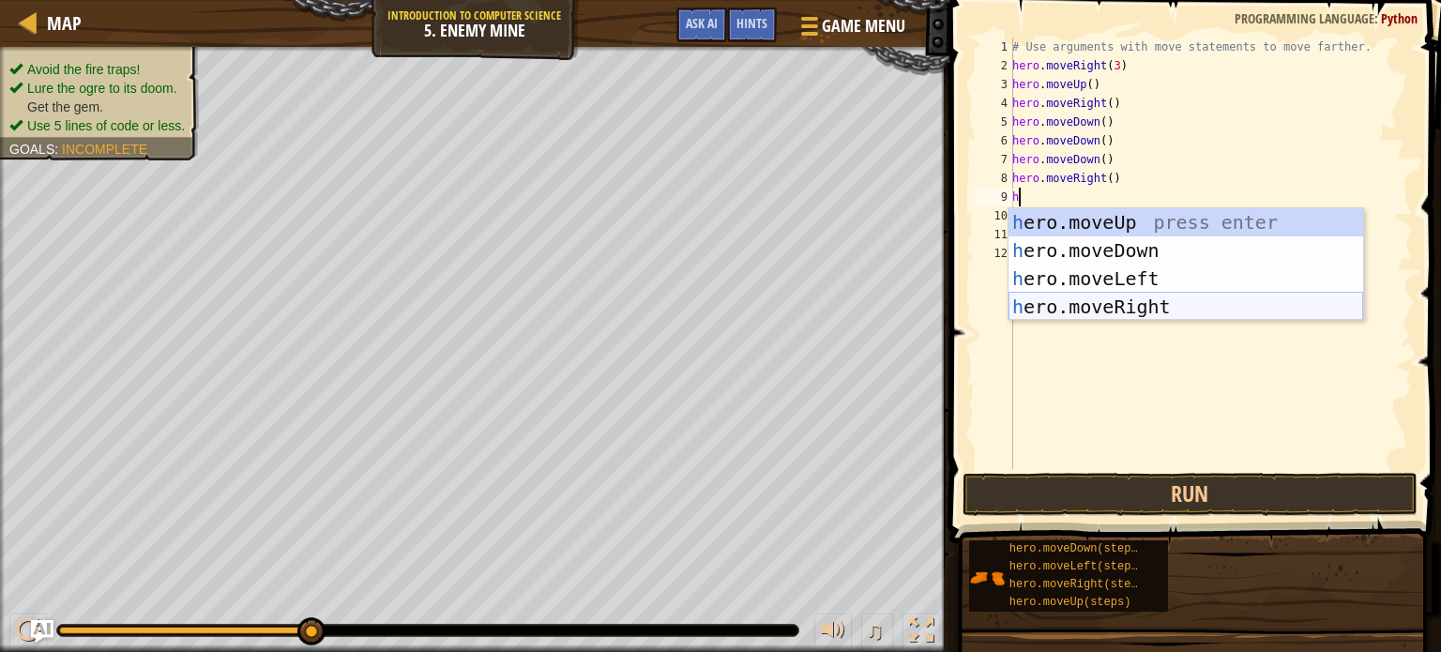
click at [1097, 303] on div "h ero.moveUp press enter h ero.moveDown press enter h ero.moveLeft press enter …" at bounding box center [1185, 292] width 355 height 169
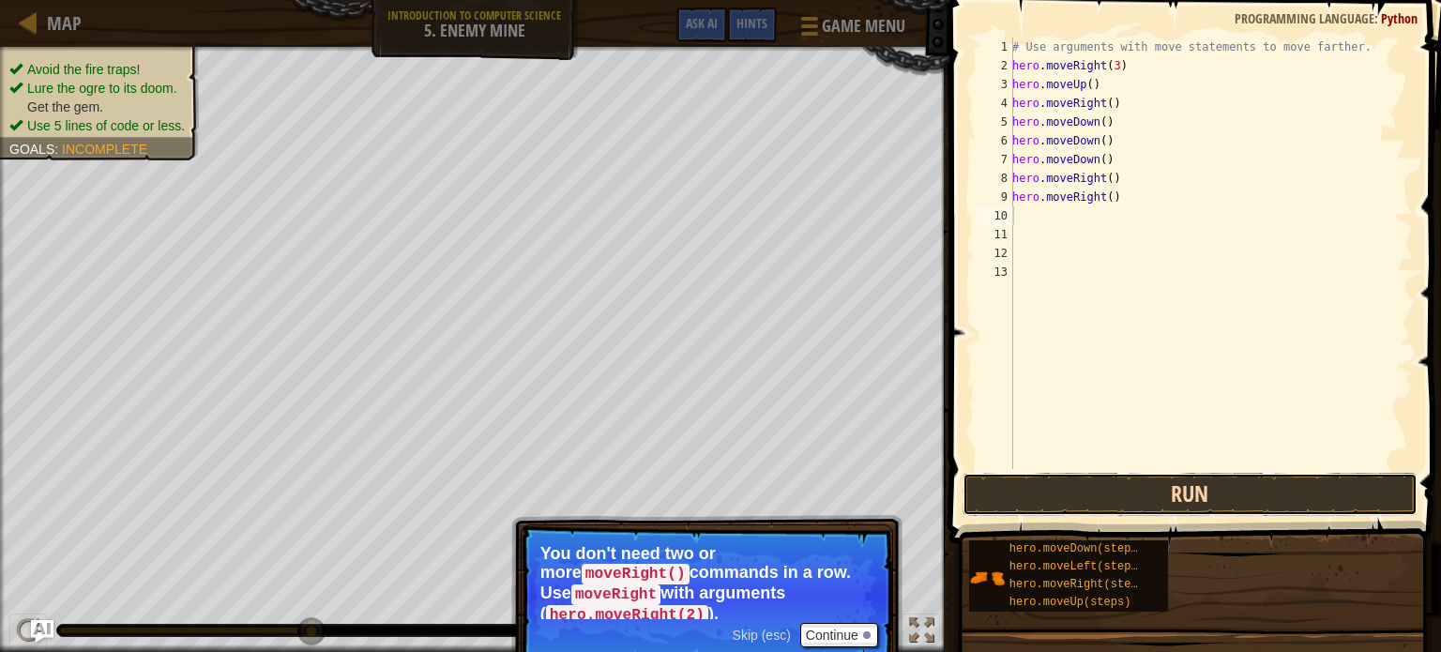
click at [1068, 494] on button "Run" at bounding box center [1189, 494] width 455 height 43
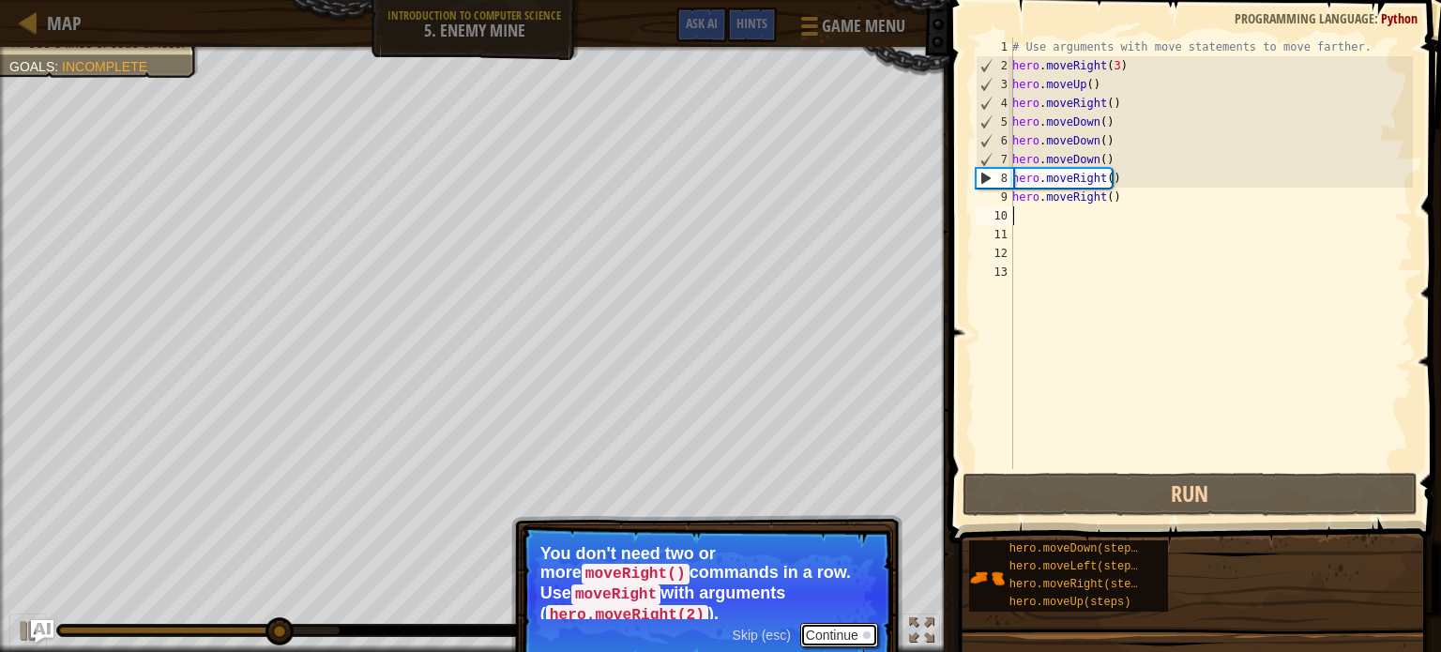
click at [840, 623] on button "Continue" at bounding box center [839, 635] width 78 height 24
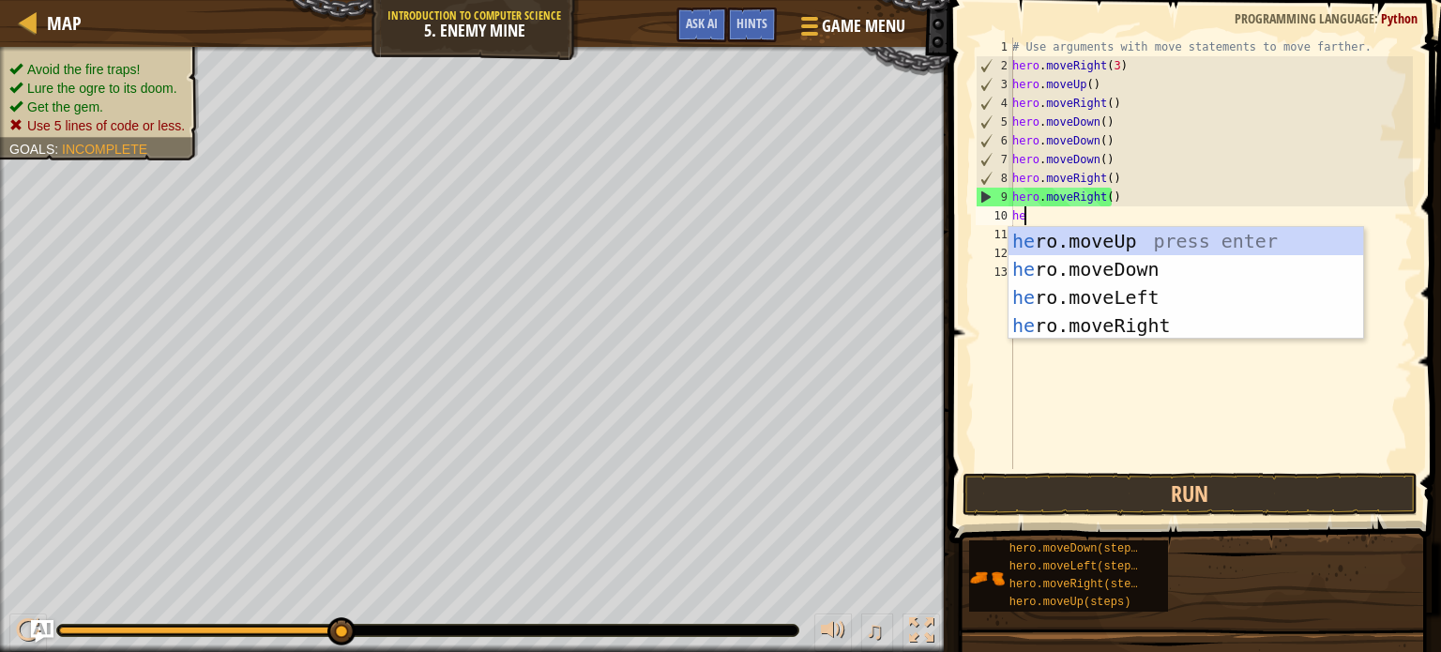
type textarea "hero"
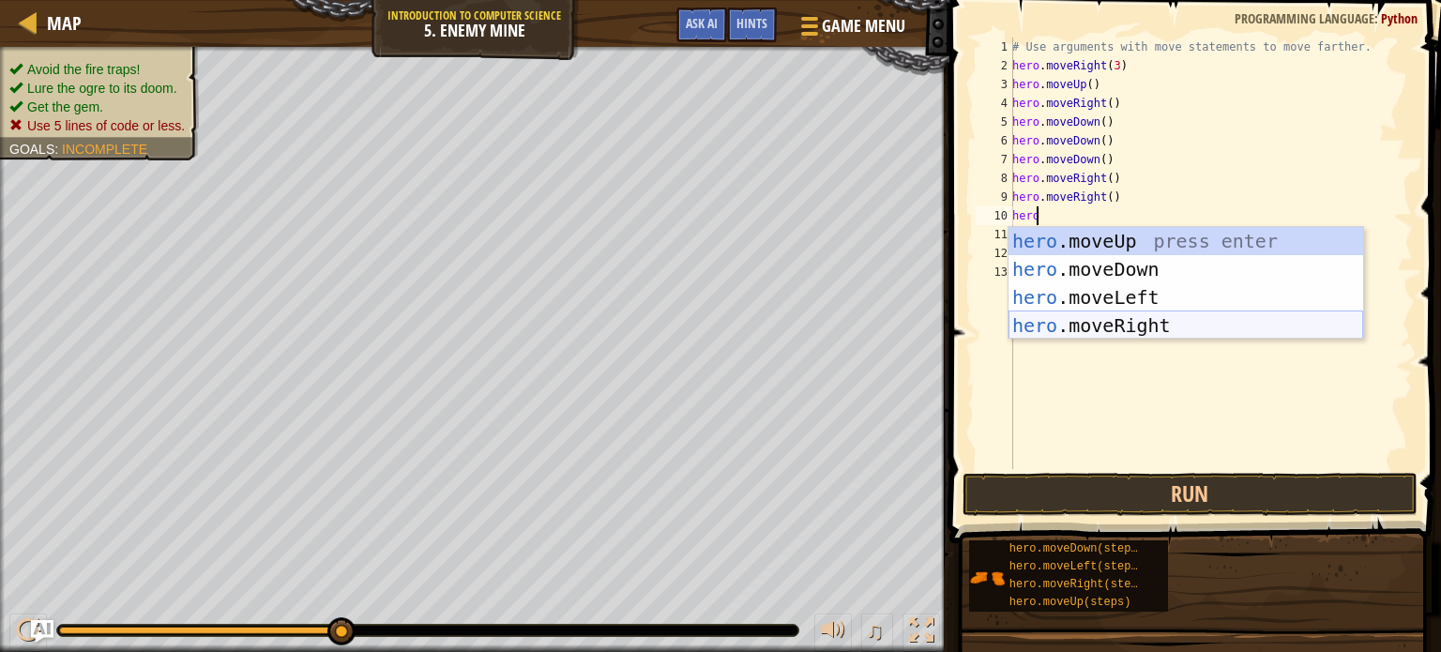
click at [1106, 327] on div "hero .moveUp press enter hero .moveDown press enter hero .moveLeft press enter …" at bounding box center [1185, 311] width 355 height 169
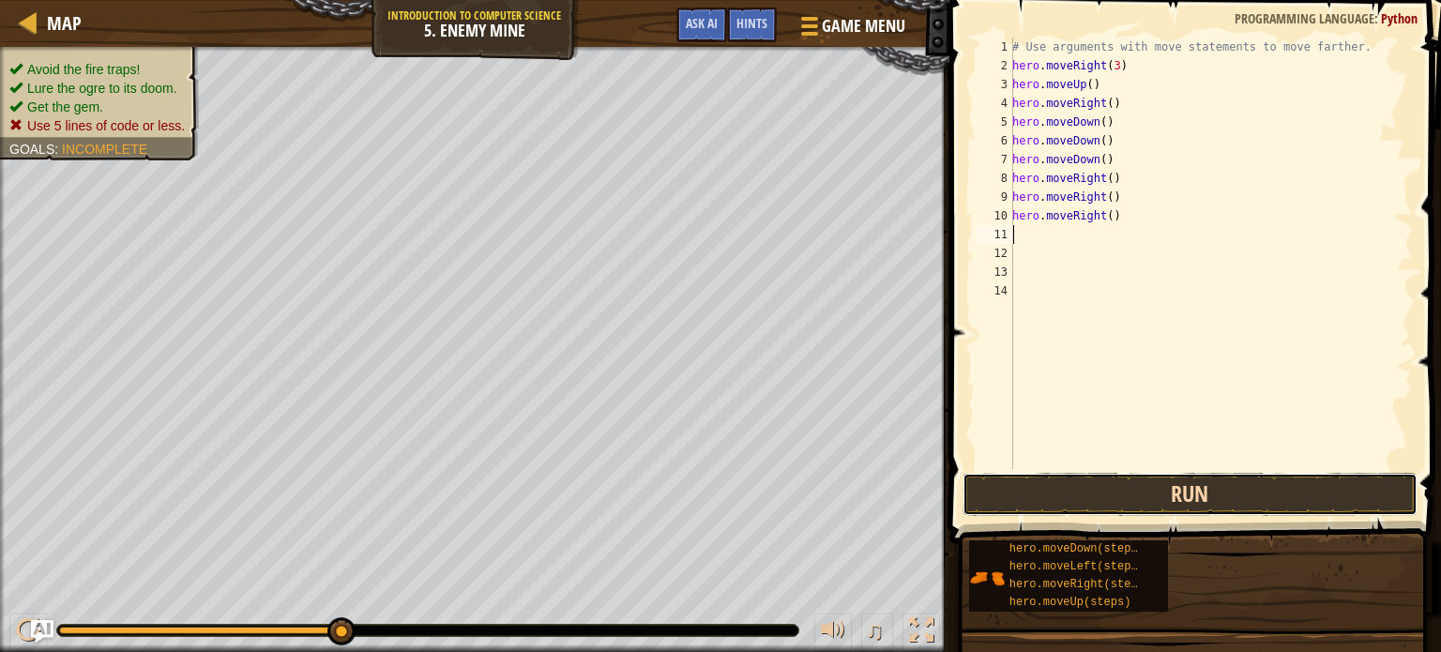
click at [1104, 497] on button "Run" at bounding box center [1189, 494] width 455 height 43
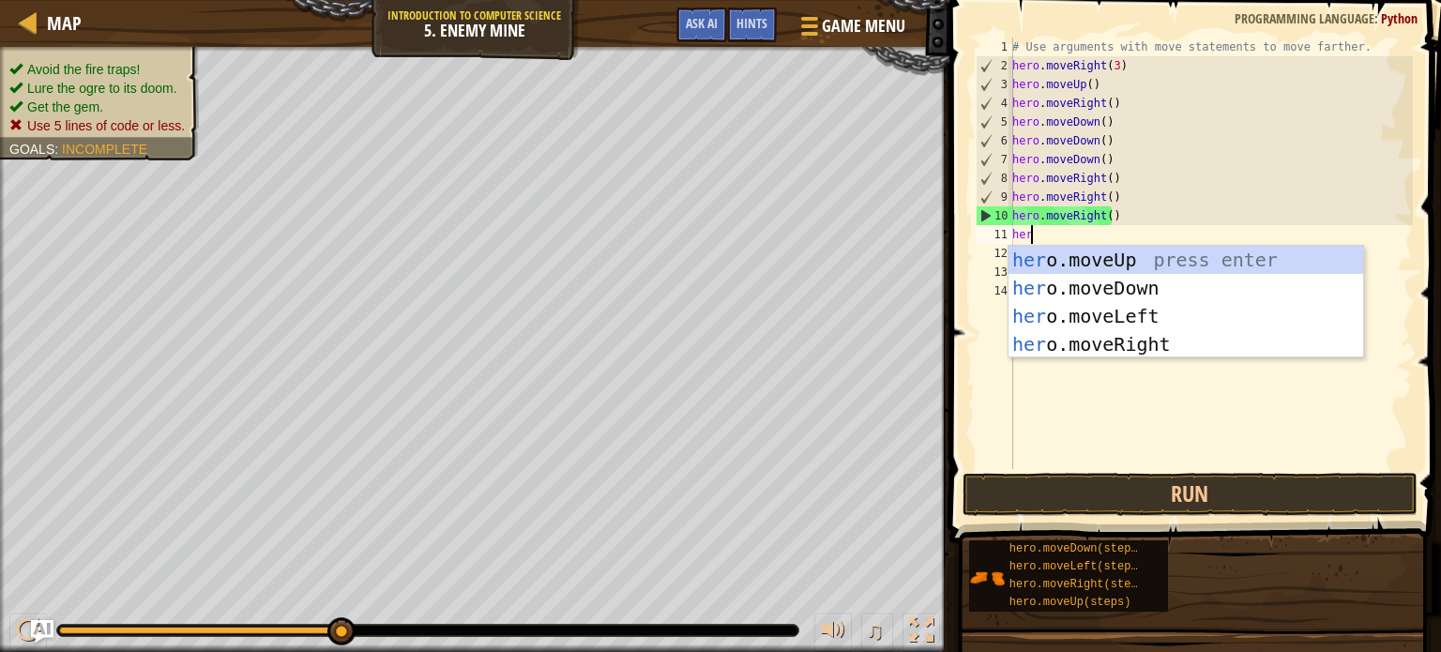
type textarea "hero"
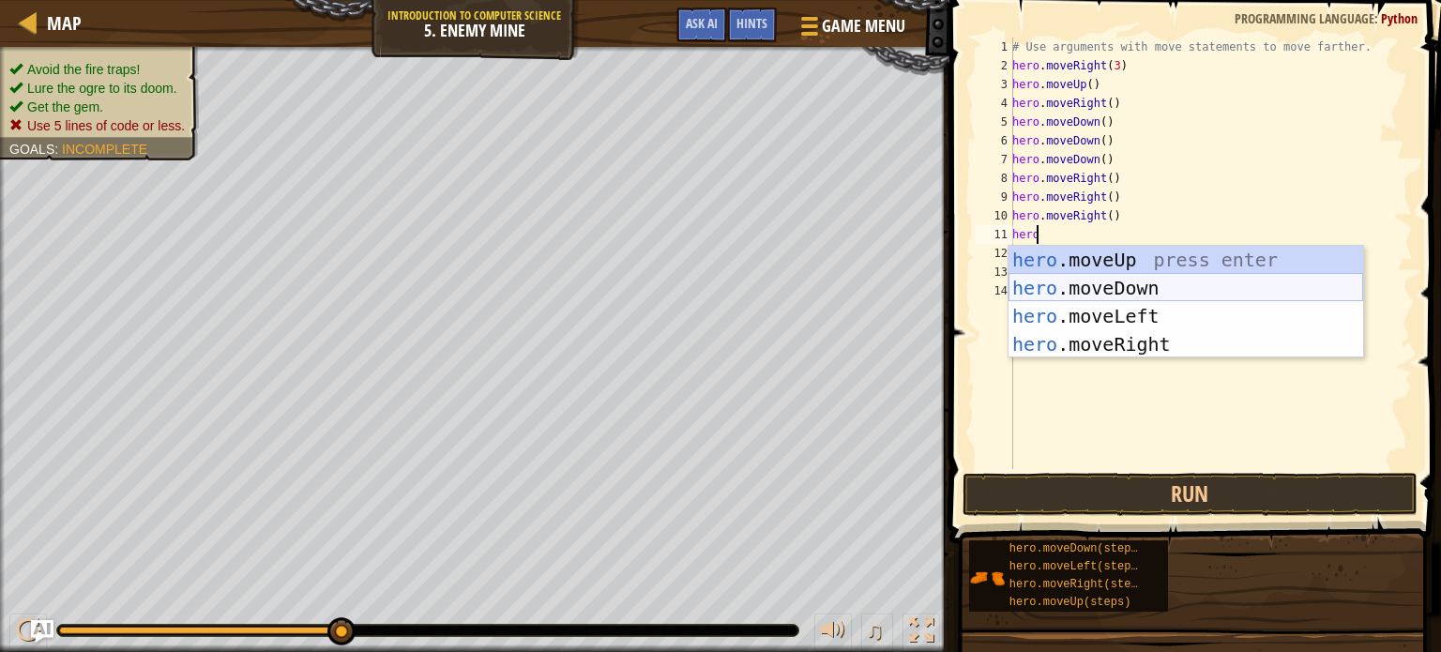
click at [1060, 290] on div "hero .moveUp press enter hero .moveDown press enter hero .moveLeft press enter …" at bounding box center [1185, 330] width 355 height 169
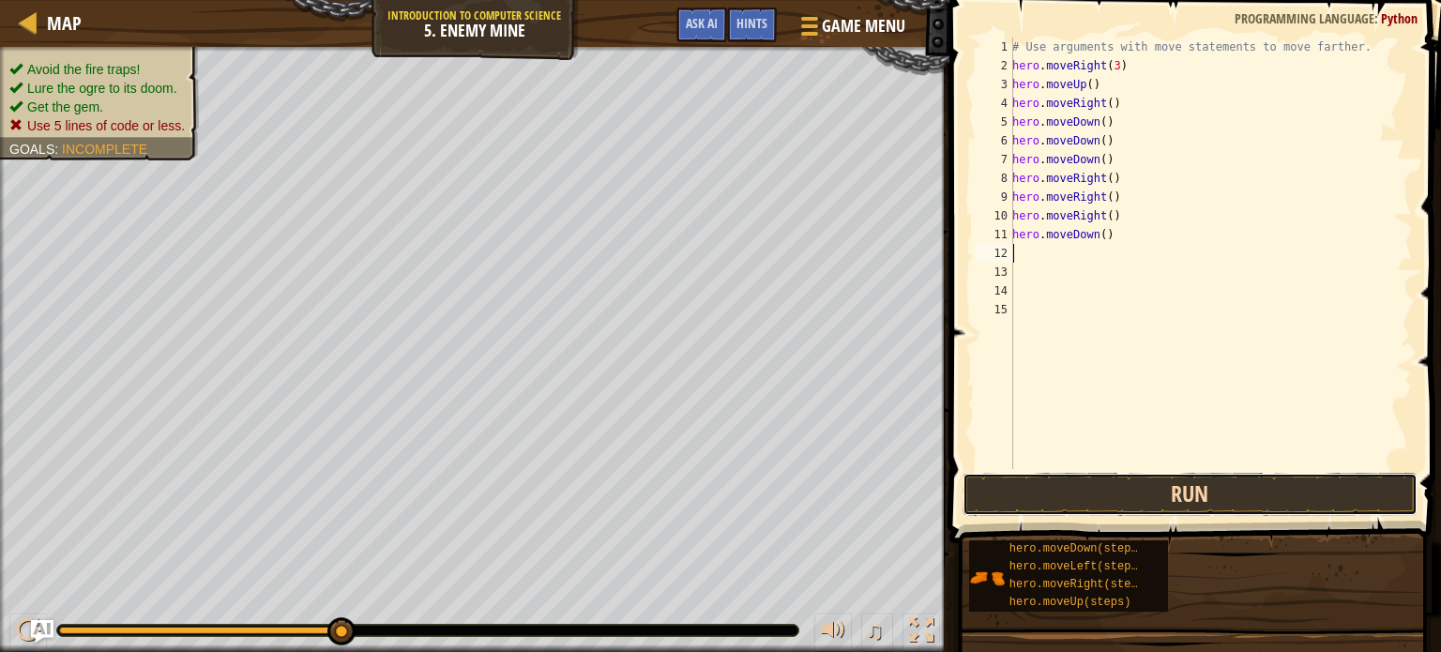
click at [1096, 492] on button "Run" at bounding box center [1189, 494] width 455 height 43
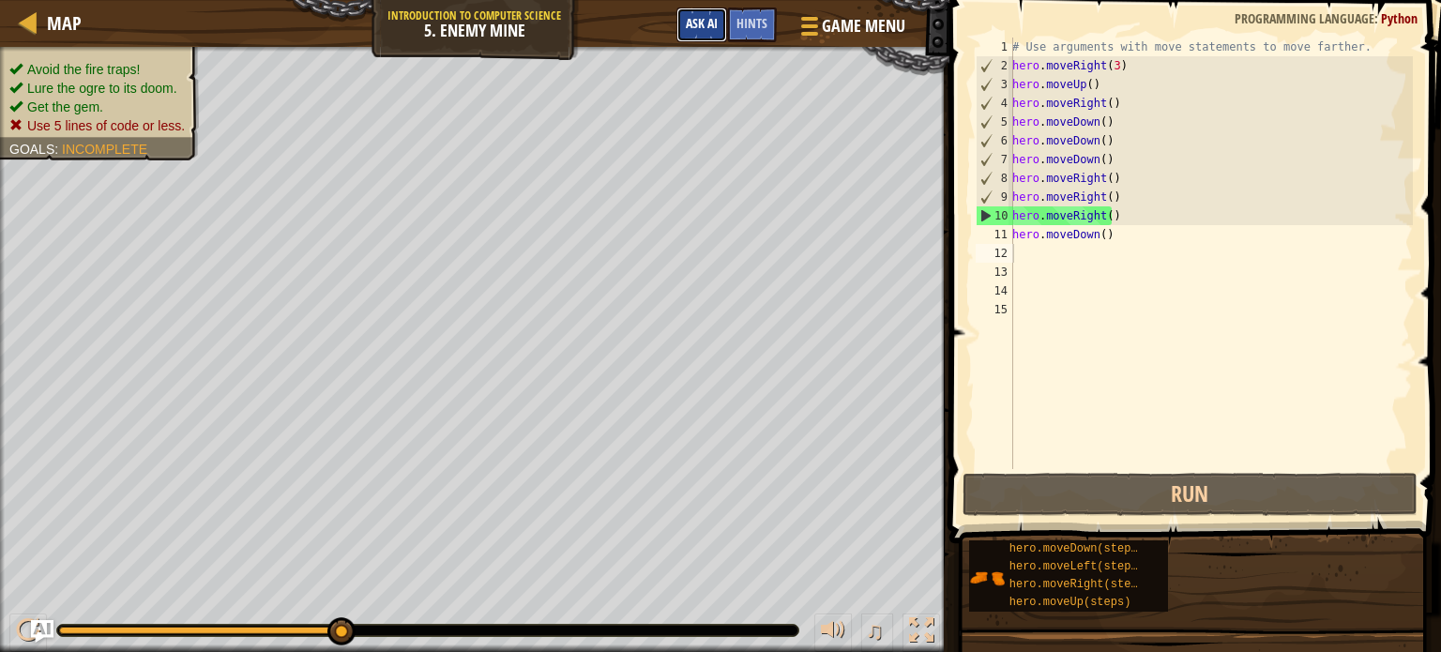
click at [707, 17] on span "Ask AI" at bounding box center [702, 23] width 32 height 18
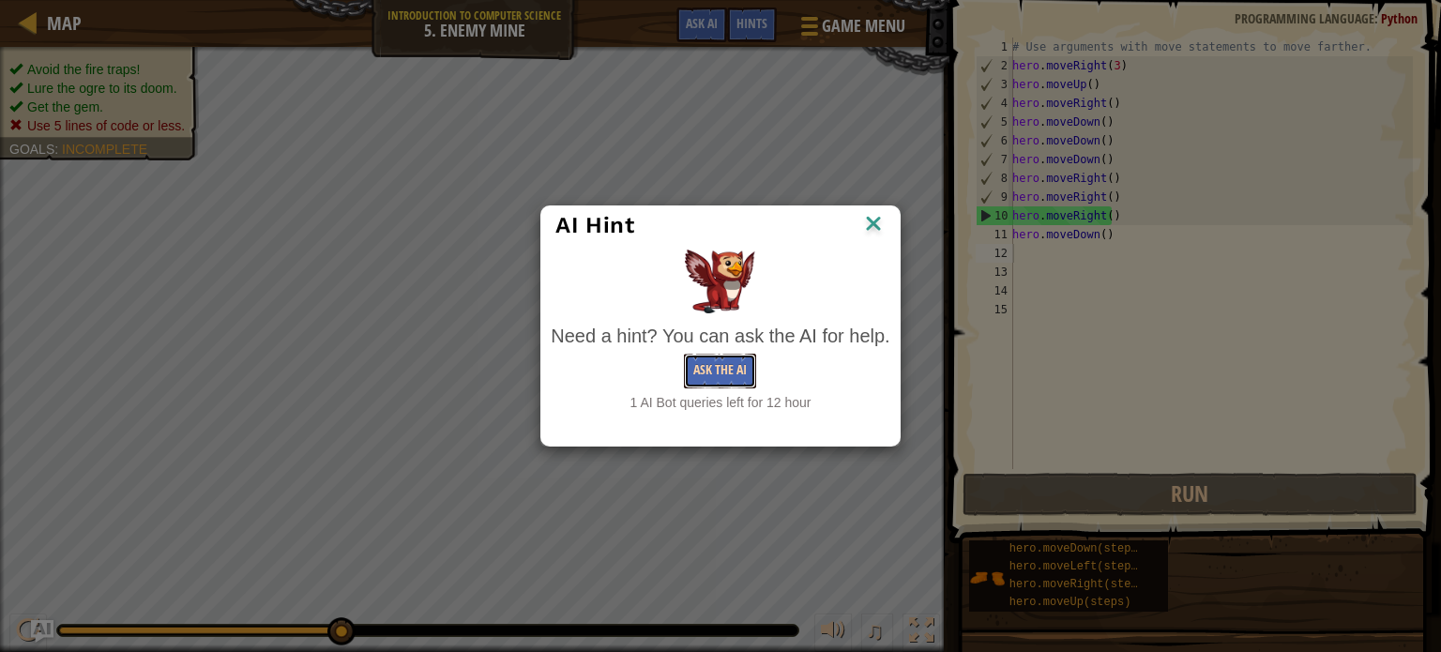
click at [718, 374] on button "Ask the AI" at bounding box center [720, 371] width 72 height 35
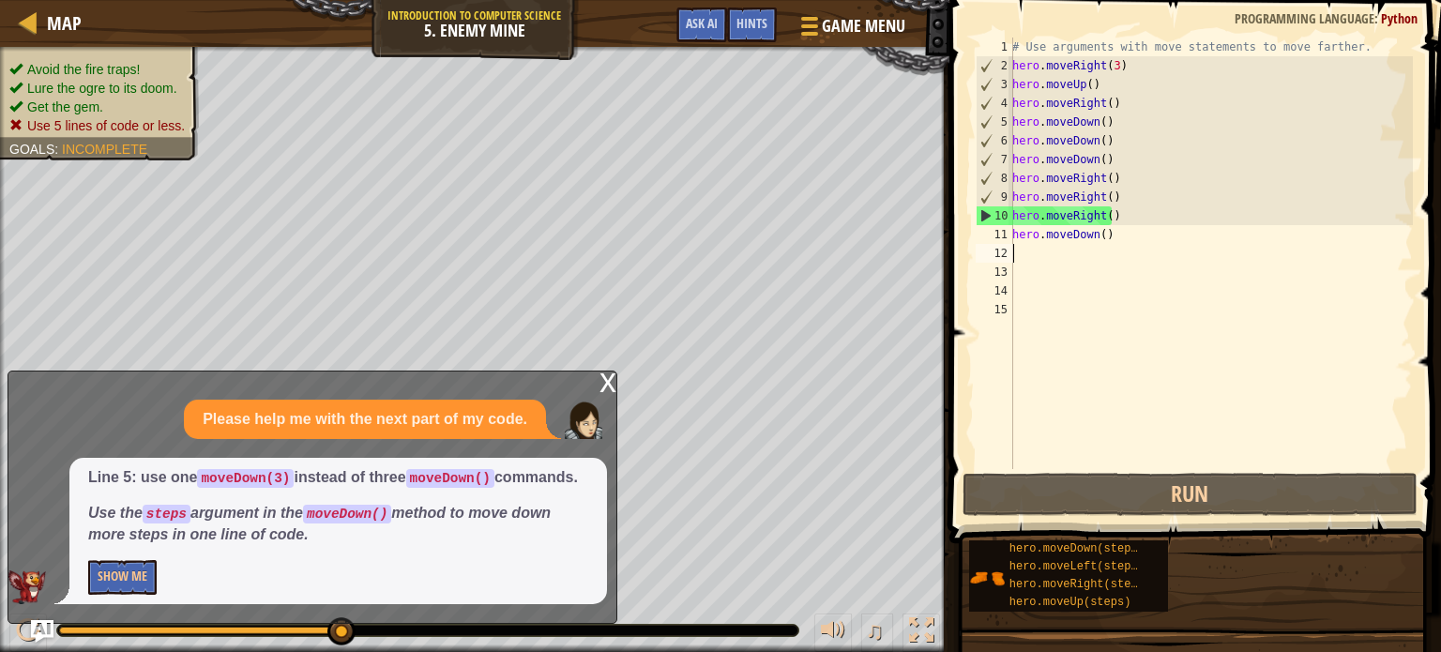
click at [1112, 235] on div "# Use arguments with move statements to move farther. hero . moveRight ( 3 ) he…" at bounding box center [1210, 272] width 404 height 469
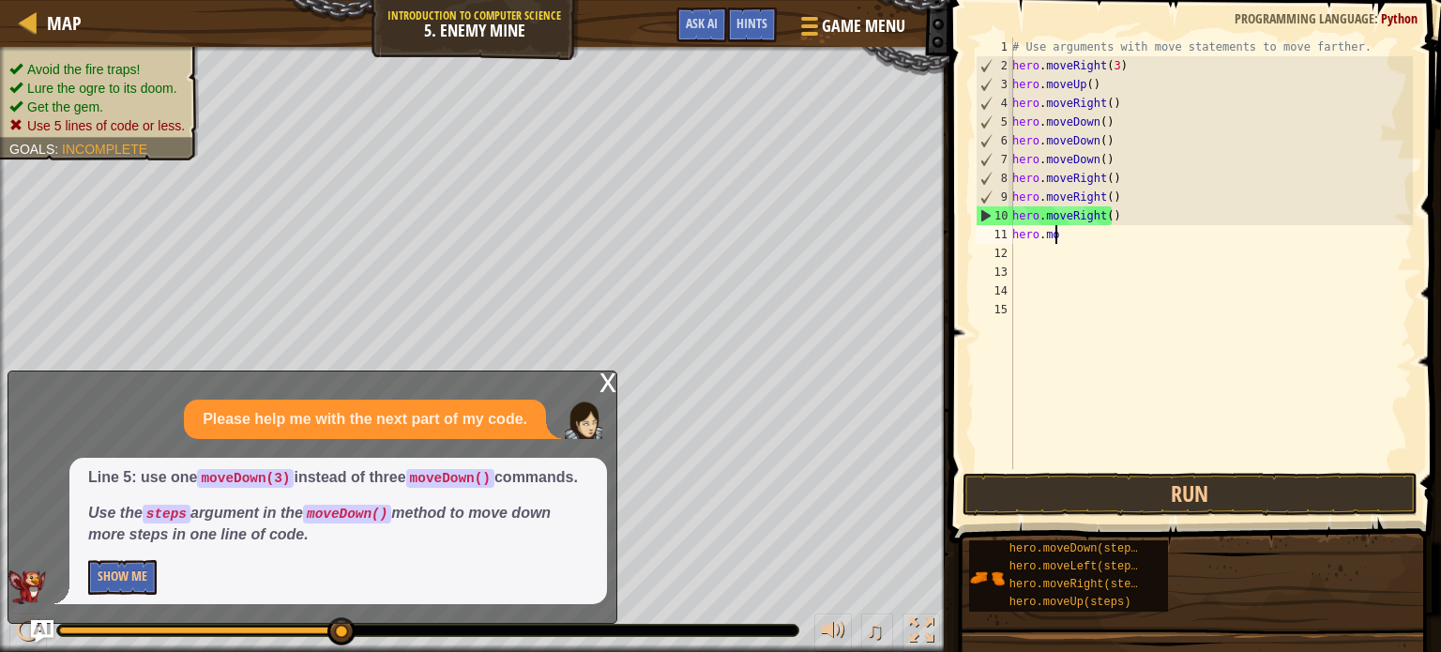
type textarea "h"
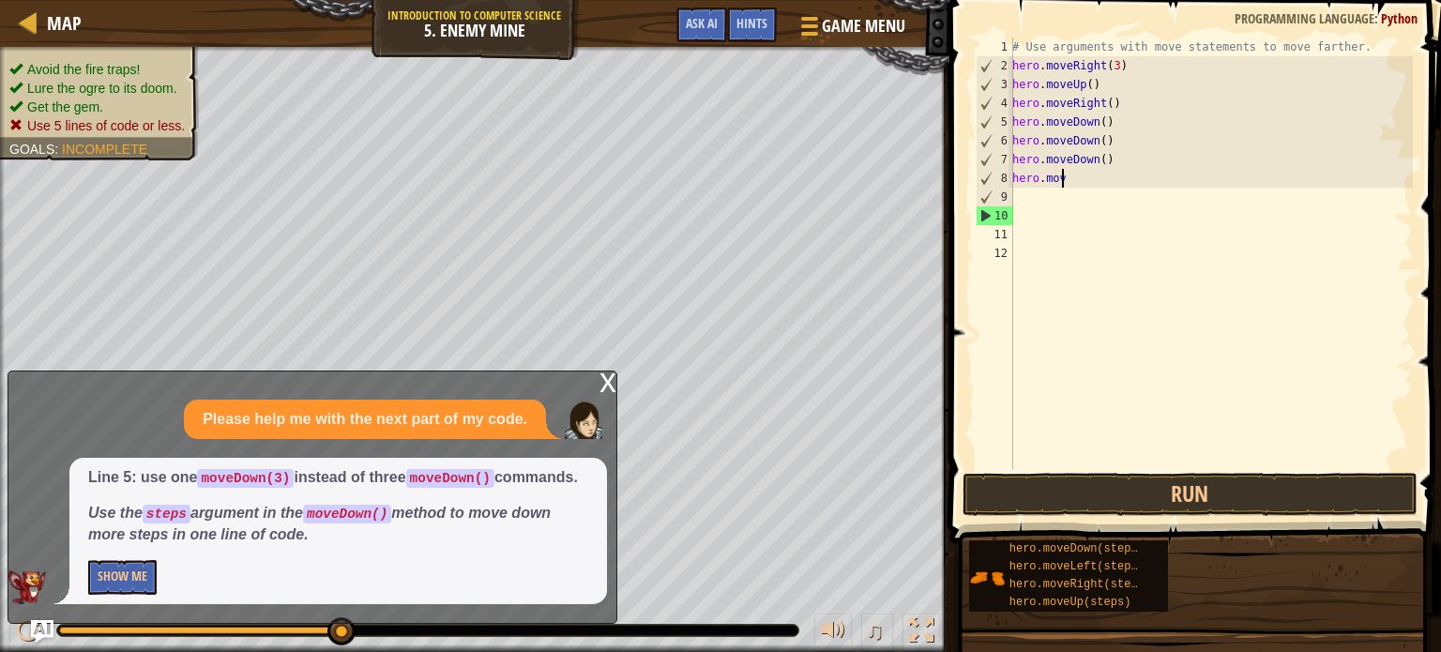
type textarea "h"
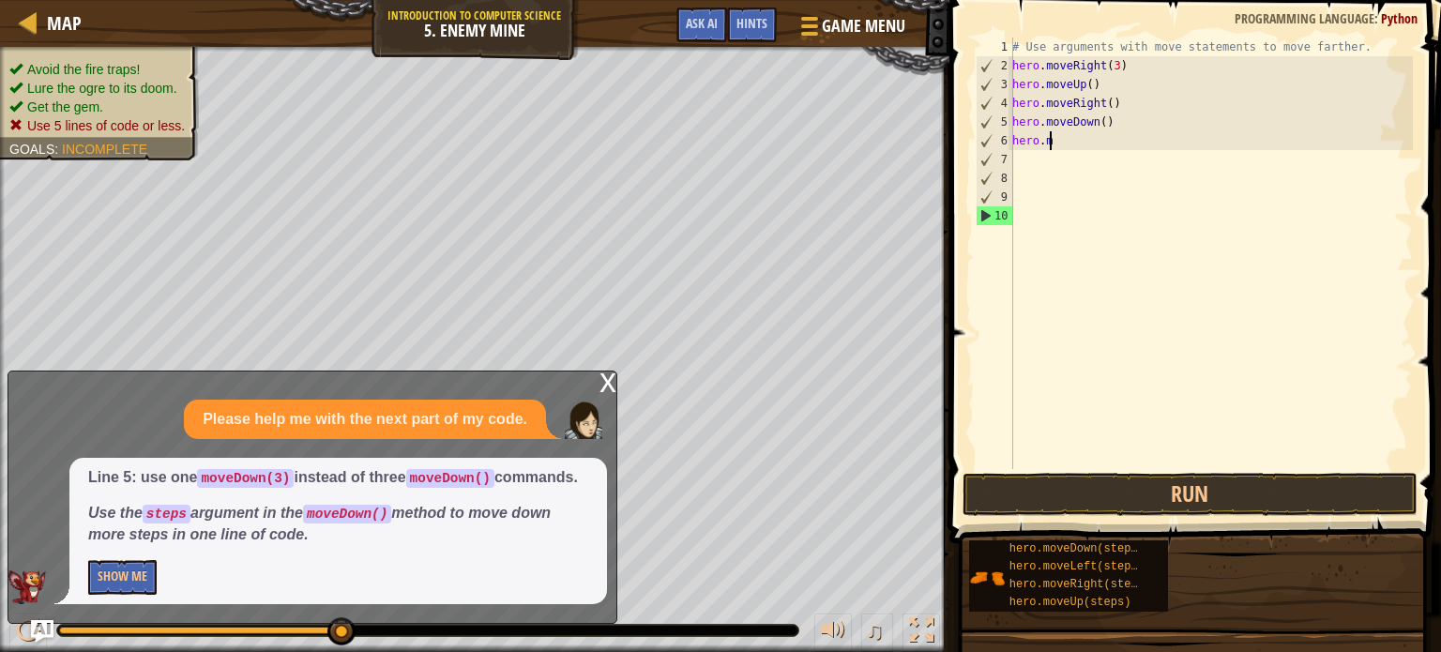
type textarea "h"
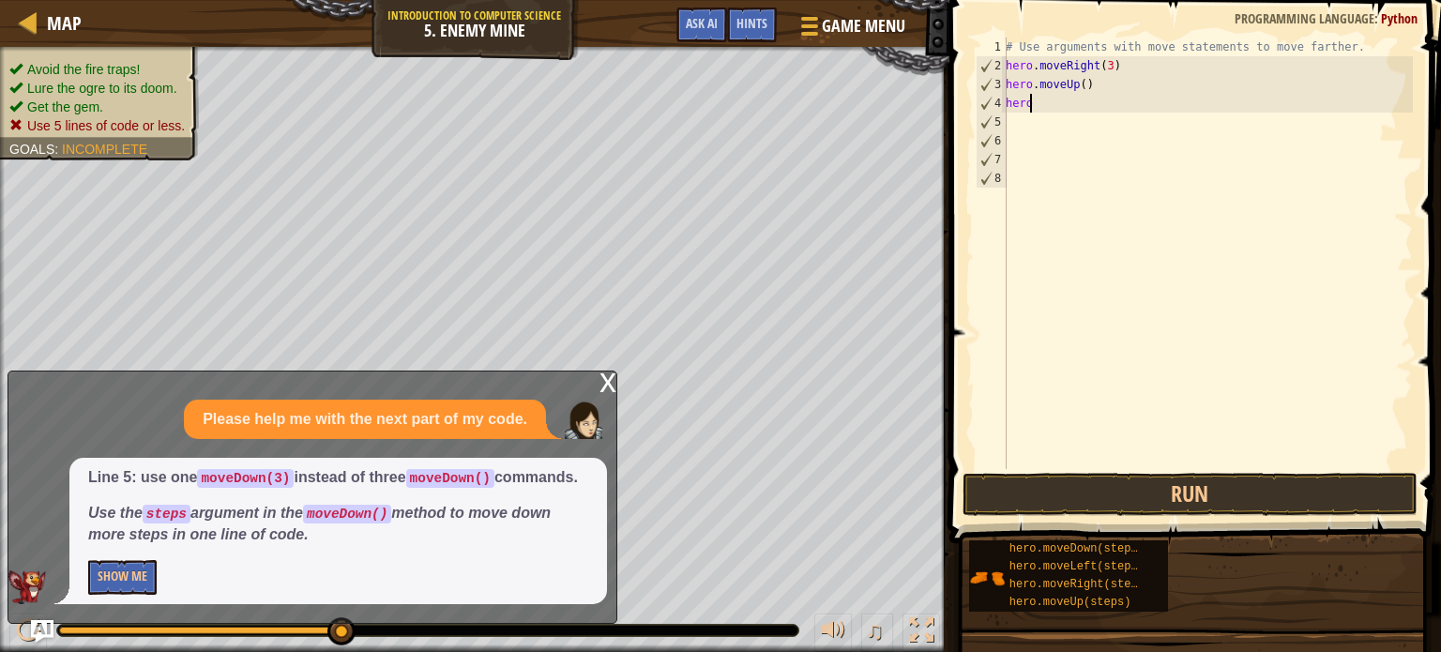
type textarea "h"
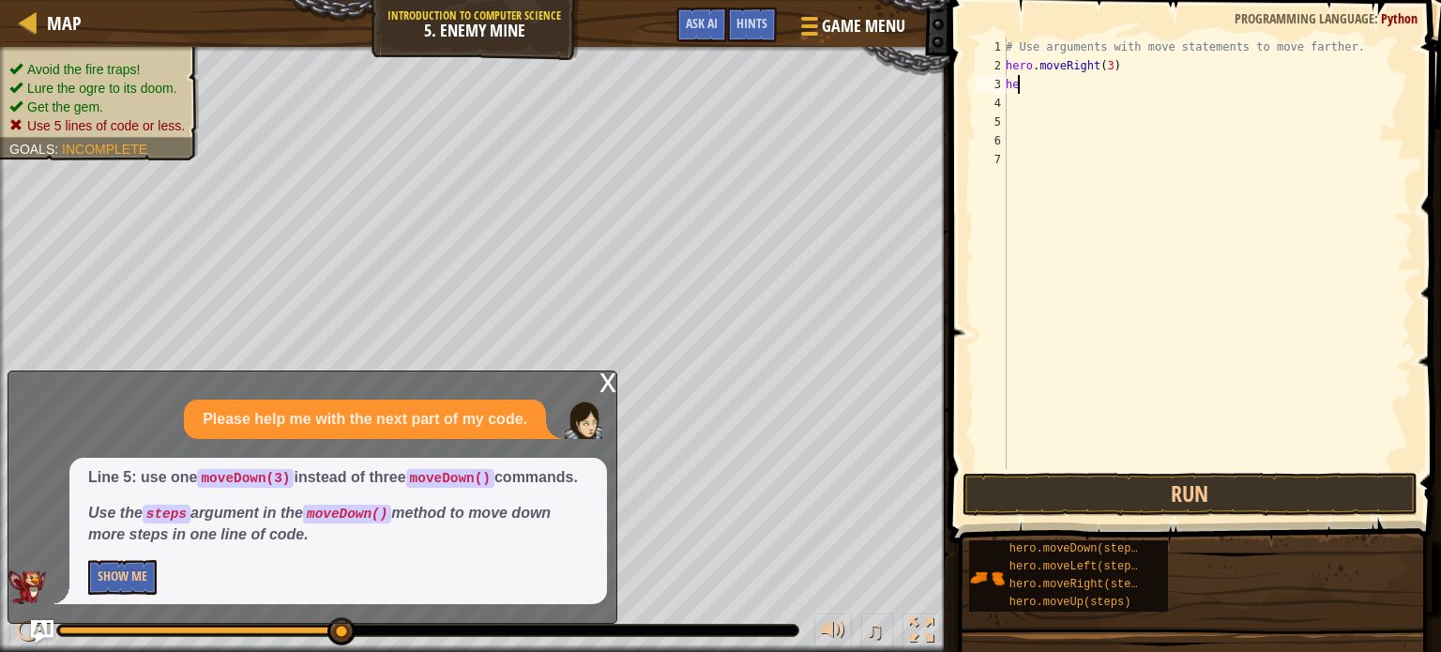
type textarea "h"
click at [1115, 496] on button "Run" at bounding box center [1189, 494] width 455 height 43
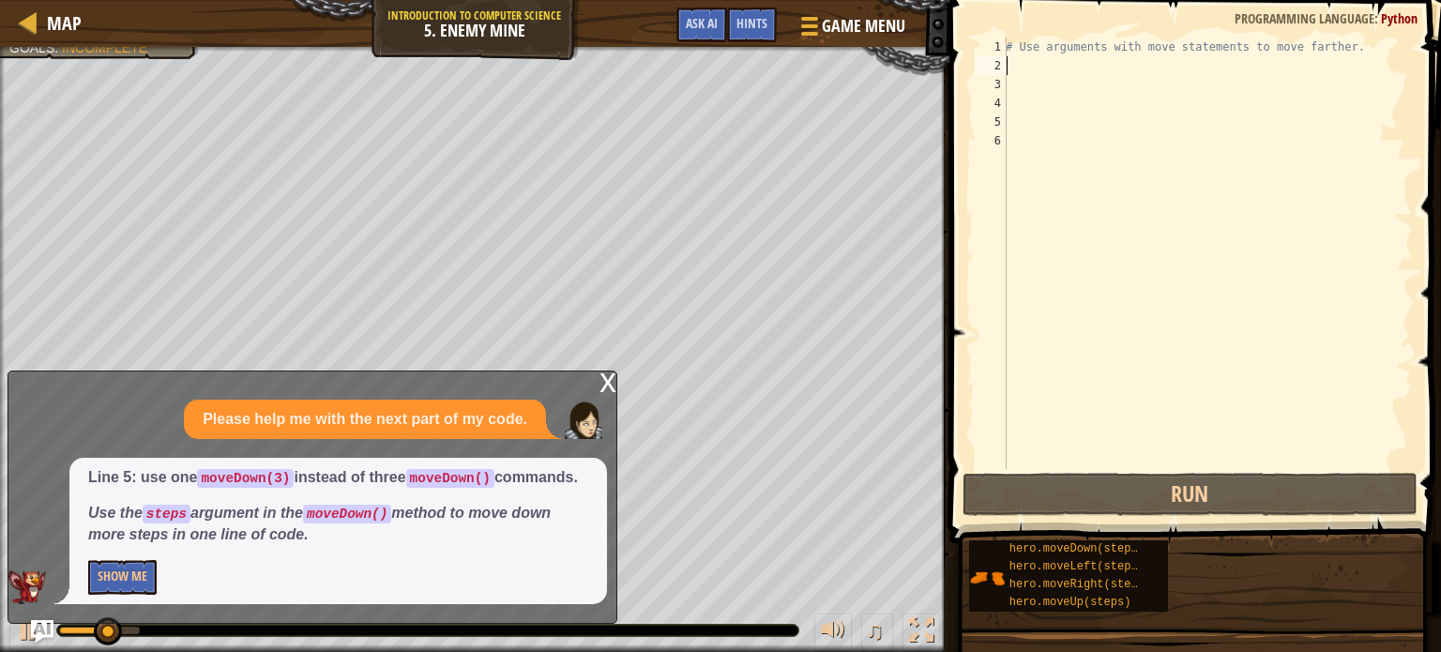
click at [608, 388] on div "x" at bounding box center [607, 380] width 17 height 19
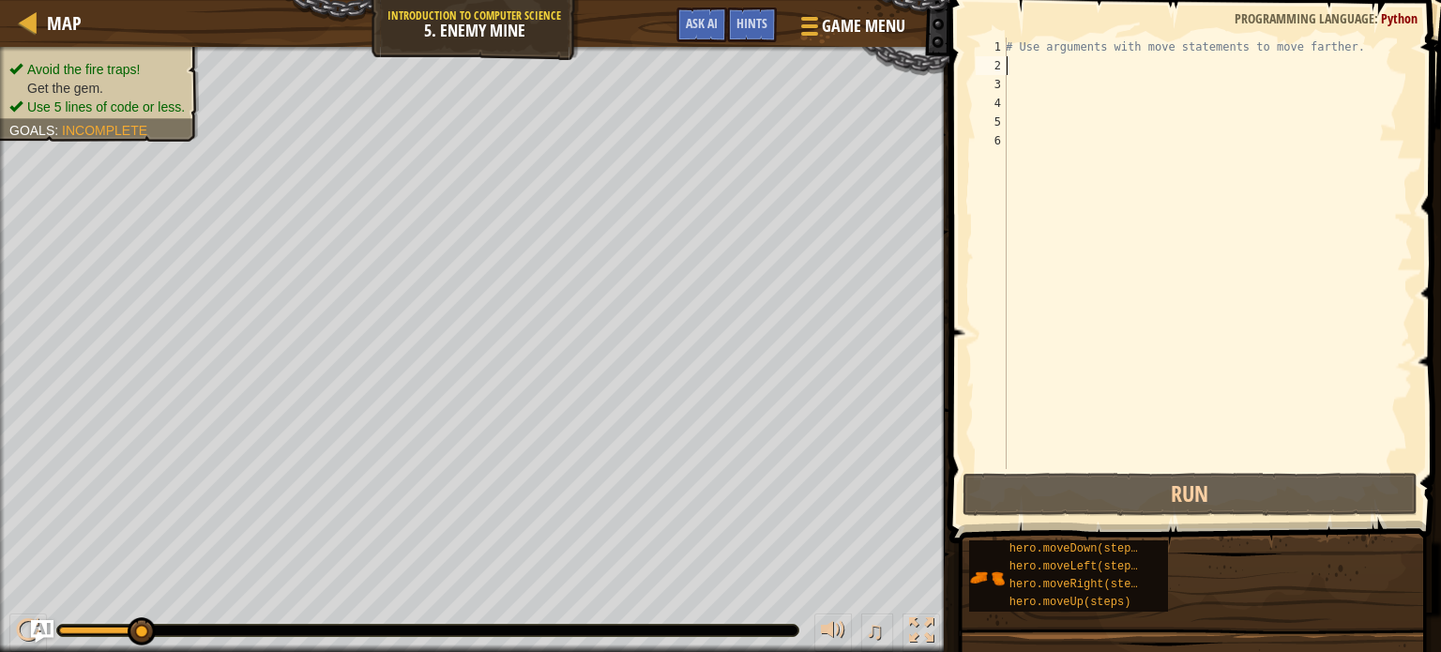
click at [1036, 72] on div "# Use arguments with move statements to move farther." at bounding box center [1207, 272] width 411 height 469
type textarea "m"
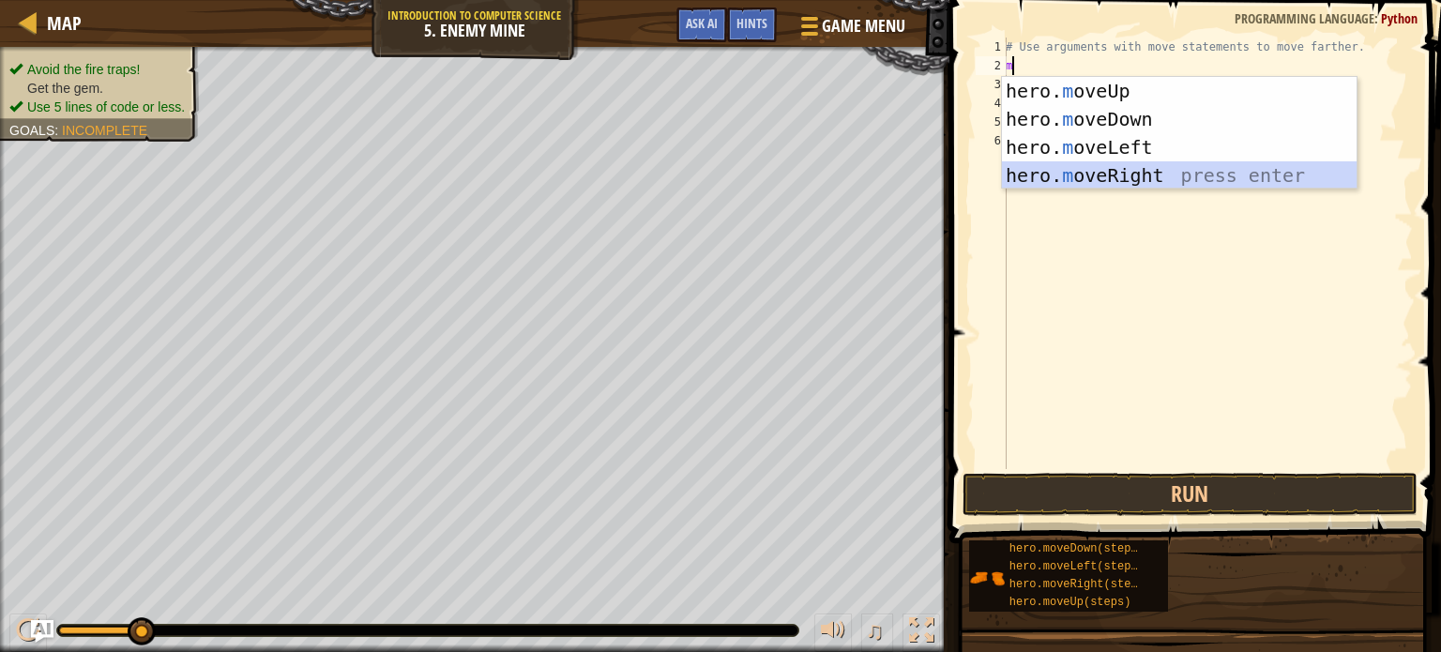
click at [1106, 180] on div "hero. m oveUp press enter hero. m oveDown press enter hero. m oveLeft press ent…" at bounding box center [1179, 161] width 355 height 169
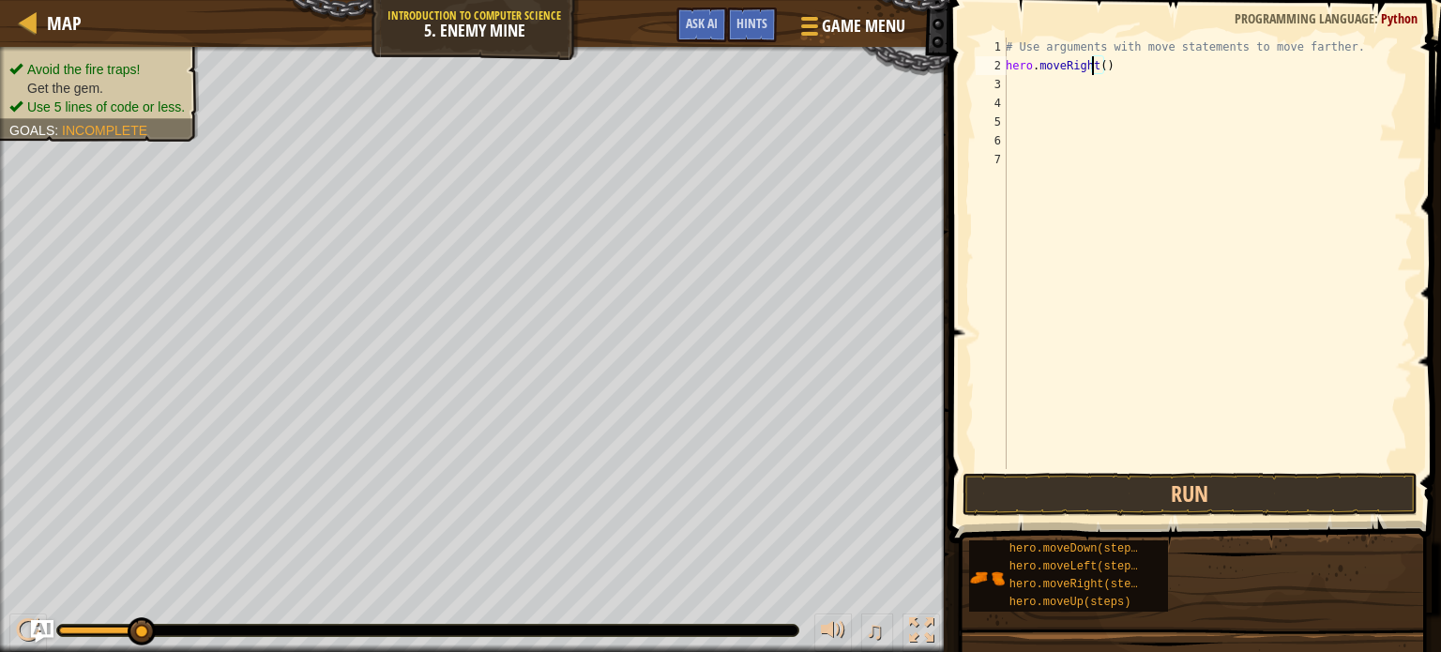
click at [1096, 68] on div "# Use arguments with move statements to move farther. hero . moveRight ( )" at bounding box center [1207, 272] width 411 height 469
click at [1099, 66] on div "# Use arguments with move statements to move farther. hero . moveRight ( )" at bounding box center [1207, 272] width 411 height 469
type textarea "hero.moveRight(3)"
click at [998, 83] on div "3" at bounding box center [990, 84] width 31 height 19
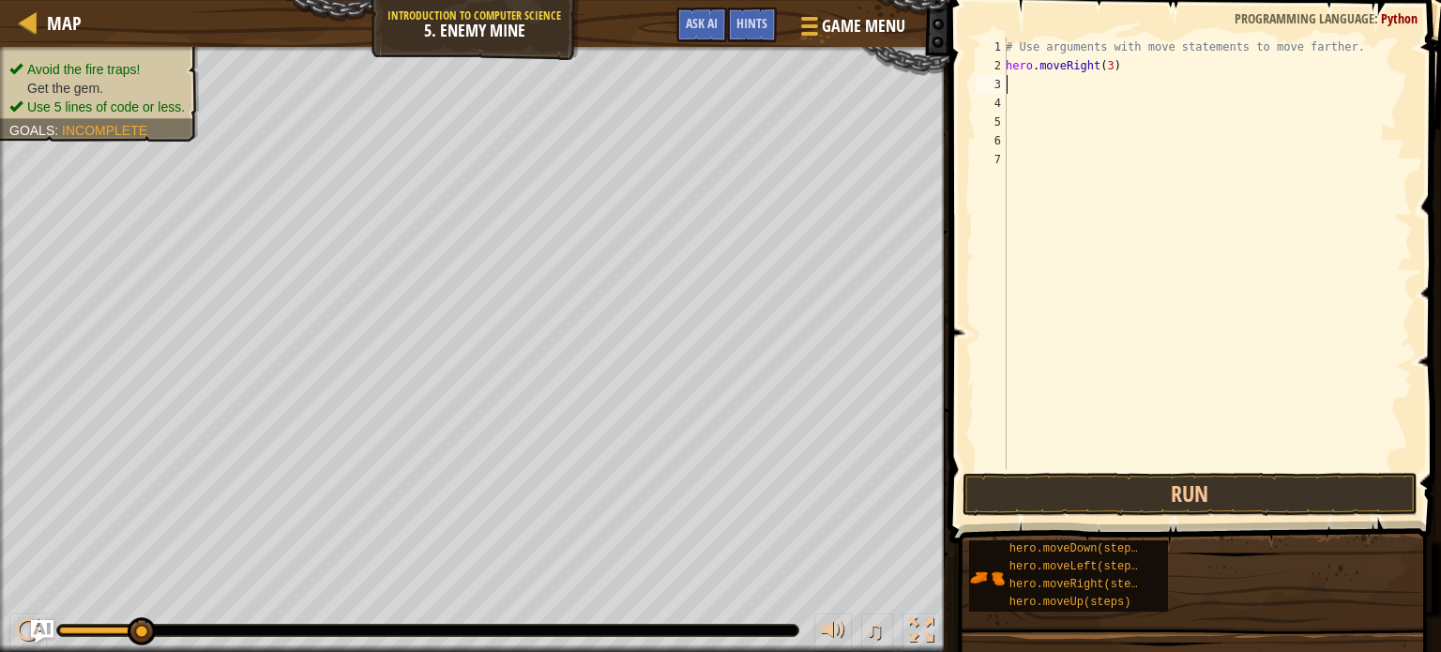
scroll to position [8, 0]
type textarea "h"
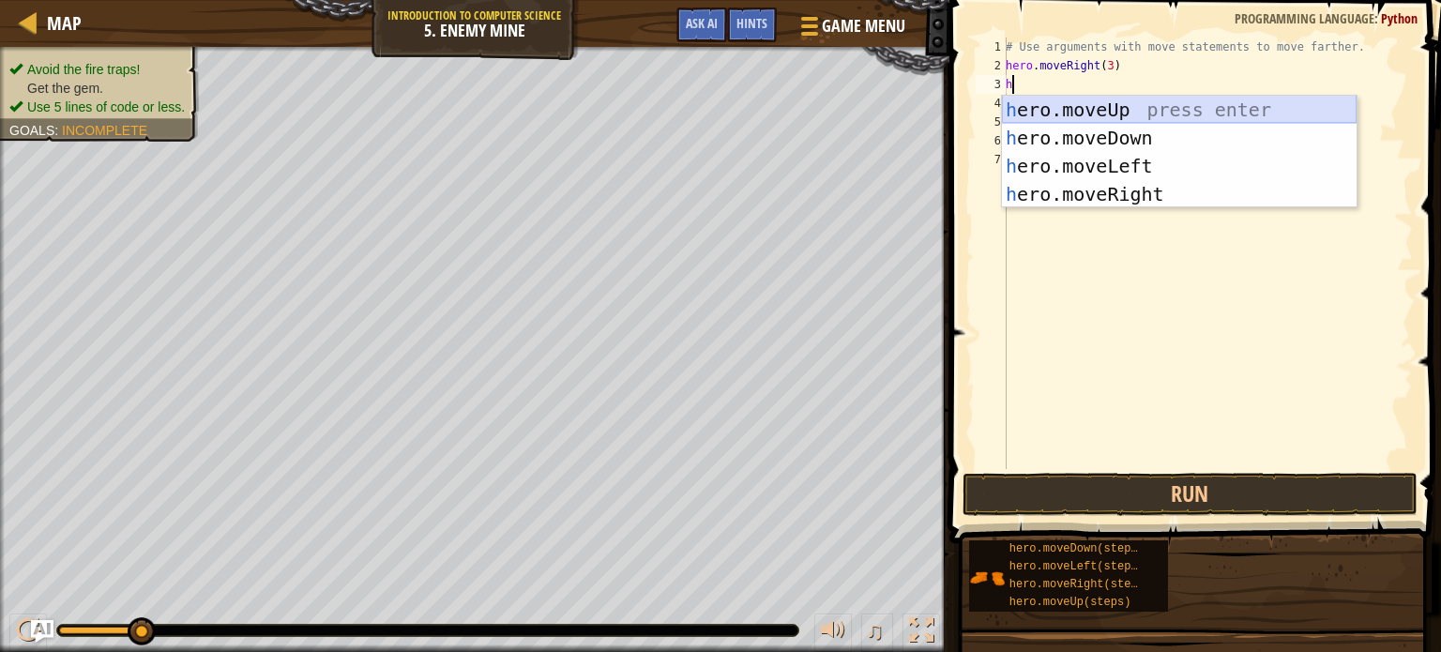
click at [1129, 108] on div "h ero.moveUp press enter h ero.moveDown press enter h ero.moveLeft press enter …" at bounding box center [1179, 180] width 355 height 169
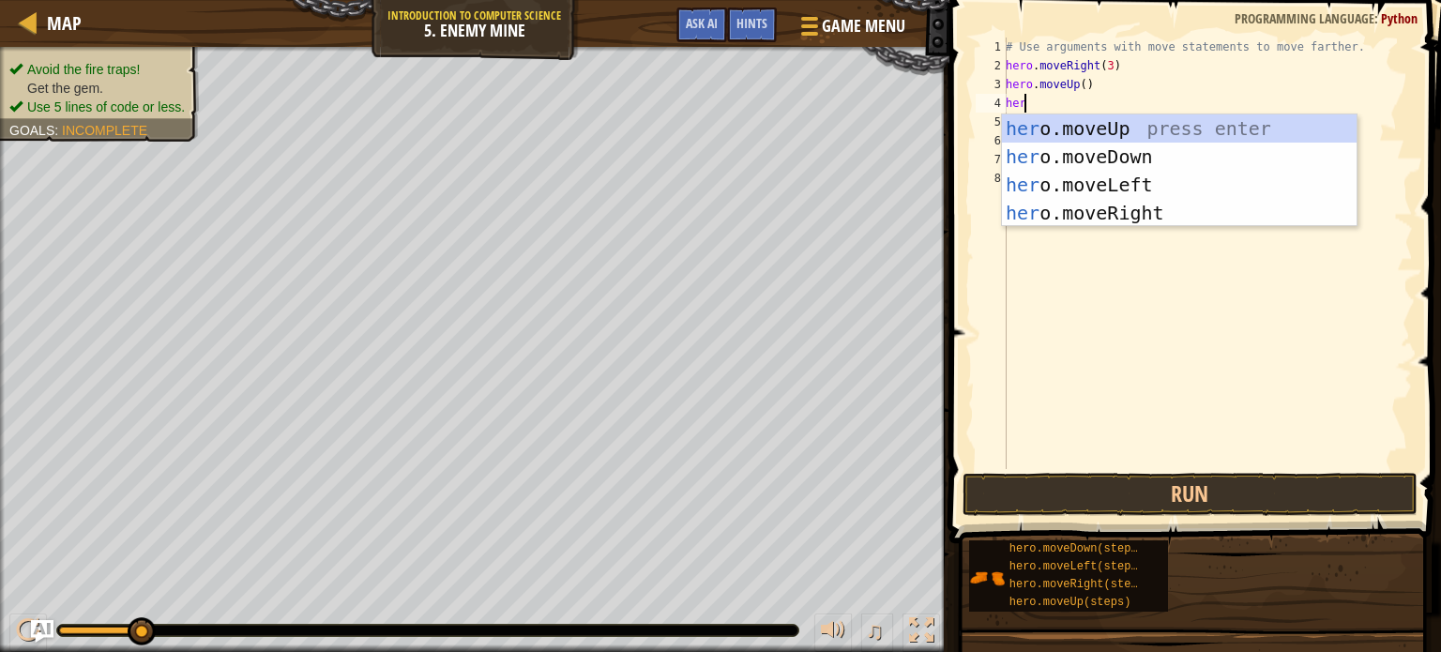
type textarea "hero"
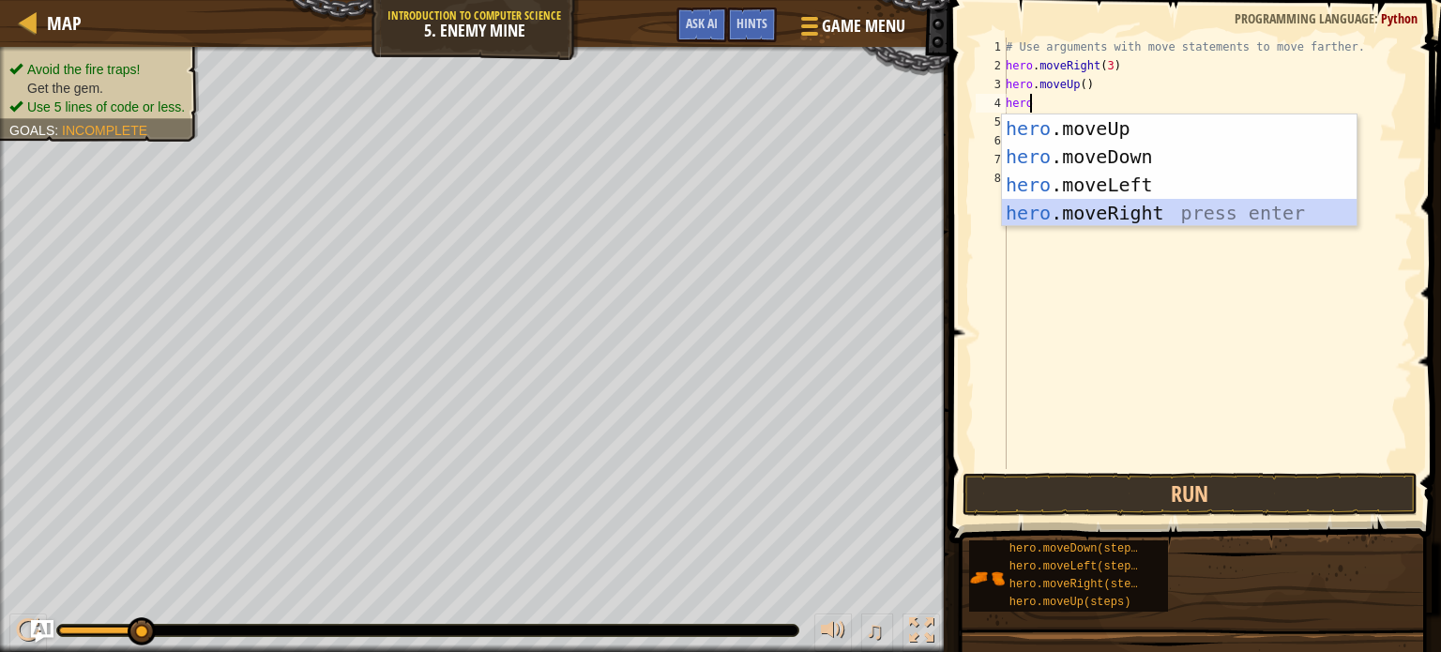
click at [1082, 207] on div "hero .moveUp press enter hero .moveDown press enter hero .moveLeft press enter …" at bounding box center [1179, 198] width 355 height 169
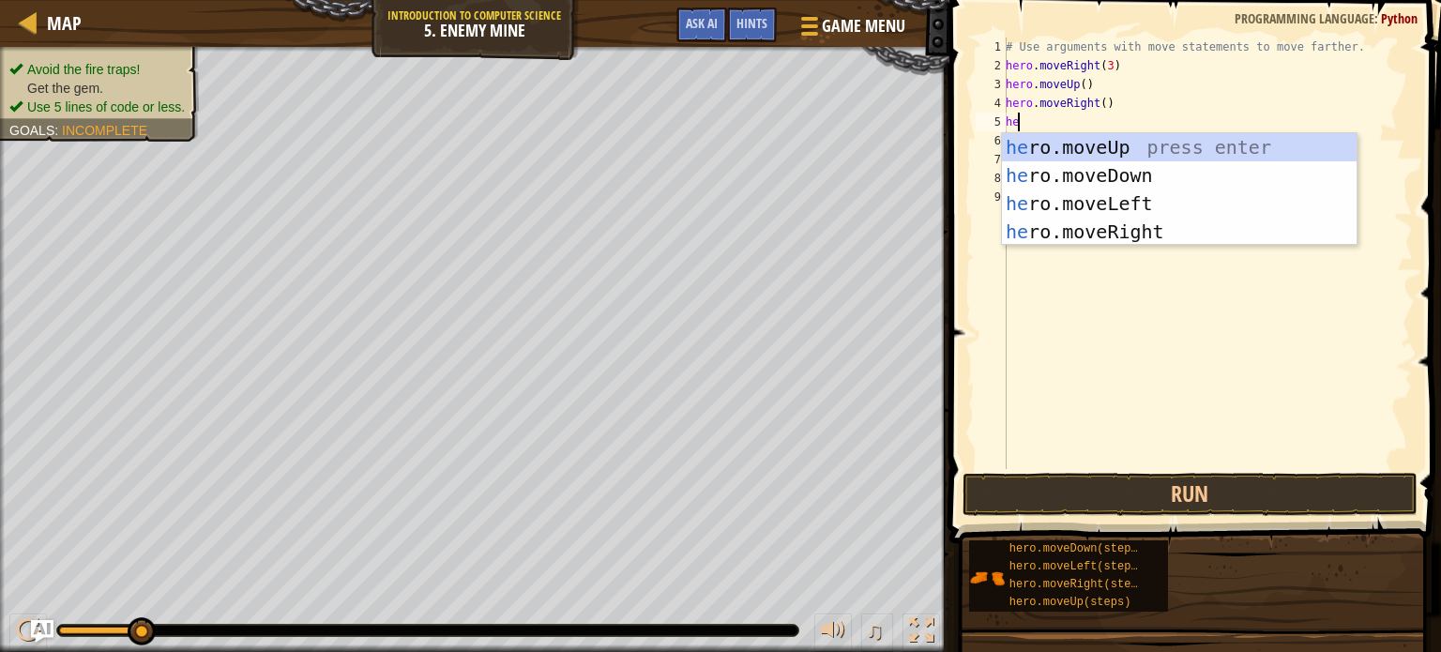
type textarea "her"
click at [1084, 174] on div "her o.moveUp press enter her o.moveDown press enter her o.moveLeft press enter …" at bounding box center [1179, 217] width 355 height 169
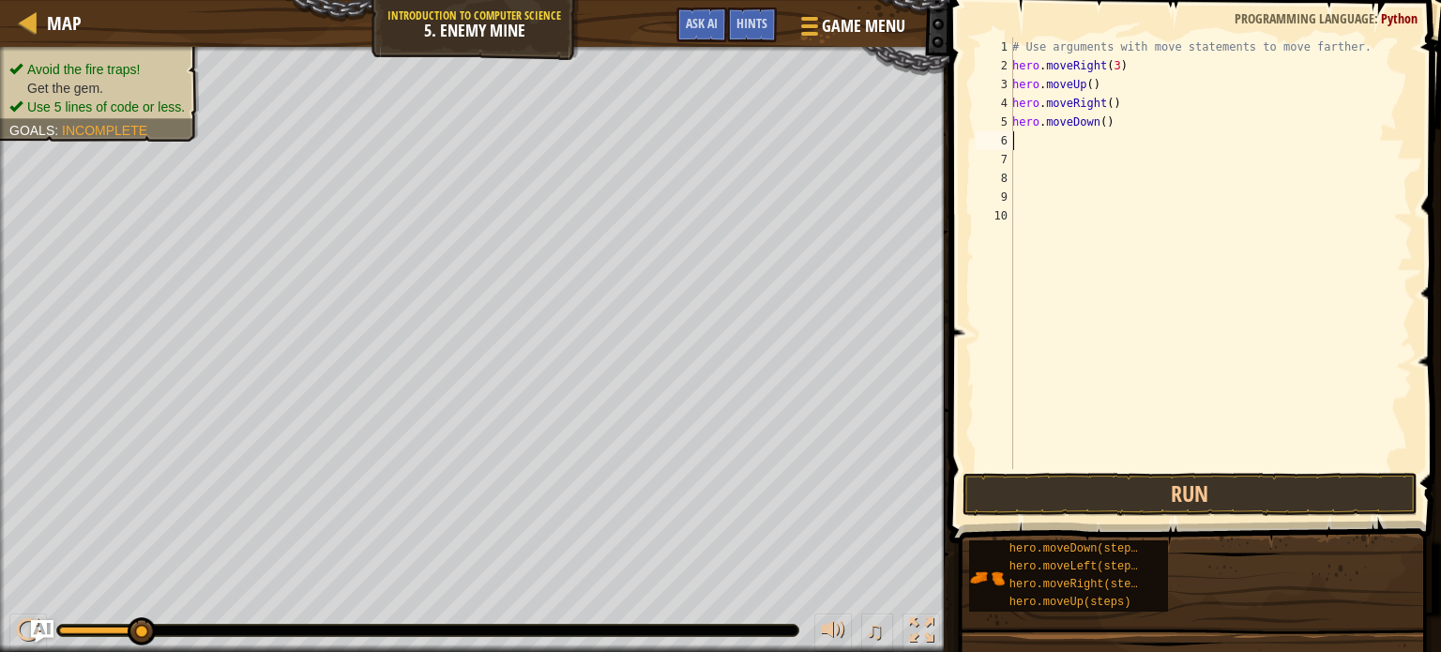
click at [1093, 123] on div "# Use arguments with move statements to move farther. hero . moveRight ( 3 ) he…" at bounding box center [1210, 272] width 404 height 469
click at [1096, 123] on div "# Use arguments with move statements to move farther. hero . moveRight ( 3 ) he…" at bounding box center [1210, 272] width 404 height 469
click at [1099, 121] on div "# Use arguments with move statements to move farther. hero . moveRight ( 3 ) he…" at bounding box center [1210, 272] width 404 height 469
type textarea "hero.moveDown(3)"
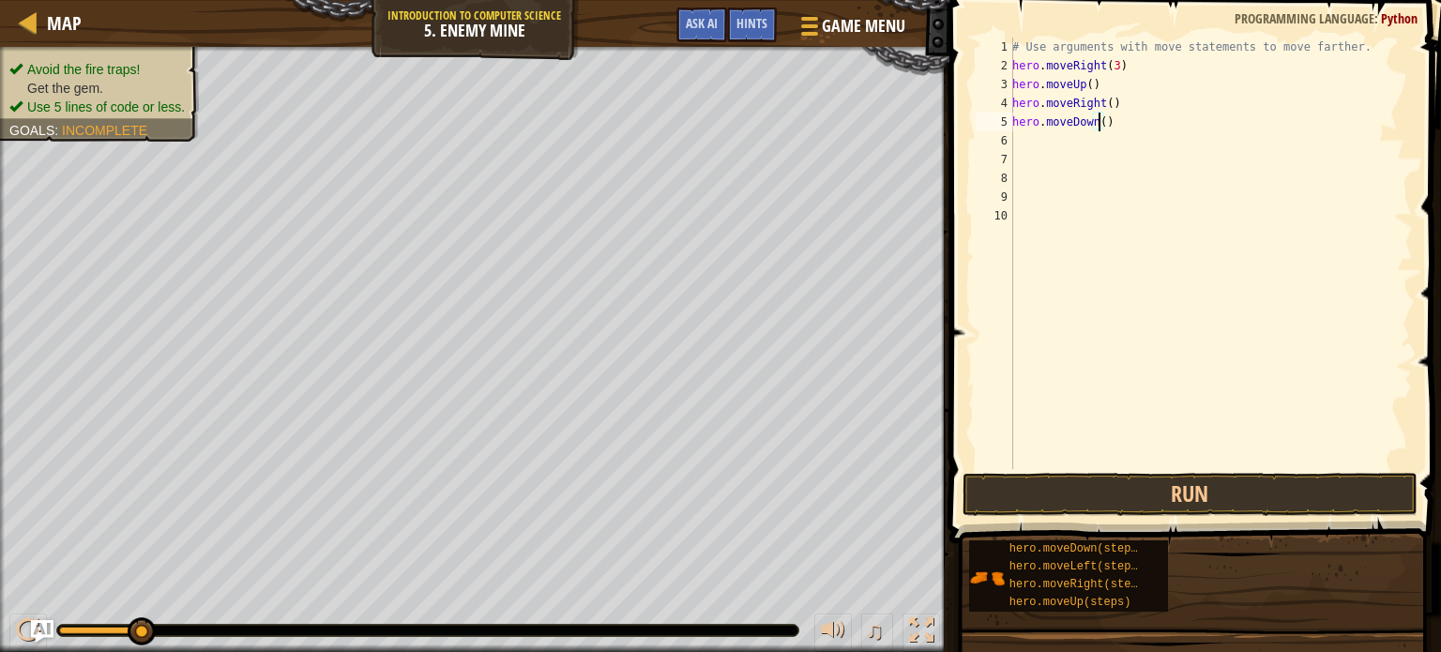
scroll to position [8, 7]
click at [1013, 146] on div "# Use arguments with move statements to move farther. hero . moveRight ( 3 ) he…" at bounding box center [1210, 272] width 404 height 469
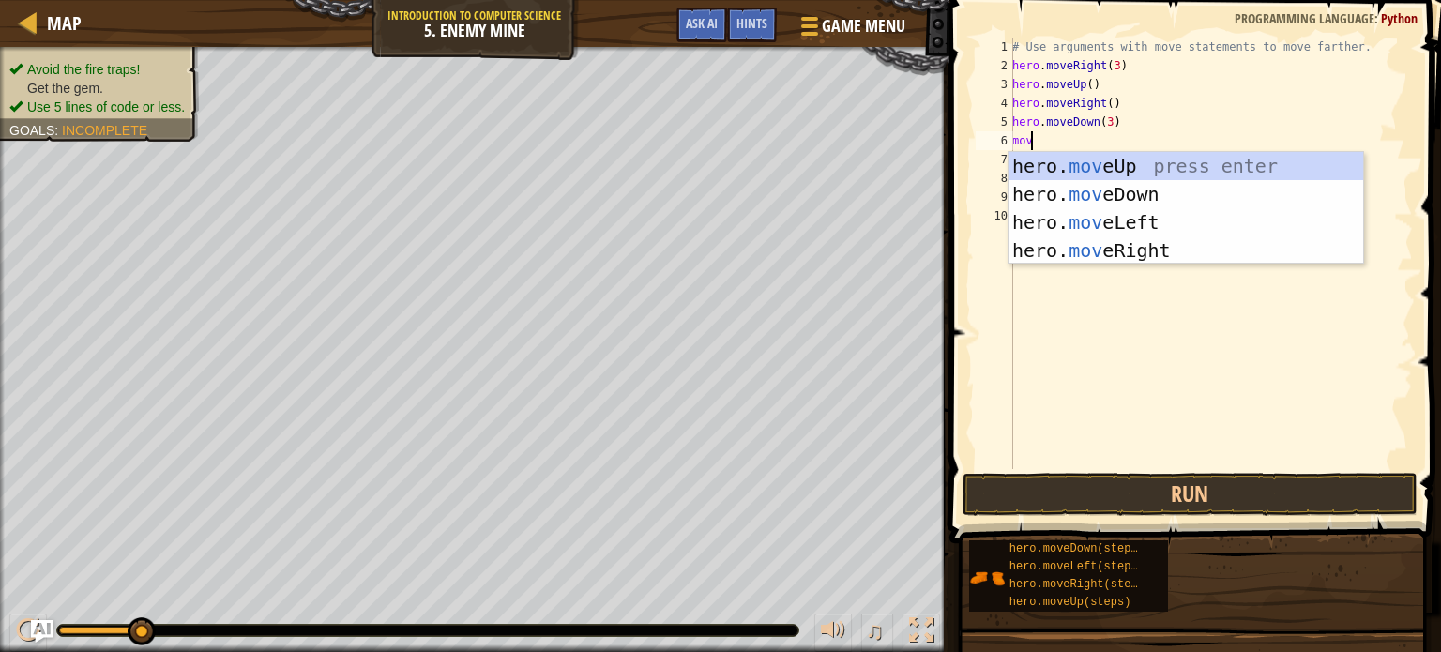
type textarea "move"
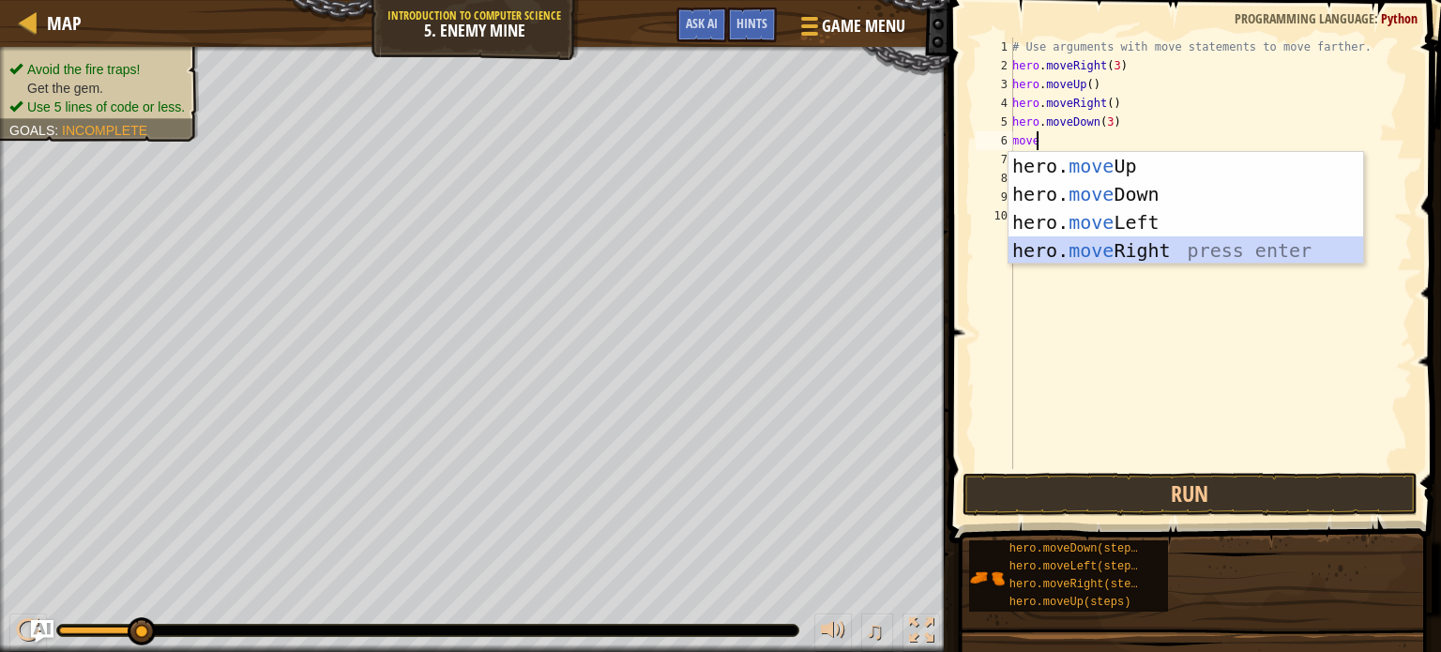
click at [1127, 248] on div "hero. move Up press enter hero. move Down press enter hero. move Left press ent…" at bounding box center [1185, 236] width 355 height 169
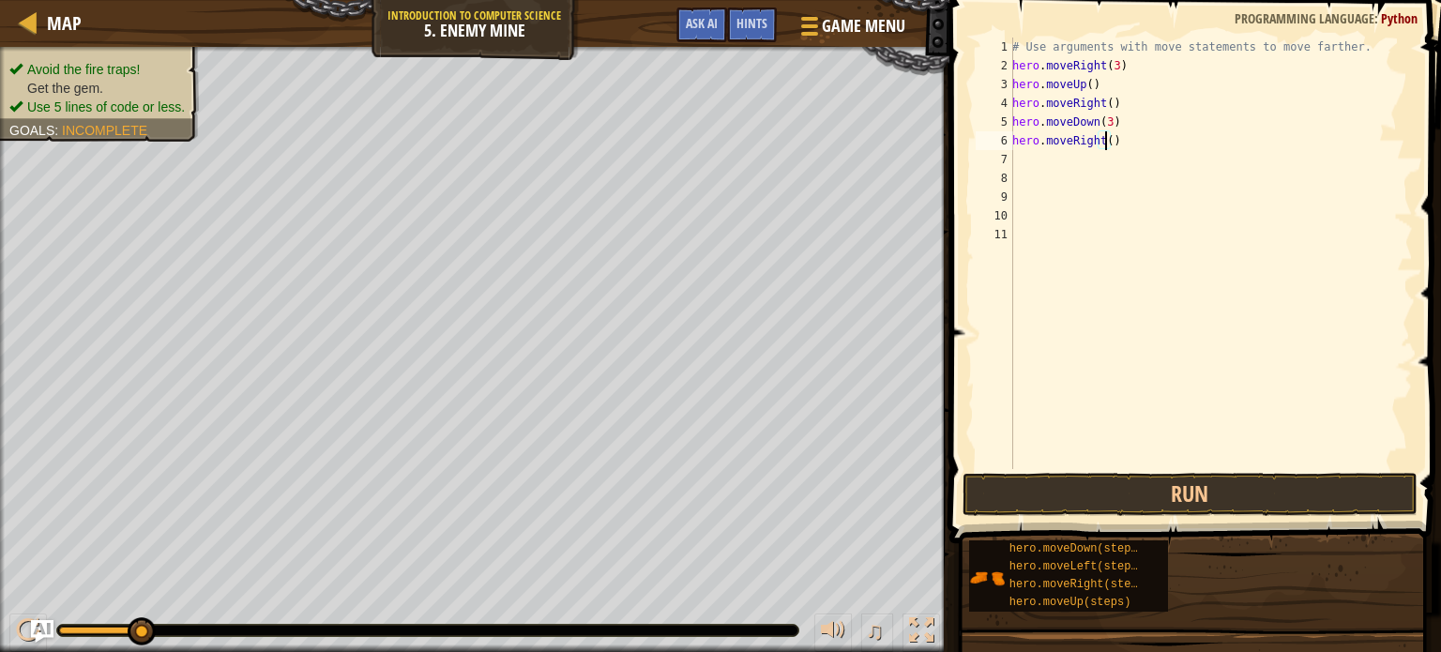
click at [1103, 143] on div "# Use arguments with move statements to move farther. hero . moveRight ( 3 ) he…" at bounding box center [1210, 272] width 404 height 469
type textarea "hero.moveRight(2)"
click at [1090, 507] on button "Run" at bounding box center [1189, 494] width 455 height 43
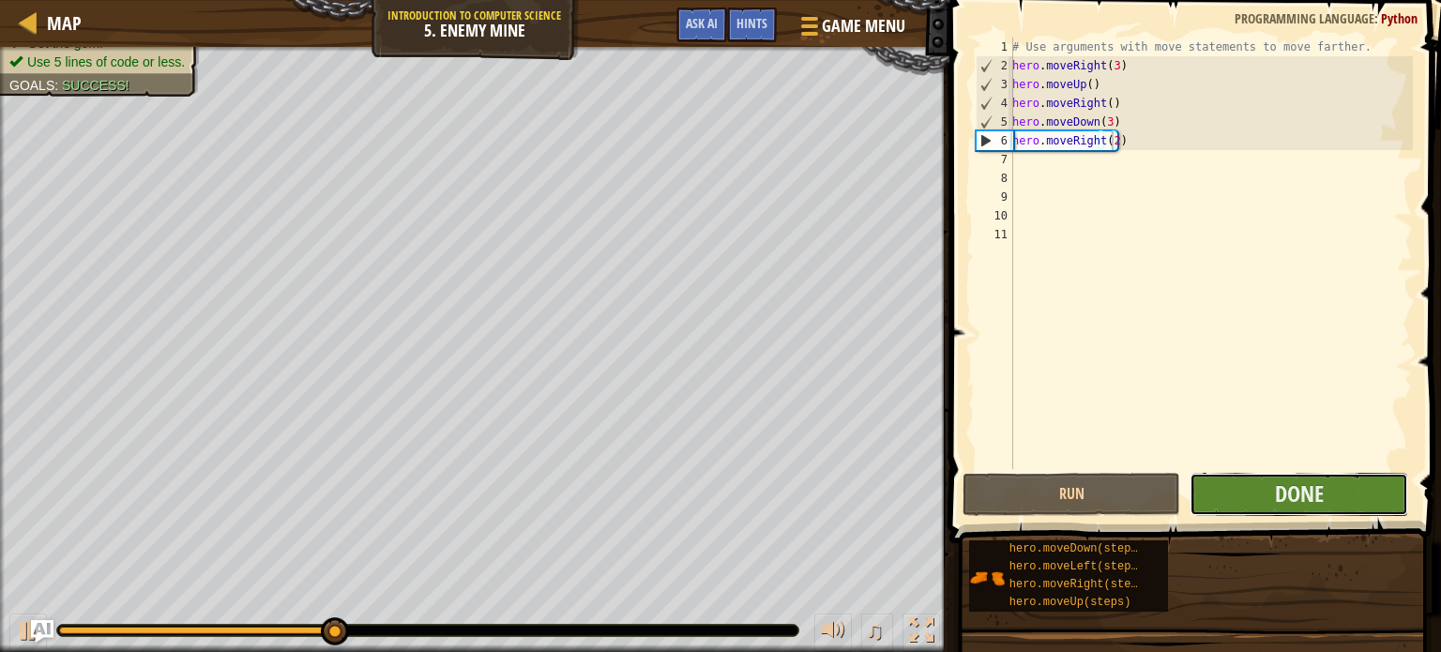
click at [1267, 506] on button "Done" at bounding box center [1298, 494] width 219 height 43
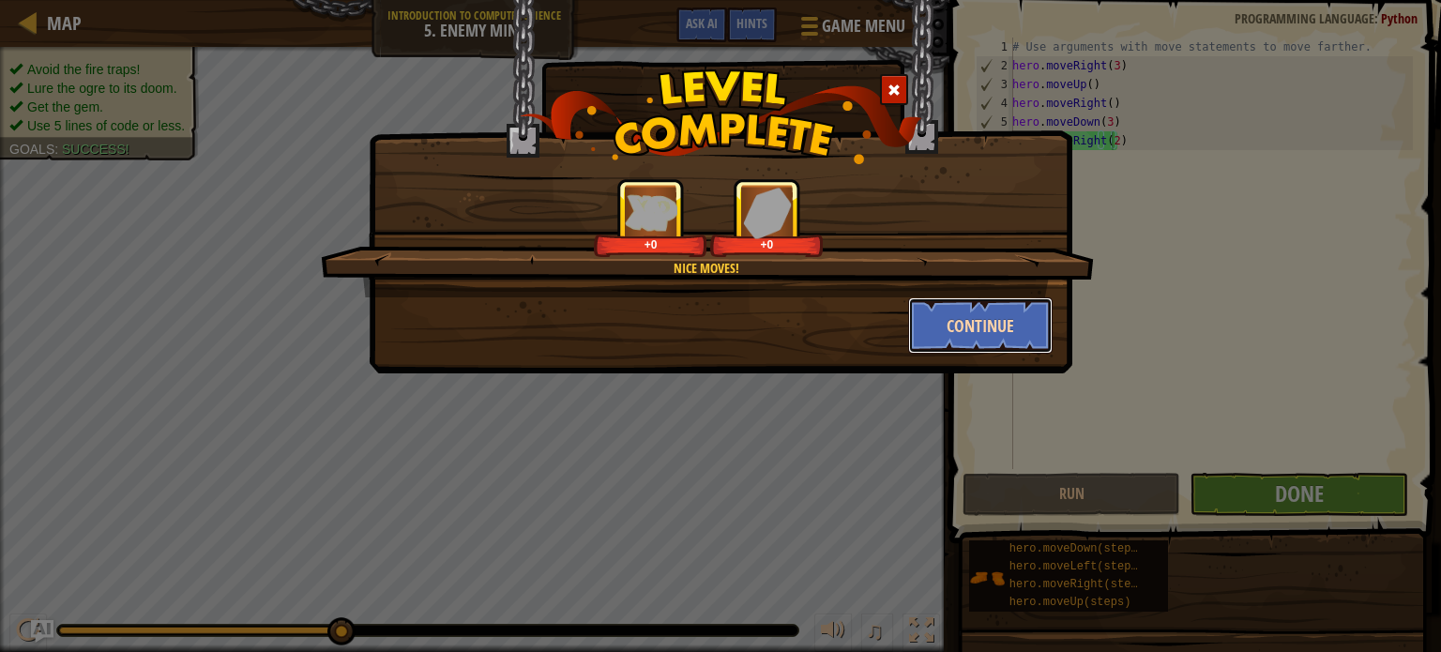
click at [946, 323] on button "Continue" at bounding box center [980, 325] width 145 height 56
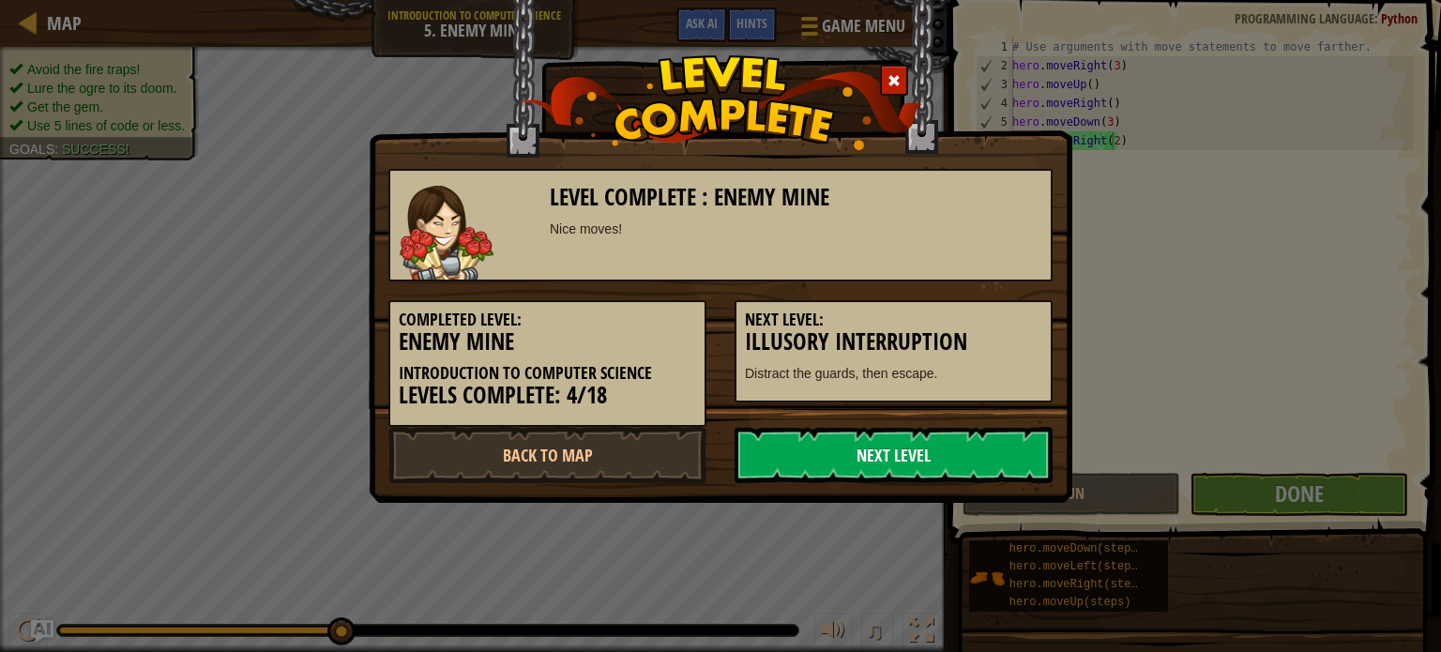
click at [907, 457] on link "Next Level" at bounding box center [893, 455] width 318 height 56
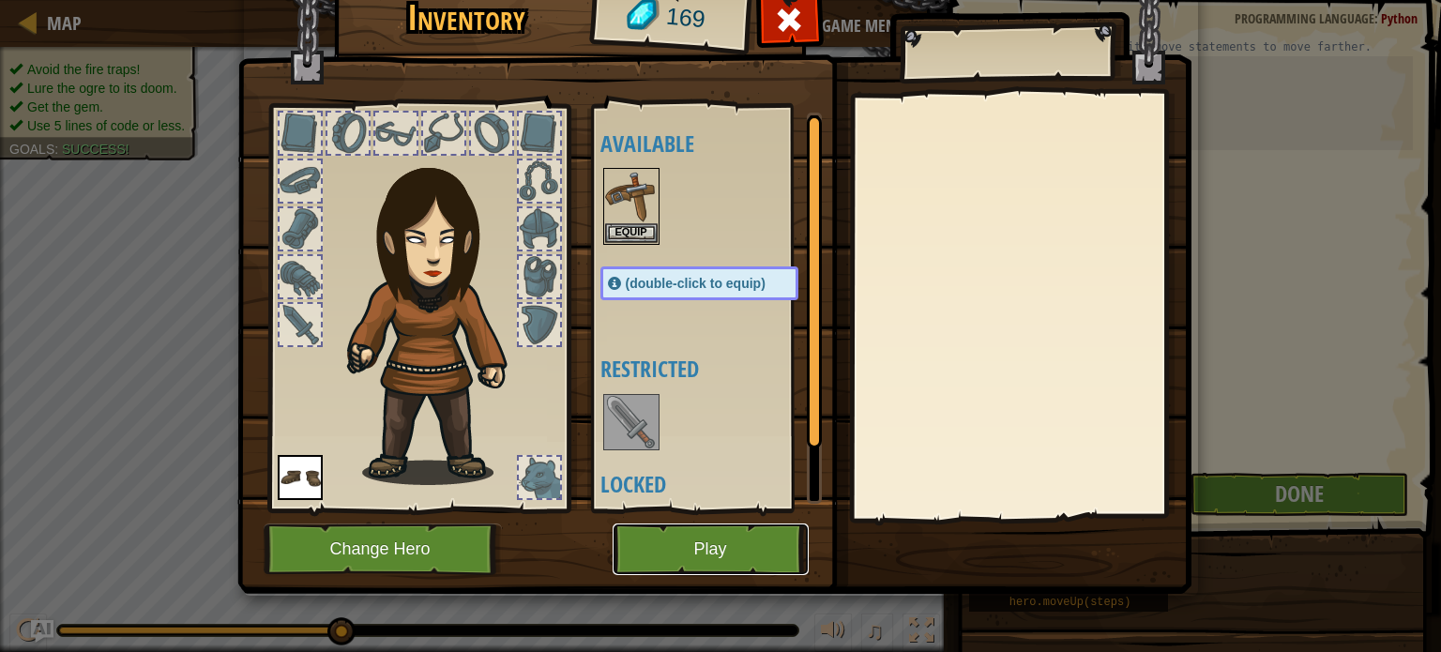
click at [684, 552] on button "Play" at bounding box center [710, 549] width 196 height 52
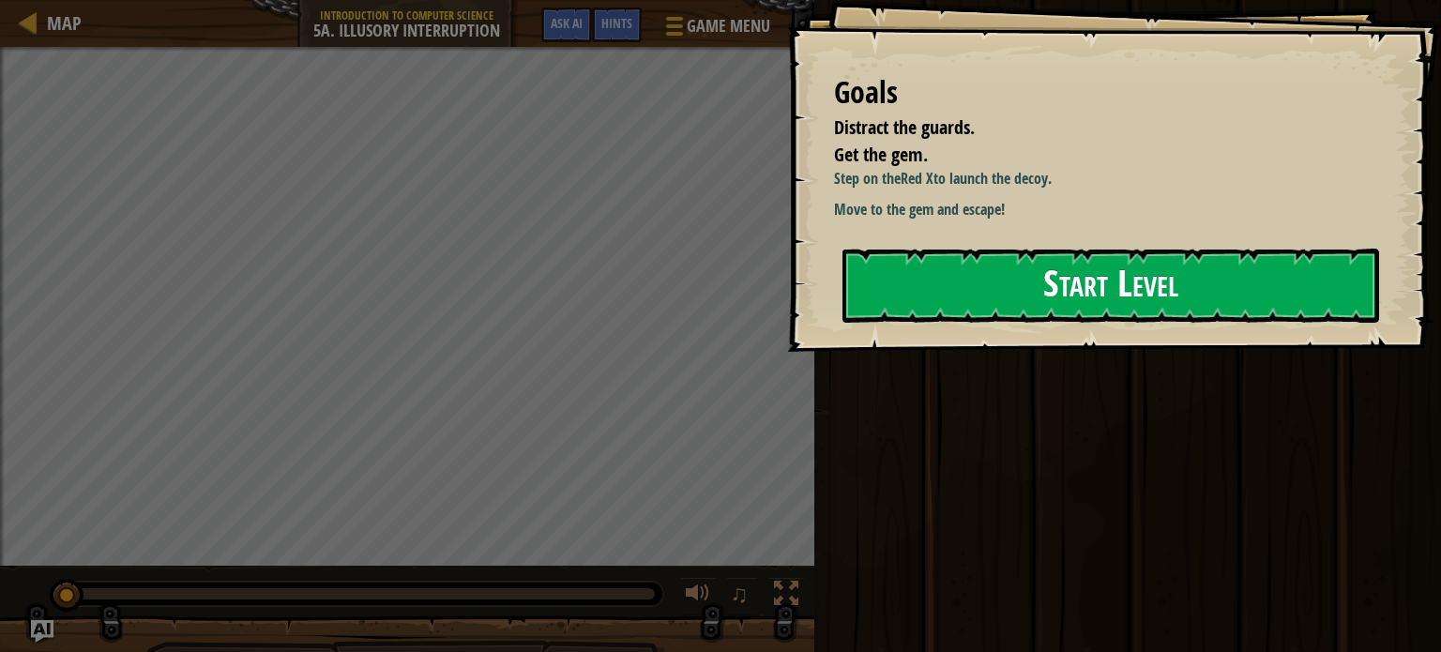
click at [1058, 303] on button "Start Level" at bounding box center [1110, 286] width 537 height 74
